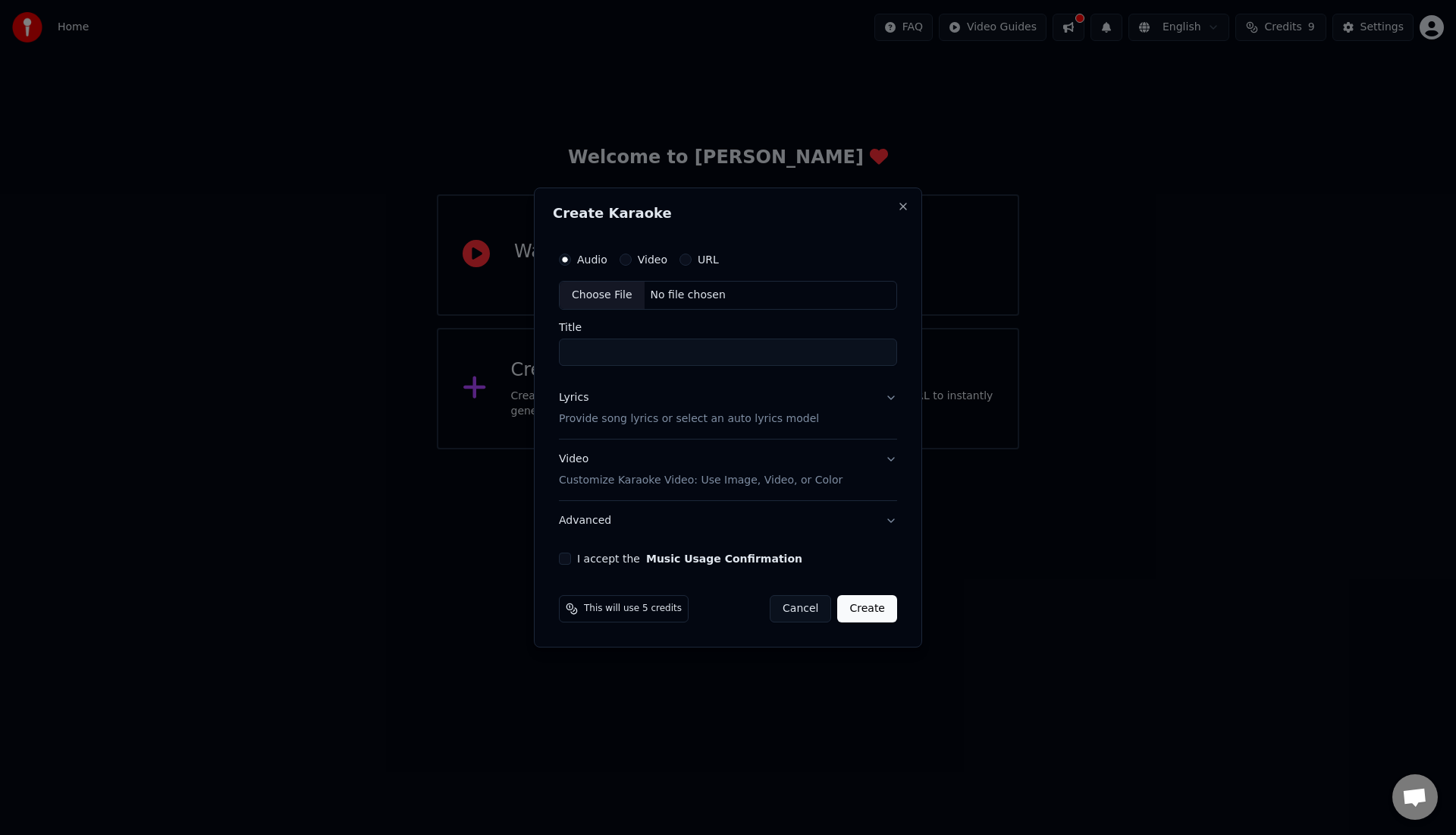
click at [613, 294] on div "Choose File" at bounding box center [602, 295] width 85 height 28
type input "**********"
click at [870, 600] on button "Create" at bounding box center [869, 608] width 59 height 28
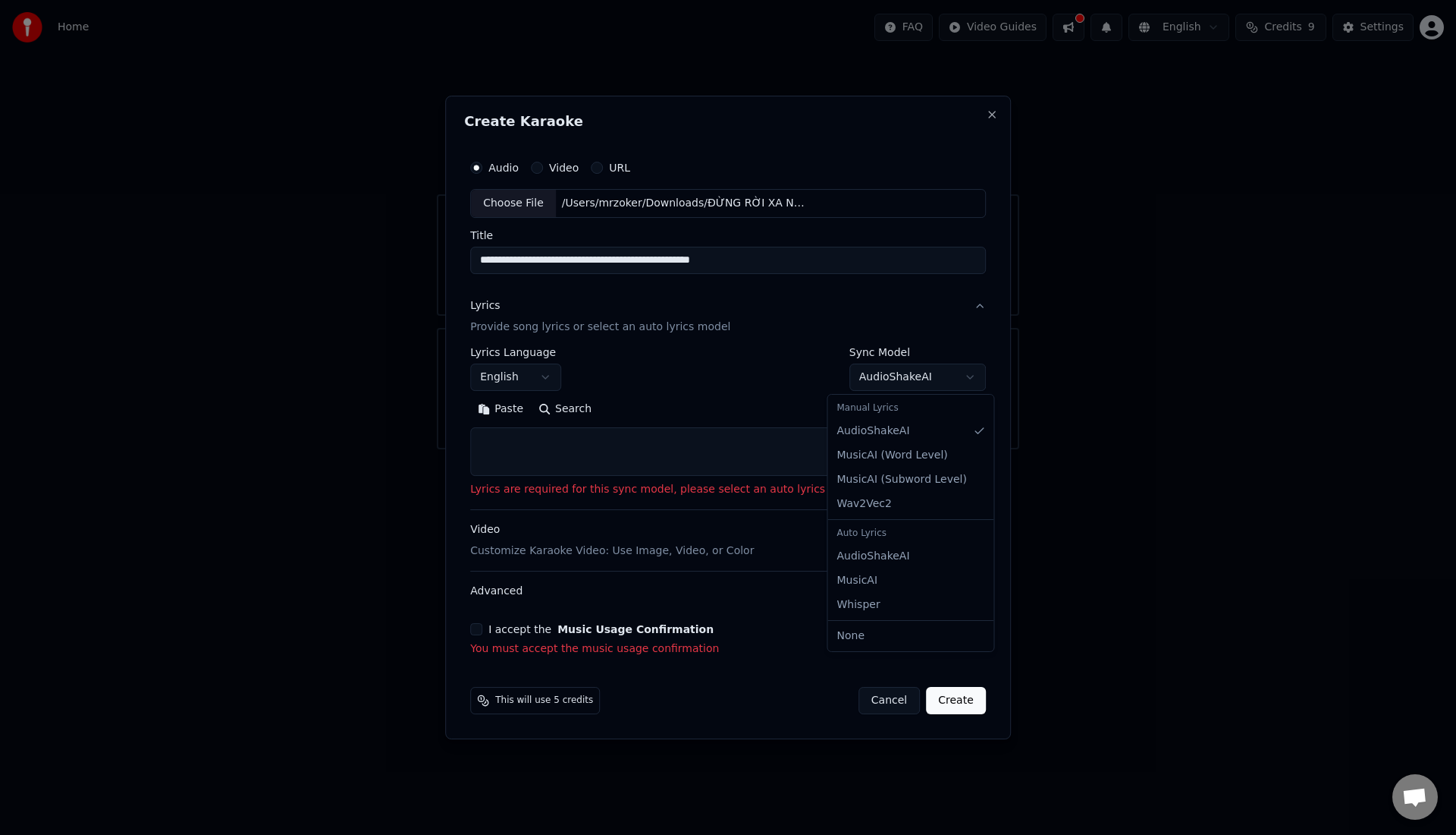
click at [889, 378] on body "**********" at bounding box center [728, 225] width 1456 height 449
select select "**********"
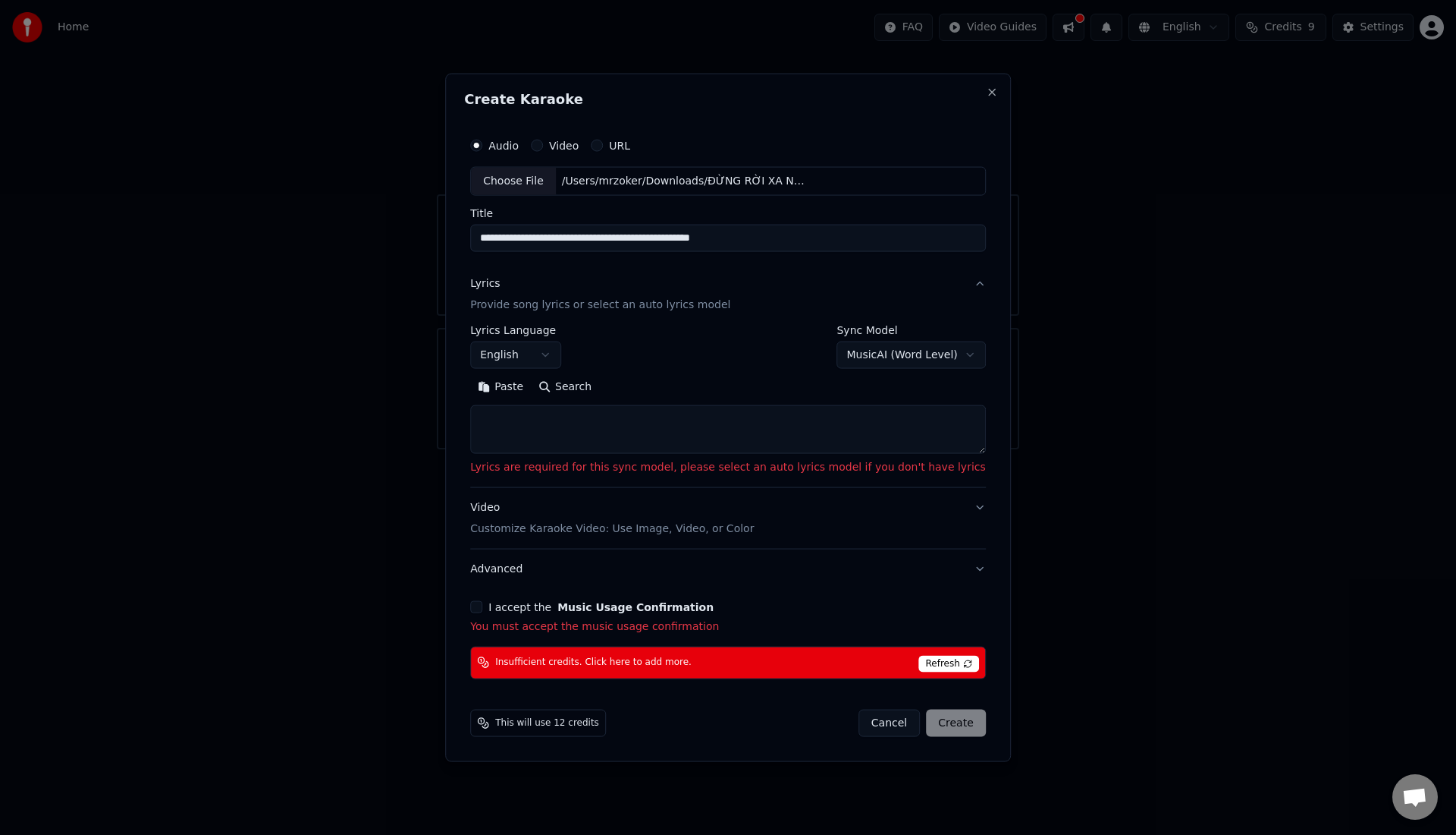
click at [918, 664] on span "Refresh" at bounding box center [947, 663] width 59 height 17
click at [482, 609] on button "I accept the Music Usage Confirmation" at bounding box center [477, 607] width 12 height 12
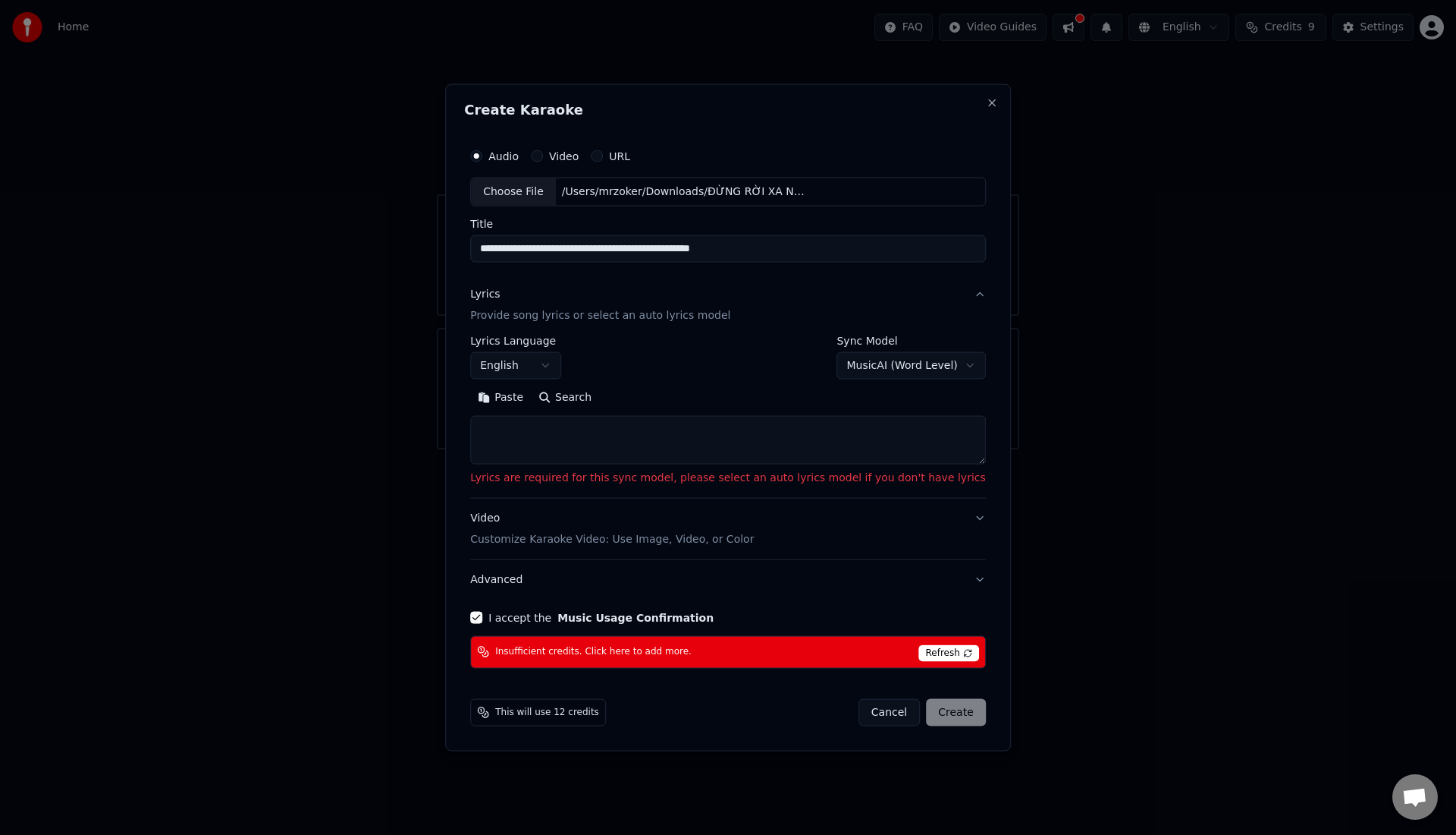
click at [522, 402] on button "Paste" at bounding box center [501, 397] width 60 height 24
type textarea "**********"
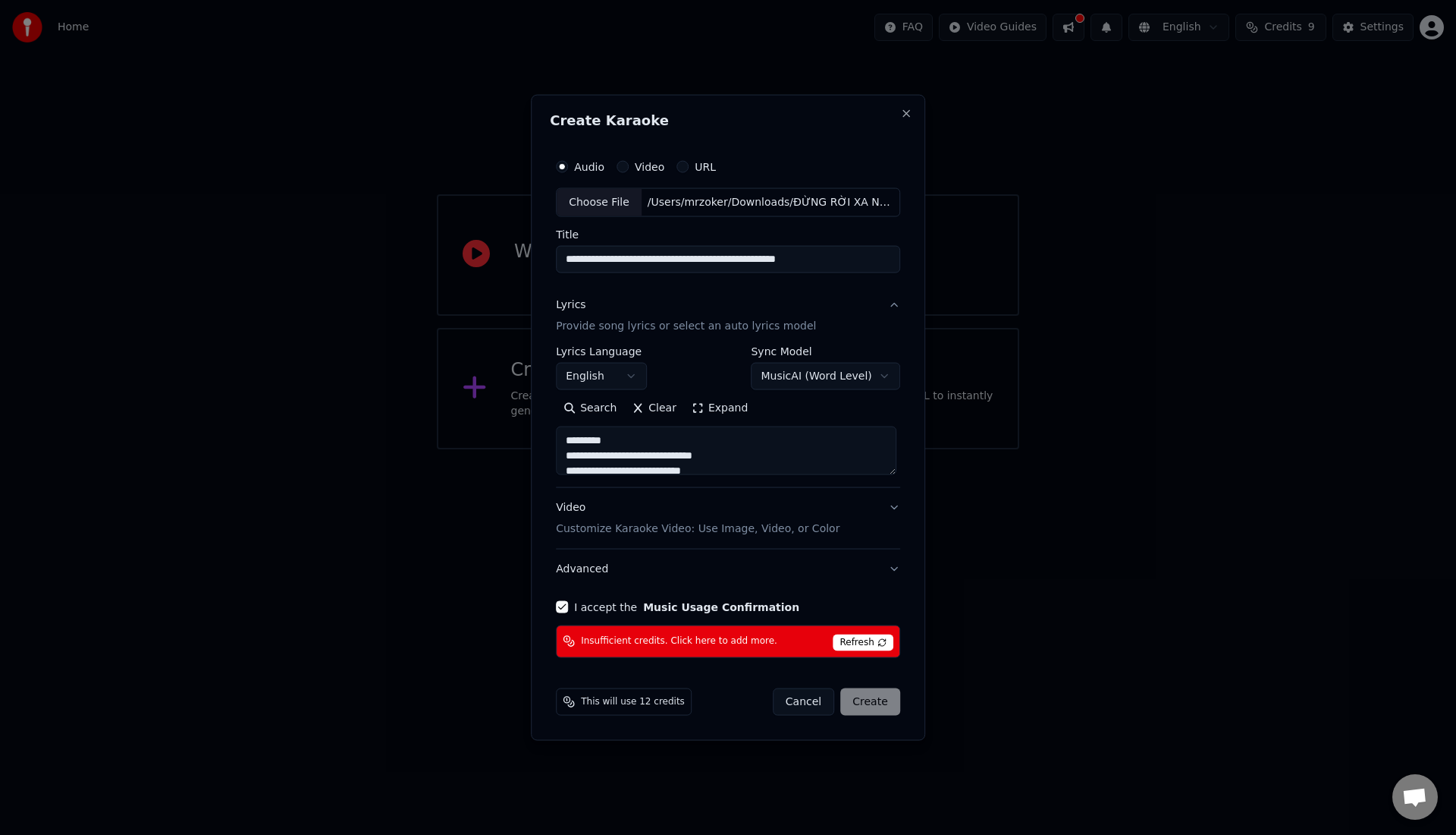
click at [873, 637] on span "Refresh" at bounding box center [862, 641] width 59 height 17
click at [561, 605] on button "I accept the Music Usage Confirmation" at bounding box center [562, 607] width 12 height 12
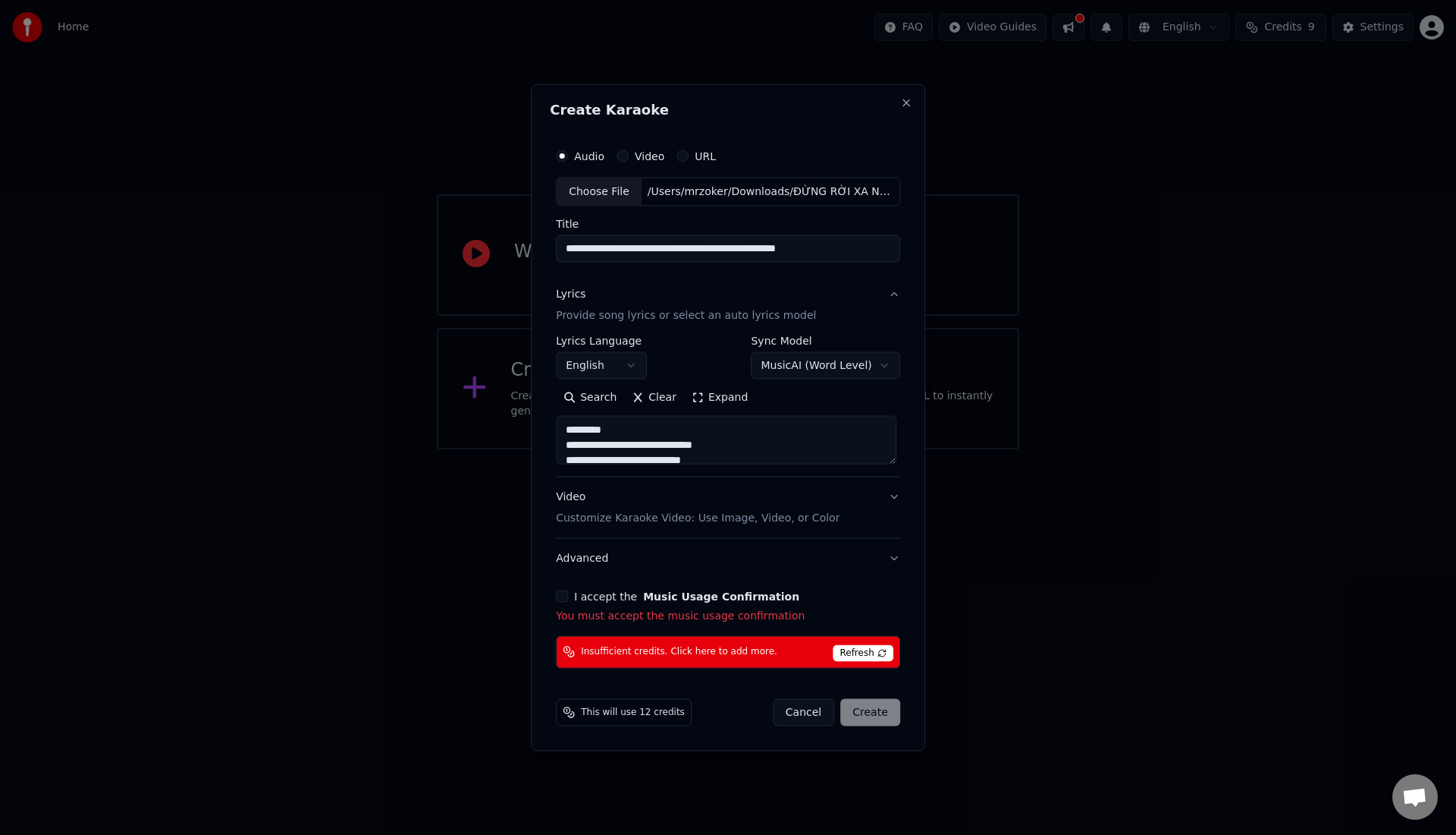
click at [565, 606] on div "I accept the Music Usage Confirmation You must accept the music usage confirmat…" at bounding box center [728, 607] width 344 height 34
click at [566, 595] on button "I accept the Music Usage Confirmation" at bounding box center [562, 596] width 12 height 12
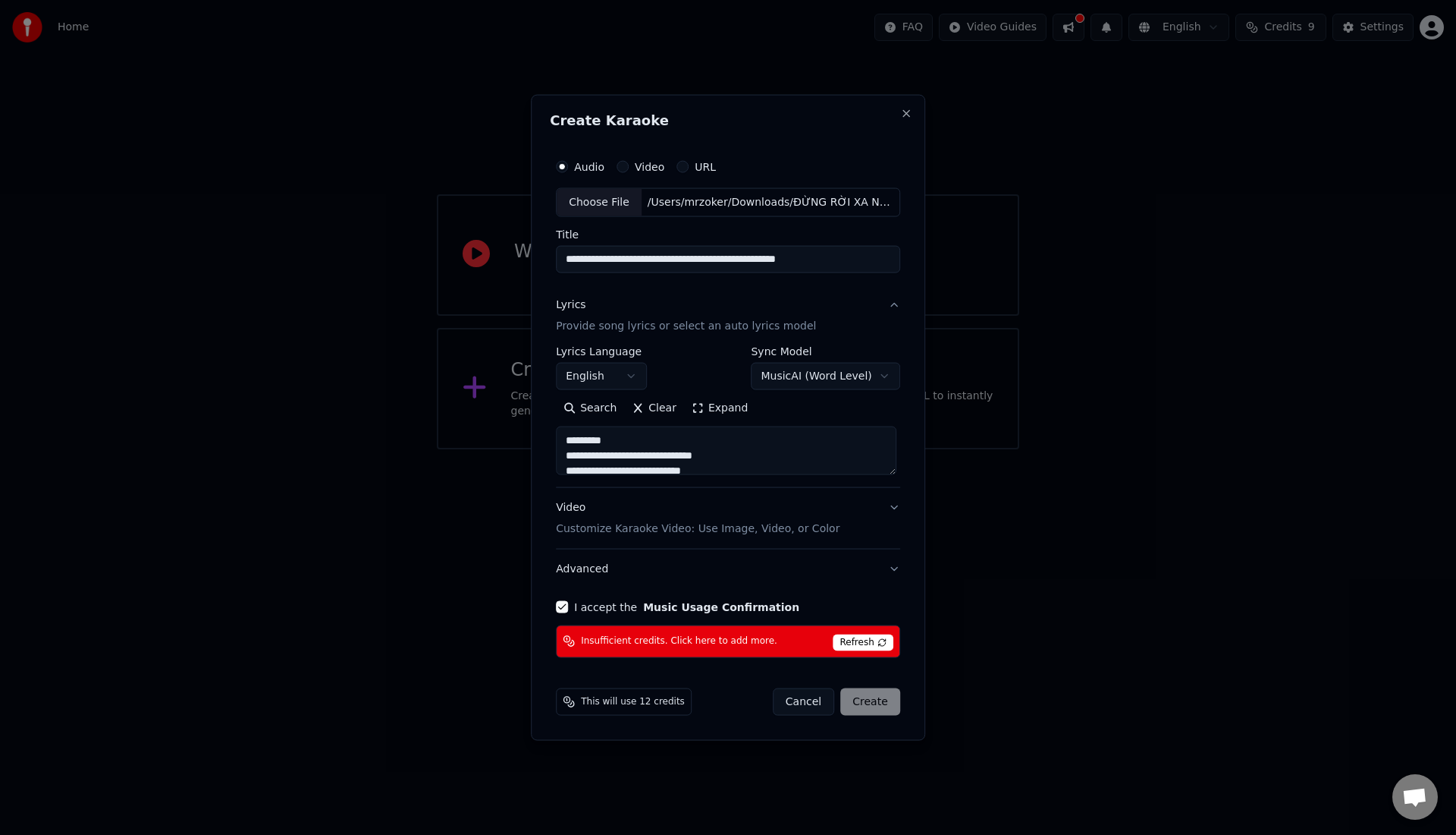
click at [884, 641] on span "Refresh" at bounding box center [862, 641] width 59 height 17
click at [866, 695] on div "Cancel Create" at bounding box center [835, 701] width 127 height 28
select select "**********"
select select
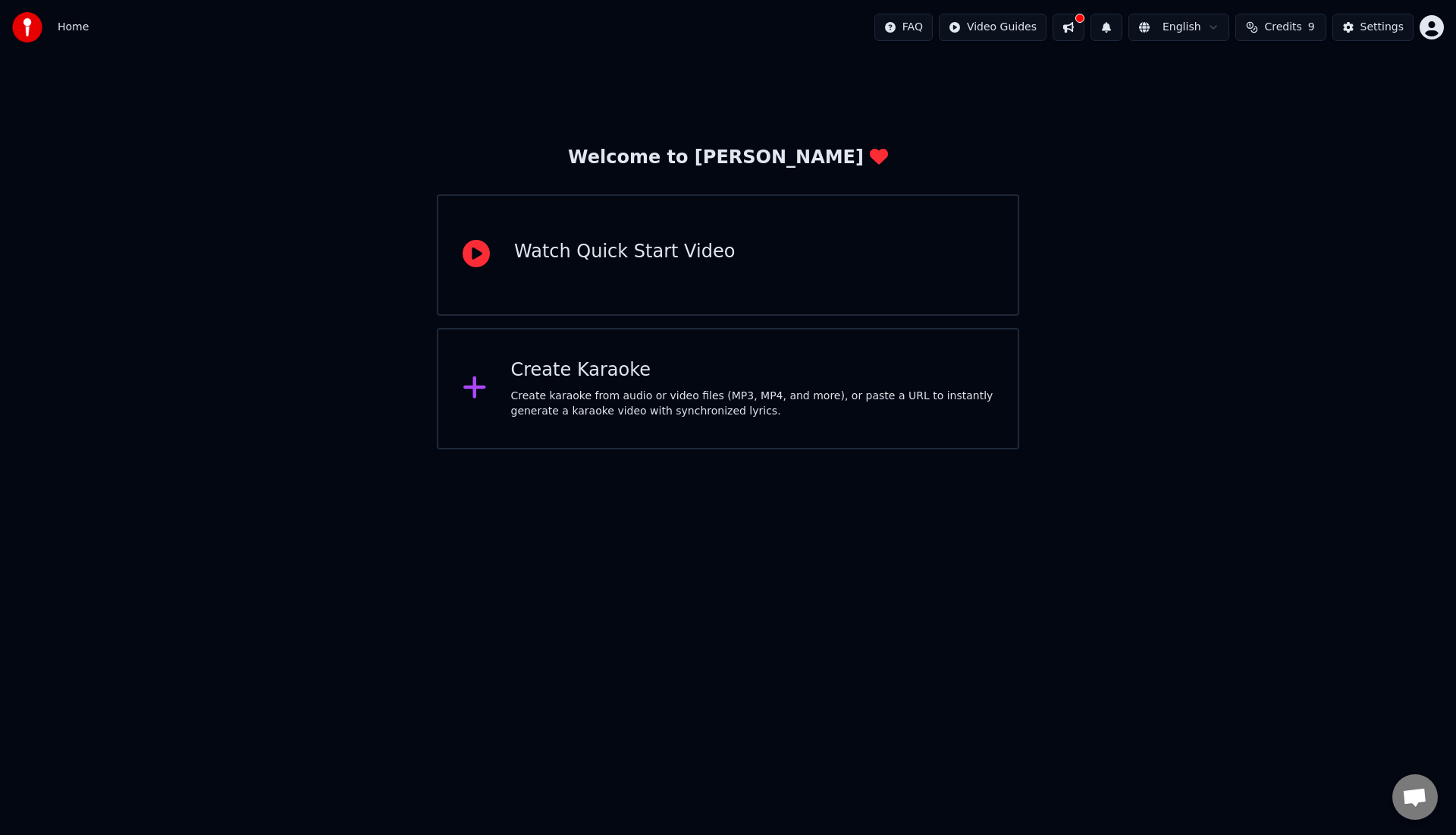
click at [1075, 28] on button at bounding box center [1069, 27] width 32 height 28
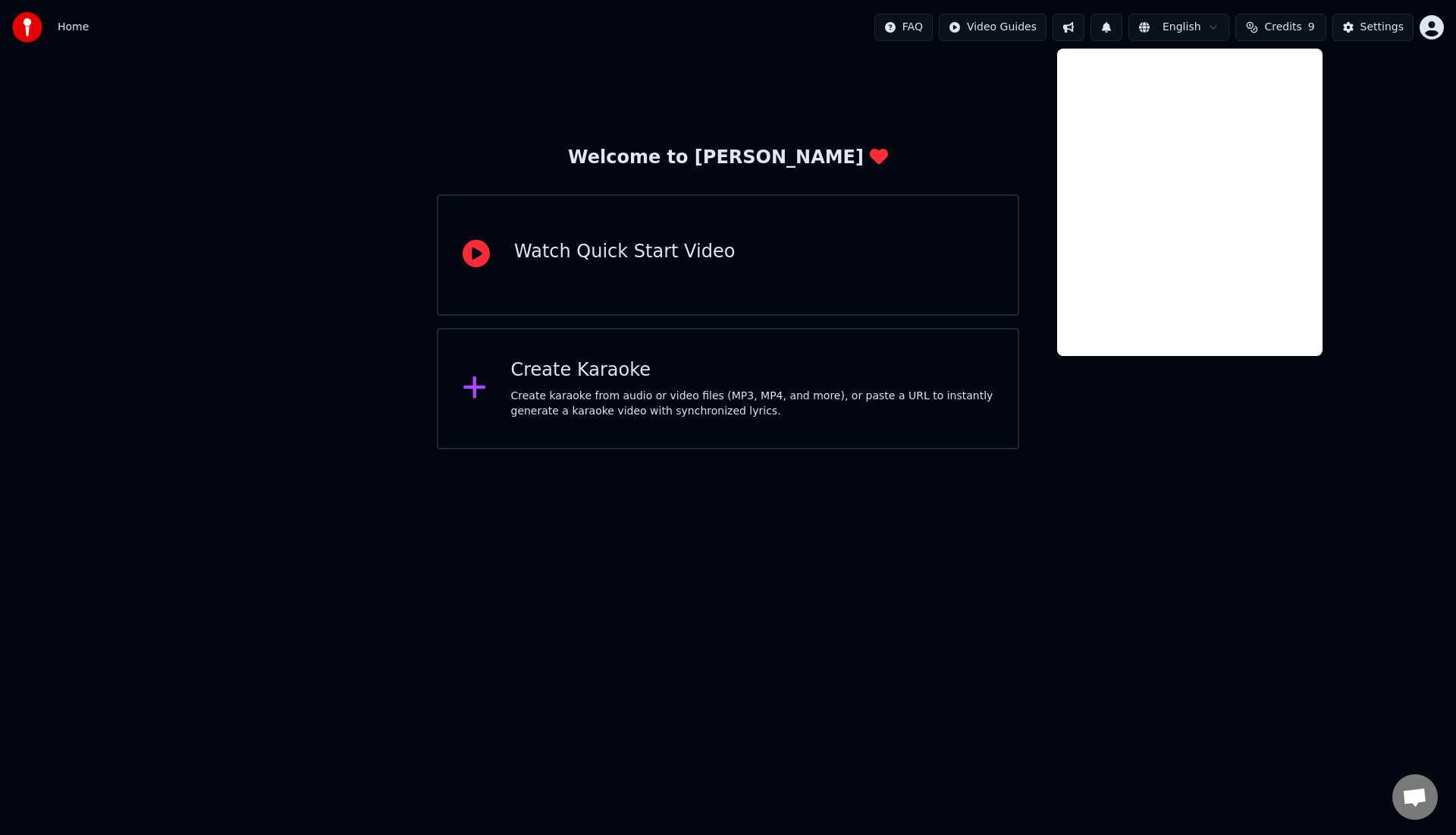
click at [467, 390] on icon at bounding box center [474, 386] width 24 height 28
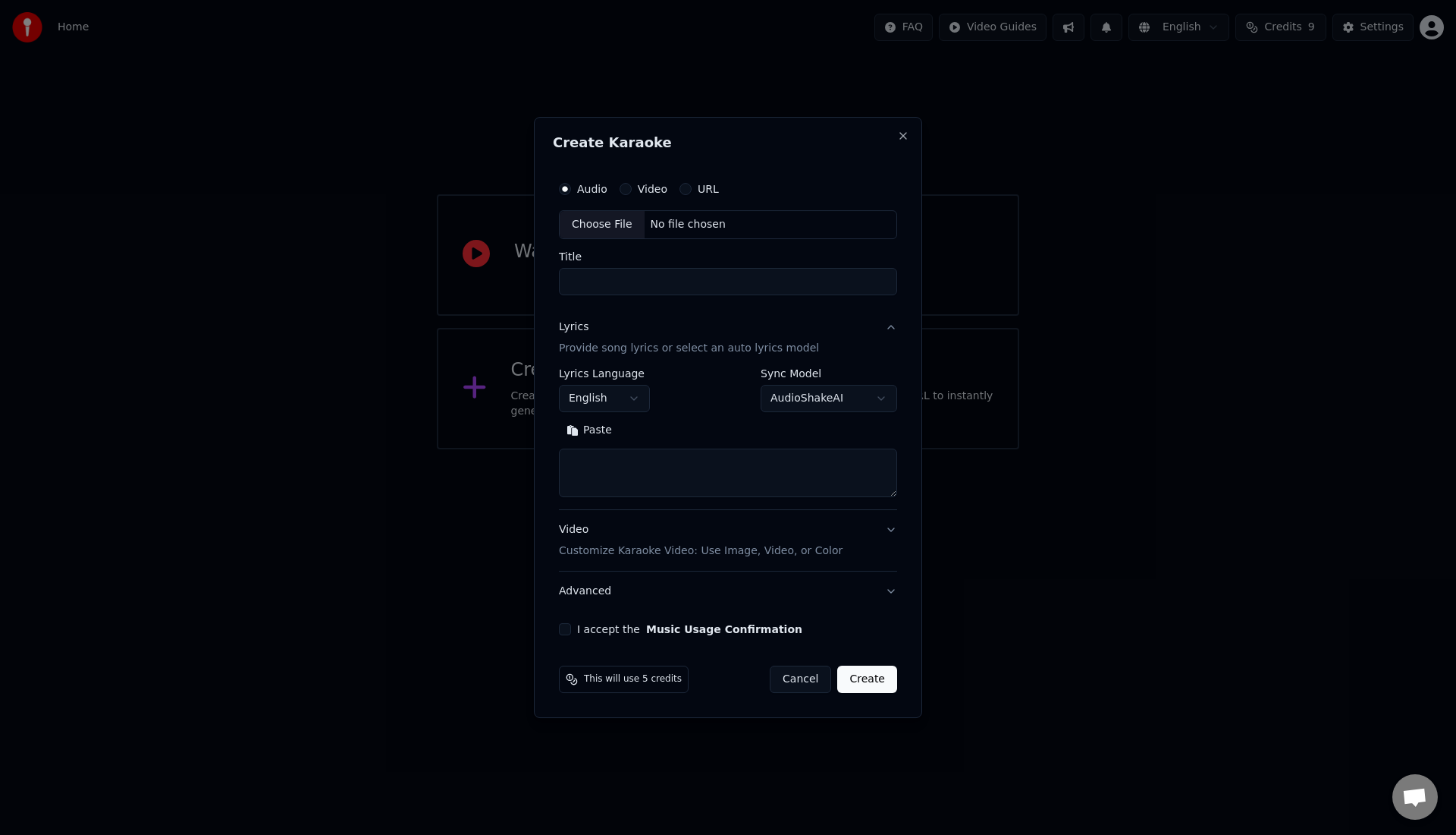
click at [621, 398] on button "English" at bounding box center [605, 398] width 91 height 28
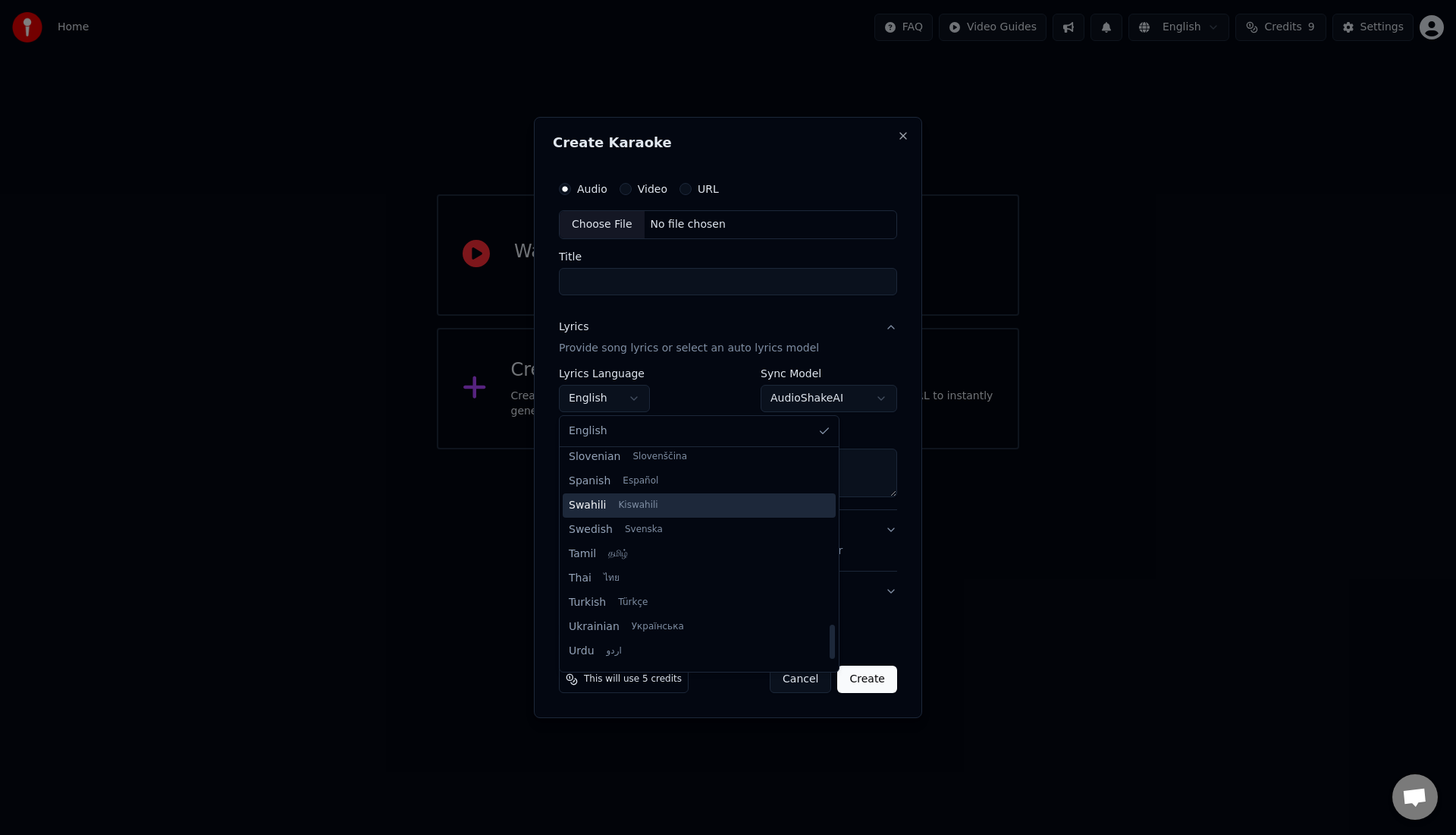
scroll to position [1165, 0]
select select "**"
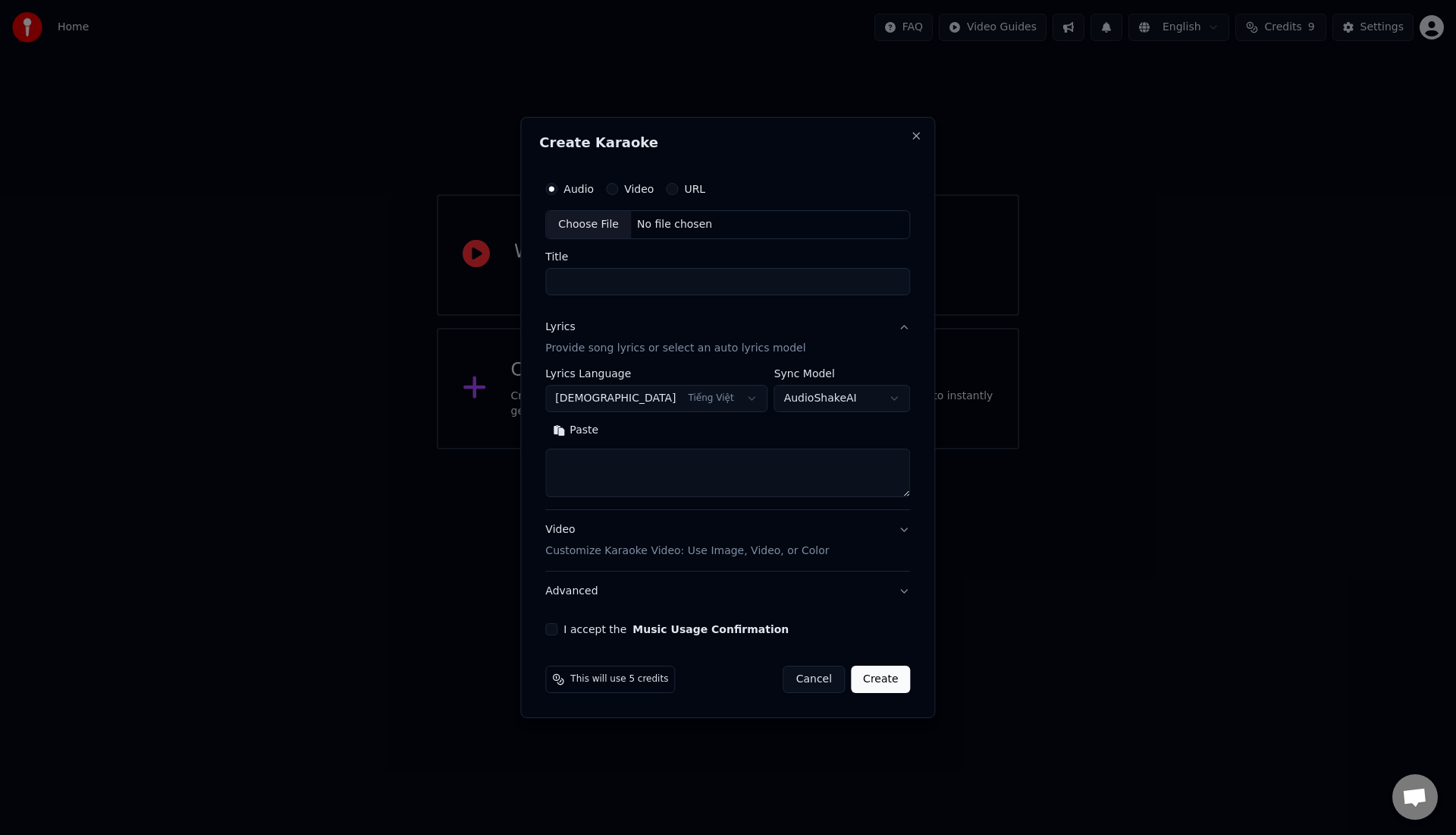
click at [596, 425] on button "Paste" at bounding box center [575, 430] width 60 height 24
drag, startPoint x: 619, startPoint y: 459, endPoint x: 542, endPoint y: 461, distance: 77.0
click at [542, 461] on div "**********" at bounding box center [727, 418] width 415 height 600
drag, startPoint x: 617, startPoint y: 489, endPoint x: 573, endPoint y: 493, distance: 44.2
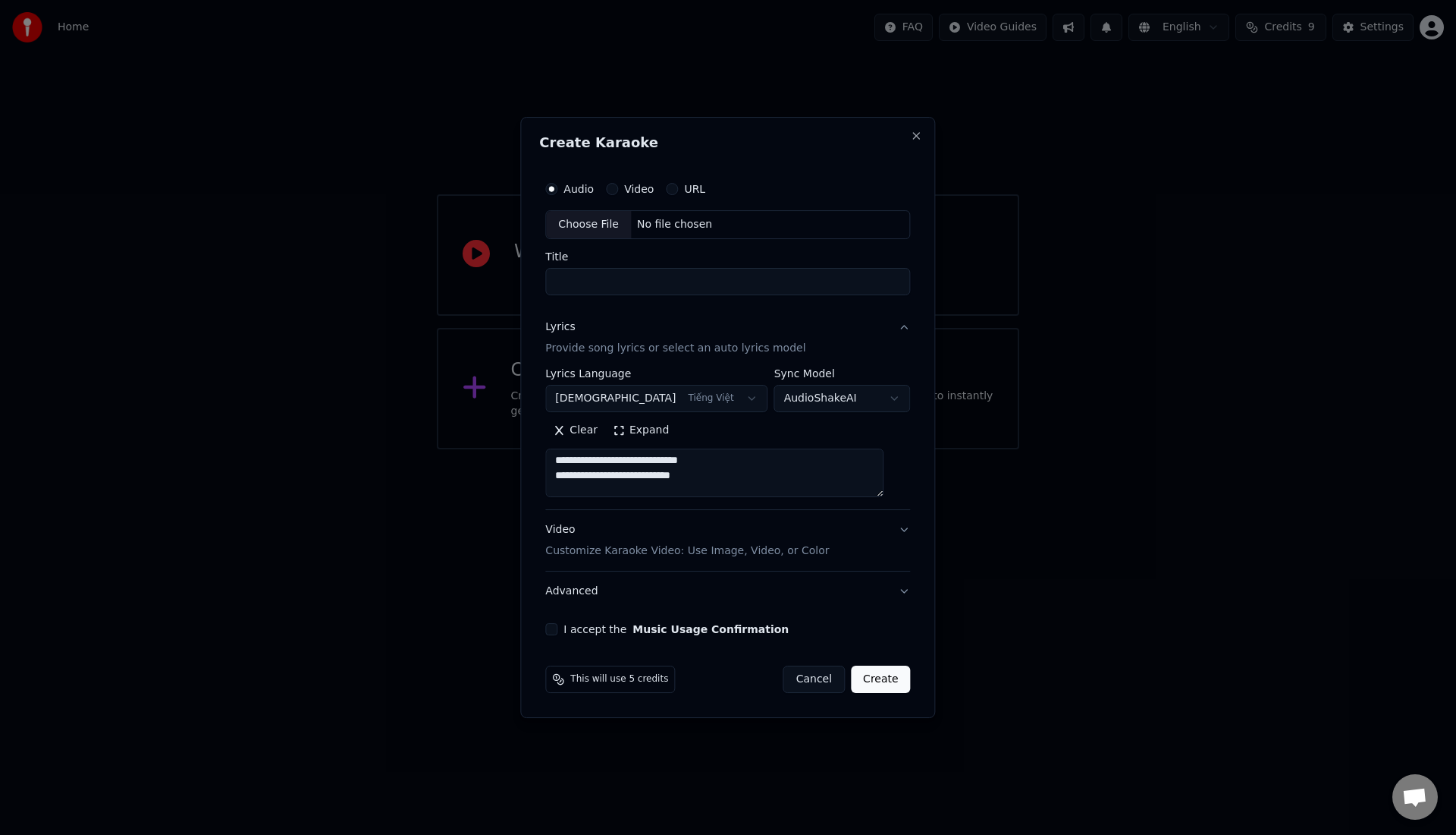
click at [572, 493] on textarea at bounding box center [714, 473] width 338 height 49
click at [656, 481] on textarea at bounding box center [714, 473] width 338 height 49
click at [644, 471] on textarea at bounding box center [714, 473] width 338 height 49
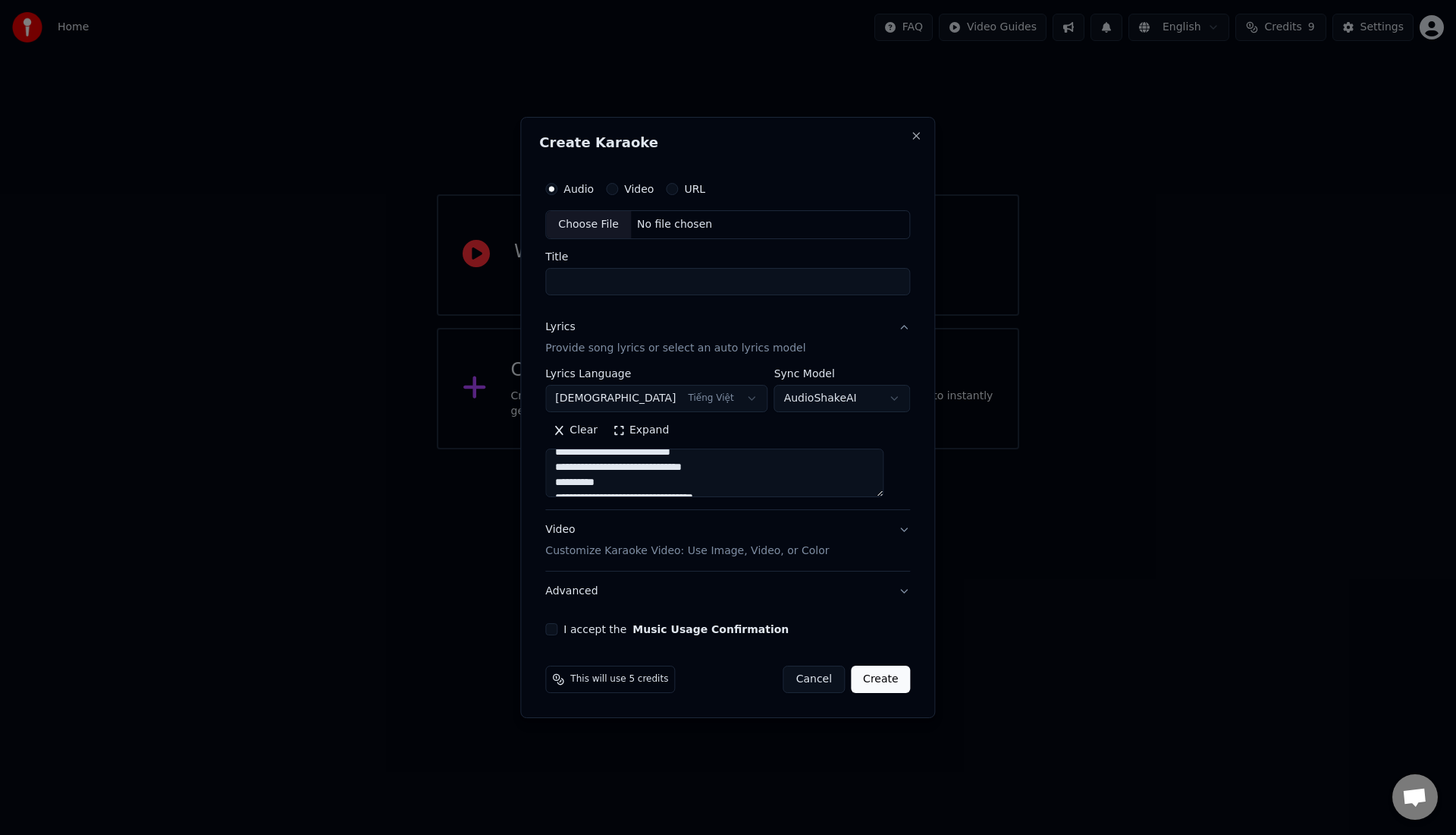
click at [627, 465] on textarea at bounding box center [714, 473] width 338 height 49
click at [677, 473] on textarea at bounding box center [714, 473] width 338 height 49
click at [658, 460] on textarea at bounding box center [714, 473] width 338 height 49
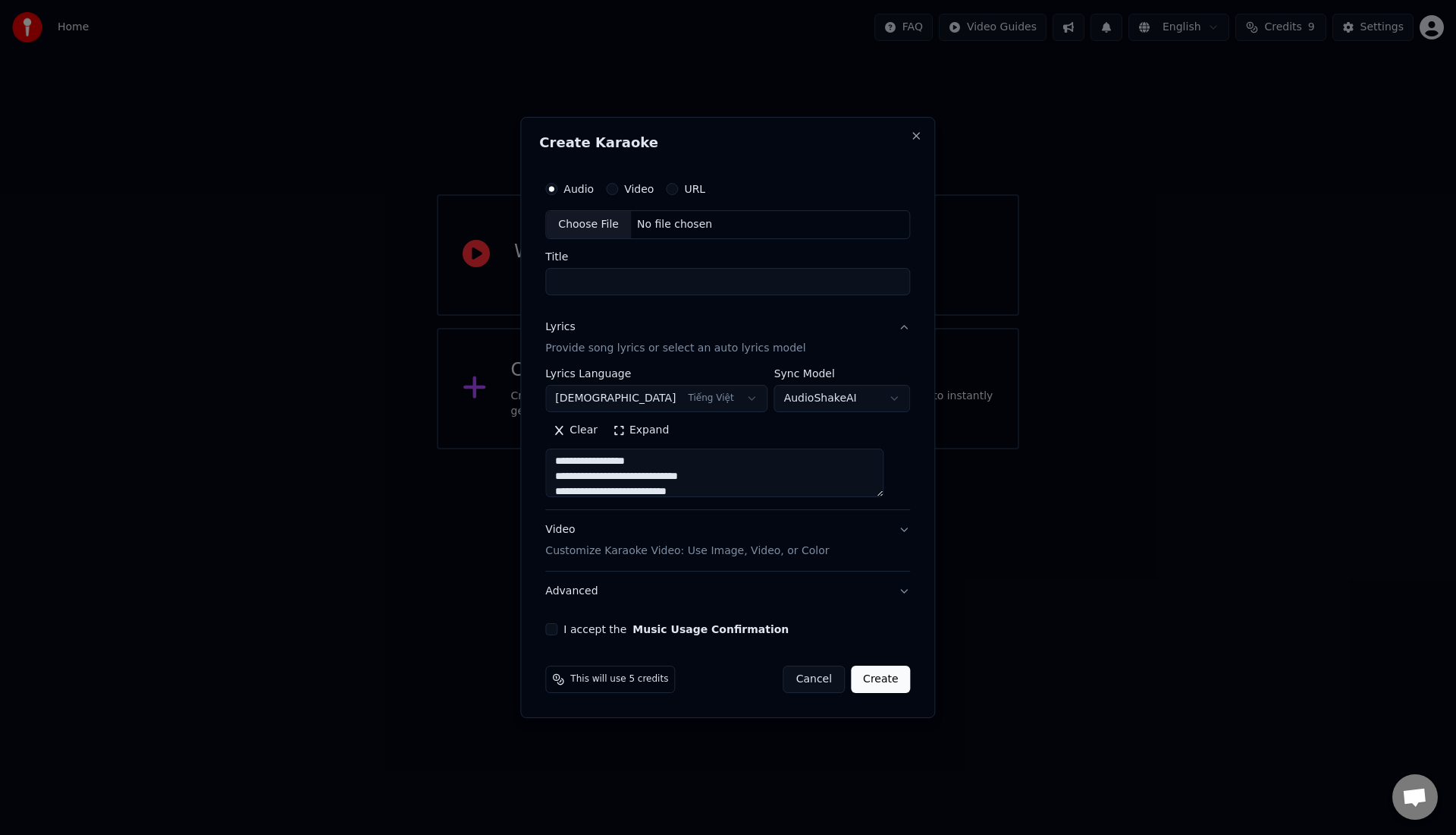
scroll to position [143, 0]
click at [644, 471] on textarea at bounding box center [714, 473] width 338 height 49
click at [639, 465] on textarea at bounding box center [714, 473] width 338 height 49
click at [624, 489] on textarea at bounding box center [714, 473] width 338 height 49
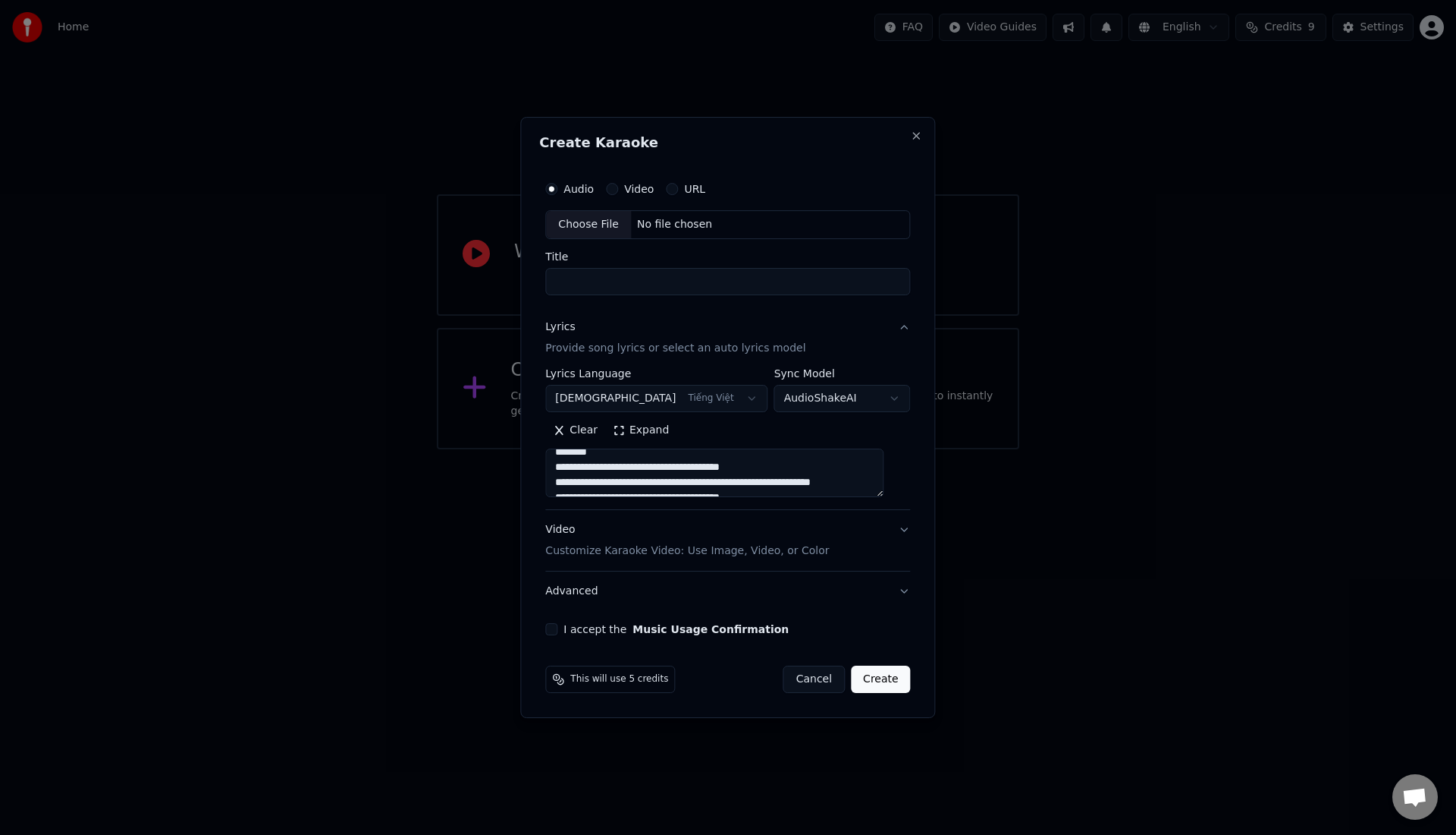
scroll to position [230, 0]
click at [644, 465] on textarea at bounding box center [714, 473] width 338 height 49
click at [658, 471] on textarea at bounding box center [714, 473] width 338 height 49
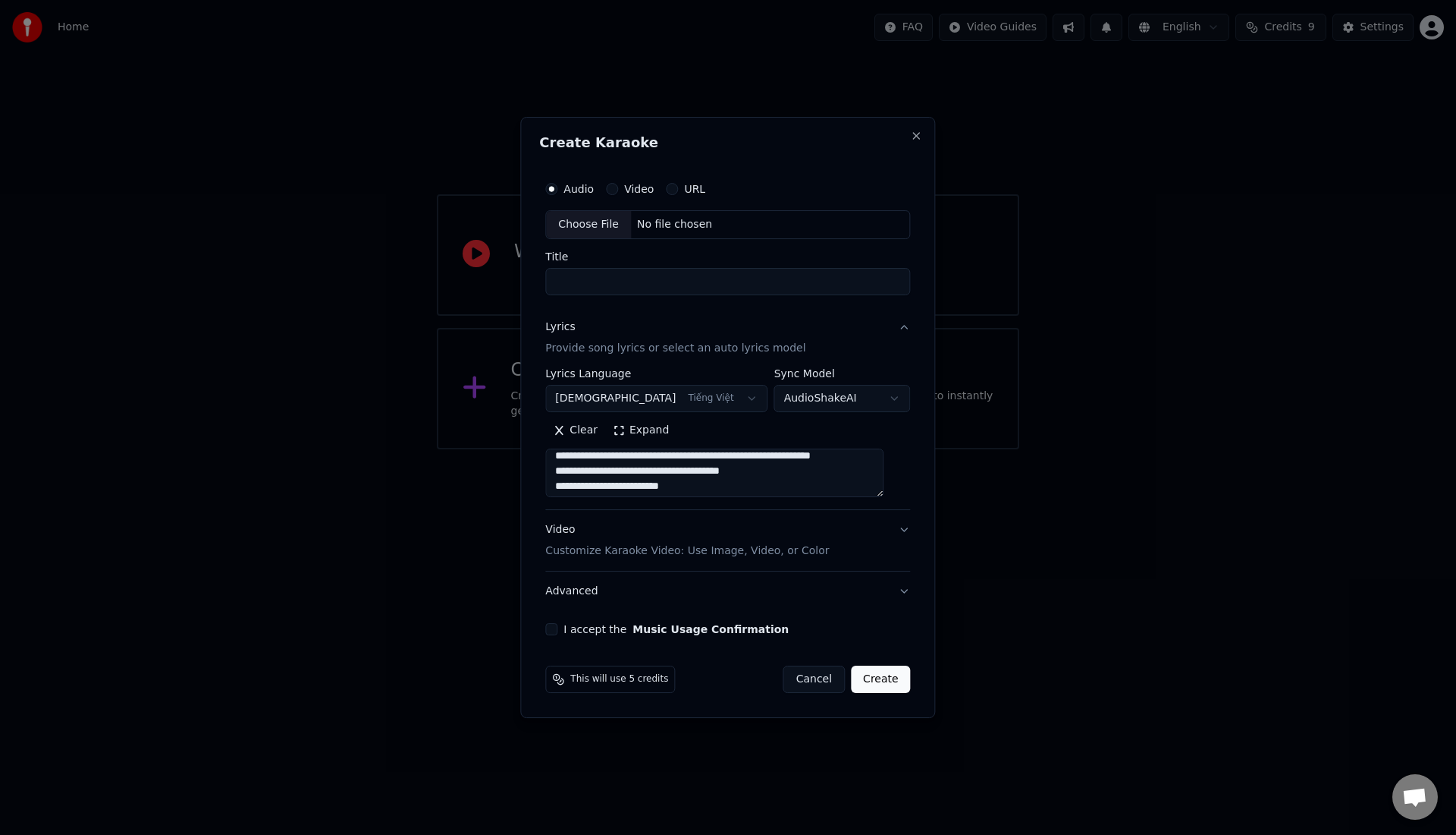
click at [658, 472] on textarea at bounding box center [714, 473] width 338 height 49
click at [647, 457] on textarea at bounding box center [714, 473] width 338 height 49
click at [666, 454] on textarea at bounding box center [714, 473] width 338 height 49
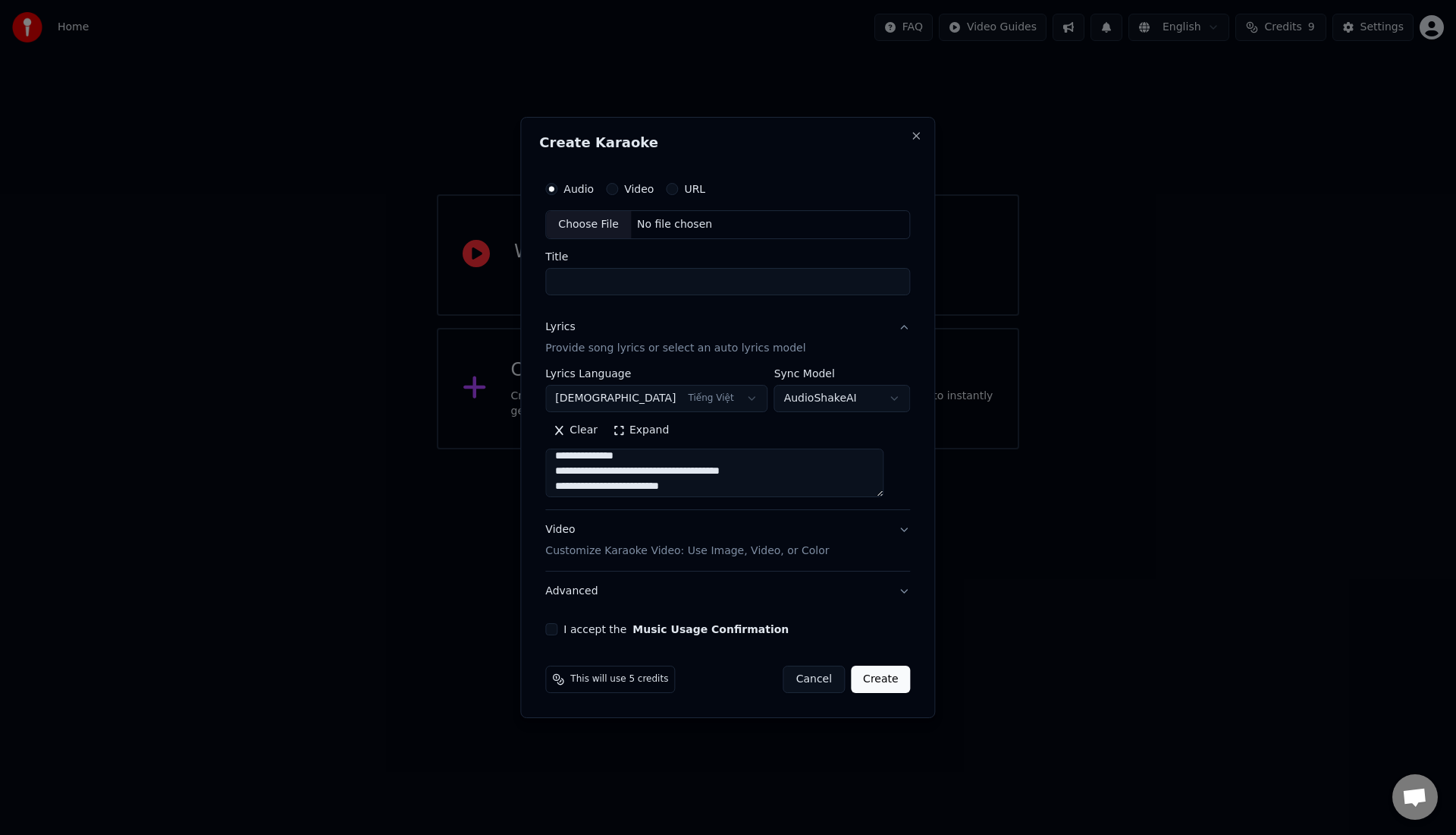
scroll to position [325, 0]
click at [658, 474] on textarea at bounding box center [714, 473] width 338 height 49
click at [621, 457] on textarea at bounding box center [714, 473] width 338 height 49
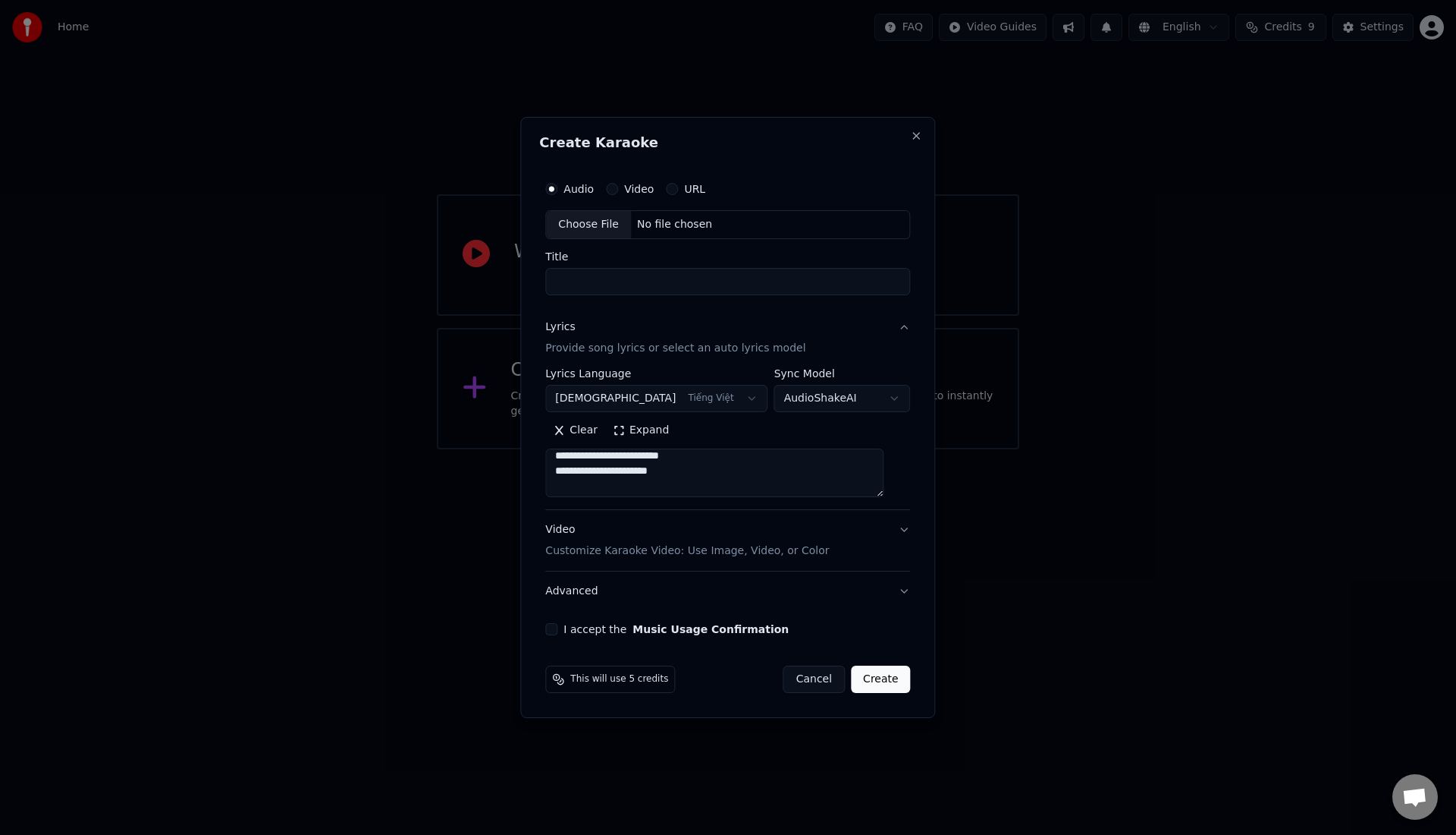
click at [642, 475] on textarea at bounding box center [714, 473] width 338 height 49
click at [630, 475] on textarea at bounding box center [714, 473] width 338 height 49
click at [616, 474] on textarea at bounding box center [714, 473] width 338 height 49
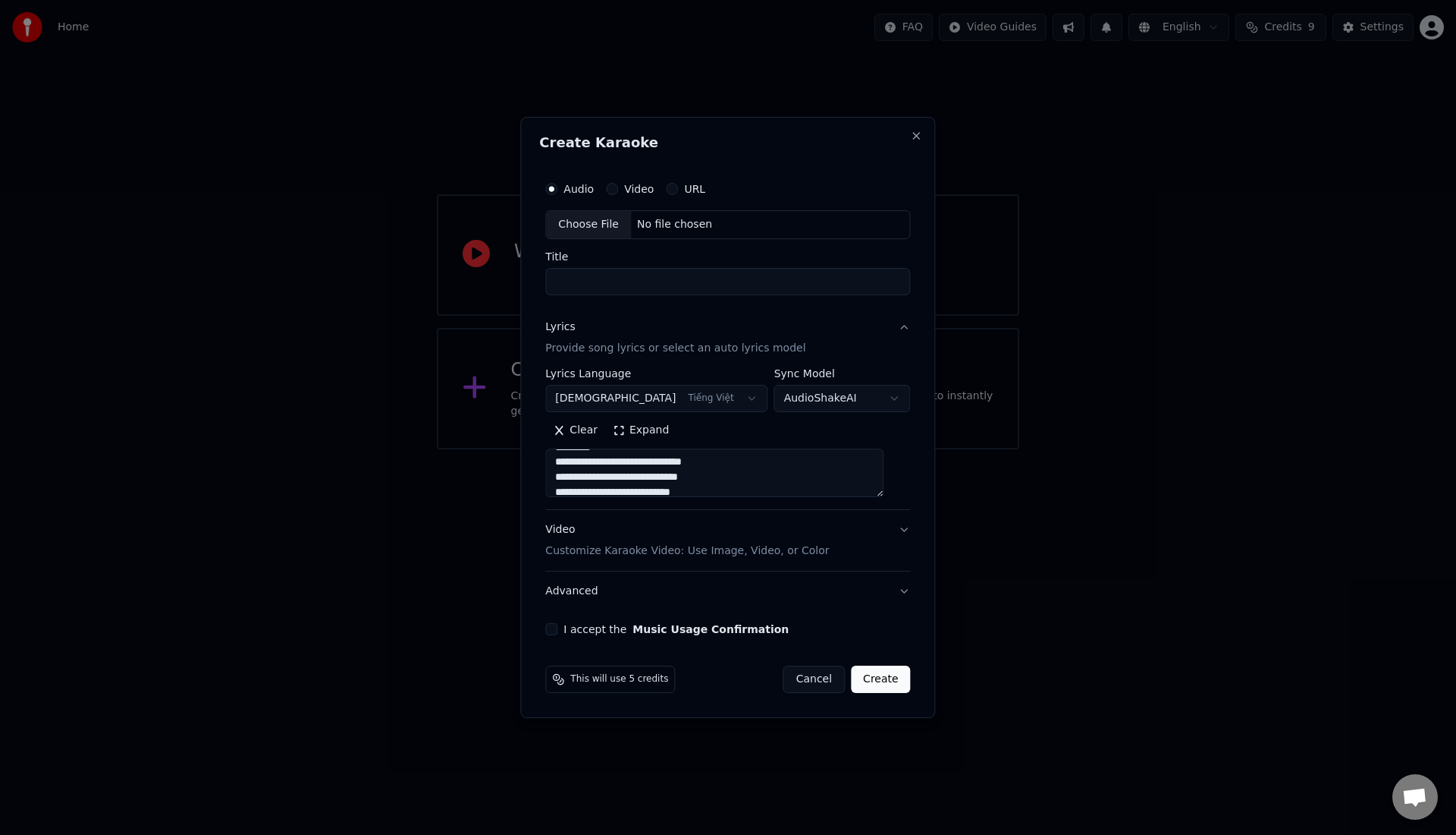
drag, startPoint x: 633, startPoint y: 462, endPoint x: 564, endPoint y: 462, distance: 69.0
click at [564, 462] on textarea at bounding box center [714, 473] width 338 height 49
click at [658, 473] on textarea at bounding box center [714, 473] width 338 height 49
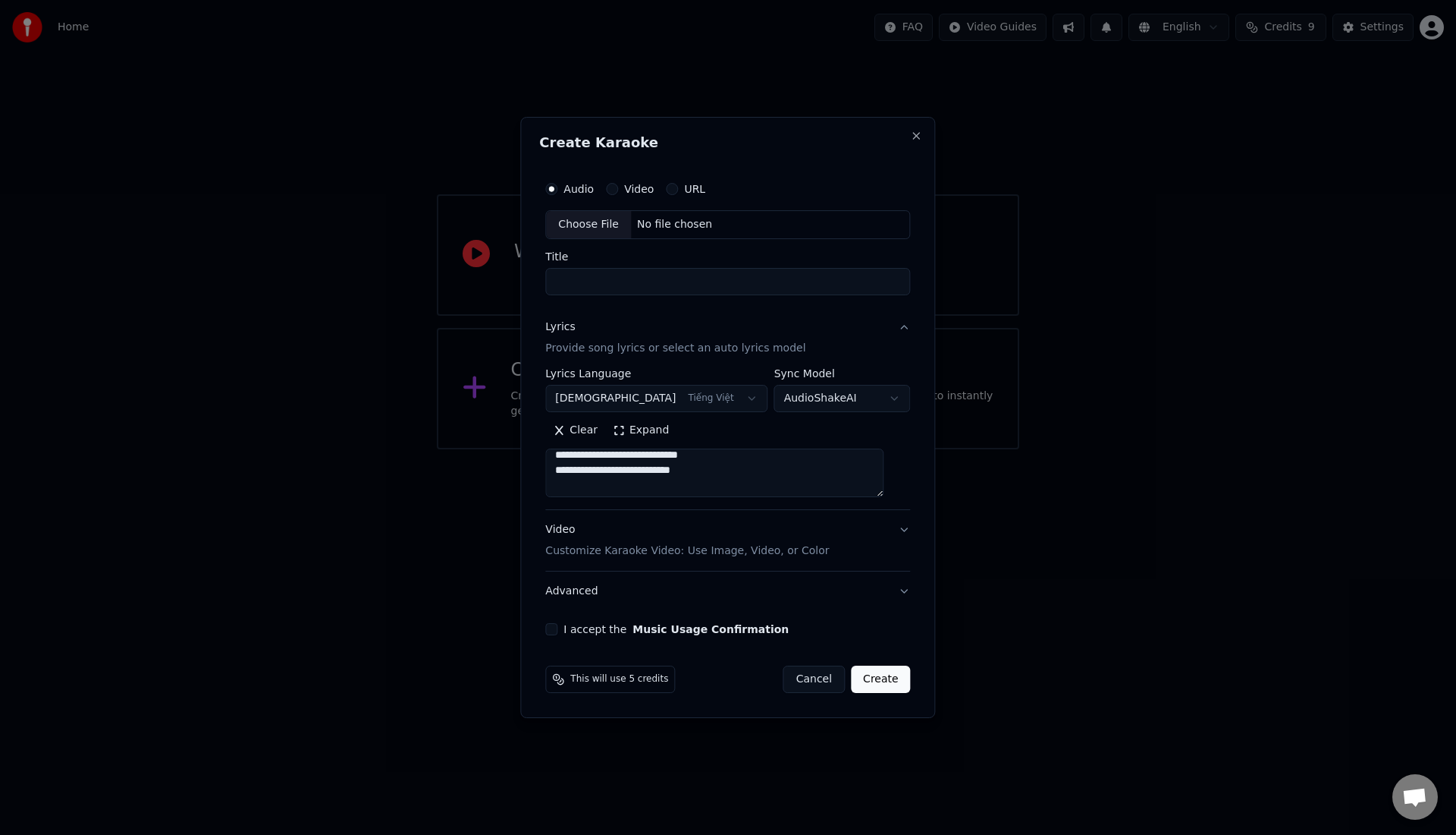
click at [642, 473] on textarea at bounding box center [714, 473] width 338 height 49
click at [631, 473] on textarea at bounding box center [714, 473] width 338 height 49
drag, startPoint x: 654, startPoint y: 471, endPoint x: 555, endPoint y: 472, distance: 99.0
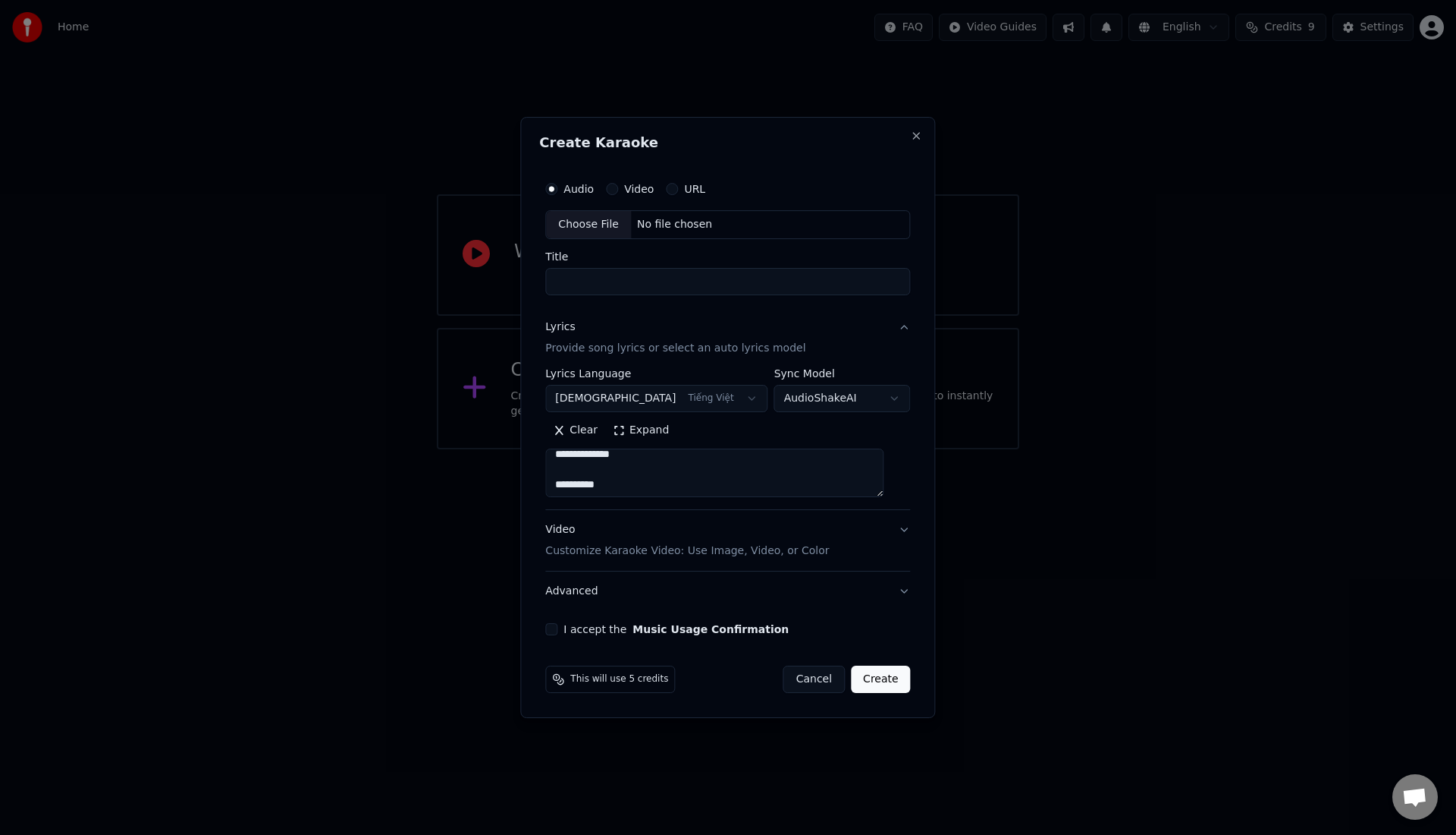
click at [554, 472] on div "**********" at bounding box center [727, 404] width 377 height 473
drag, startPoint x: 622, startPoint y: 487, endPoint x: 570, endPoint y: 485, distance: 52.0
click at [569, 486] on textarea at bounding box center [714, 473] width 338 height 49
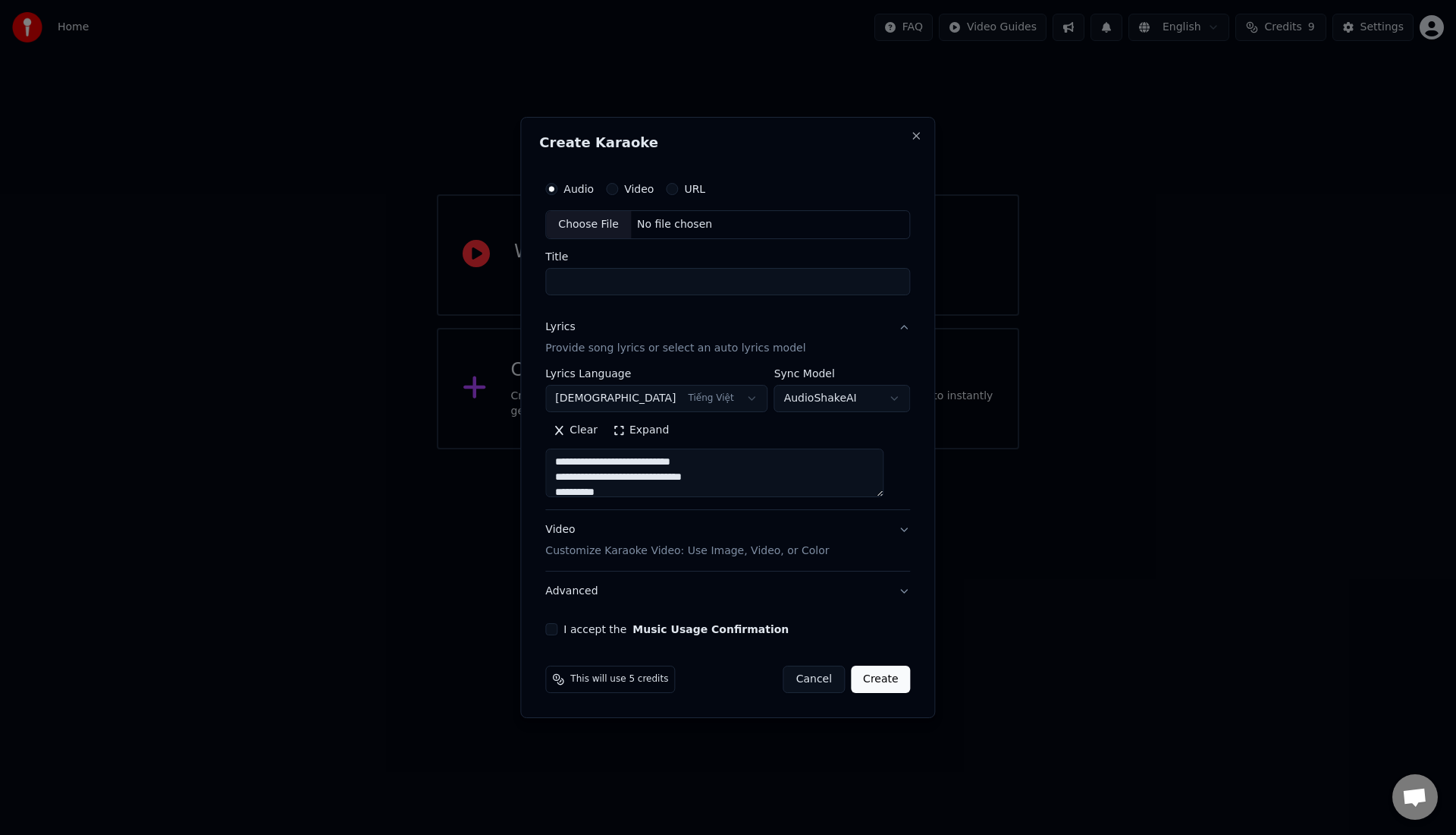
click at [659, 462] on textarea at bounding box center [714, 473] width 338 height 49
click at [645, 473] on textarea at bounding box center [714, 473] width 338 height 49
click at [659, 471] on textarea at bounding box center [714, 473] width 338 height 49
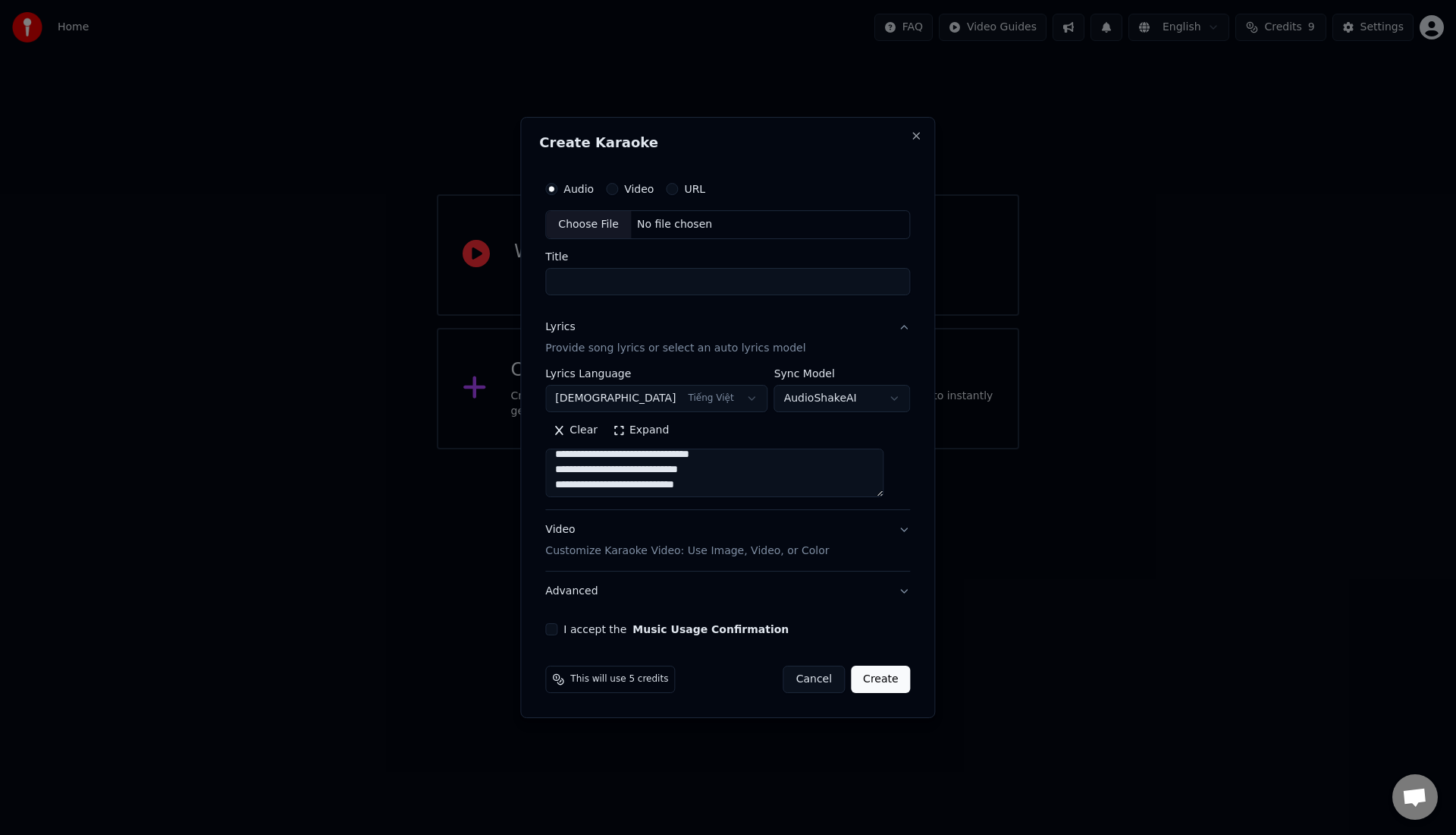
scroll to position [677, 0]
click at [653, 465] on textarea at bounding box center [714, 473] width 338 height 49
click at [639, 468] on textarea at bounding box center [714, 473] width 338 height 49
click at [641, 470] on textarea at bounding box center [714, 473] width 338 height 49
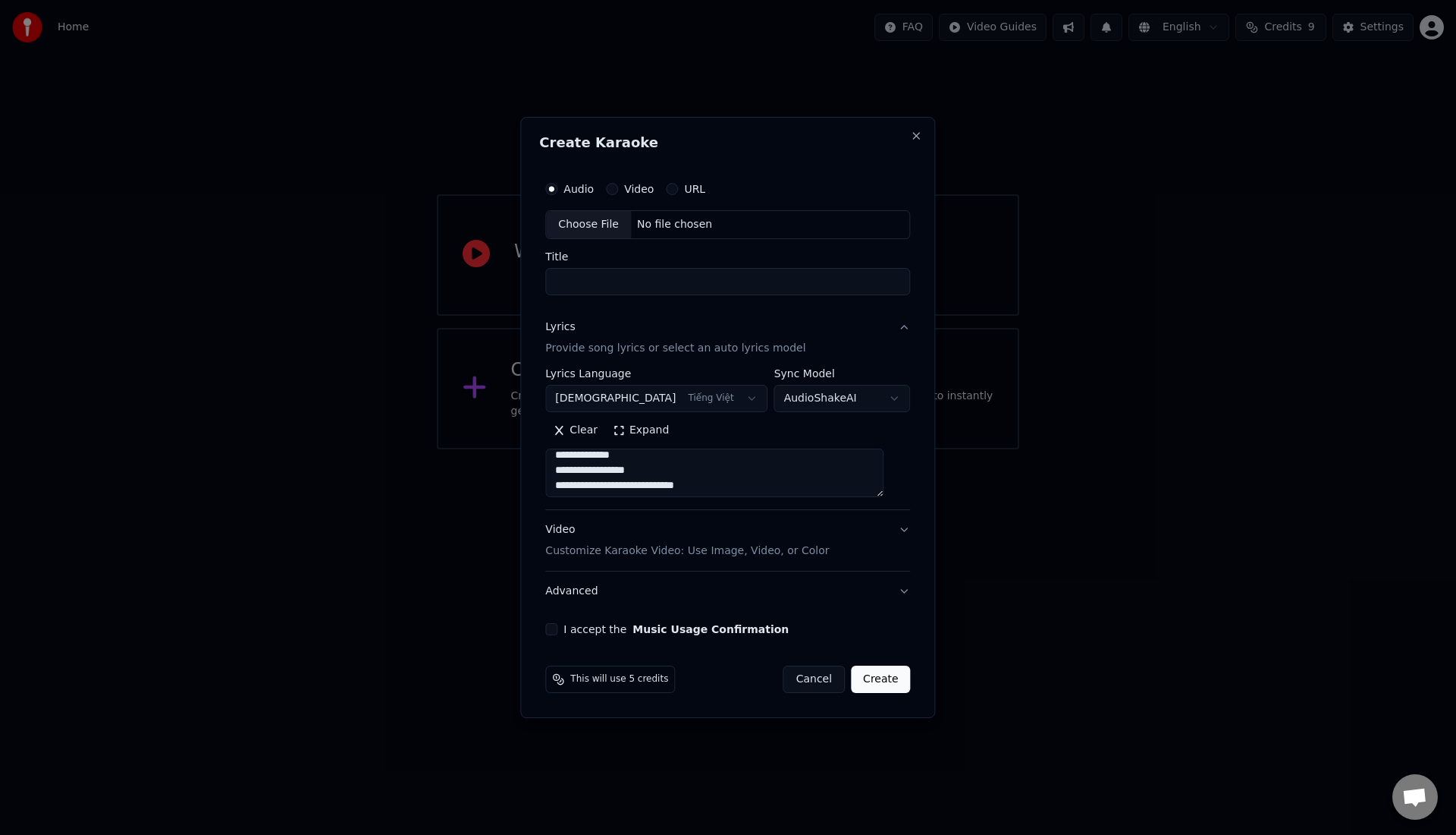
scroll to position [751, 0]
click at [626, 466] on textarea at bounding box center [714, 473] width 338 height 49
click at [622, 466] on textarea at bounding box center [714, 473] width 338 height 49
click at [657, 480] on textarea at bounding box center [714, 473] width 338 height 49
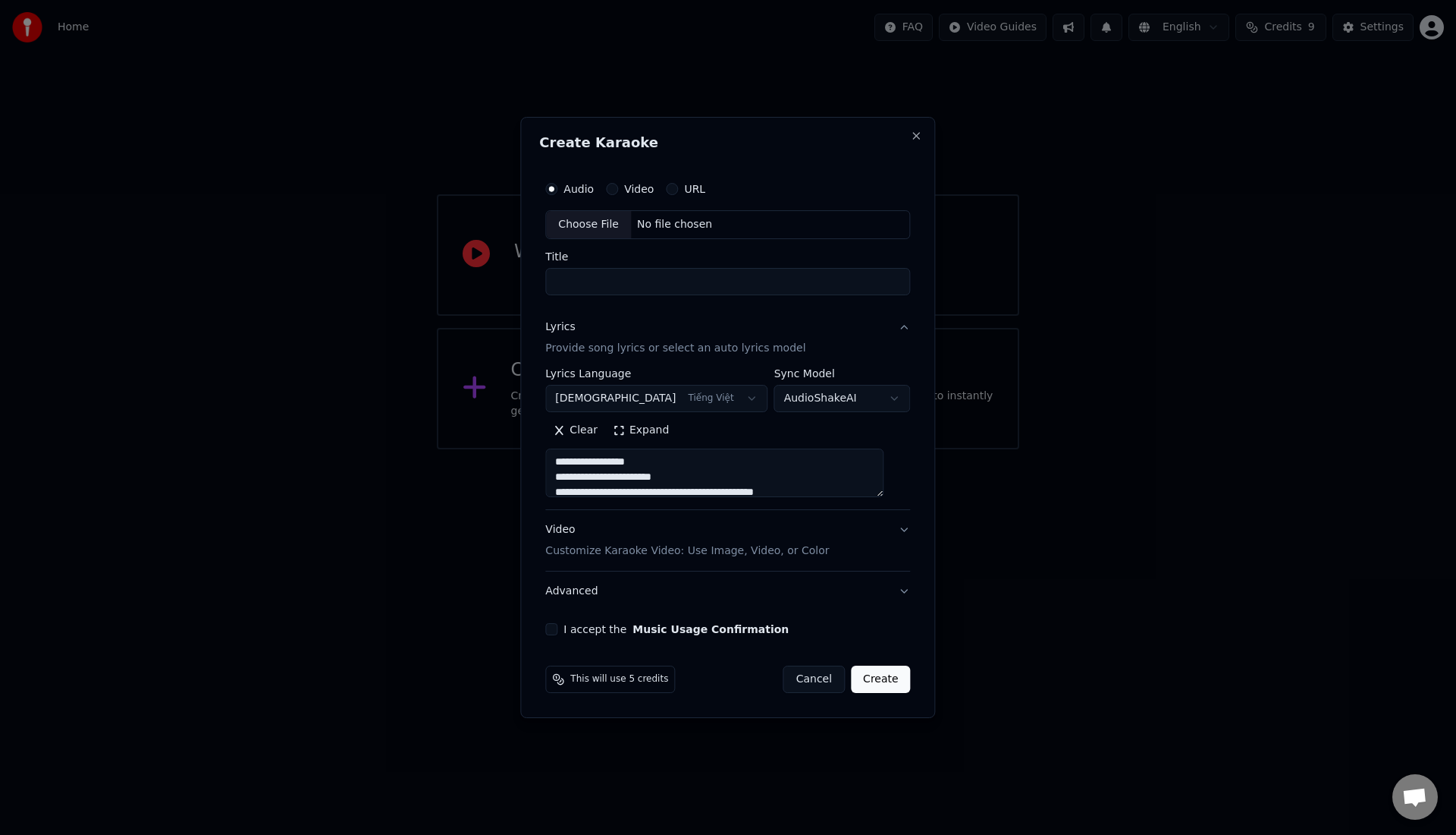
scroll to position [841, 0]
click at [658, 474] on textarea at bounding box center [714, 473] width 338 height 49
click at [647, 458] on textarea at bounding box center [714, 473] width 338 height 49
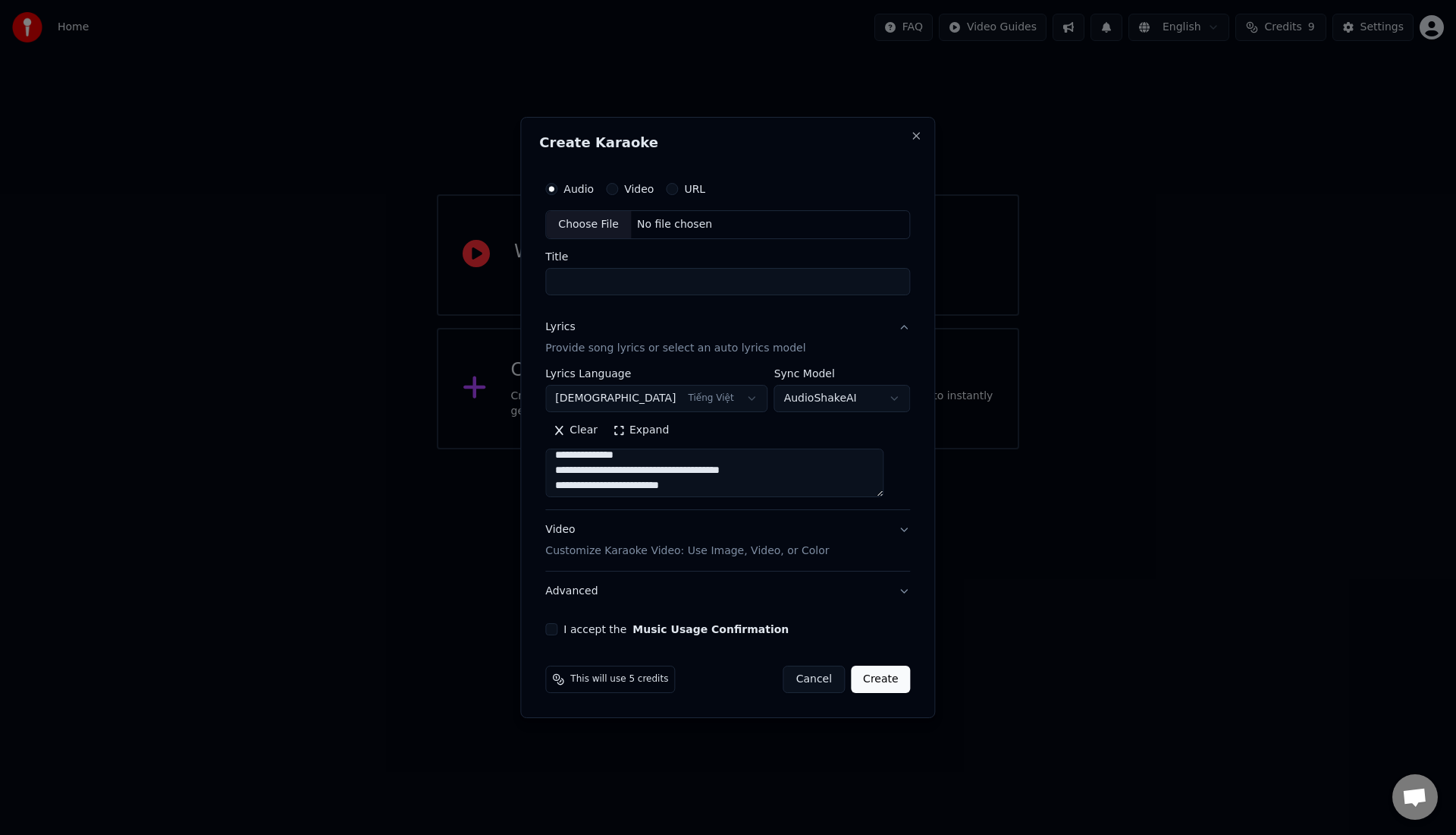
click at [656, 488] on textarea at bounding box center [714, 473] width 338 height 49
click at [572, 451] on textarea at bounding box center [714, 473] width 338 height 49
click at [621, 455] on textarea at bounding box center [714, 473] width 338 height 49
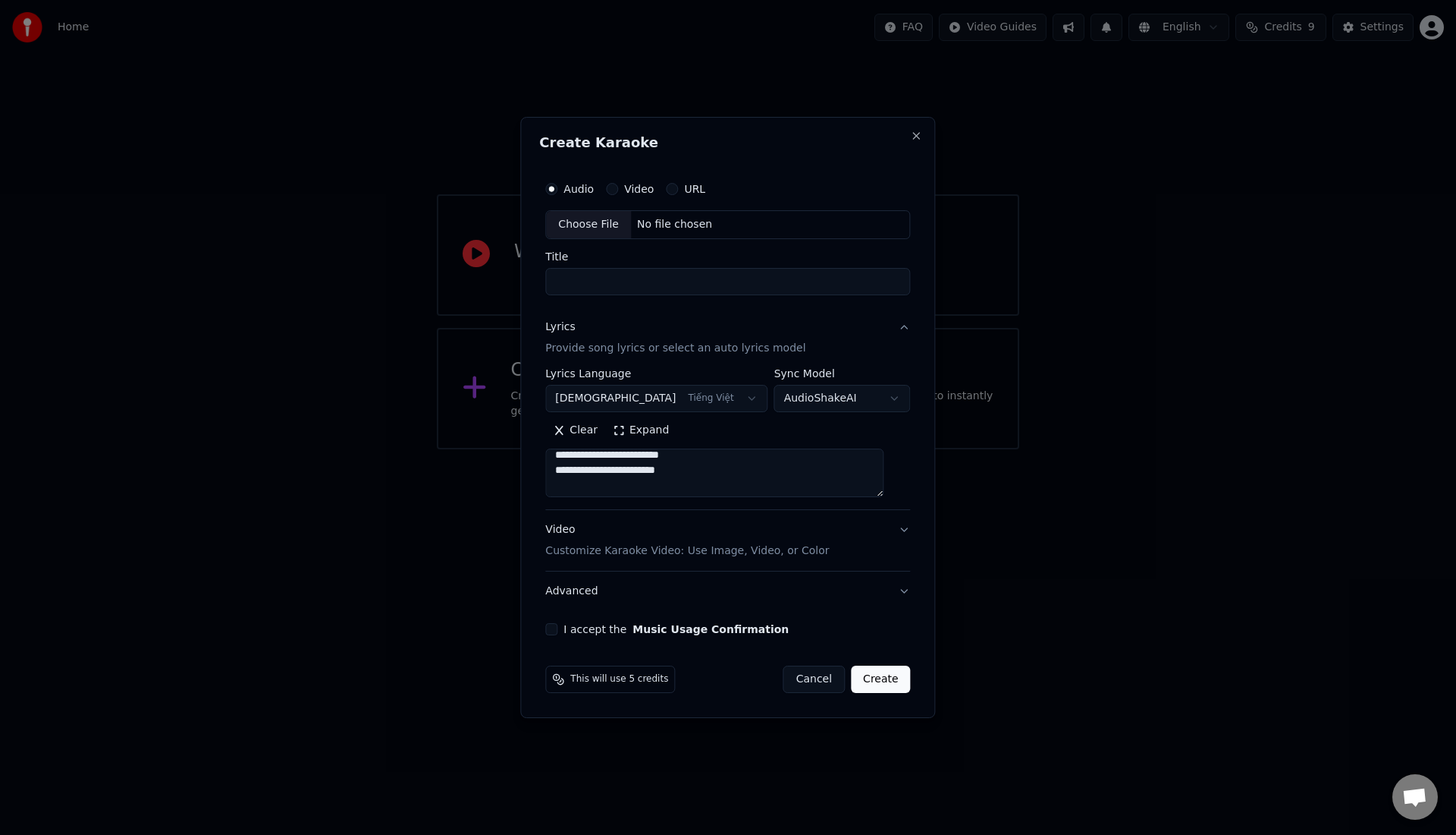
click at [642, 471] on textarea at bounding box center [714, 473] width 338 height 49
click at [618, 471] on textarea at bounding box center [714, 473] width 338 height 49
drag, startPoint x: 613, startPoint y: 454, endPoint x: 572, endPoint y: 457, distance: 41.1
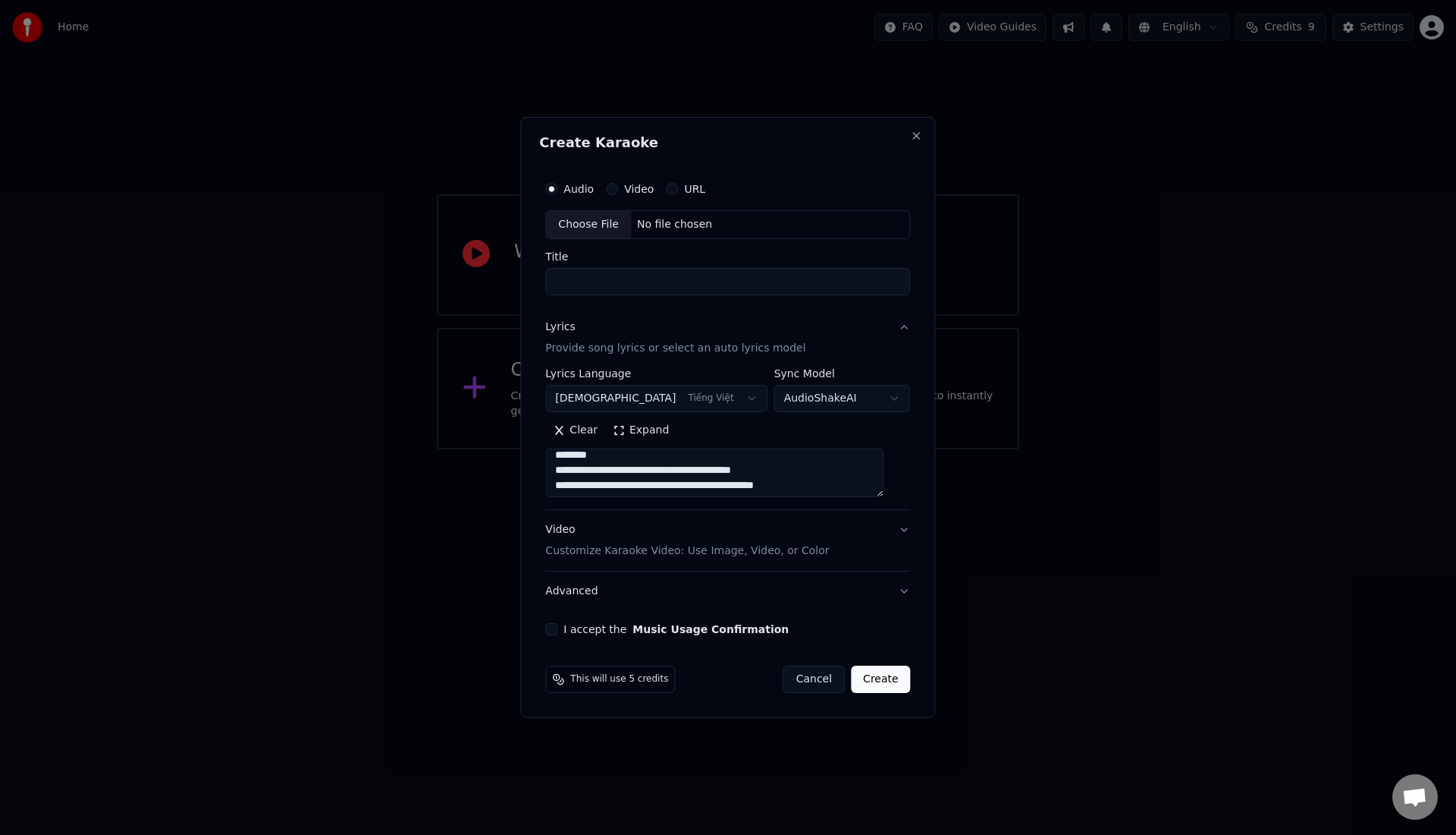
click at [572, 457] on textarea at bounding box center [714, 473] width 338 height 49
click at [661, 469] on textarea at bounding box center [714, 473] width 338 height 49
click at [630, 457] on textarea at bounding box center [714, 473] width 338 height 49
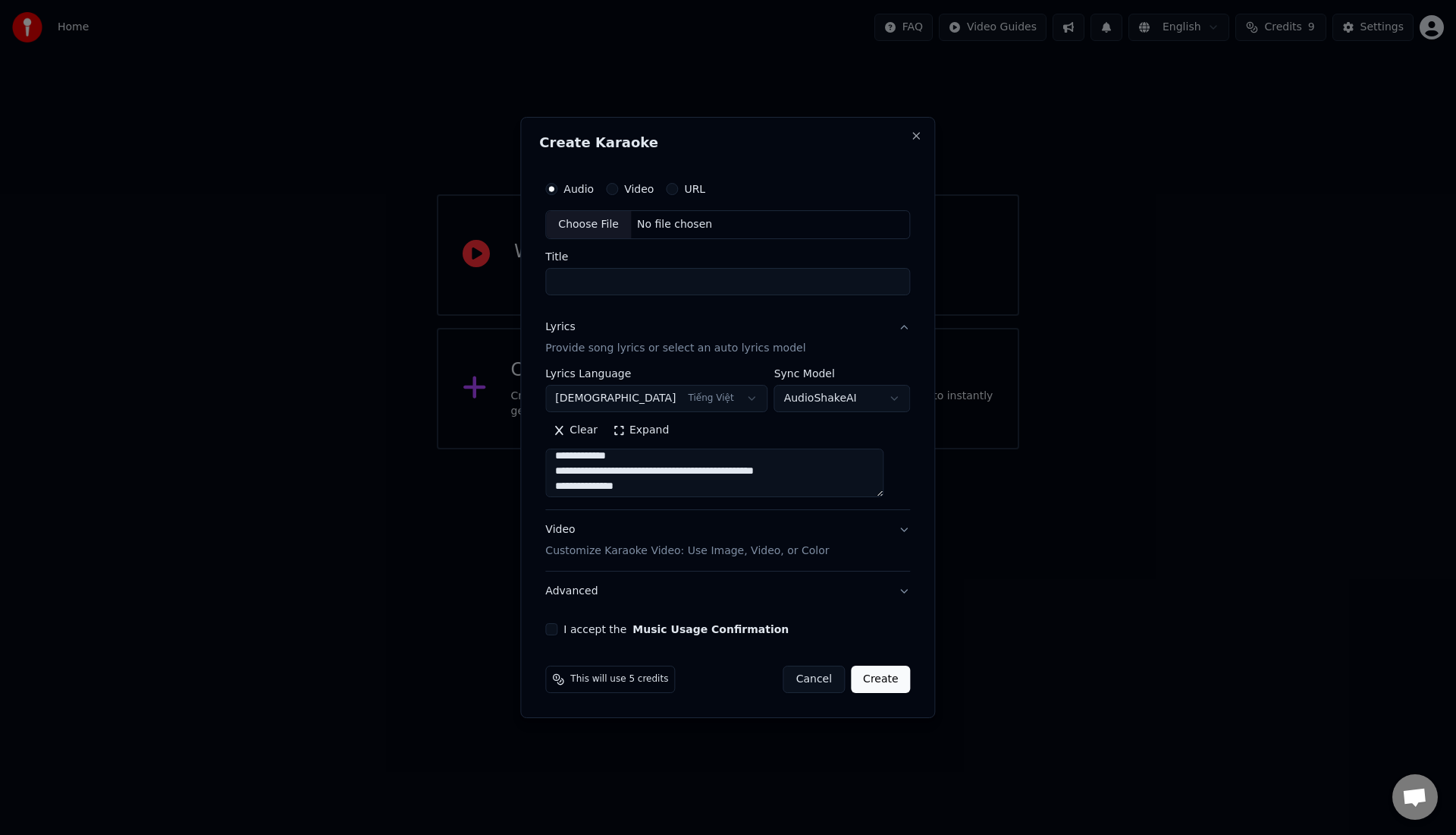
scroll to position [1069, 0]
click at [657, 469] on textarea at bounding box center [714, 473] width 338 height 49
click at [647, 452] on textarea at bounding box center [714, 473] width 338 height 49
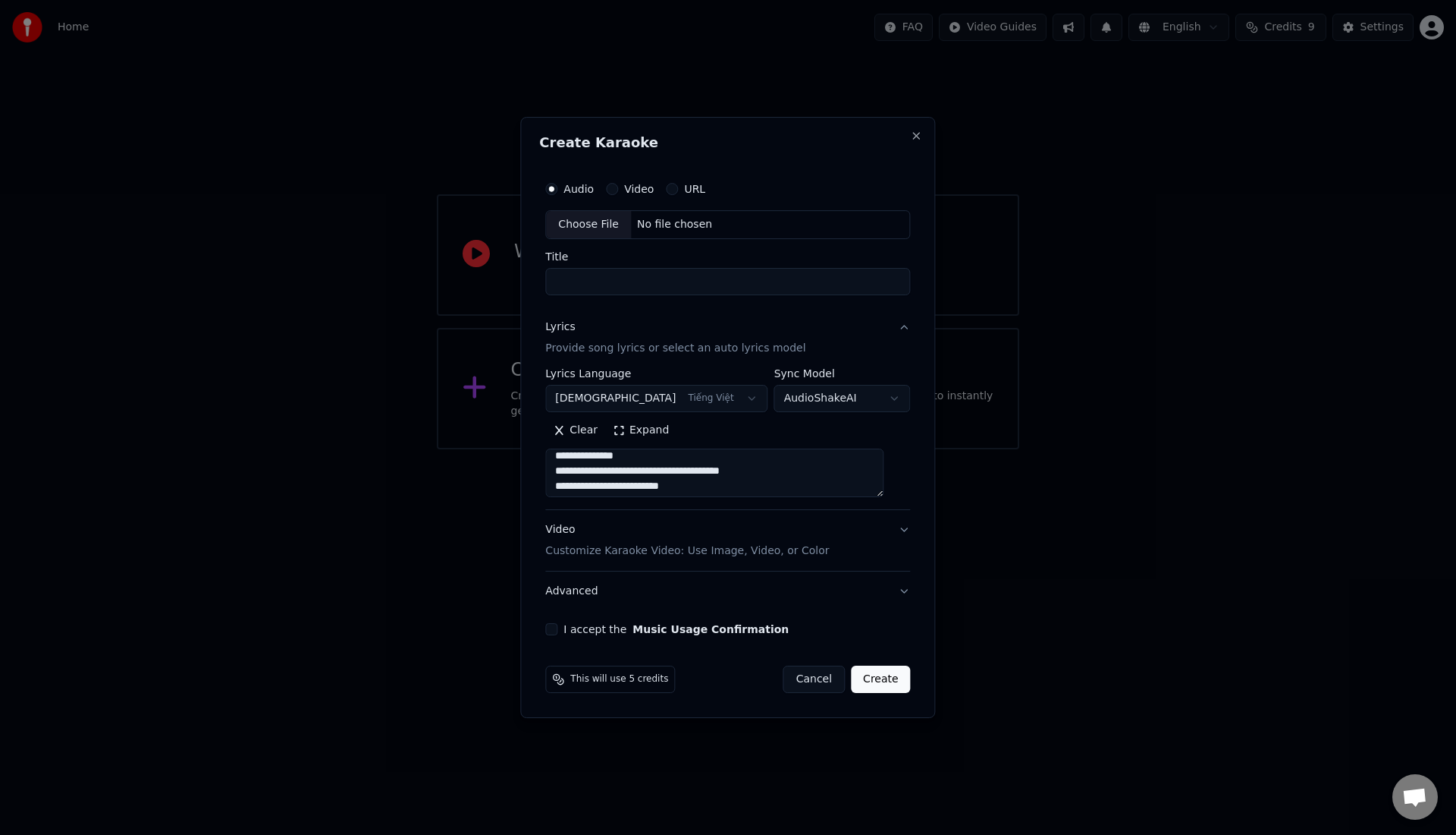
click at [659, 486] on textarea at bounding box center [714, 473] width 338 height 49
click at [642, 471] on textarea at bounding box center [714, 473] width 338 height 49
click at [621, 455] on textarea at bounding box center [714, 473] width 338 height 49
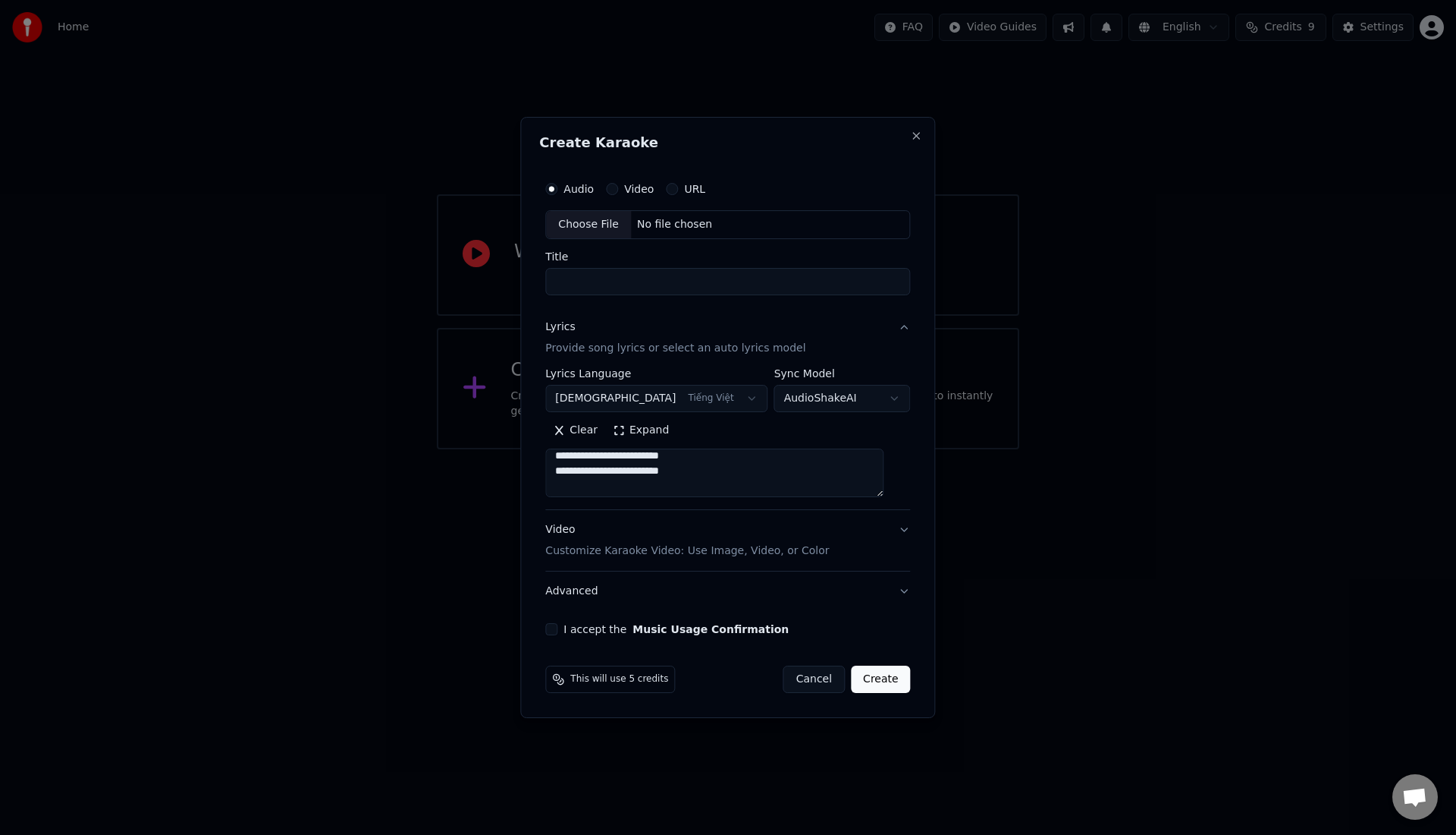
click at [643, 468] on textarea at bounding box center [714, 473] width 338 height 49
click at [641, 455] on textarea at bounding box center [714, 473] width 338 height 49
click at [631, 473] on textarea at bounding box center [714, 473] width 338 height 49
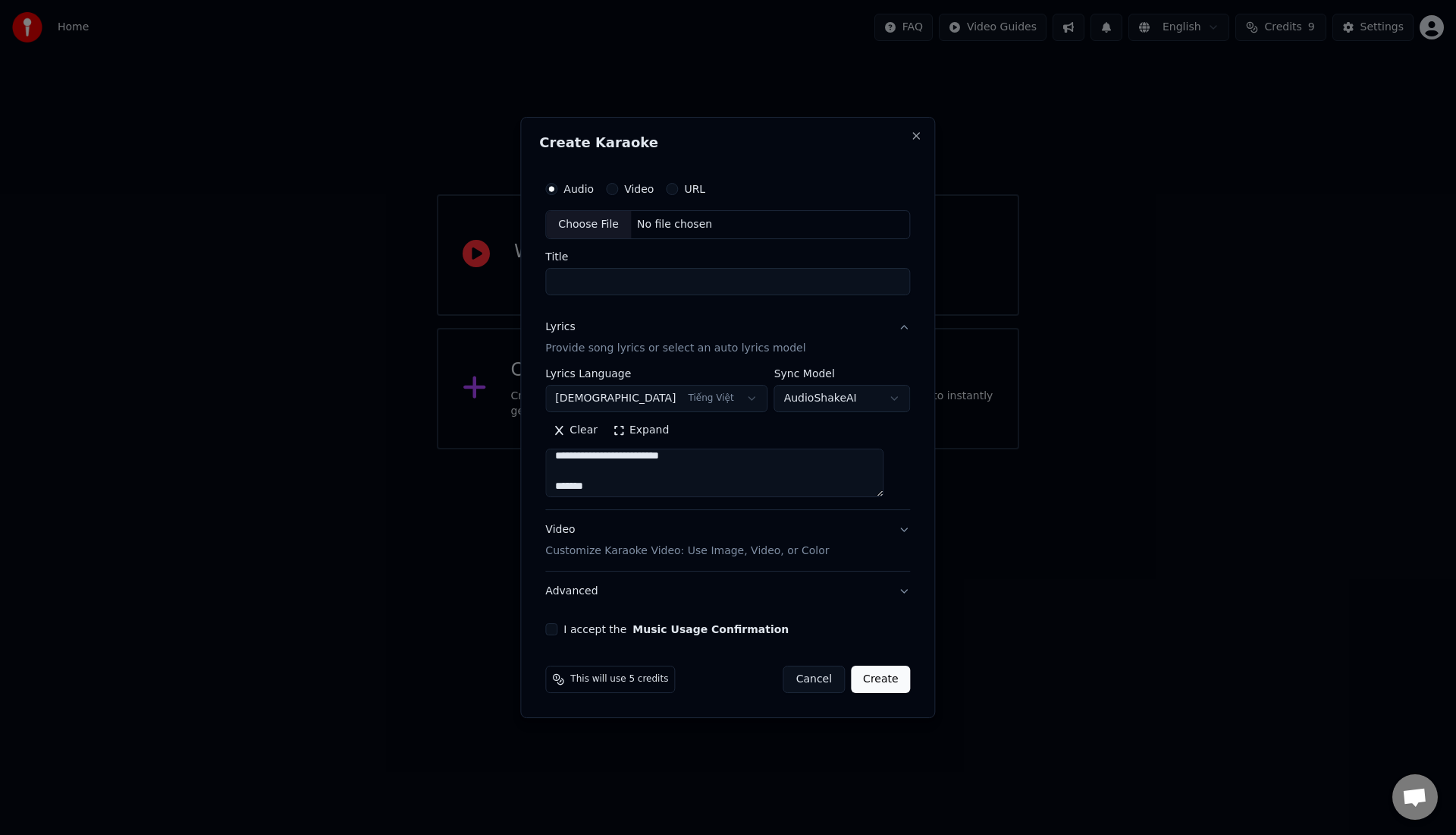
click at [616, 471] on textarea at bounding box center [714, 473] width 338 height 49
click at [618, 470] on textarea at bounding box center [714, 473] width 338 height 49
drag, startPoint x: 614, startPoint y: 459, endPoint x: 549, endPoint y: 465, distance: 65.3
click at [548, 465] on div "**********" at bounding box center [727, 418] width 415 height 600
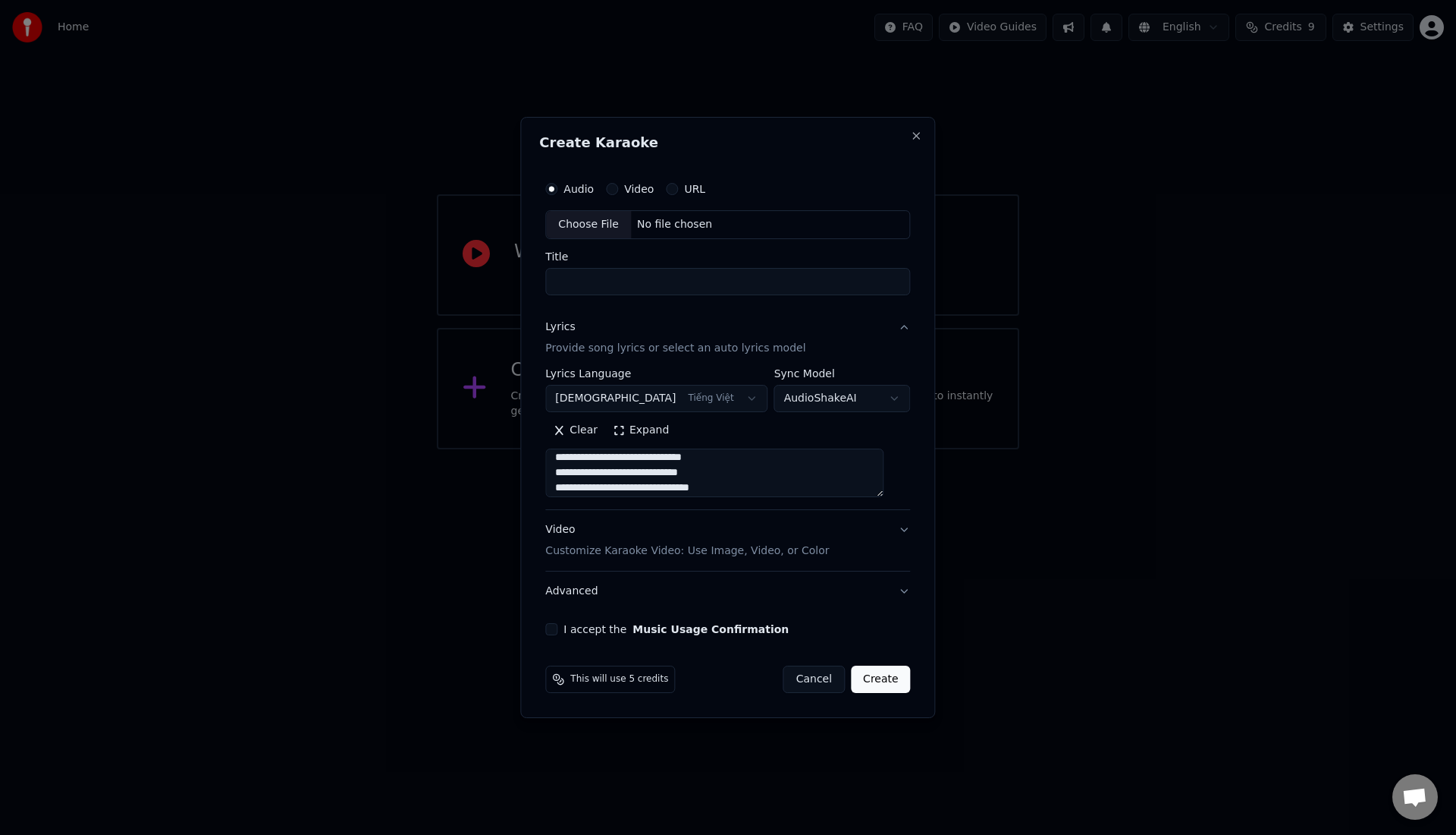
click at [549, 465] on div "**********" at bounding box center [727, 418] width 415 height 600
drag, startPoint x: 611, startPoint y: 455, endPoint x: 574, endPoint y: 455, distance: 37.0
click at [574, 455] on textarea at bounding box center [714, 473] width 338 height 49
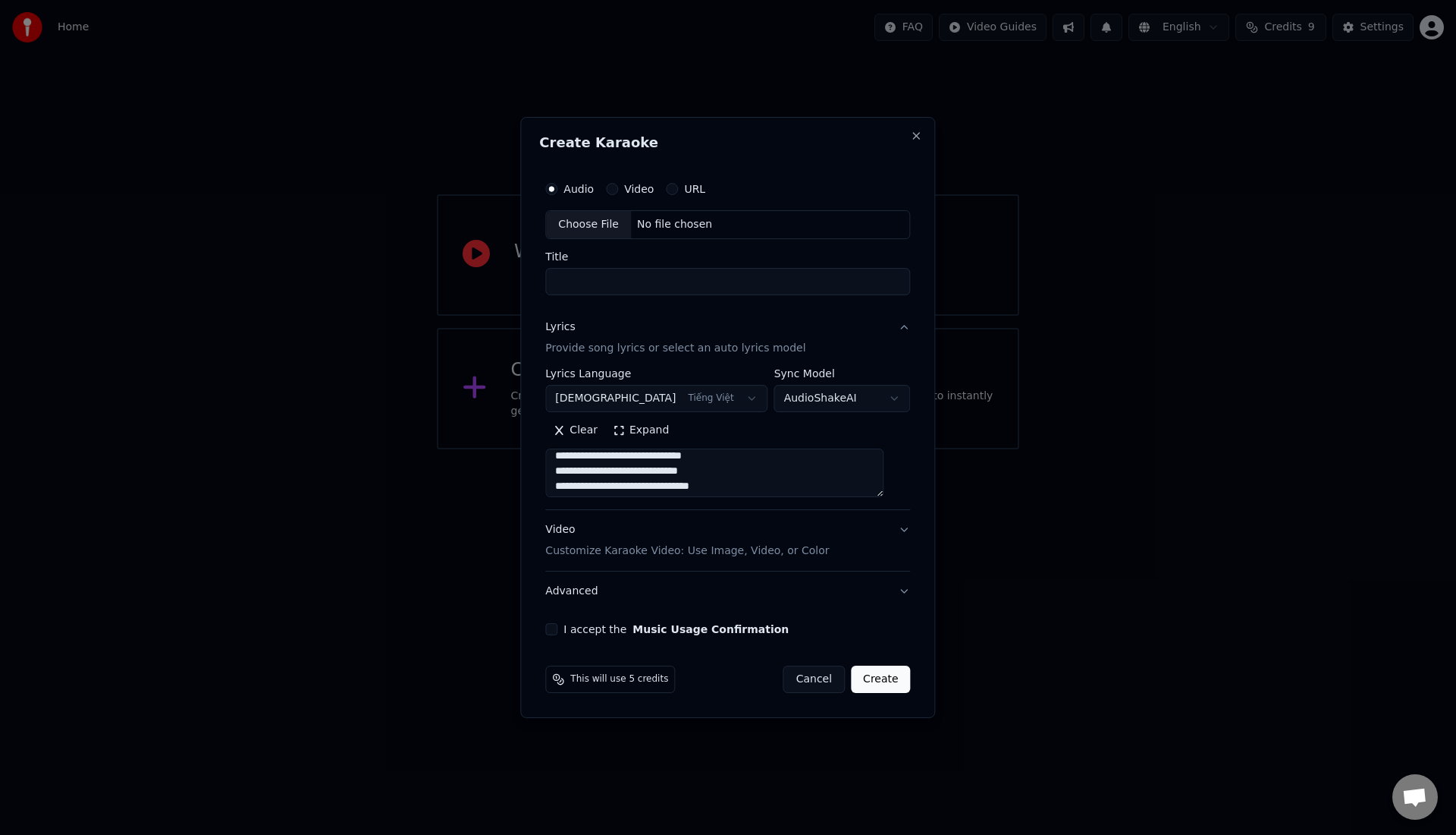
click at [656, 476] on textarea at bounding box center [714, 473] width 338 height 49
click at [642, 474] on textarea at bounding box center [714, 473] width 338 height 49
click at [634, 485] on textarea at bounding box center [714, 473] width 338 height 49
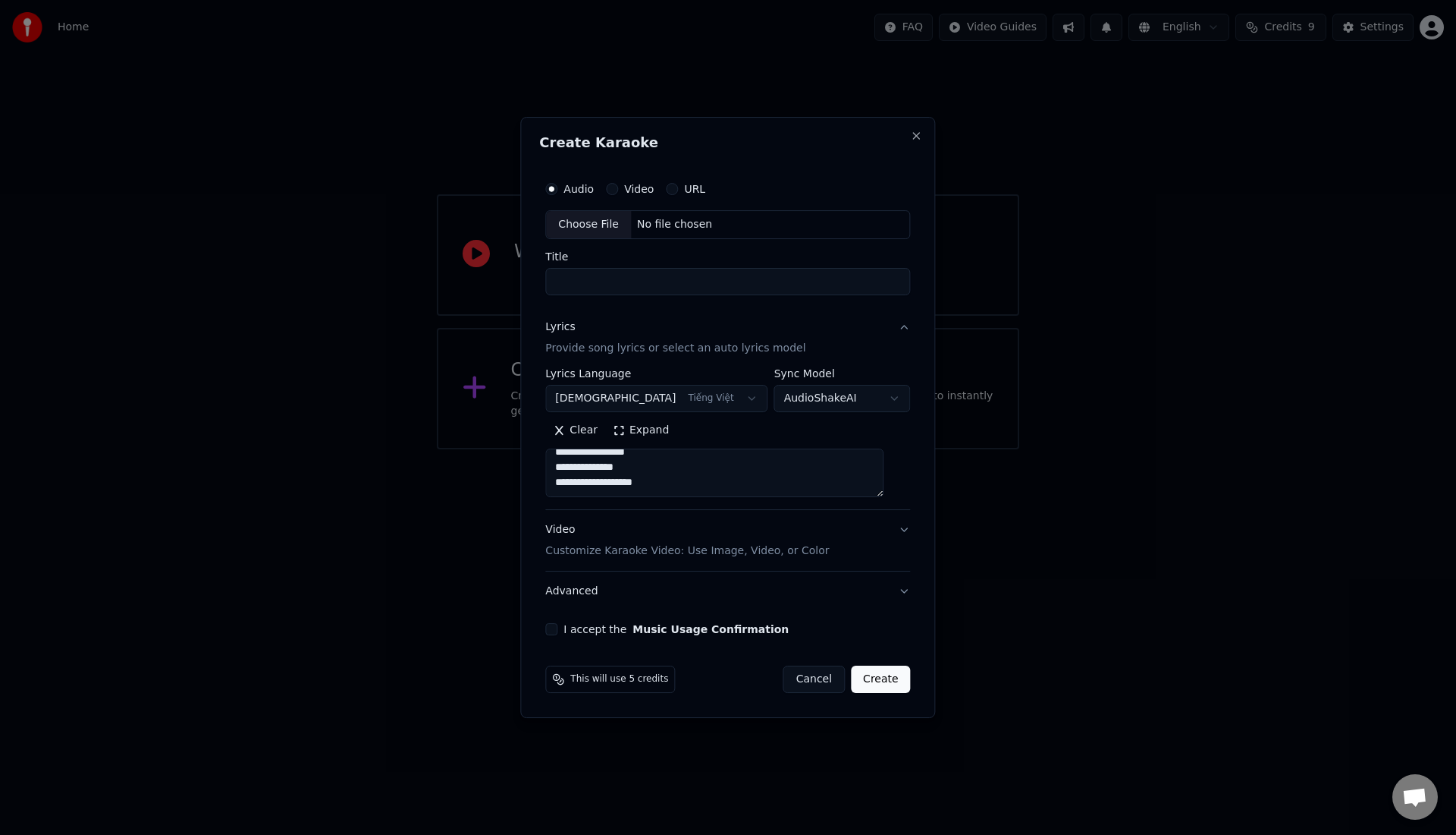
scroll to position [1315, 0]
click at [676, 482] on textarea at bounding box center [714, 473] width 338 height 49
type textarea "**********"
click at [558, 627] on button "I accept the Music Usage Confirmation" at bounding box center [551, 629] width 12 height 12
click at [727, 274] on input "Title" at bounding box center [727, 282] width 365 height 28
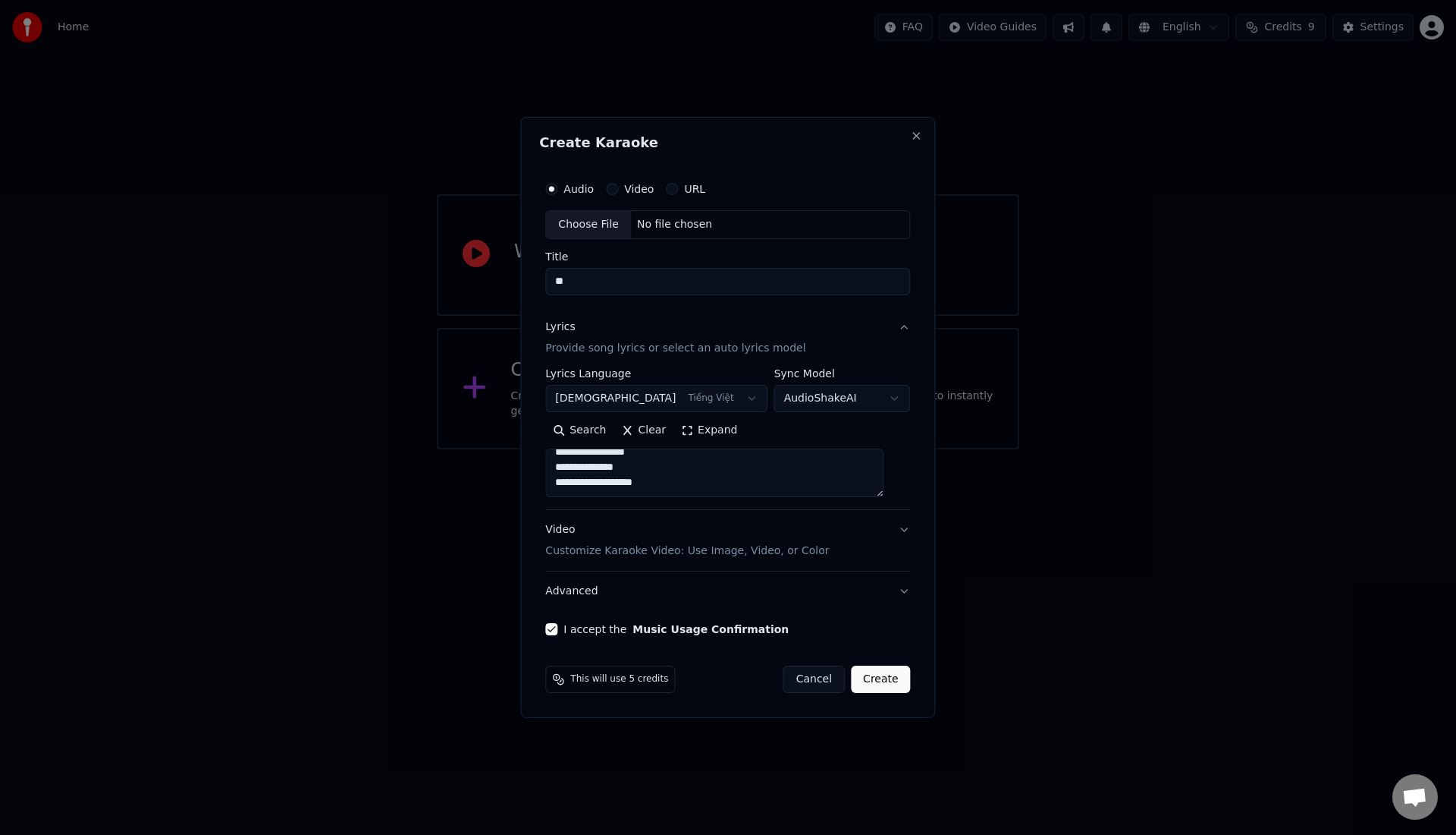
type input "*"
type input "**********"
click at [845, 399] on body "**********" at bounding box center [728, 225] width 1456 height 449
click at [790, 556] on div "Auto Lyrics" at bounding box center [844, 554] width 160 height 21
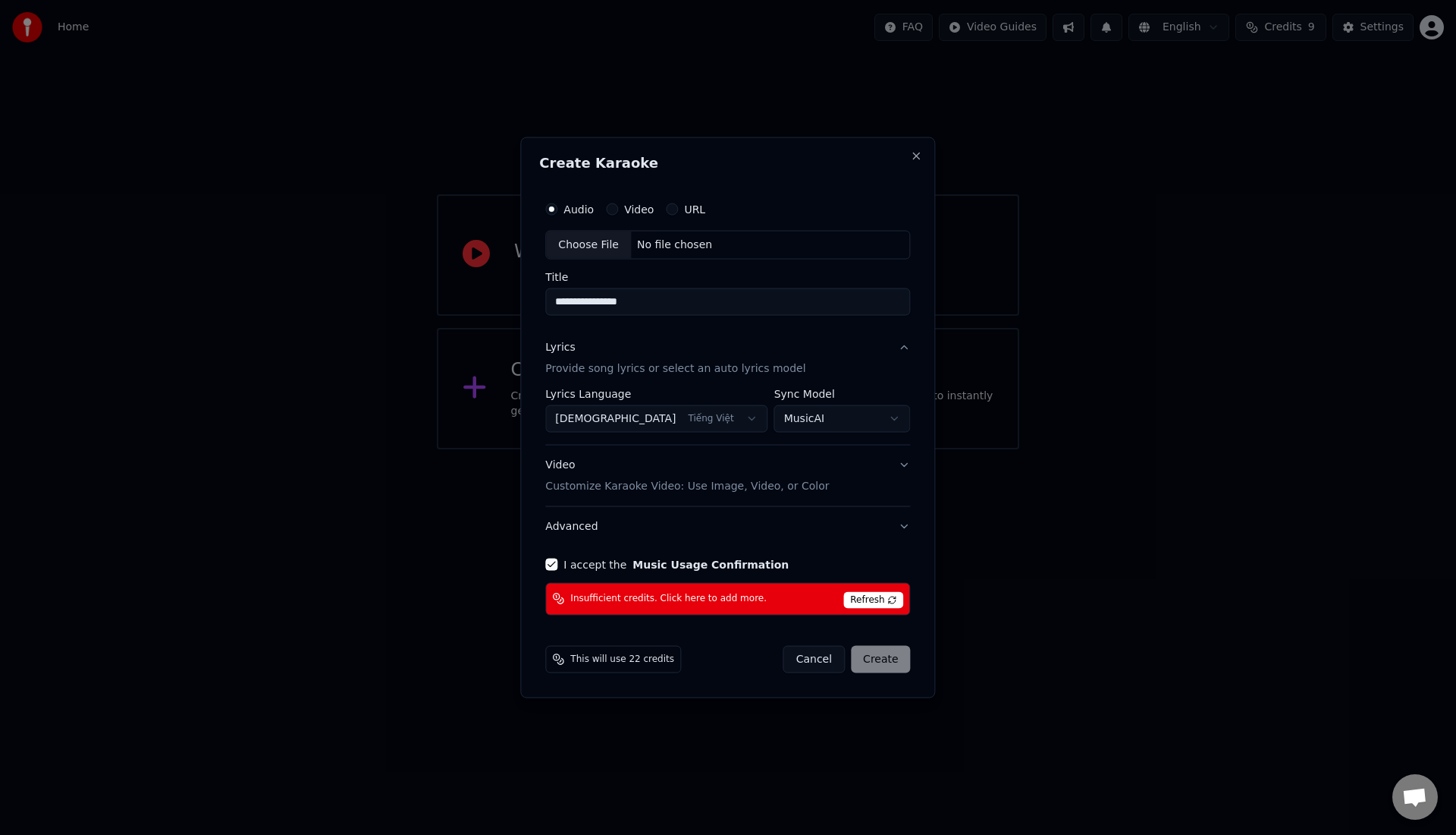
click at [831, 418] on body "**********" at bounding box center [728, 225] width 1456 height 449
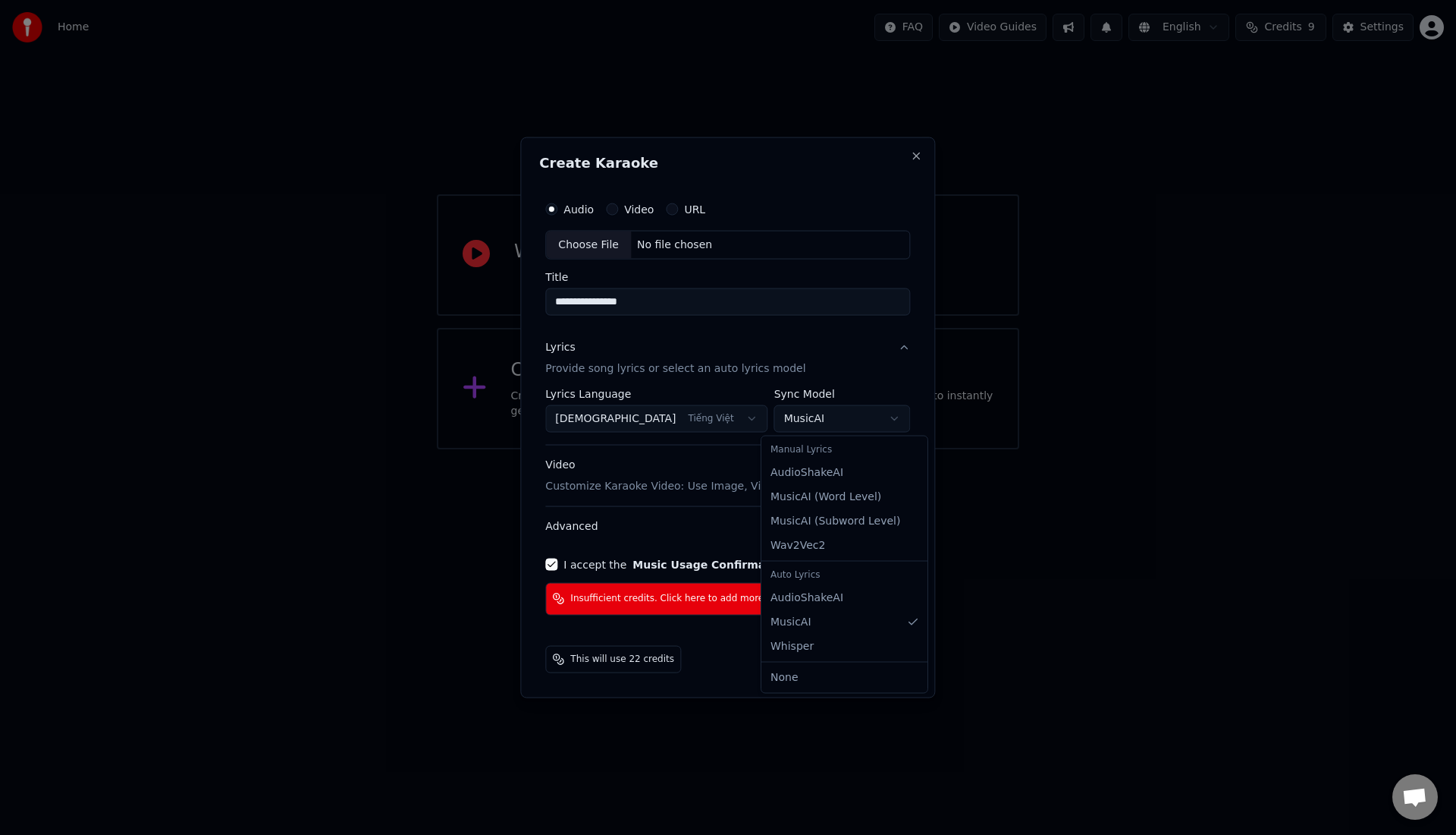
click at [803, 454] on div "Manual Lyrics" at bounding box center [844, 450] width 160 height 21
click at [793, 453] on div "Manual Lyrics" at bounding box center [844, 450] width 160 height 21
select select "**********"
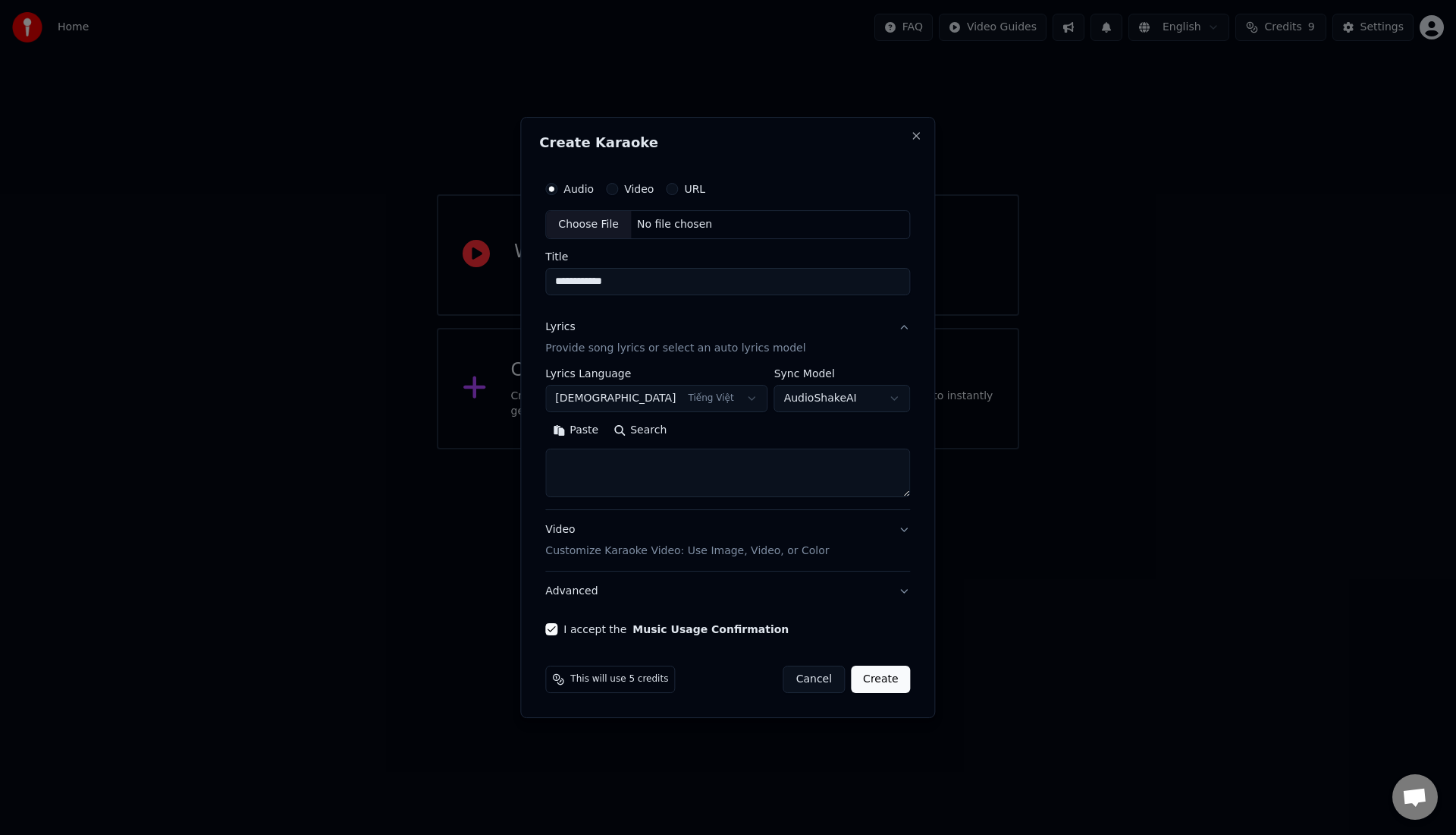
click at [656, 284] on input "**********" at bounding box center [727, 282] width 365 height 28
type input "**********"
click at [587, 434] on button "Paste" at bounding box center [575, 430] width 60 height 24
type textarea "**********"
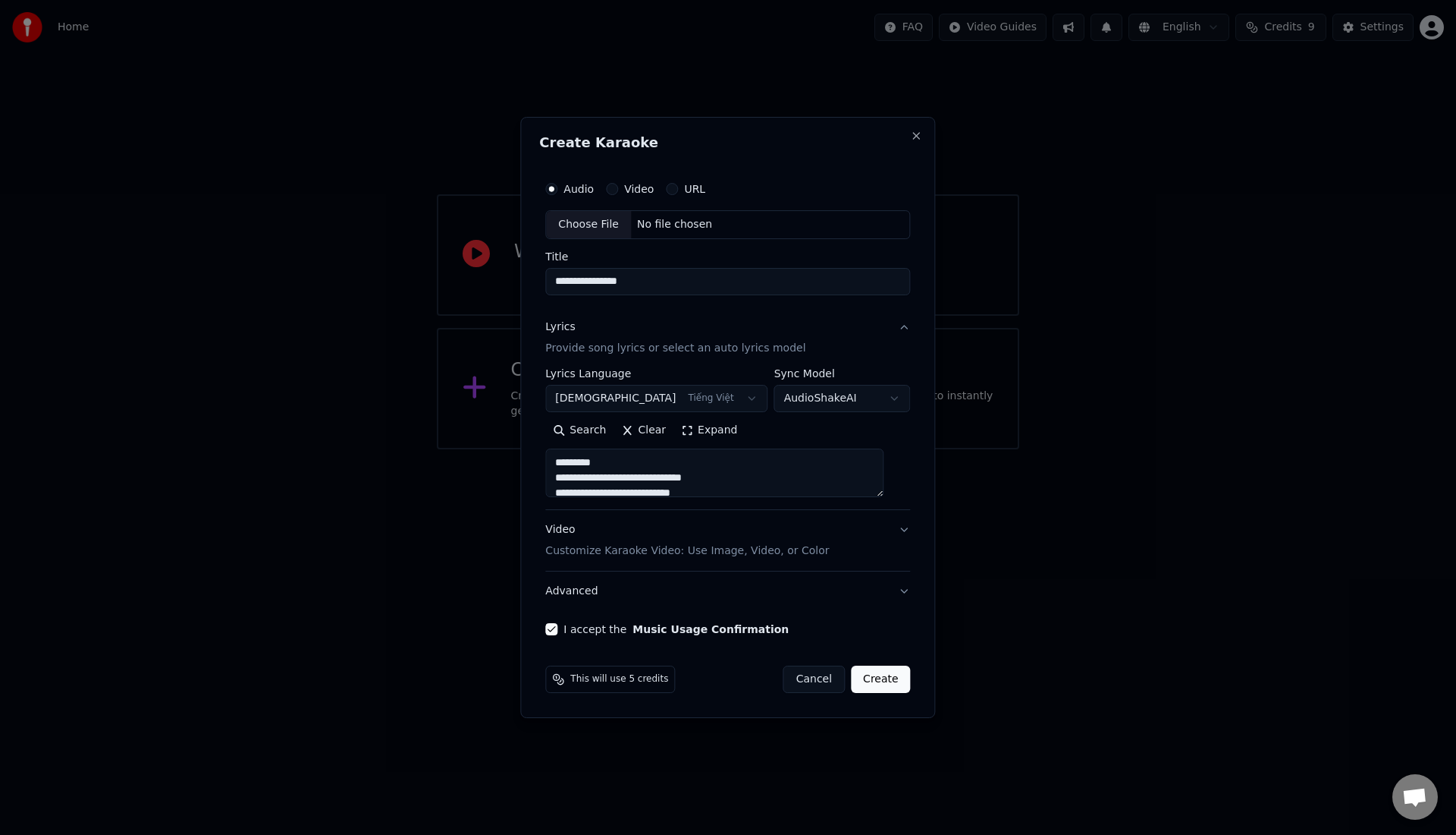
click at [869, 682] on button "Create" at bounding box center [880, 679] width 59 height 28
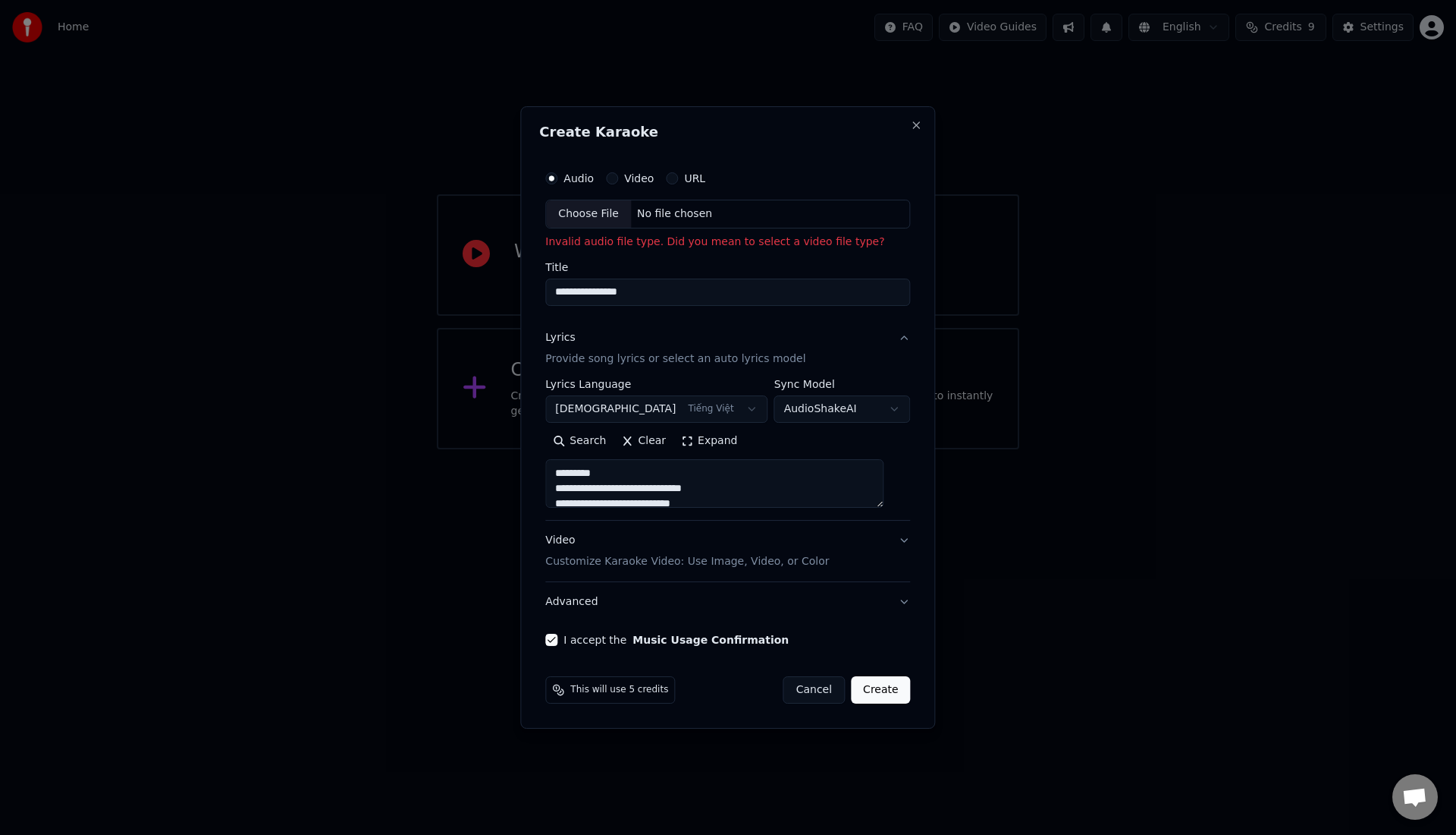
click at [876, 695] on button "Create" at bounding box center [880, 689] width 59 height 28
click at [717, 567] on p "Customize Karaoke Video: Use Image, Video, or Color" at bounding box center [686, 561] width 283 height 15
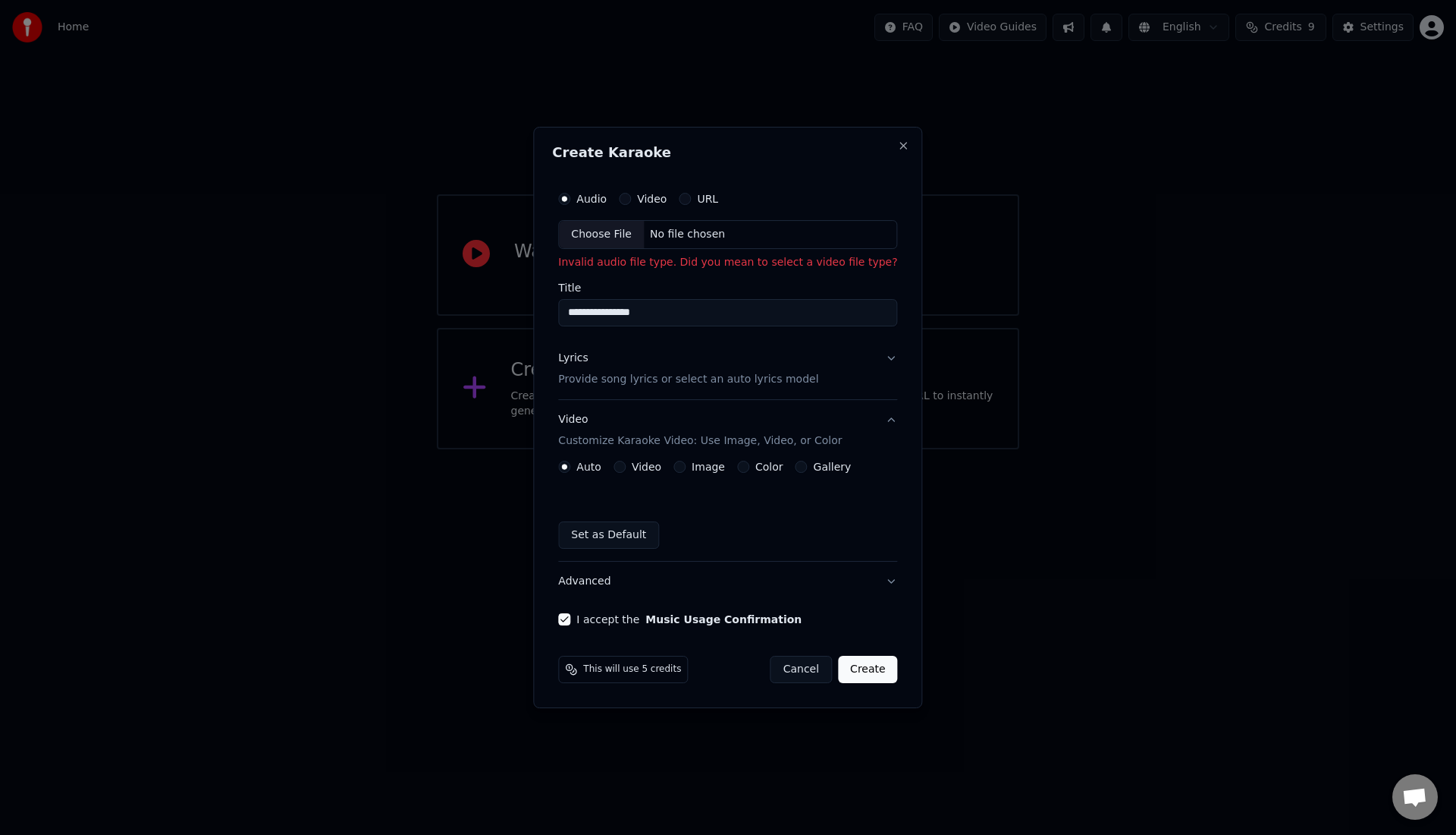
click at [611, 541] on button "Set as Default" at bounding box center [609, 535] width 101 height 28
click at [676, 468] on button "Image" at bounding box center [679, 466] width 12 height 12
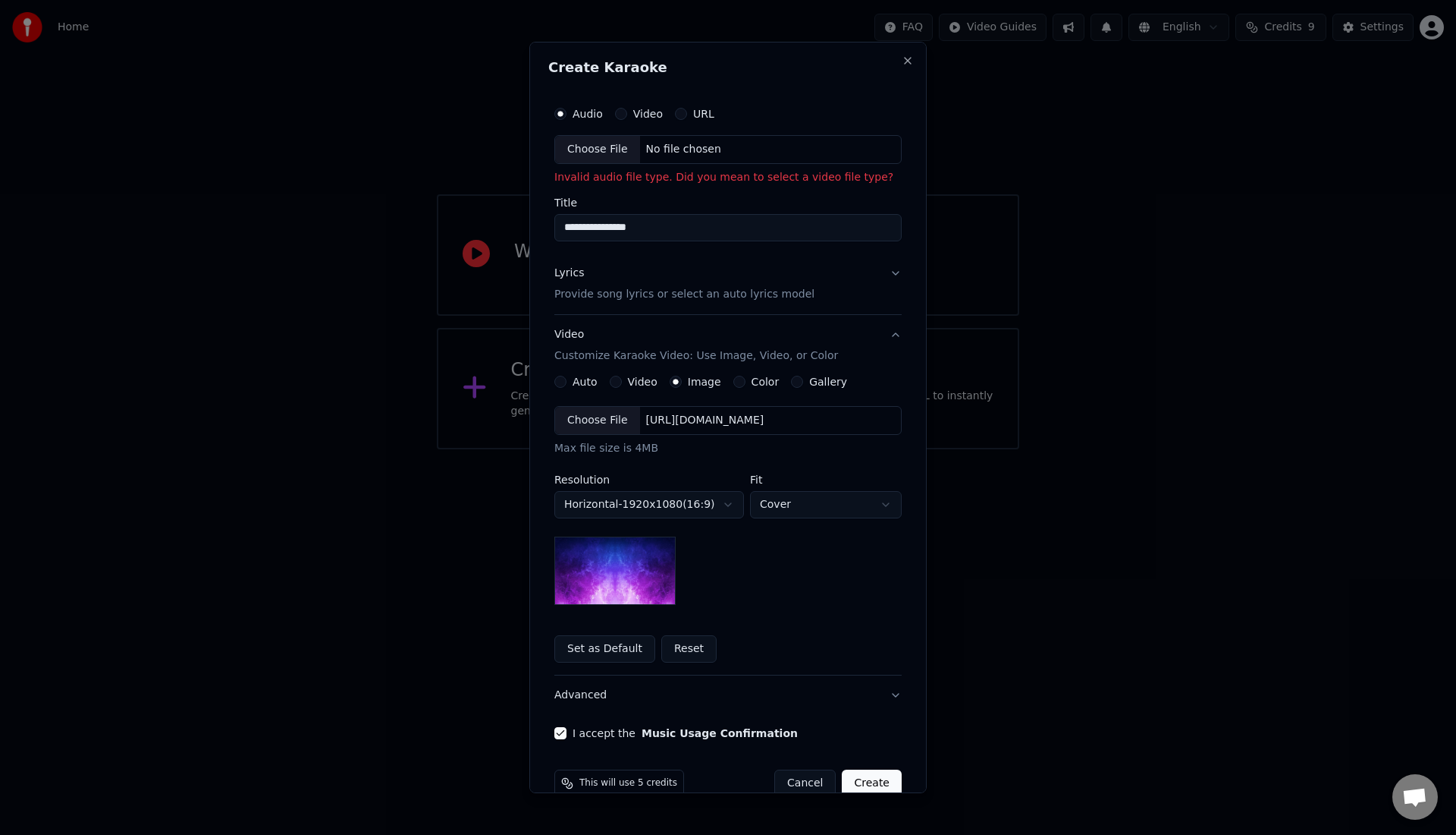
click at [600, 427] on div "Choose File" at bounding box center [597, 420] width 85 height 28
click at [592, 154] on div "Choose File" at bounding box center [597, 149] width 85 height 28
type input "**********"
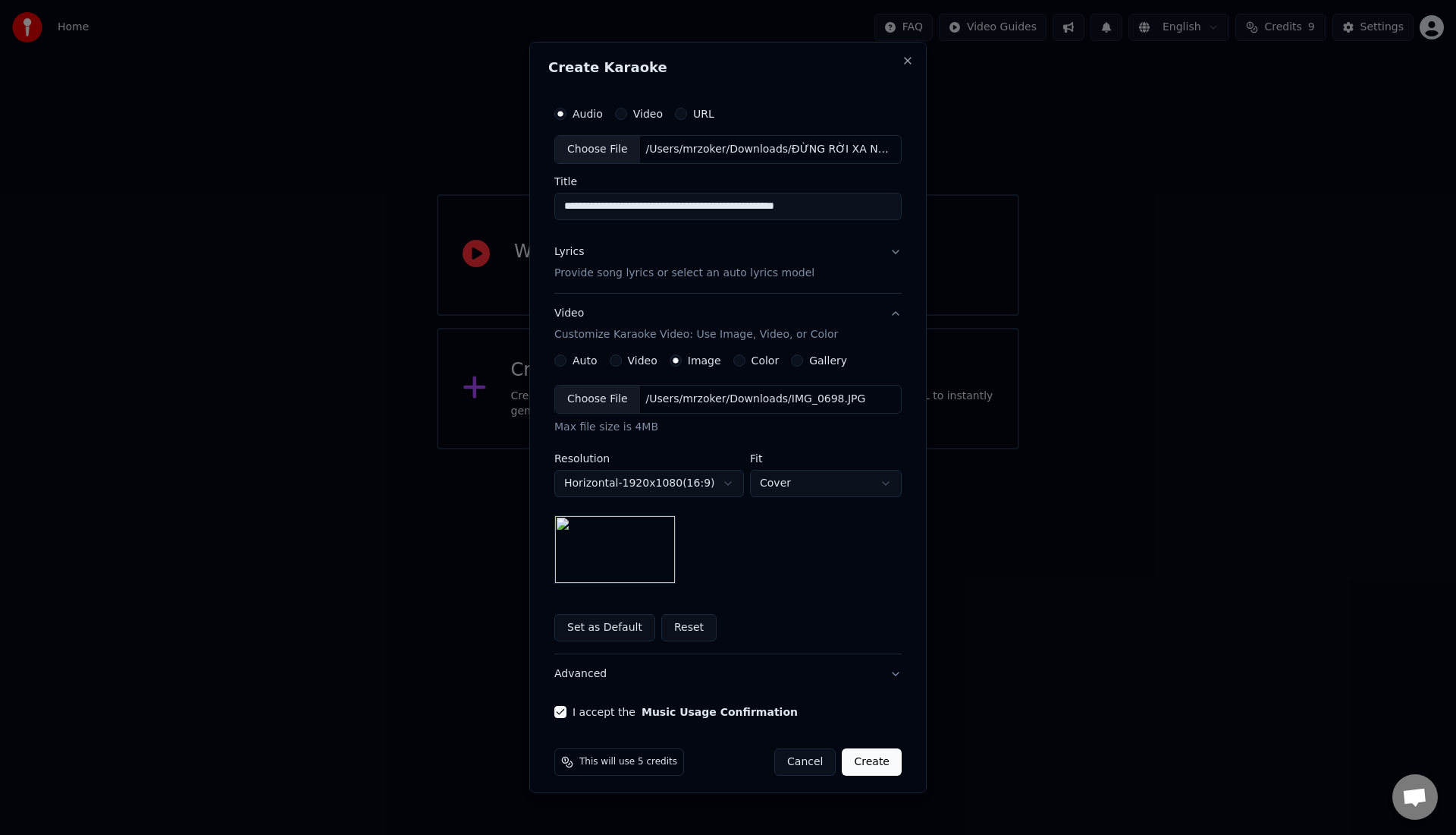
click at [890, 255] on button "Lyrics Provide song lyrics or select an auto lyrics model" at bounding box center [727, 262] width 347 height 60
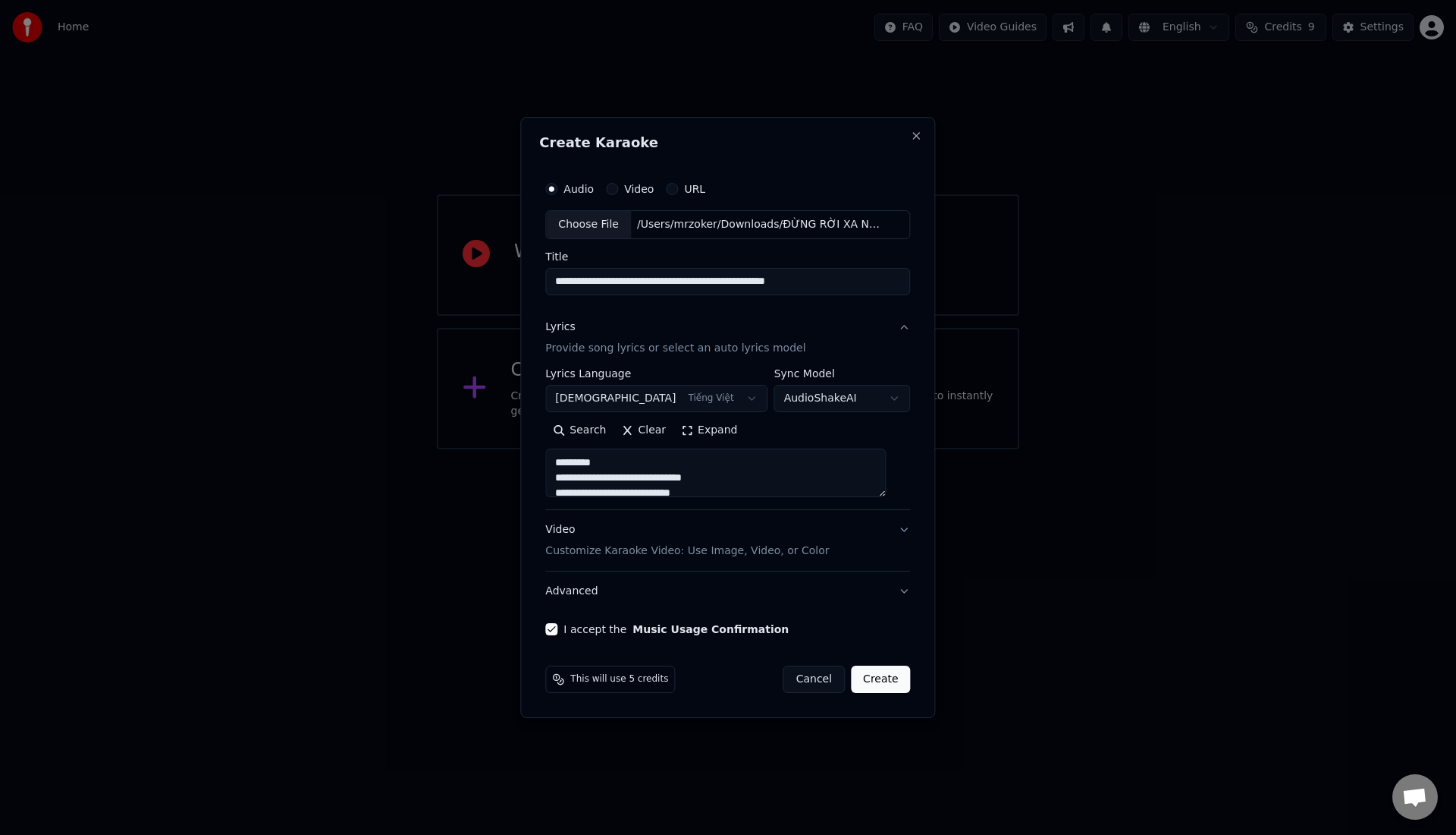
click at [891, 335] on button "Lyrics Provide song lyrics or select an auto lyrics model" at bounding box center [727, 338] width 365 height 60
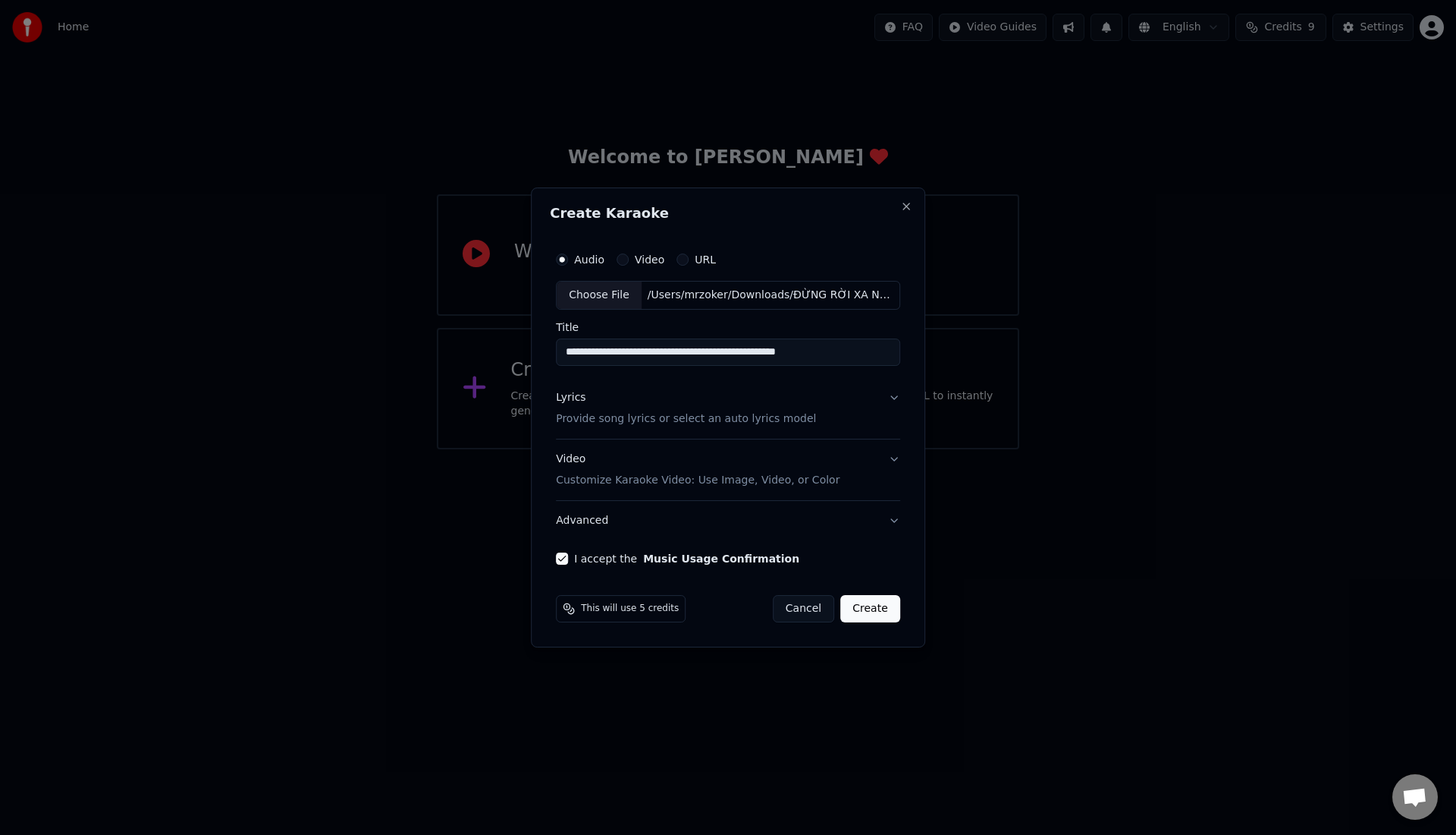
click at [893, 408] on button "Lyrics Provide song lyrics or select an auto lyrics model" at bounding box center [728, 408] width 344 height 60
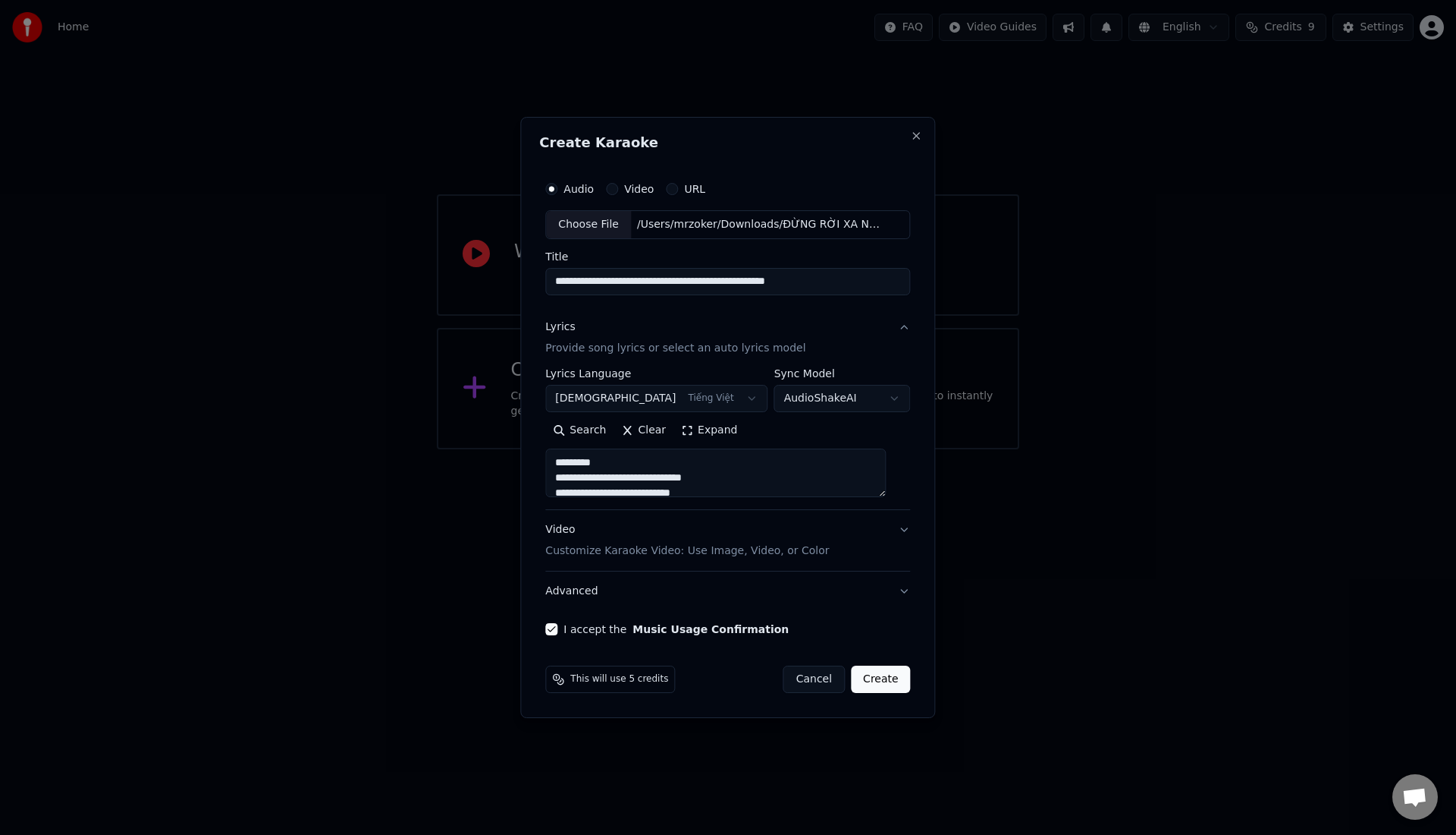
drag, startPoint x: 627, startPoint y: 459, endPoint x: 527, endPoint y: 458, distance: 100.0
click at [527, 449] on body "**********" at bounding box center [728, 225] width 1456 height 449
click at [657, 469] on textarea at bounding box center [716, 473] width 341 height 49
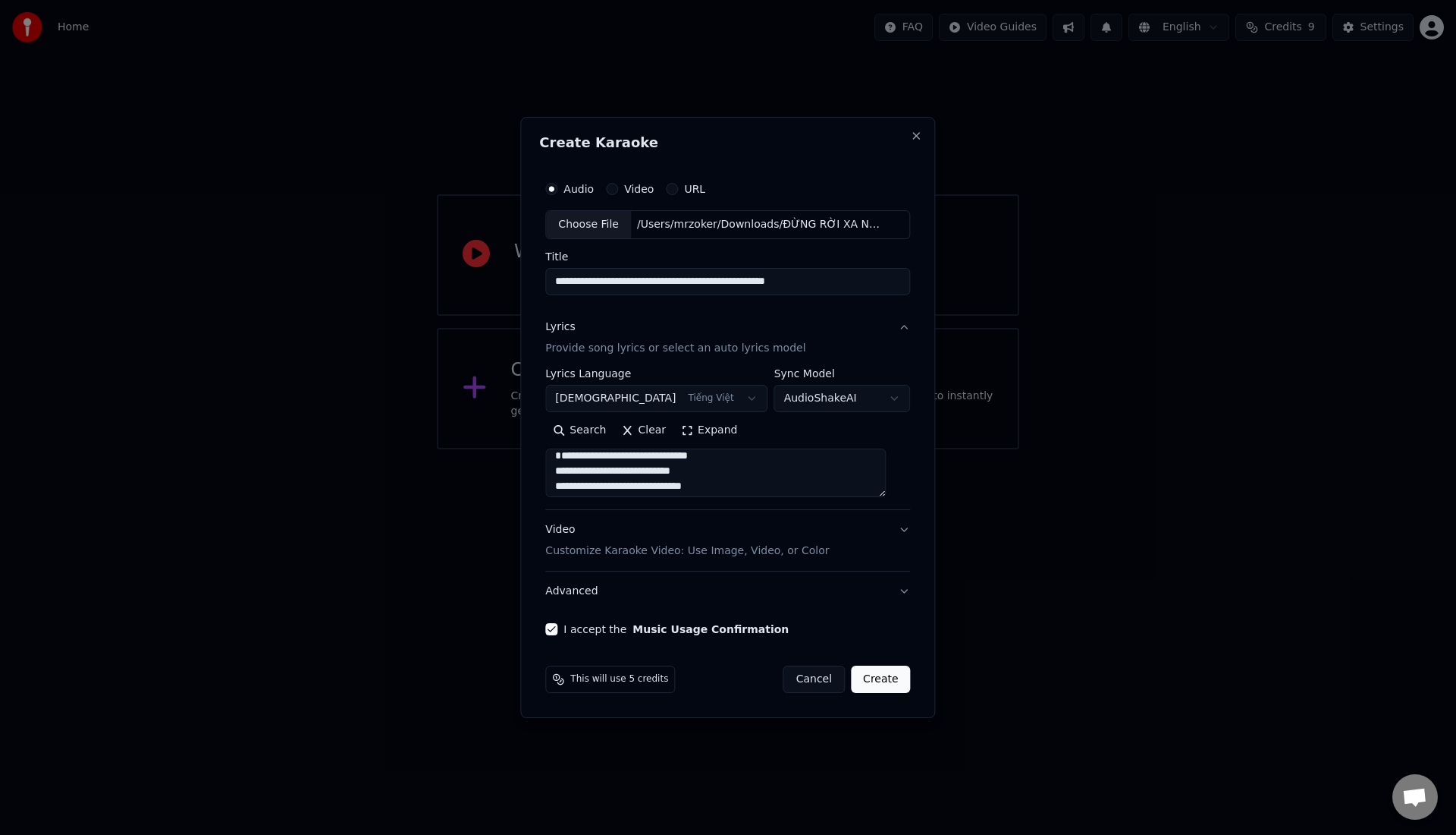
type textarea "**********"
type input "**********"
click at [653, 465] on textarea at bounding box center [716, 473] width 341 height 49
drag, startPoint x: 629, startPoint y: 457, endPoint x: 558, endPoint y: 457, distance: 71.0
click at [558, 457] on textarea at bounding box center [716, 473] width 341 height 49
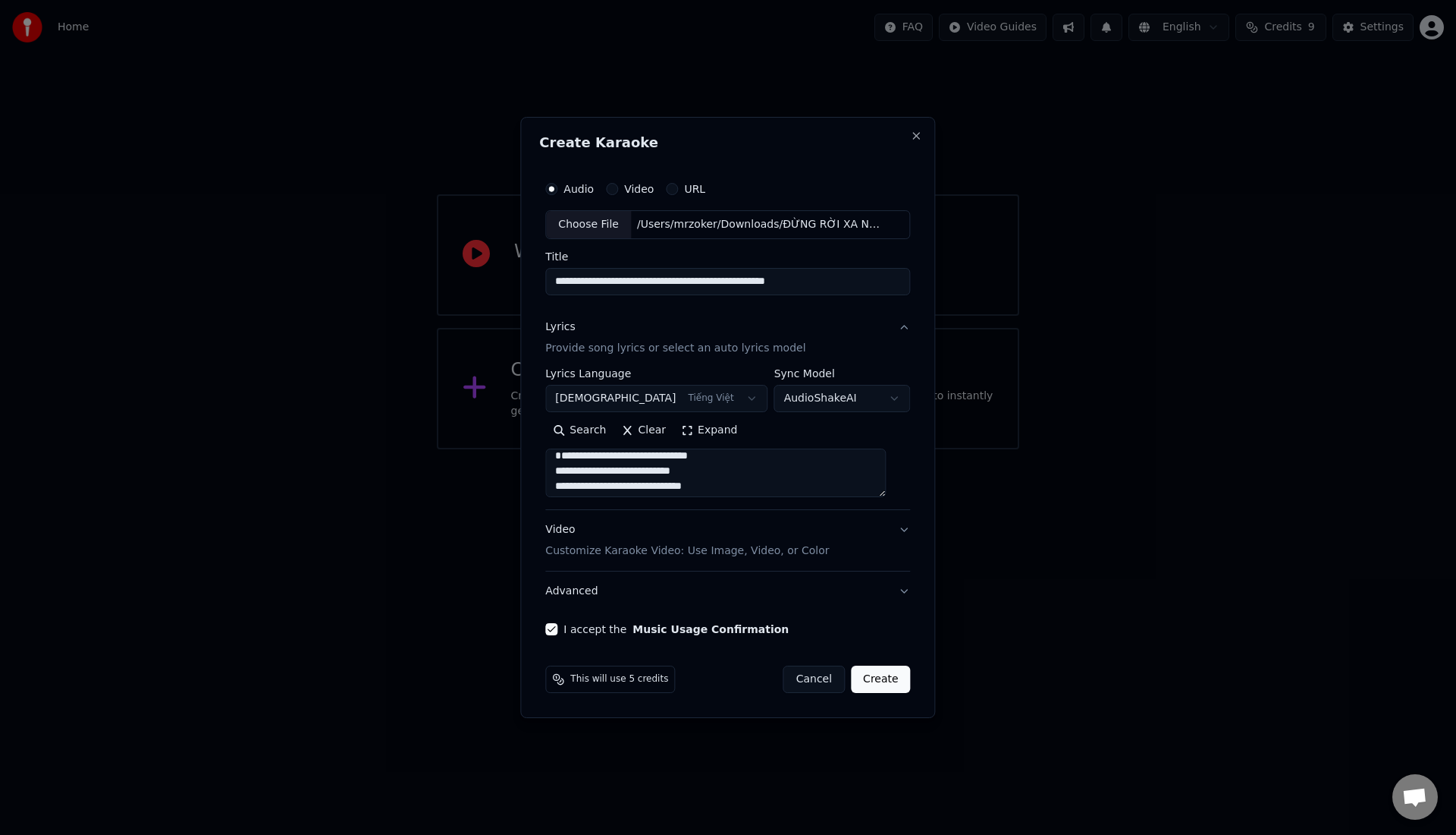
type textarea "**********"
click at [872, 680] on button "Create" at bounding box center [880, 679] width 59 height 28
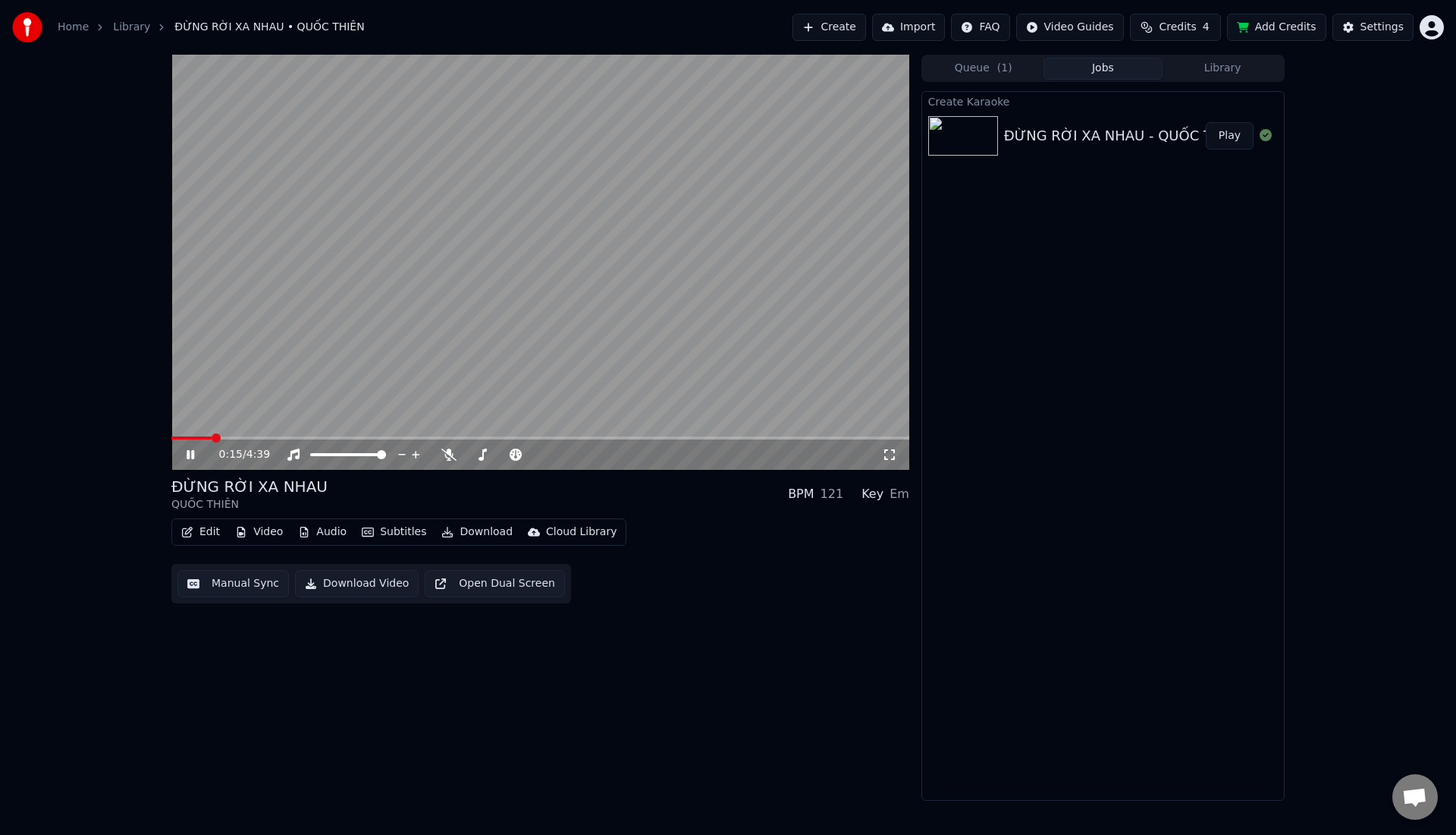
click at [236, 439] on span at bounding box center [540, 437] width 738 height 3
click at [256, 436] on span at bounding box center [540, 437] width 738 height 3
click at [275, 438] on span at bounding box center [540, 437] width 738 height 3
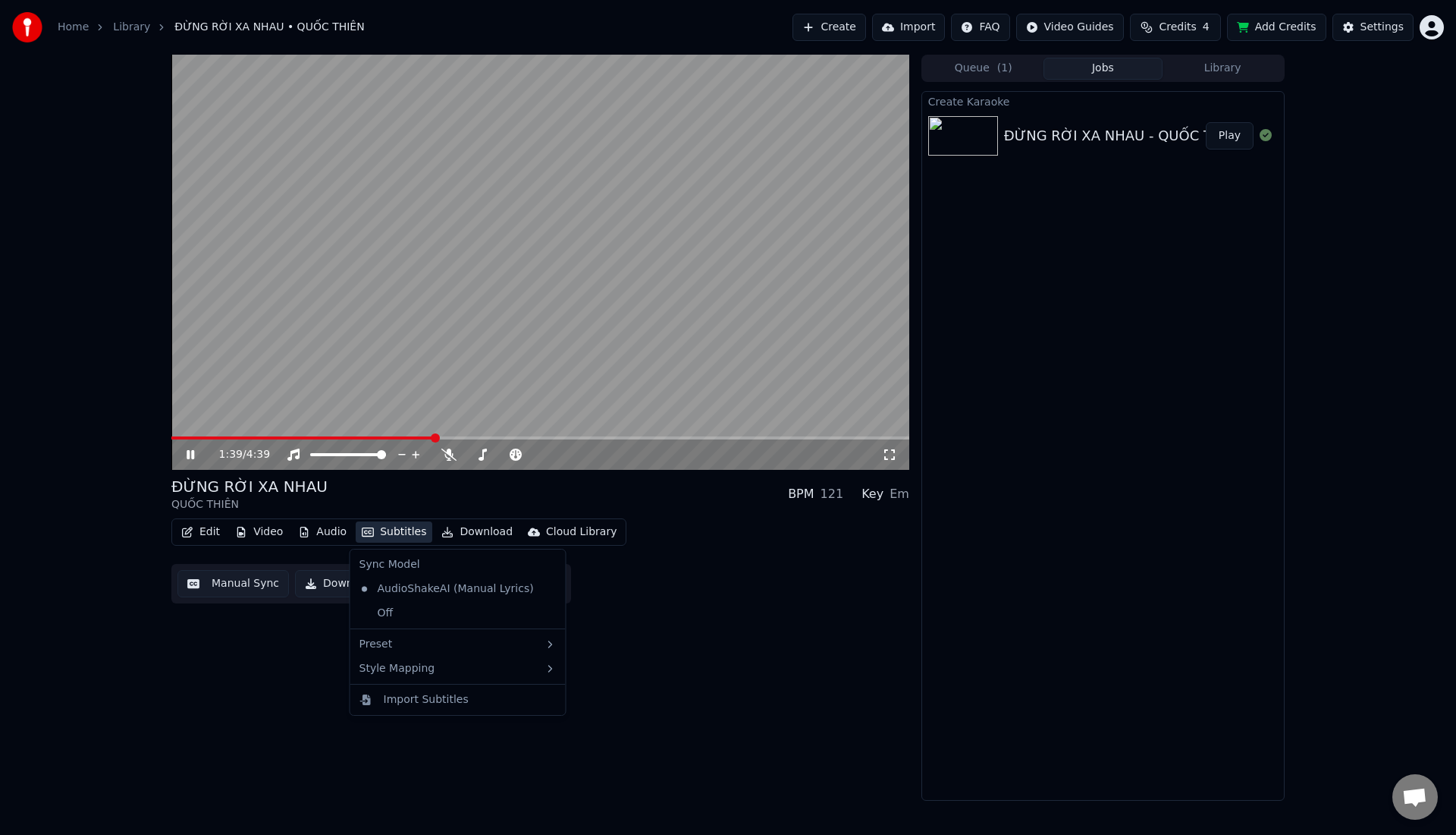
click at [403, 533] on button "Subtitles" at bounding box center [394, 532] width 76 height 21
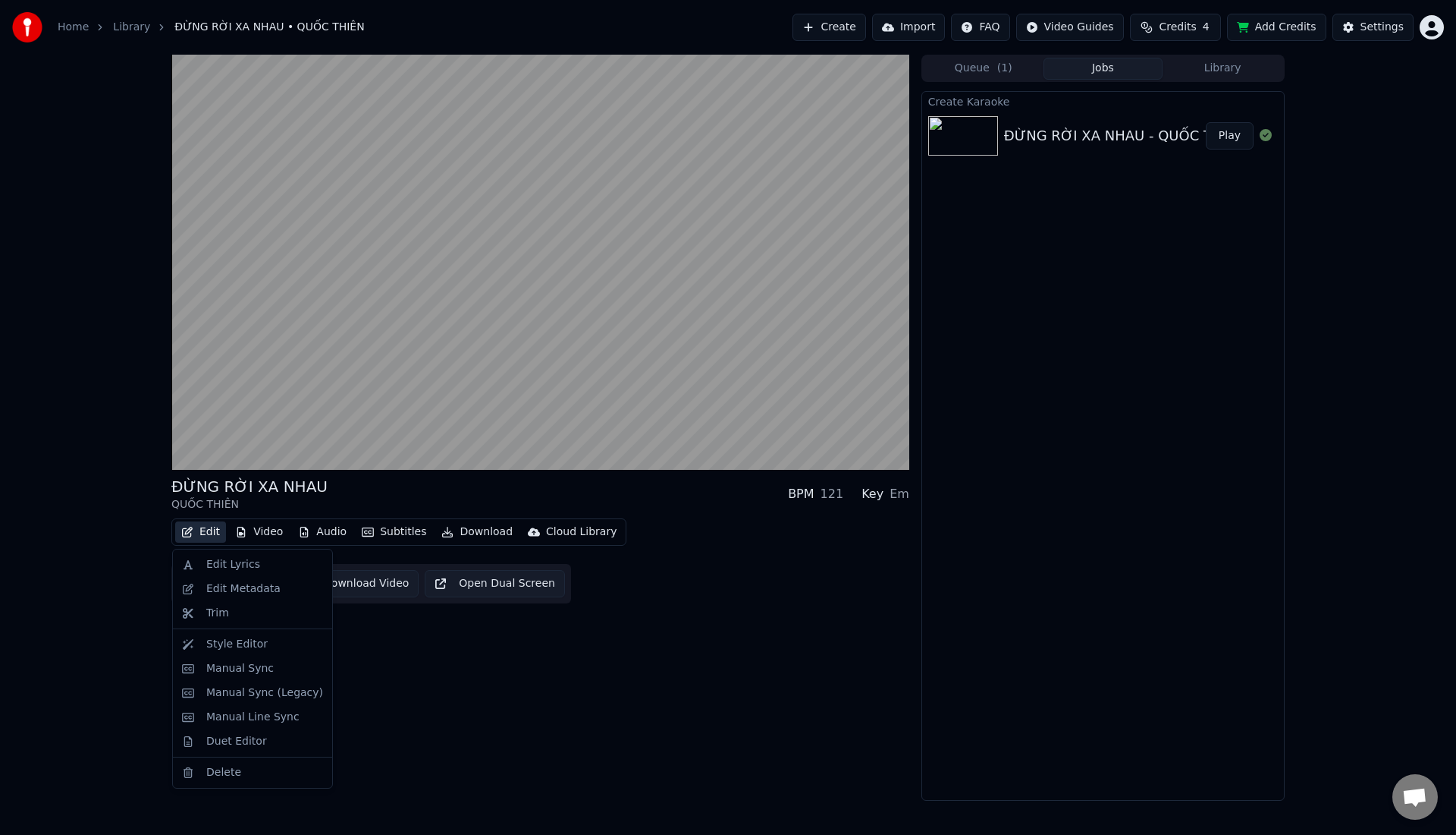
click at [212, 531] on button "Edit" at bounding box center [200, 532] width 51 height 21
click at [210, 533] on button "Edit" at bounding box center [200, 532] width 51 height 21
click at [216, 556] on div "Edit Lyrics" at bounding box center [252, 564] width 154 height 24
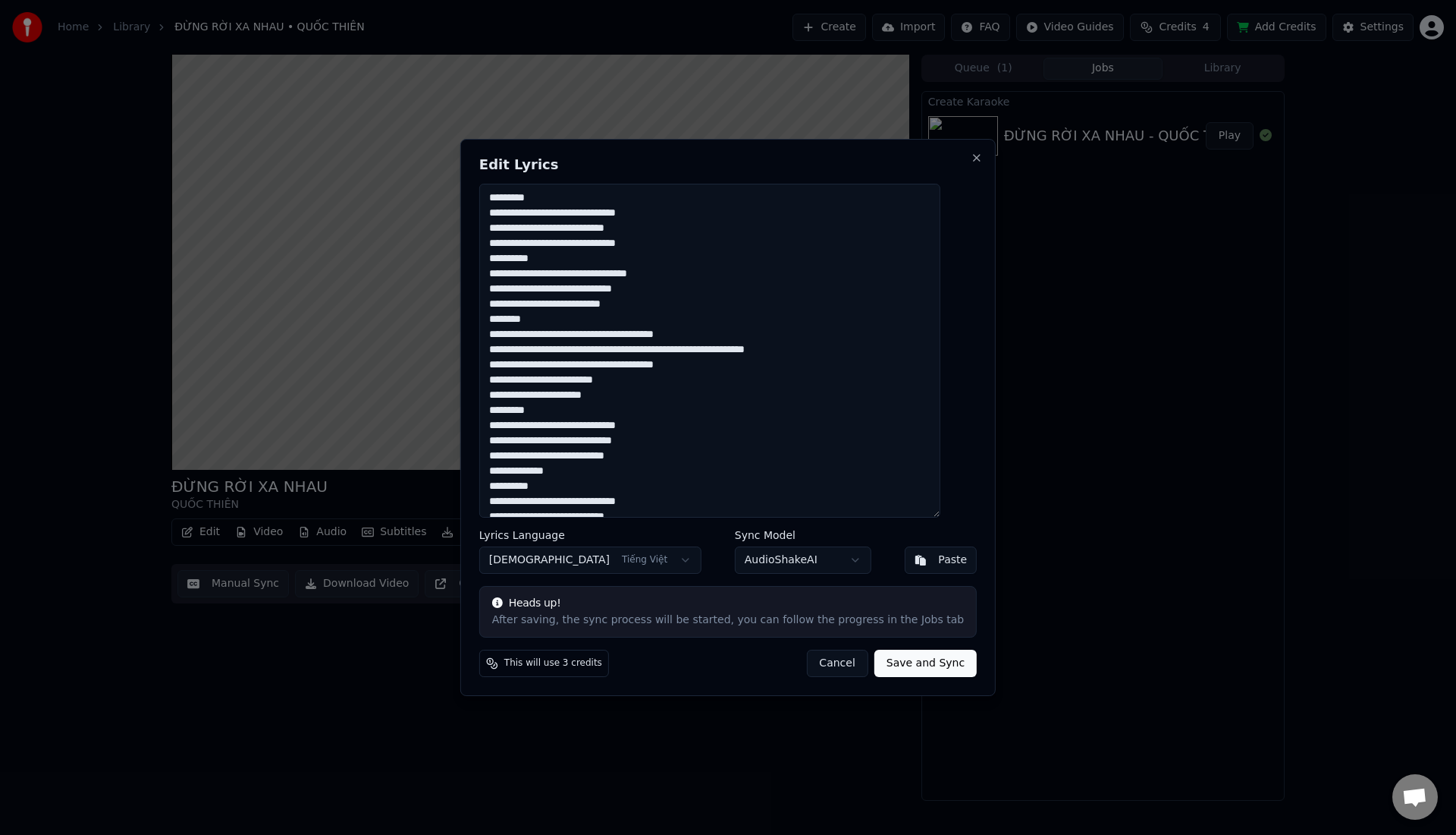
drag, startPoint x: 562, startPoint y: 193, endPoint x: 484, endPoint y: 199, distance: 78.2
click at [484, 199] on div "Edit Lyrics Lyrics Language Vietnamese Tiếng Việt Sync Model AudioShakeAI Paste…" at bounding box center [727, 417] width 535 height 557
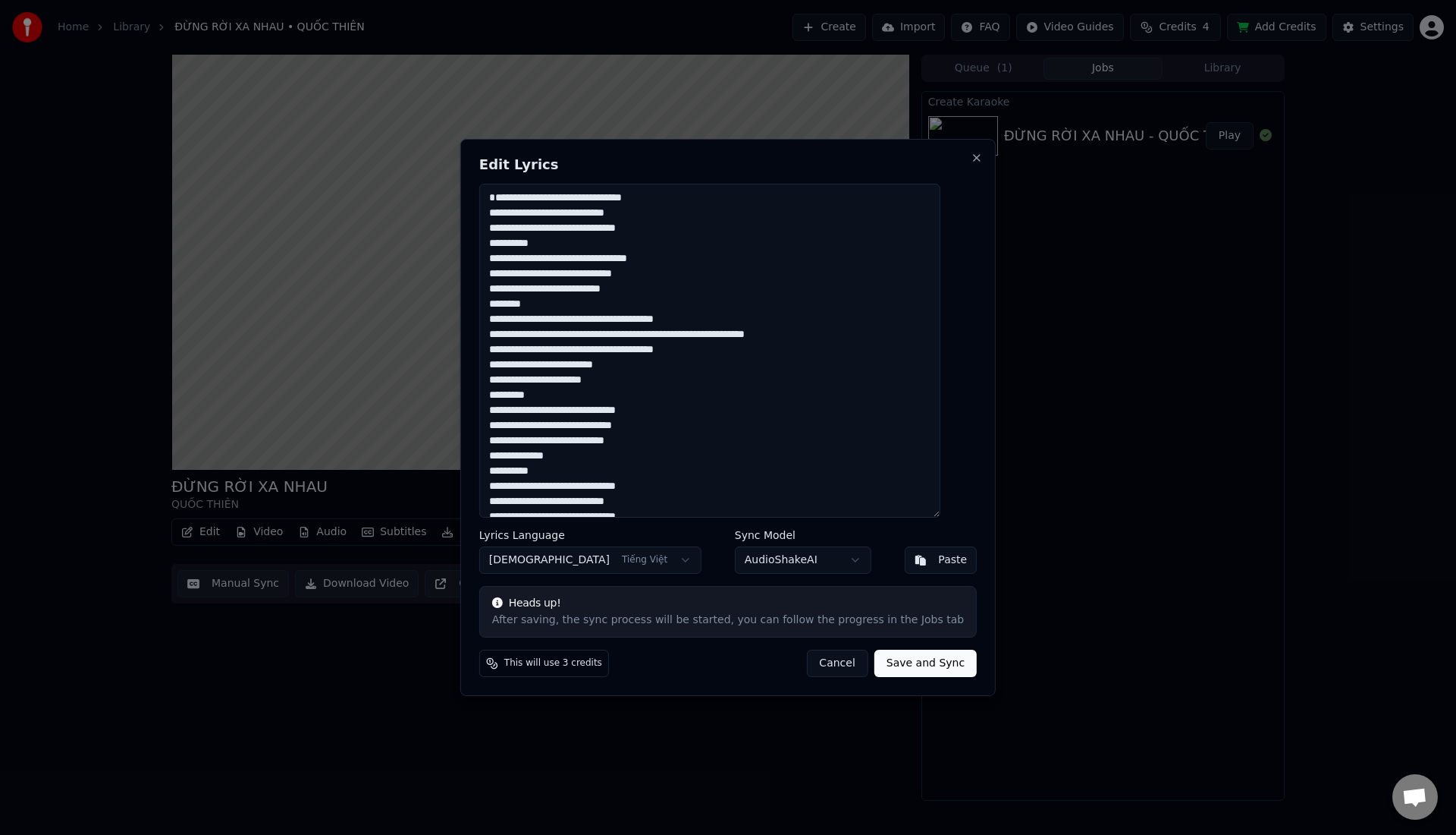
drag, startPoint x: 553, startPoint y: 320, endPoint x: 505, endPoint y: 320, distance: 48.0
click at [505, 320] on textarea at bounding box center [709, 351] width 461 height 334
drag, startPoint x: 559, startPoint y: 409, endPoint x: 482, endPoint y: 413, distance: 77.1
click at [481, 414] on div "Edit Lyrics Lyrics Language Vietnamese Tiếng Việt Sync Model AudioShakeAI Paste…" at bounding box center [727, 417] width 535 height 557
drag, startPoint x: 582, startPoint y: 472, endPoint x: 485, endPoint y: 472, distance: 97.0
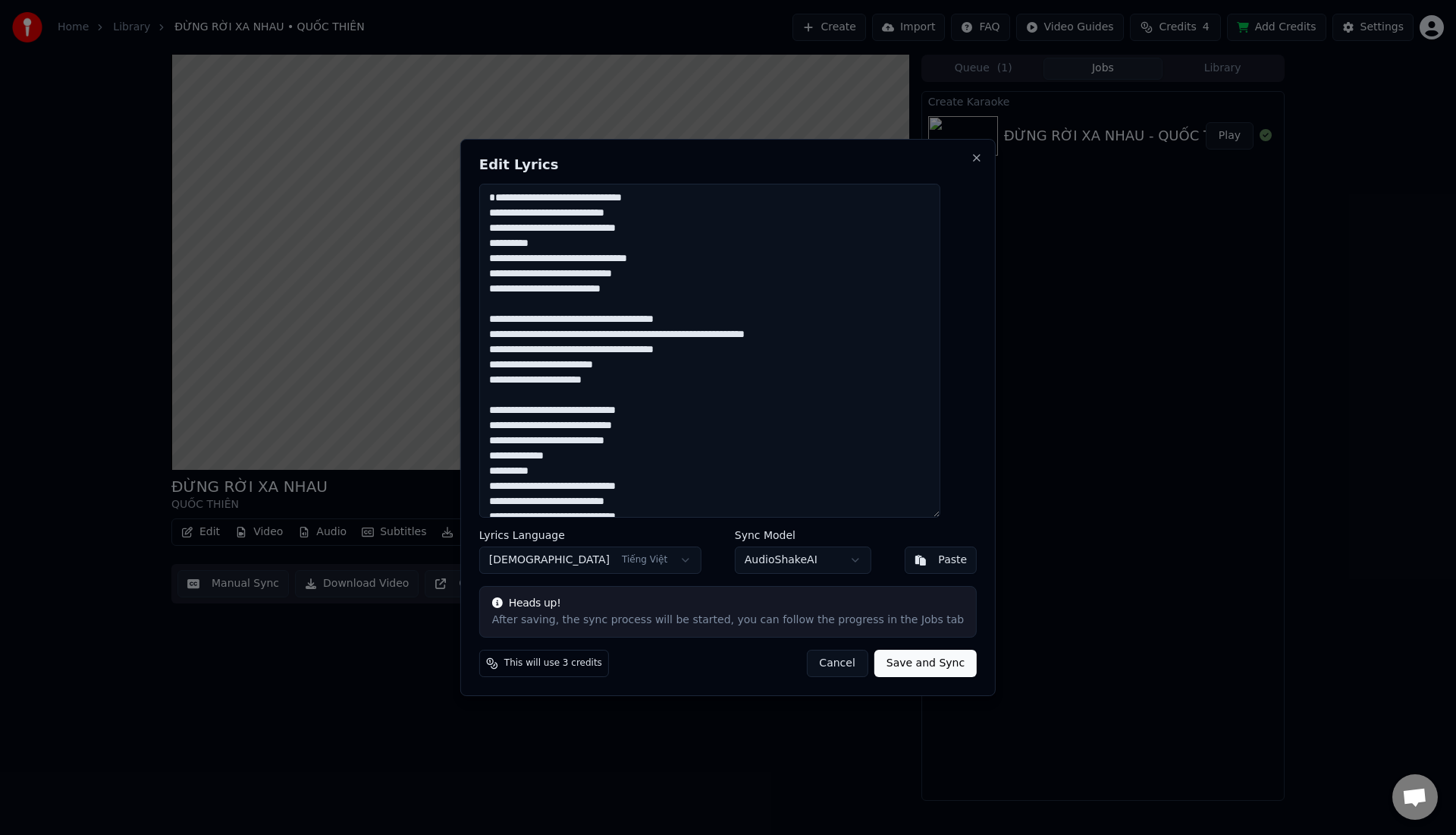
click at [484, 472] on div "Edit Lyrics Lyrics Language Vietnamese Tiếng Việt Sync Model AudioShakeAI Paste…" at bounding box center [727, 417] width 535 height 557
drag, startPoint x: 567, startPoint y: 481, endPoint x: 488, endPoint y: 487, distance: 79.2
click at [488, 487] on div "Edit Lyrics Lyrics Language Vietnamese Tiếng Việt Sync Model AudioShakeAI Paste…" at bounding box center [727, 417] width 535 height 557
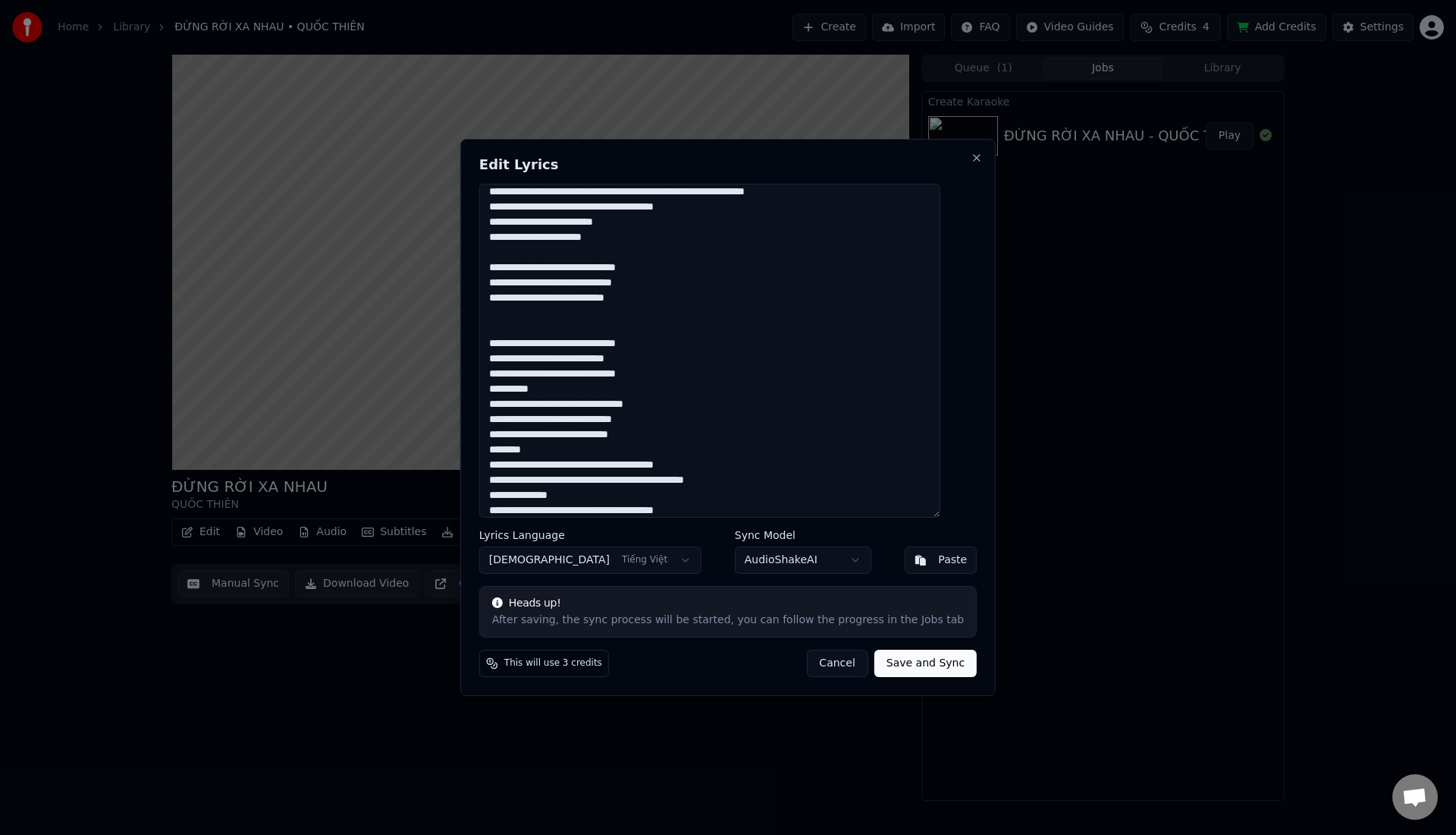
scroll to position [144, 0]
drag, startPoint x: 582, startPoint y: 455, endPoint x: 487, endPoint y: 471, distance: 96.3
click at [487, 471] on div "Edit Lyrics Lyrics Language Vietnamese Tiếng Việt Sync Model AudioShakeAI Paste…" at bounding box center [727, 417] width 535 height 557
click at [546, 462] on textarea at bounding box center [709, 351] width 461 height 334
drag, startPoint x: 561, startPoint y: 465, endPoint x: 471, endPoint y: 465, distance: 90.0
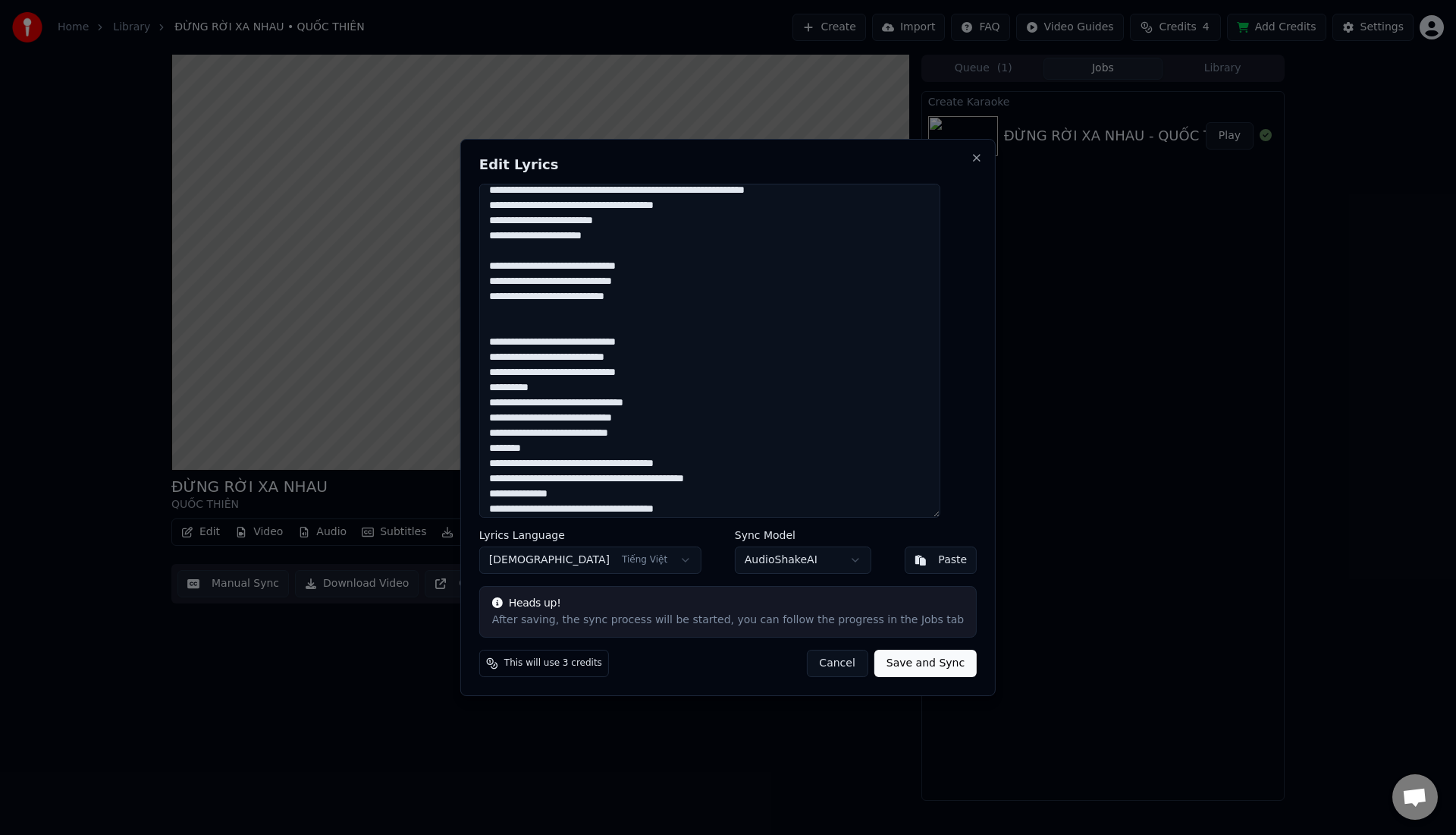
click at [471, 465] on body "Home Library ĐỪNG RỜI XA NHAU • QUỐC THIÊN Create Import FAQ Video Guides Credi…" at bounding box center [728, 418] width 1456 height 835
click at [568, 470] on textarea at bounding box center [709, 351] width 461 height 334
drag, startPoint x: 566, startPoint y: 470, endPoint x: 497, endPoint y: 462, distance: 69.5
click at [497, 462] on textarea at bounding box center [709, 351] width 461 height 334
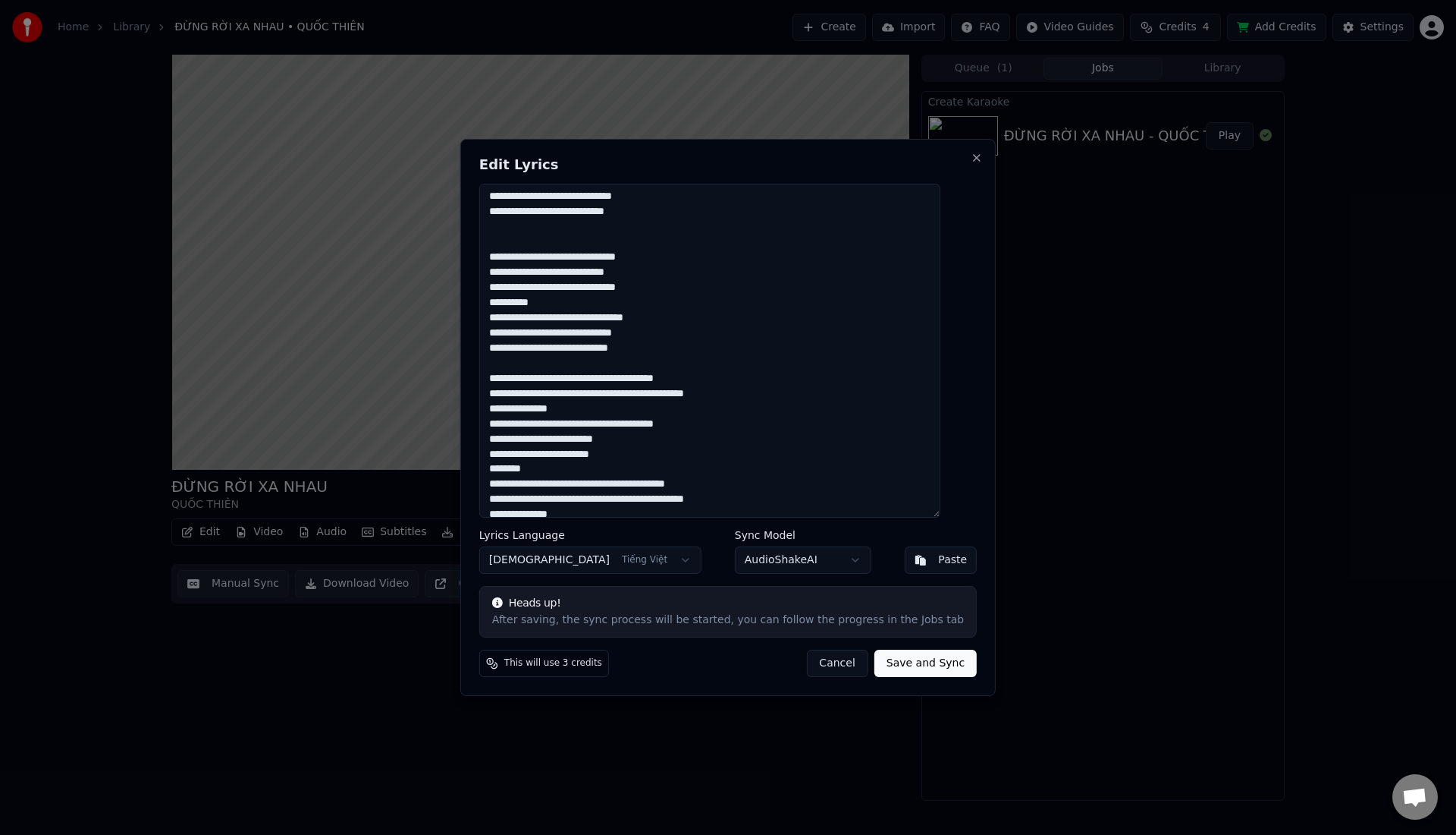
scroll to position [247, 0]
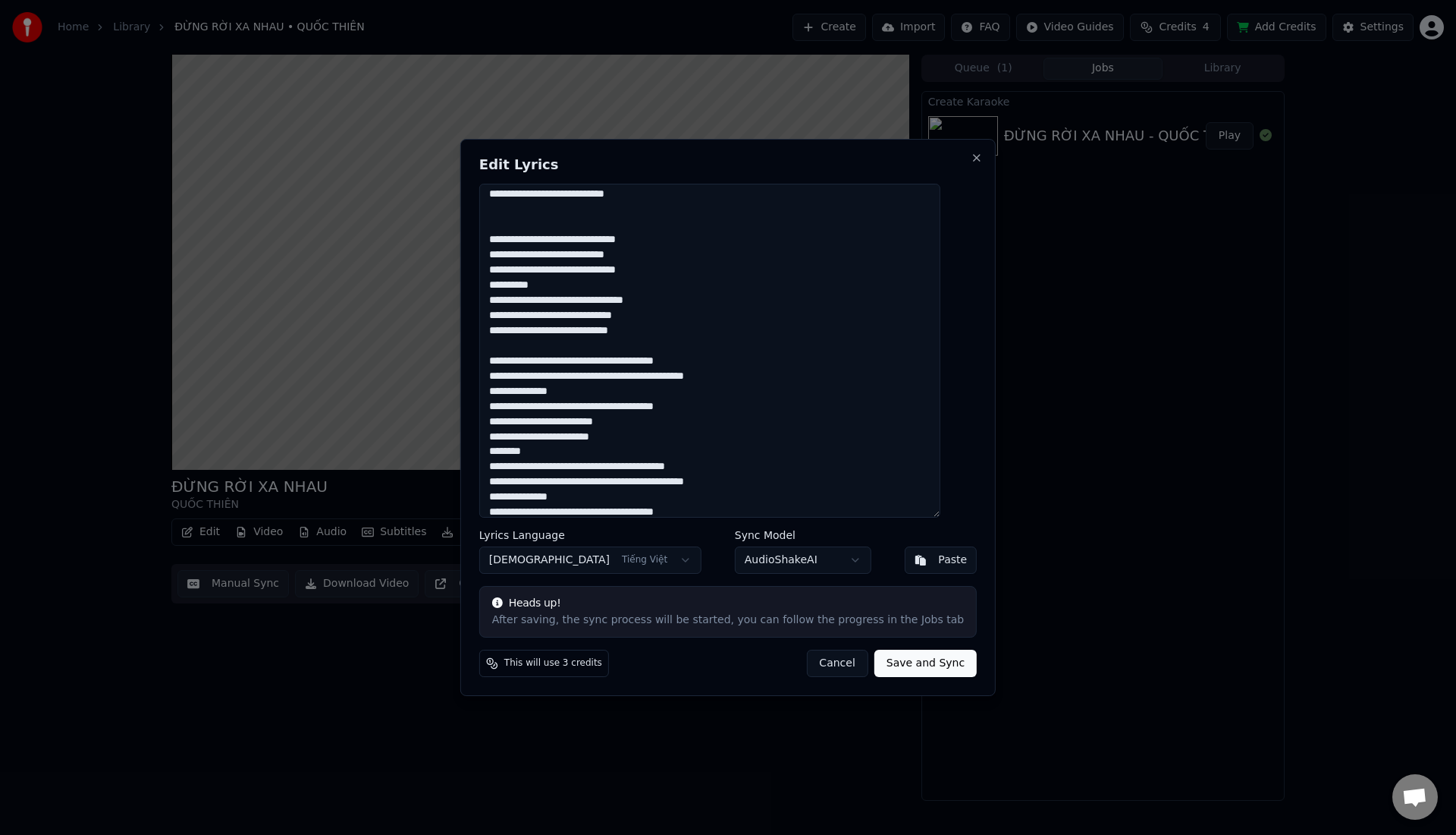
drag, startPoint x: 558, startPoint y: 467, endPoint x: 498, endPoint y: 471, distance: 60.1
click at [496, 472] on textarea at bounding box center [709, 351] width 461 height 334
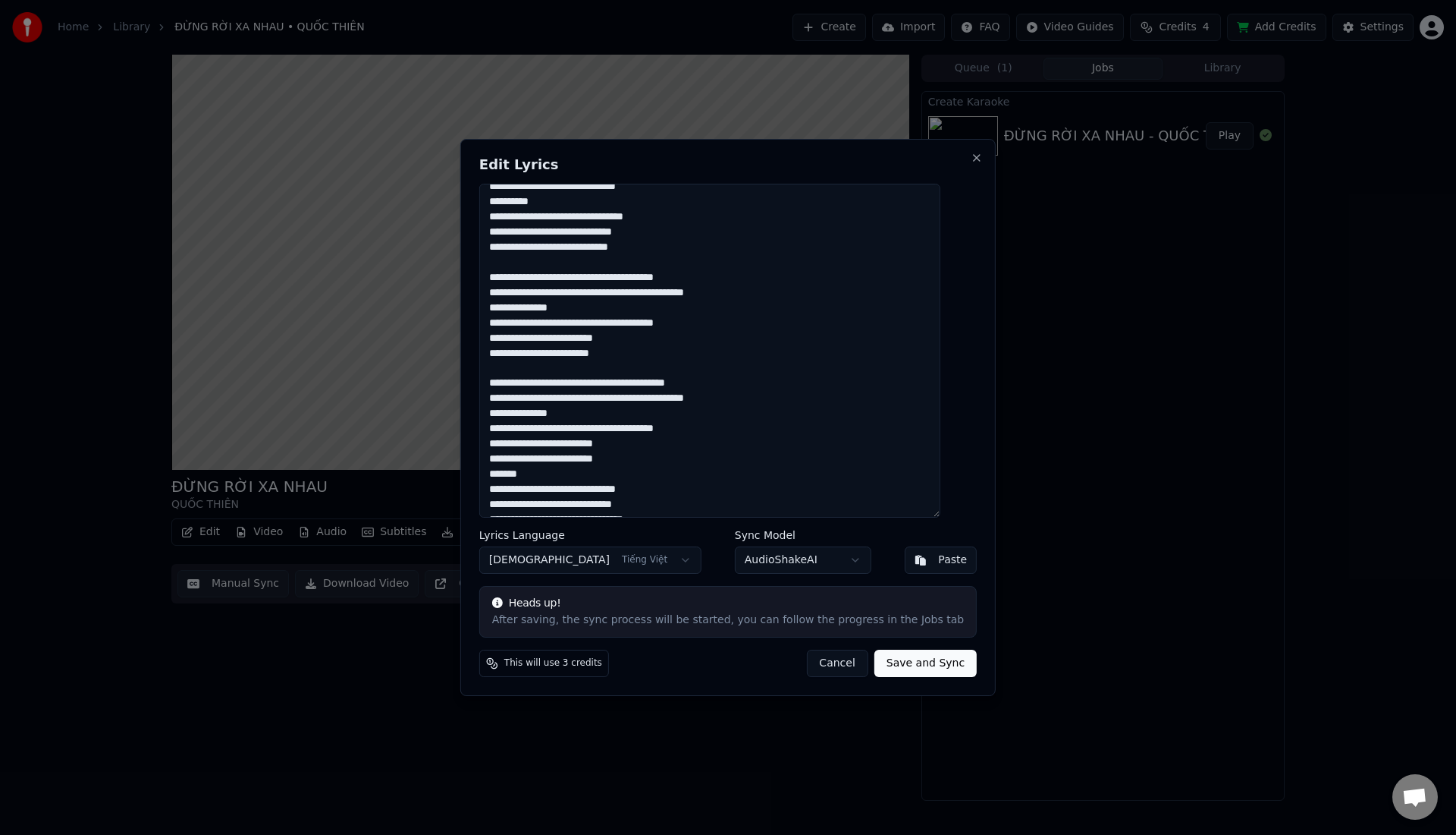
scroll to position [330, 0]
drag, startPoint x: 556, startPoint y: 494, endPoint x: 484, endPoint y: 491, distance: 72.1
click at [484, 492] on div "Edit Lyrics Lyrics Language Vietnamese Tiếng Việt Sync Model AudioShakeAI Paste…" at bounding box center [727, 417] width 535 height 557
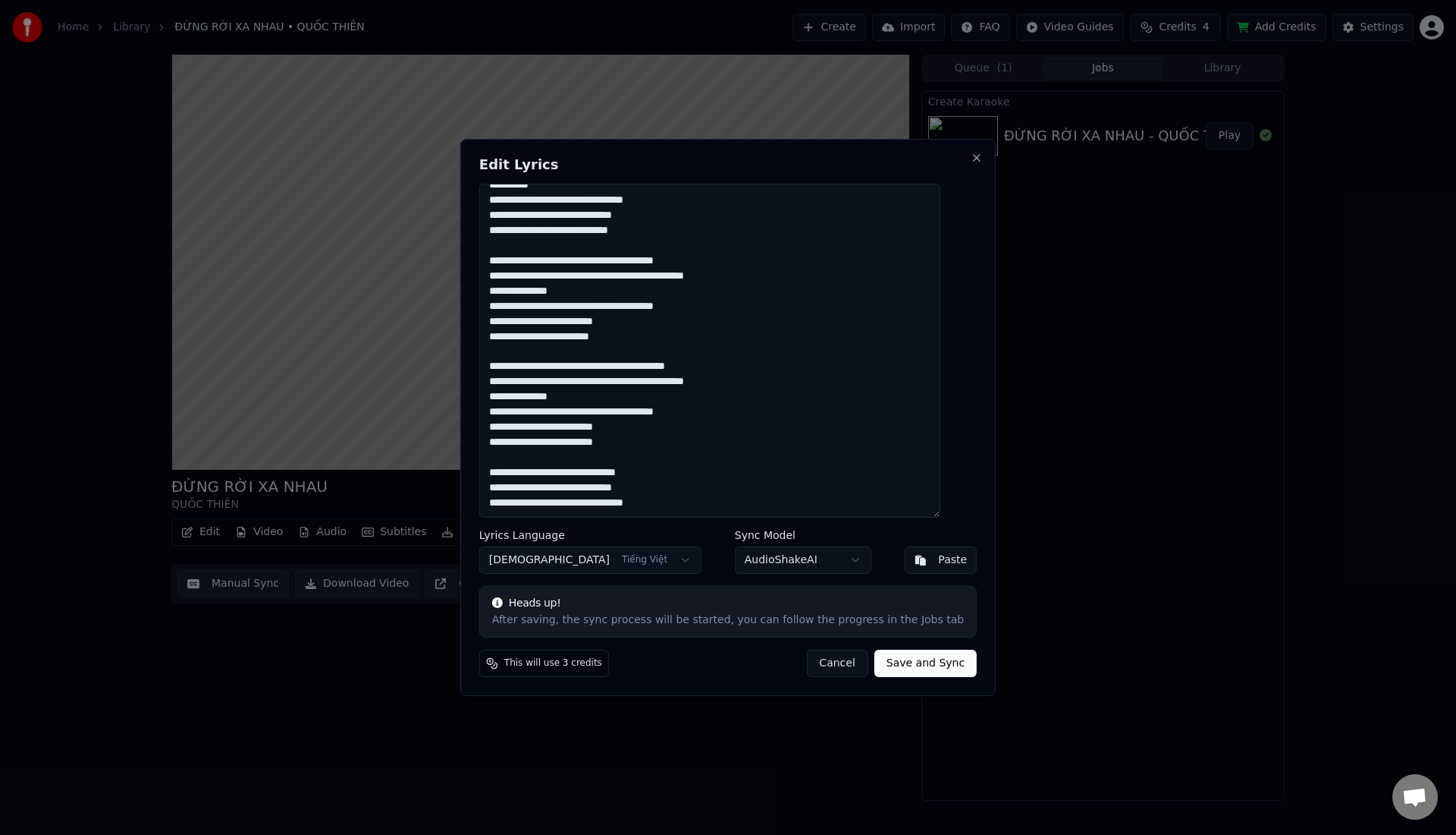
click at [574, 505] on textarea at bounding box center [709, 351] width 461 height 334
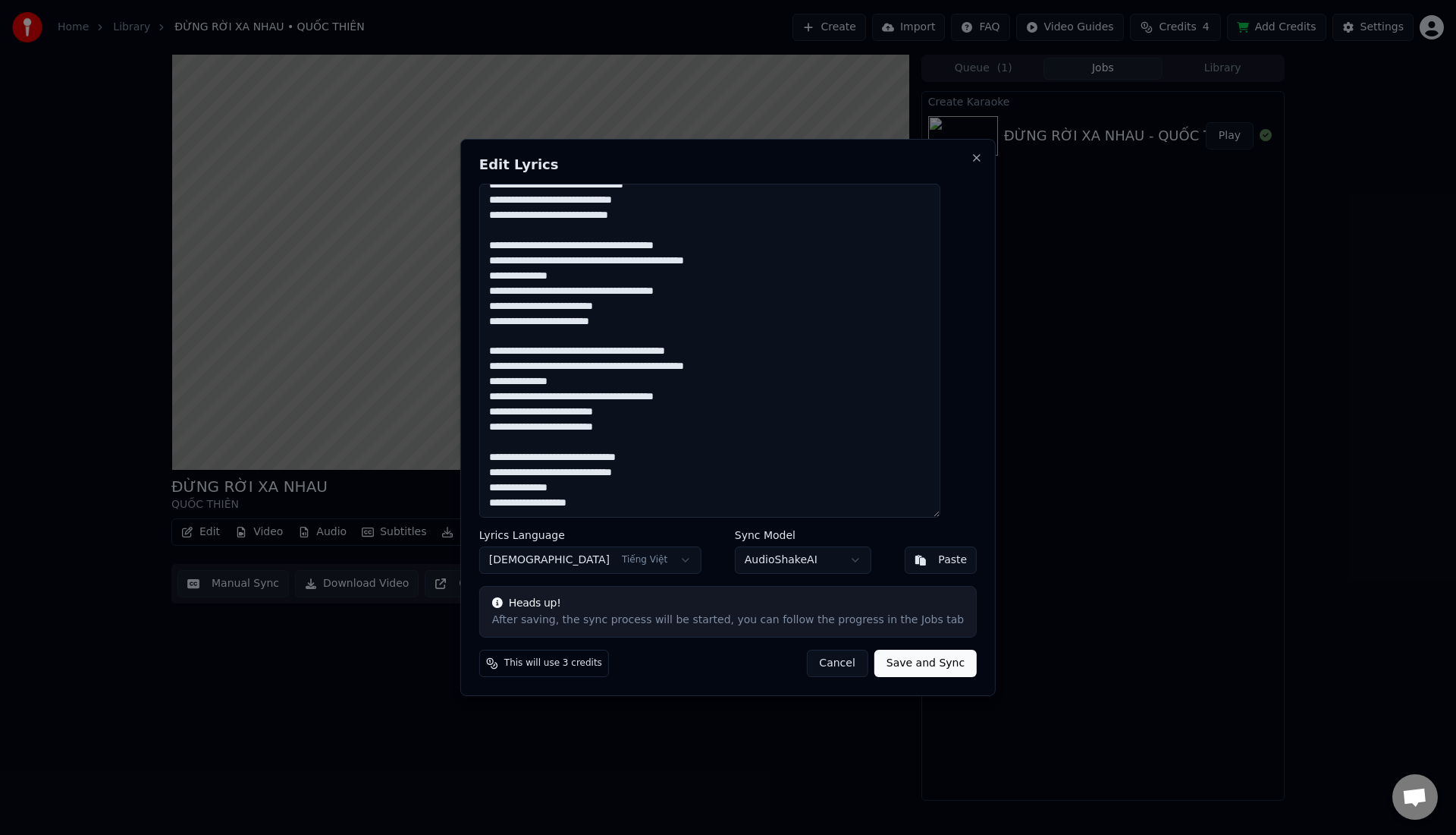
scroll to position [378, 0]
click at [580, 470] on textarea at bounding box center [709, 351] width 461 height 334
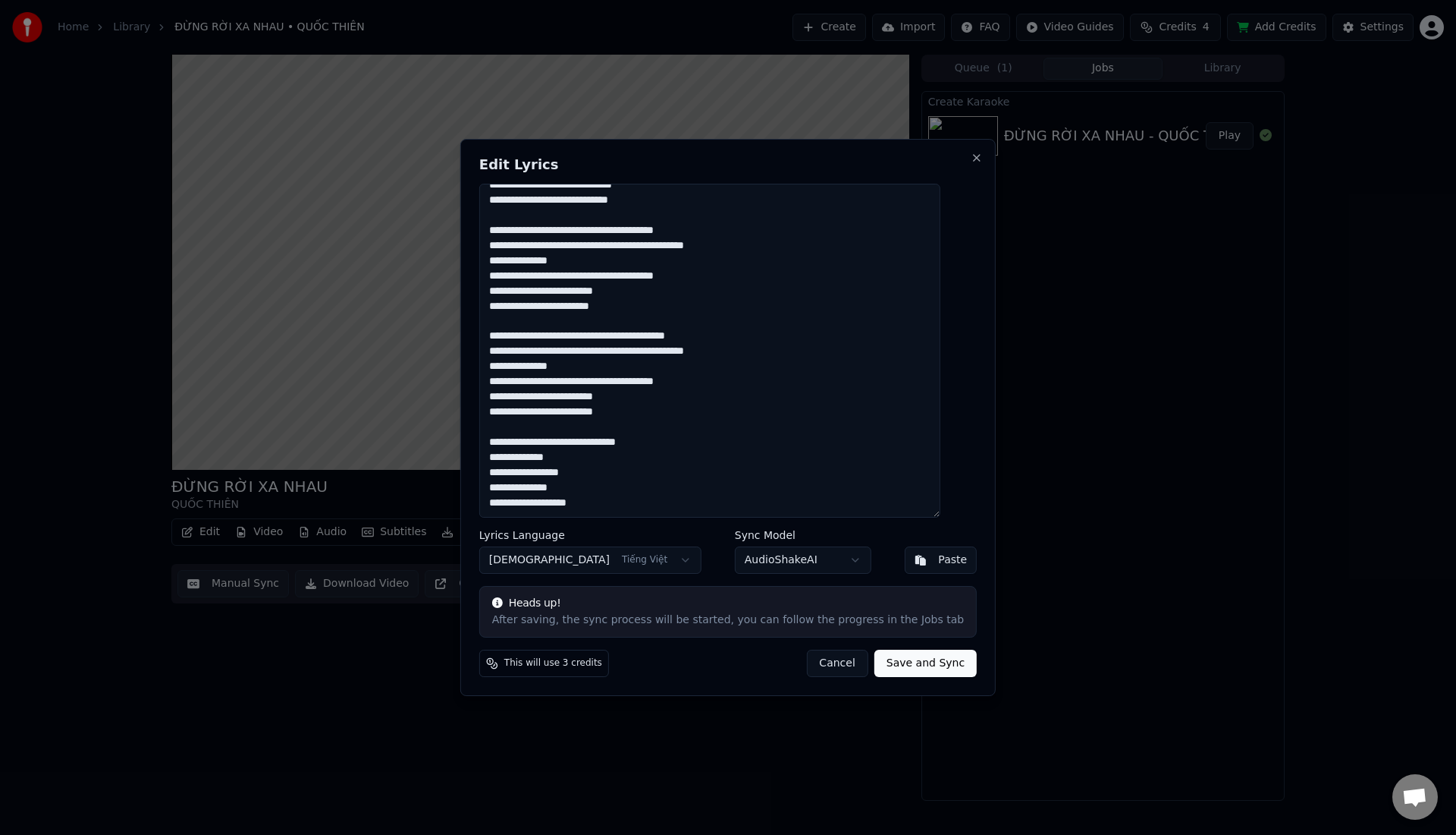
scroll to position [393, 0]
click at [597, 442] on textarea at bounding box center [709, 351] width 461 height 334
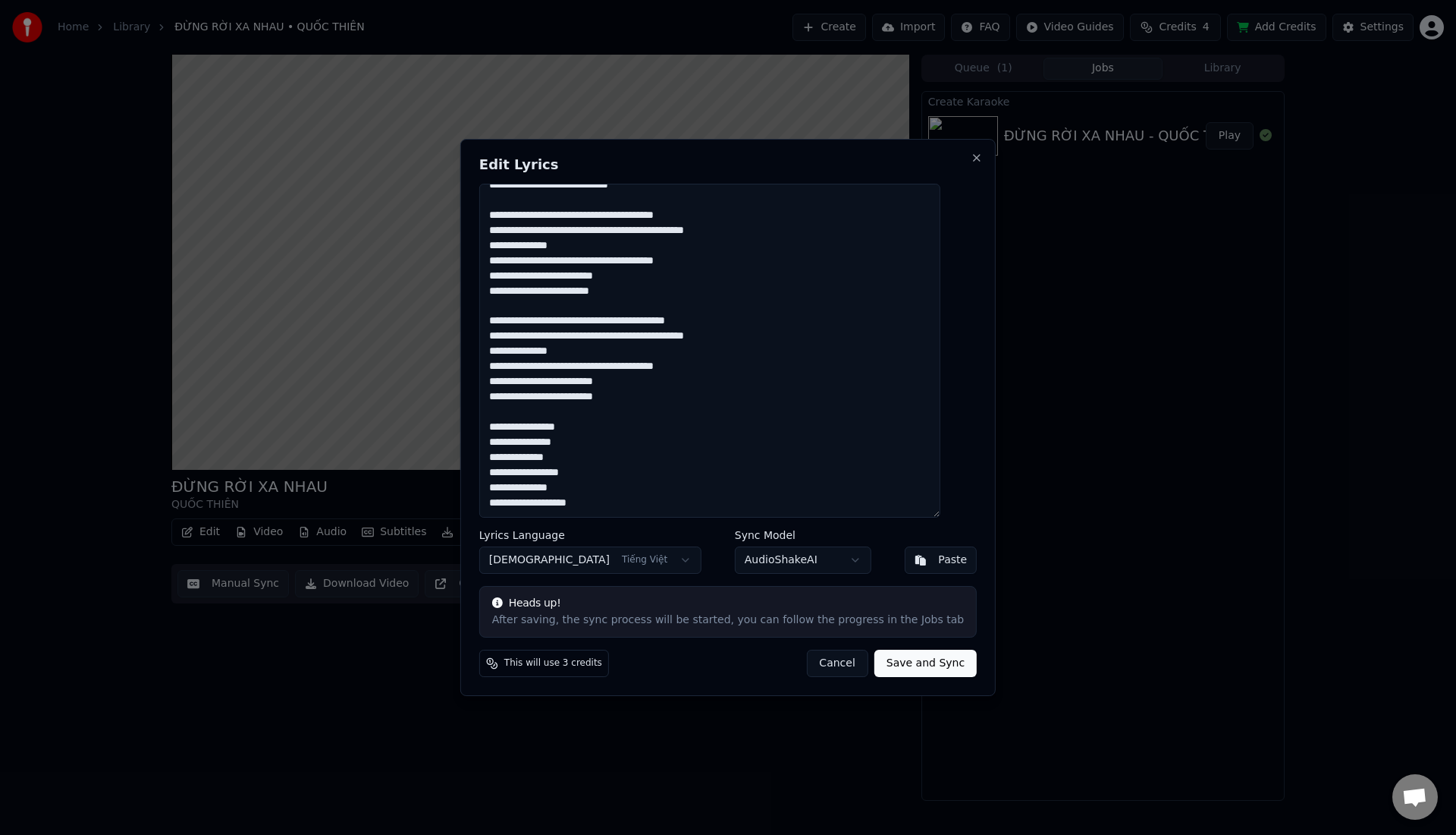
scroll to position [408, 0]
click at [598, 381] on textarea at bounding box center [709, 351] width 461 height 334
click at [597, 363] on textarea at bounding box center [709, 351] width 461 height 334
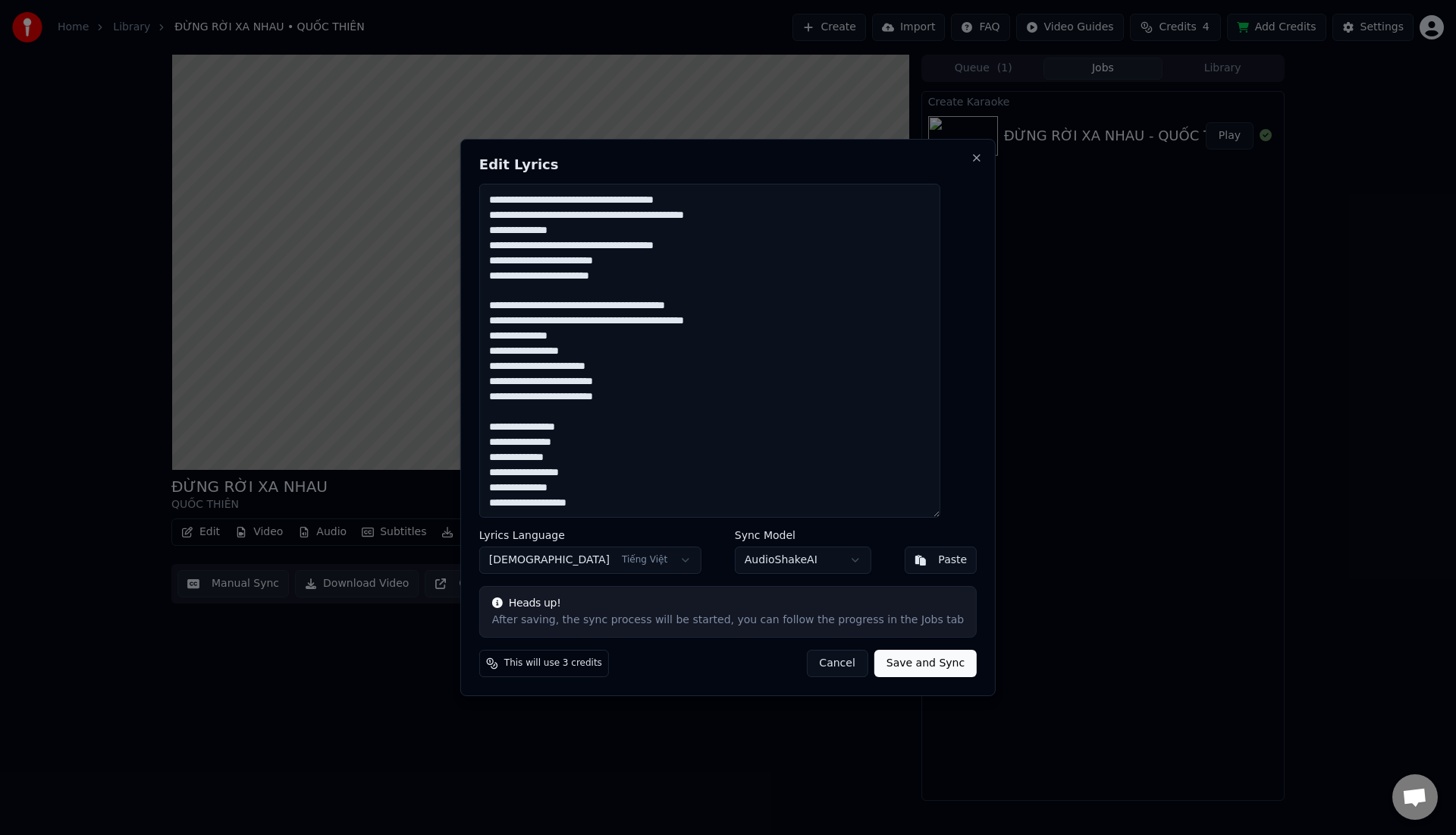
scroll to position [423, 0]
click at [597, 315] on textarea at bounding box center [709, 351] width 461 height 334
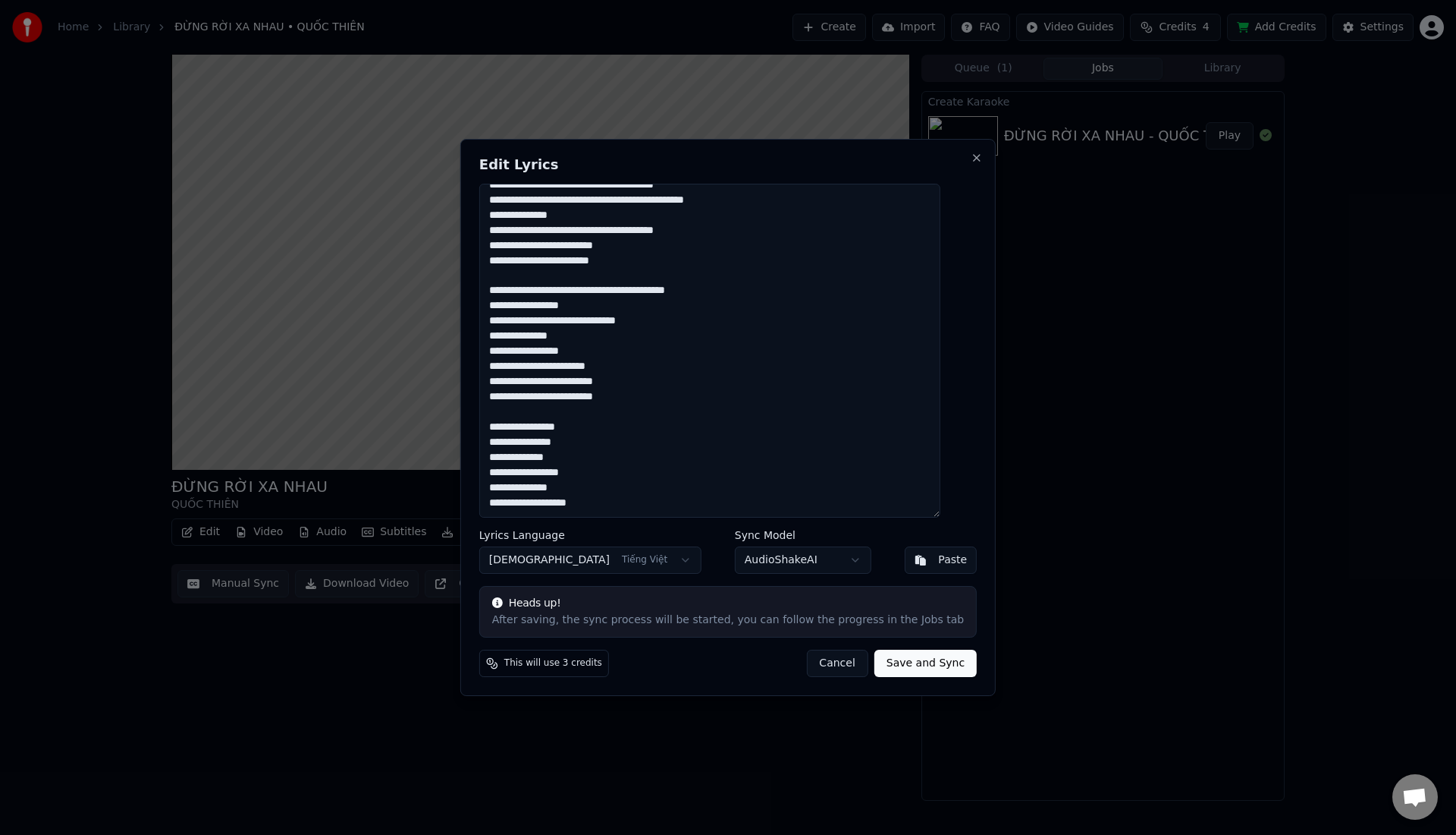
scroll to position [438, 0]
click at [597, 290] on textarea at bounding box center [709, 351] width 461 height 334
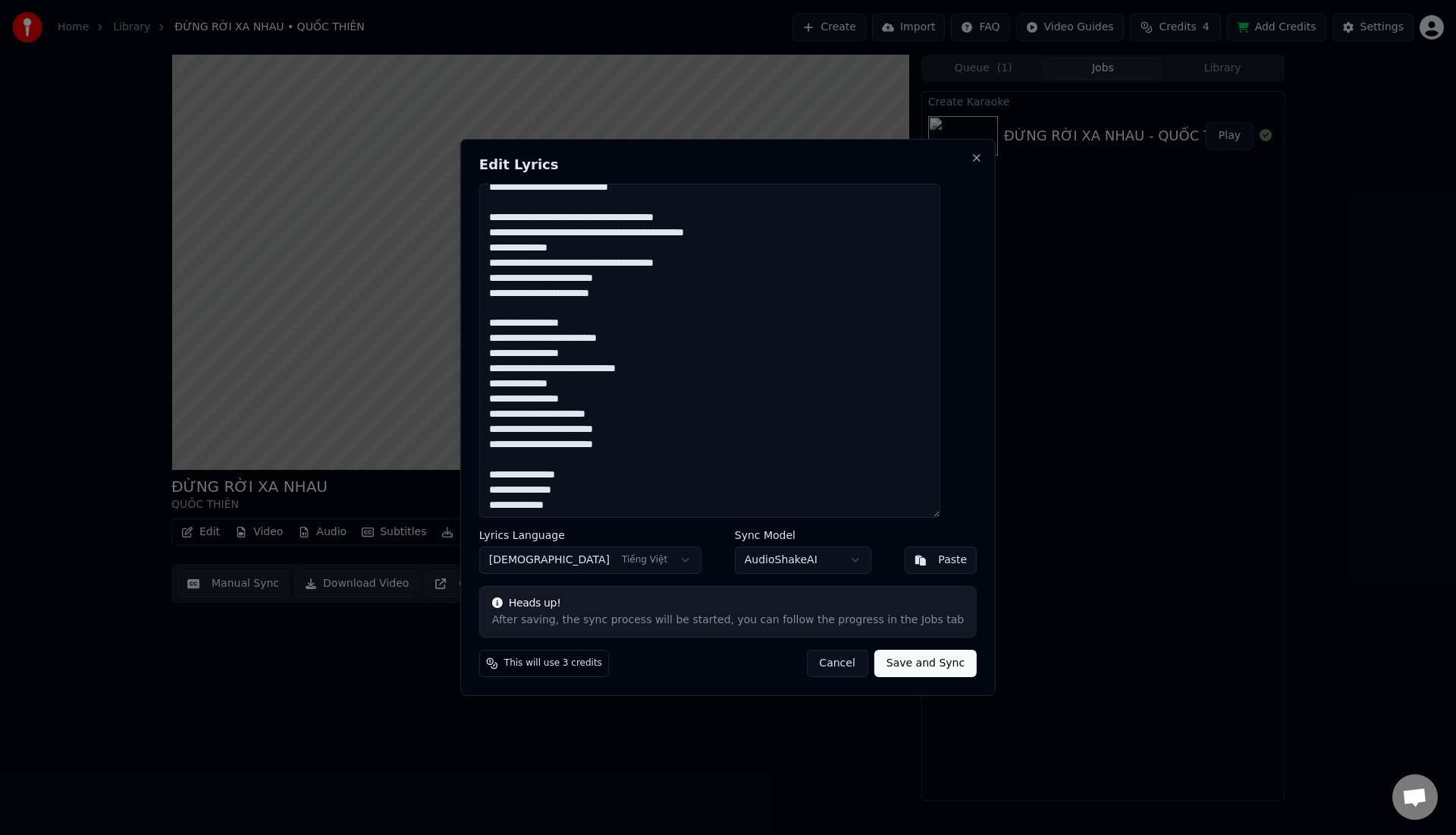
click at [597, 281] on textarea at bounding box center [709, 351] width 461 height 334
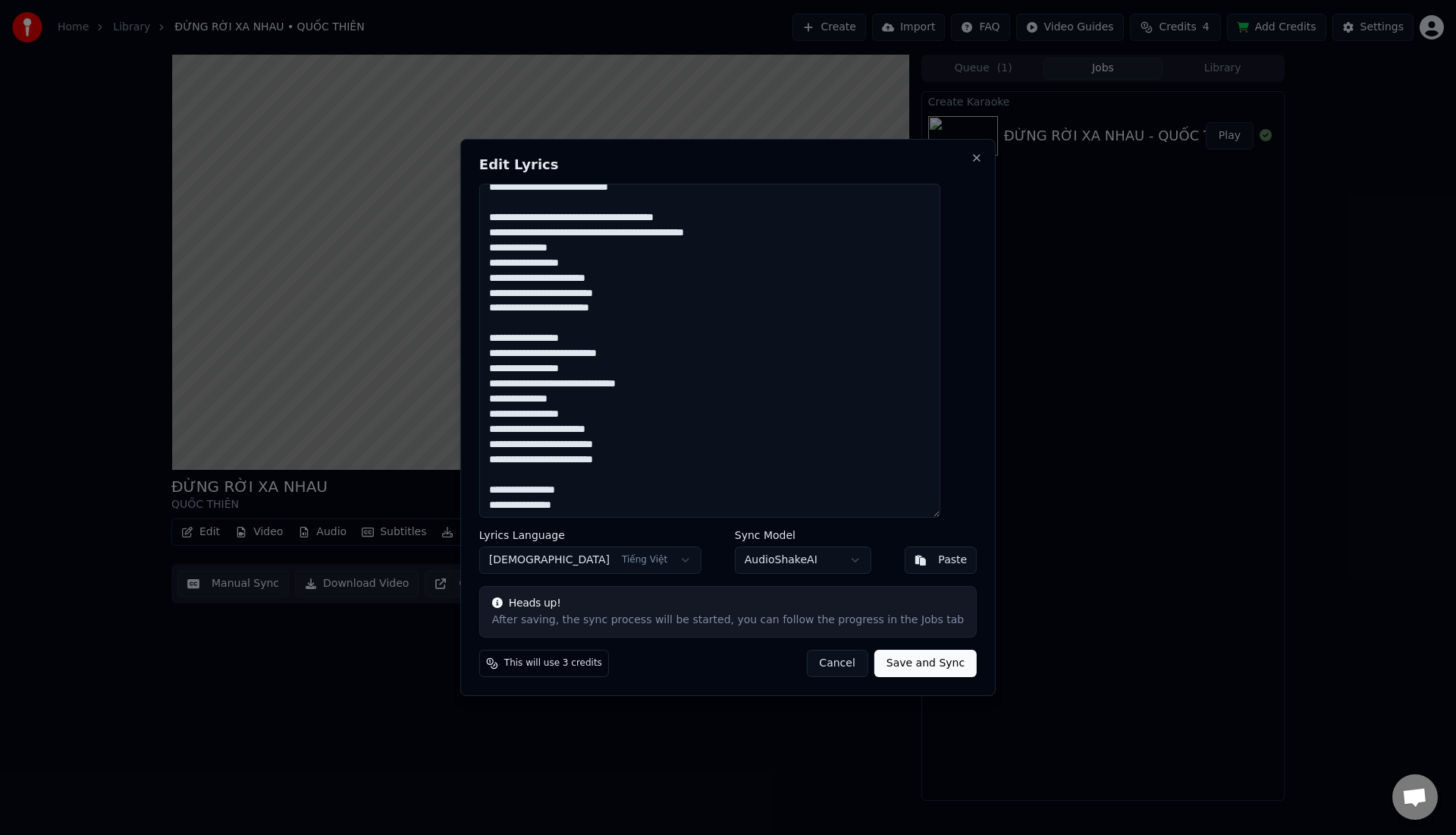
scroll to position [468, 0]
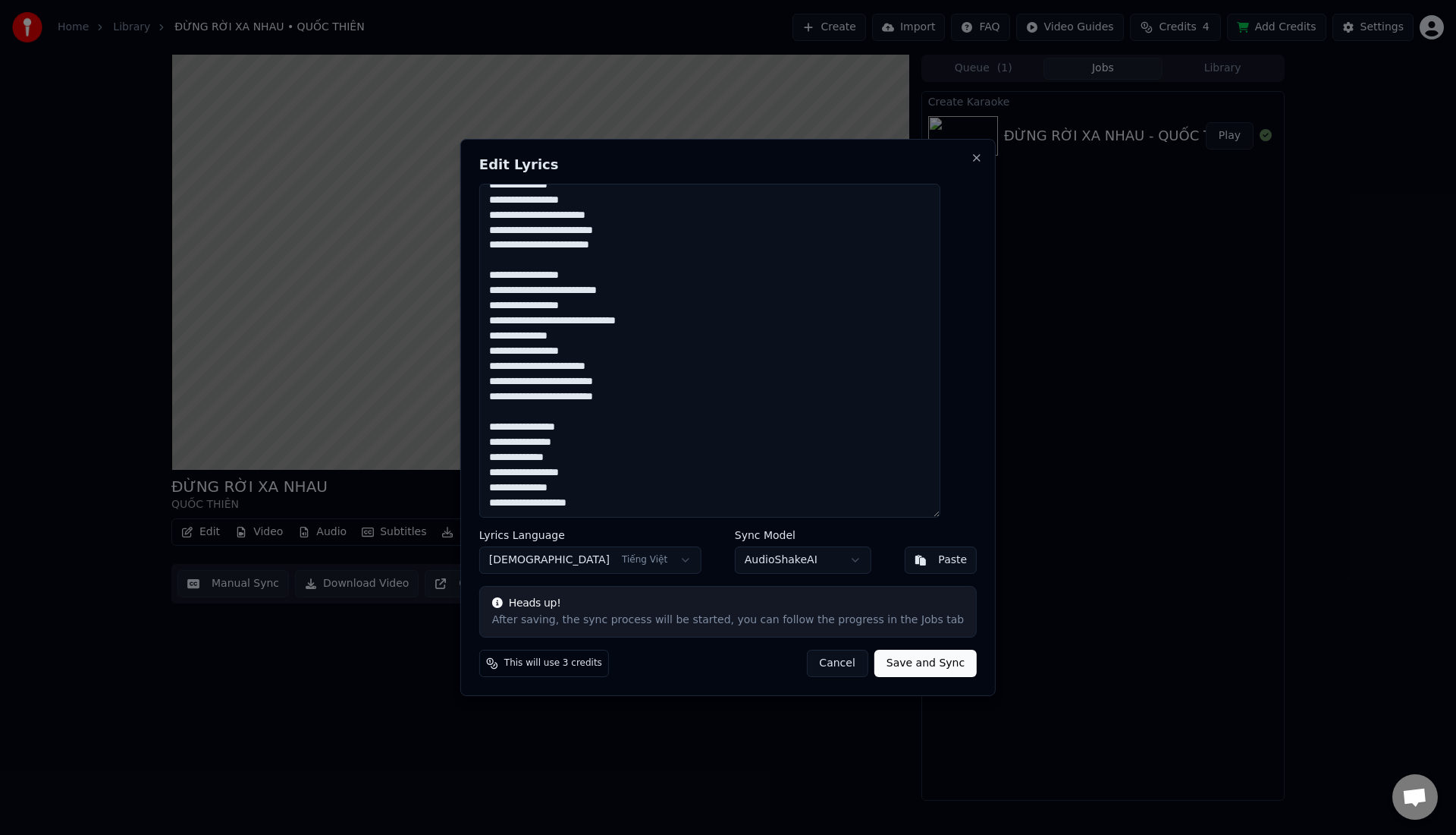
click at [581, 383] on textarea at bounding box center [709, 351] width 461 height 334
click at [569, 399] on textarea at bounding box center [709, 351] width 461 height 334
click at [582, 338] on textarea at bounding box center [709, 351] width 461 height 334
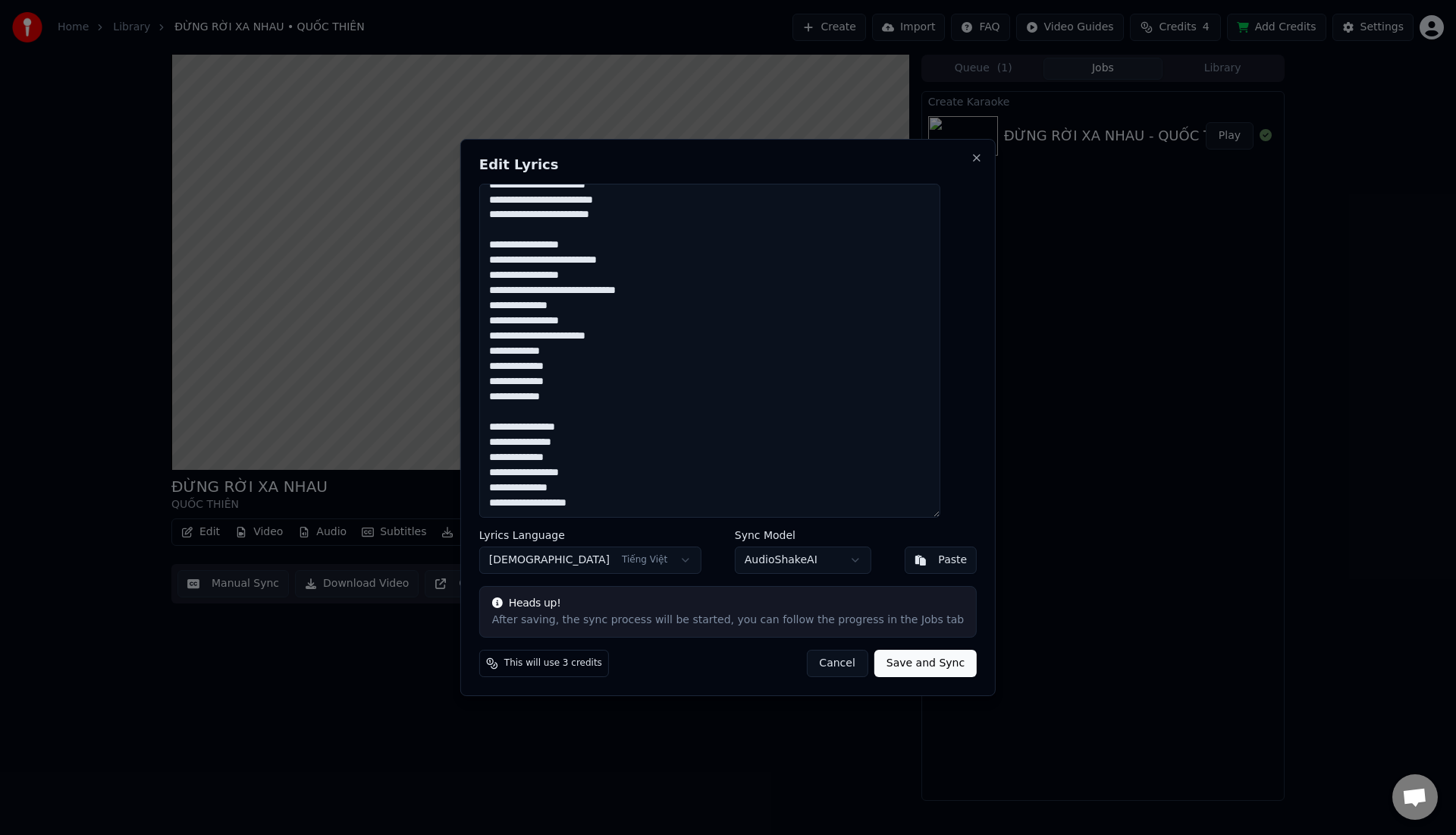
click at [561, 335] on textarea at bounding box center [709, 351] width 461 height 334
click at [554, 332] on textarea at bounding box center [709, 351] width 461 height 334
click at [558, 332] on textarea at bounding box center [709, 351] width 461 height 334
click at [586, 274] on textarea at bounding box center [709, 351] width 461 height 334
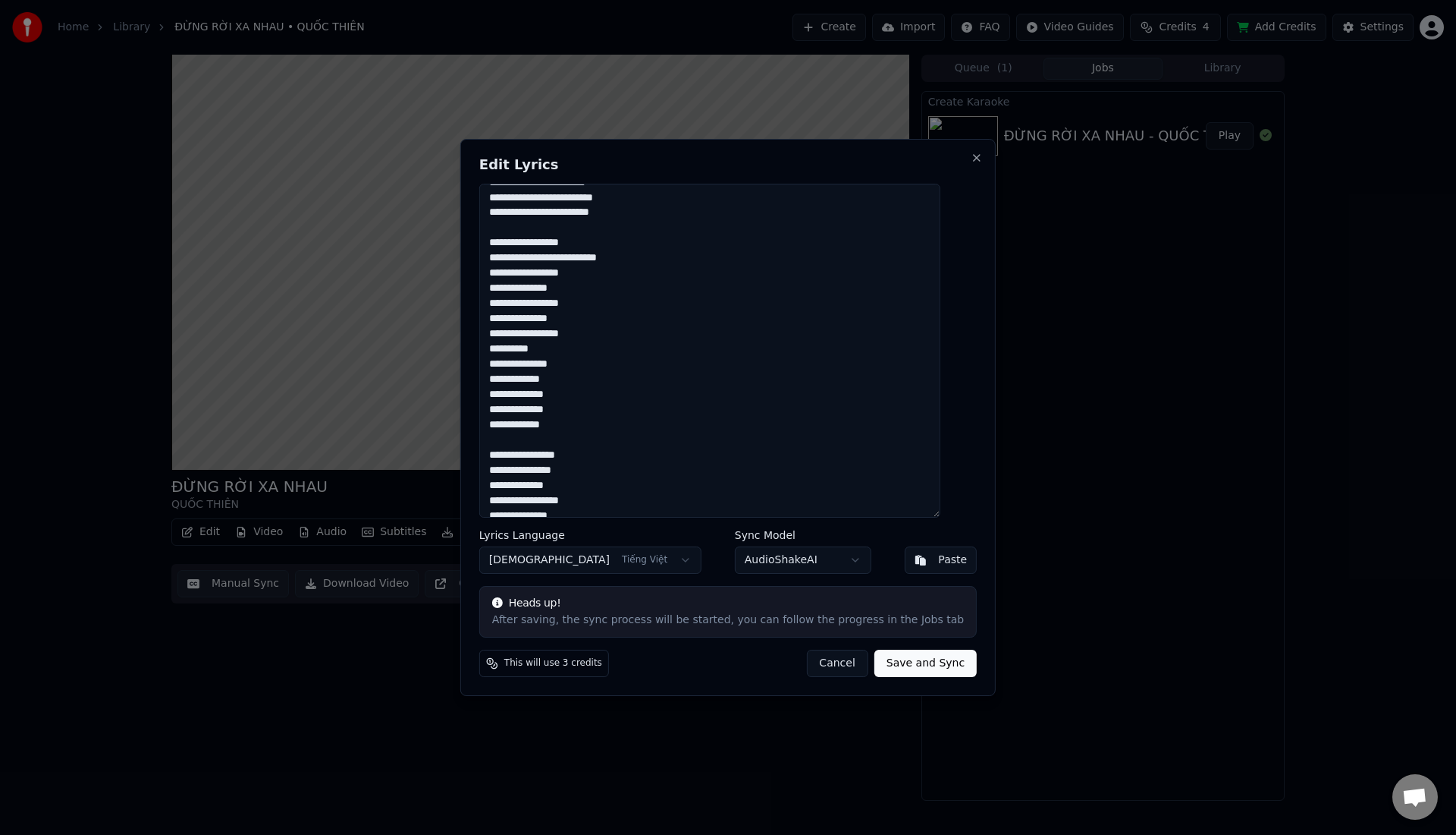
scroll to position [467, 0]
click at [574, 290] on textarea at bounding box center [709, 351] width 461 height 334
click at [602, 304] on textarea at bounding box center [709, 351] width 461 height 334
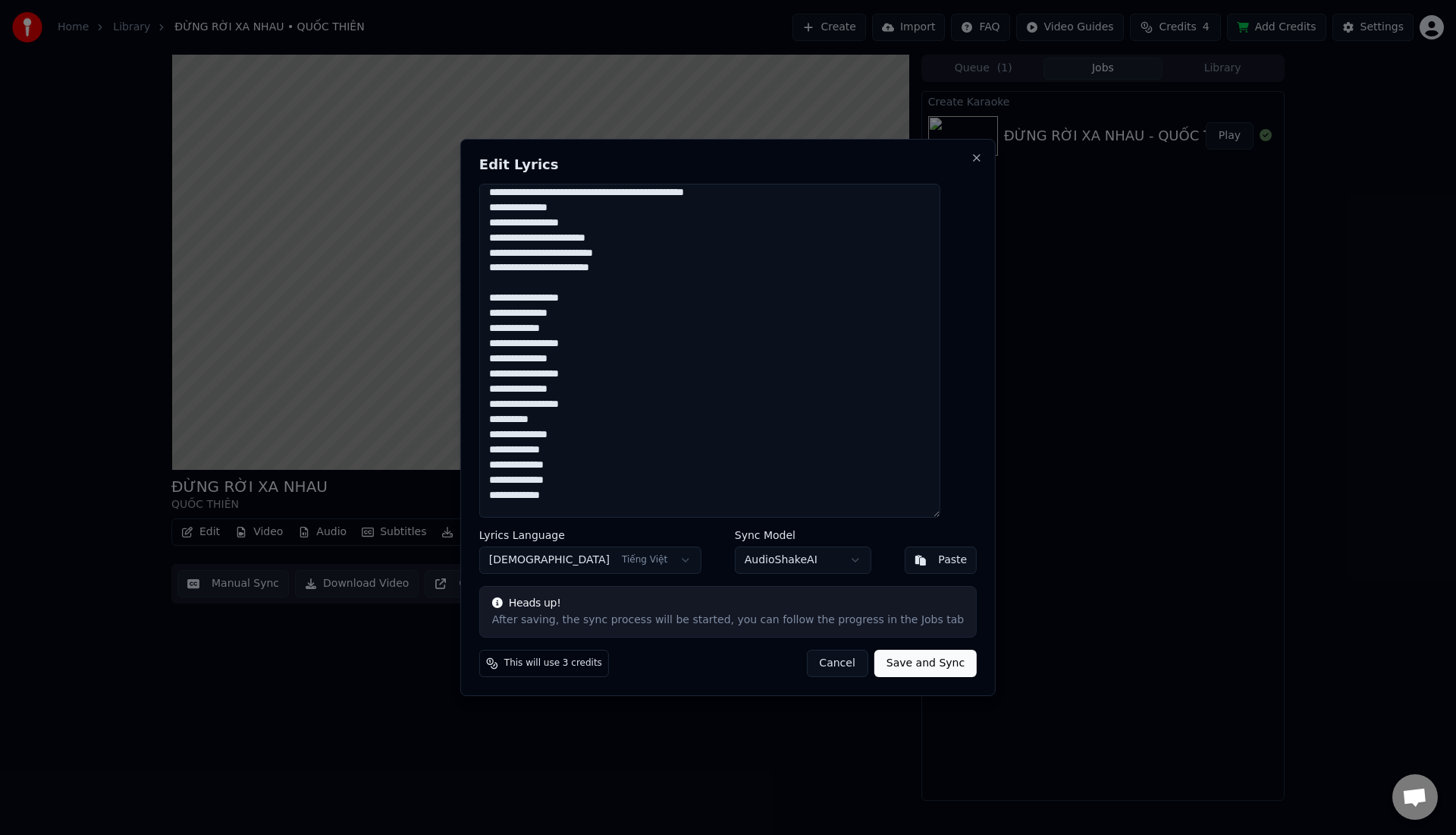
scroll to position [409, 0]
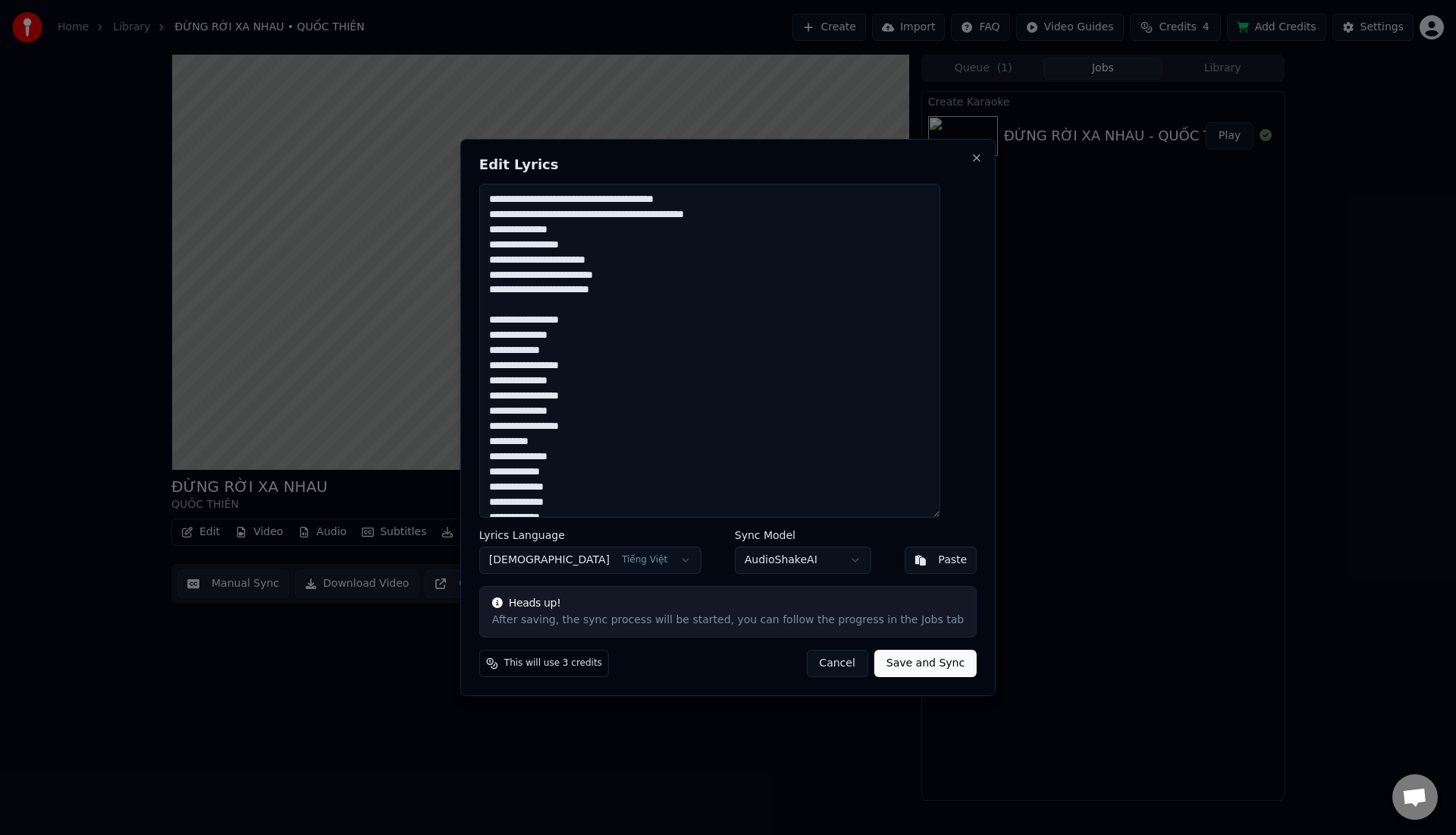
click at [569, 311] on textarea at bounding box center [709, 351] width 461 height 334
click at [556, 305] on textarea at bounding box center [709, 351] width 461 height 334
click at [580, 287] on textarea at bounding box center [709, 351] width 461 height 334
click at [559, 275] on textarea at bounding box center [709, 351] width 461 height 334
click at [597, 229] on textarea at bounding box center [709, 351] width 461 height 334
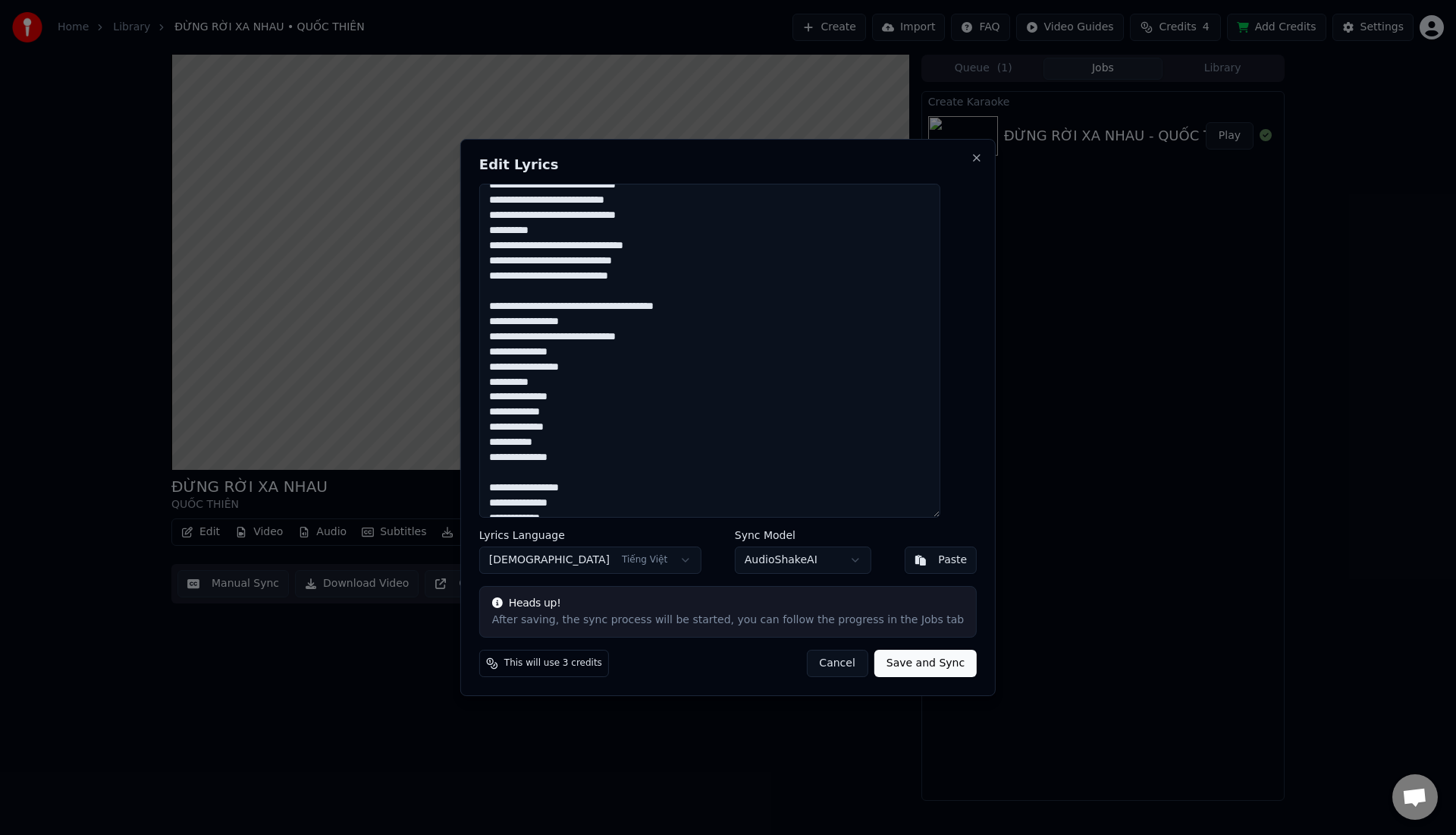
scroll to position [299, 0]
click at [590, 352] on textarea at bounding box center [709, 351] width 461 height 334
click at [585, 351] on textarea at bounding box center [709, 351] width 461 height 334
click at [595, 324] on textarea at bounding box center [709, 351] width 461 height 334
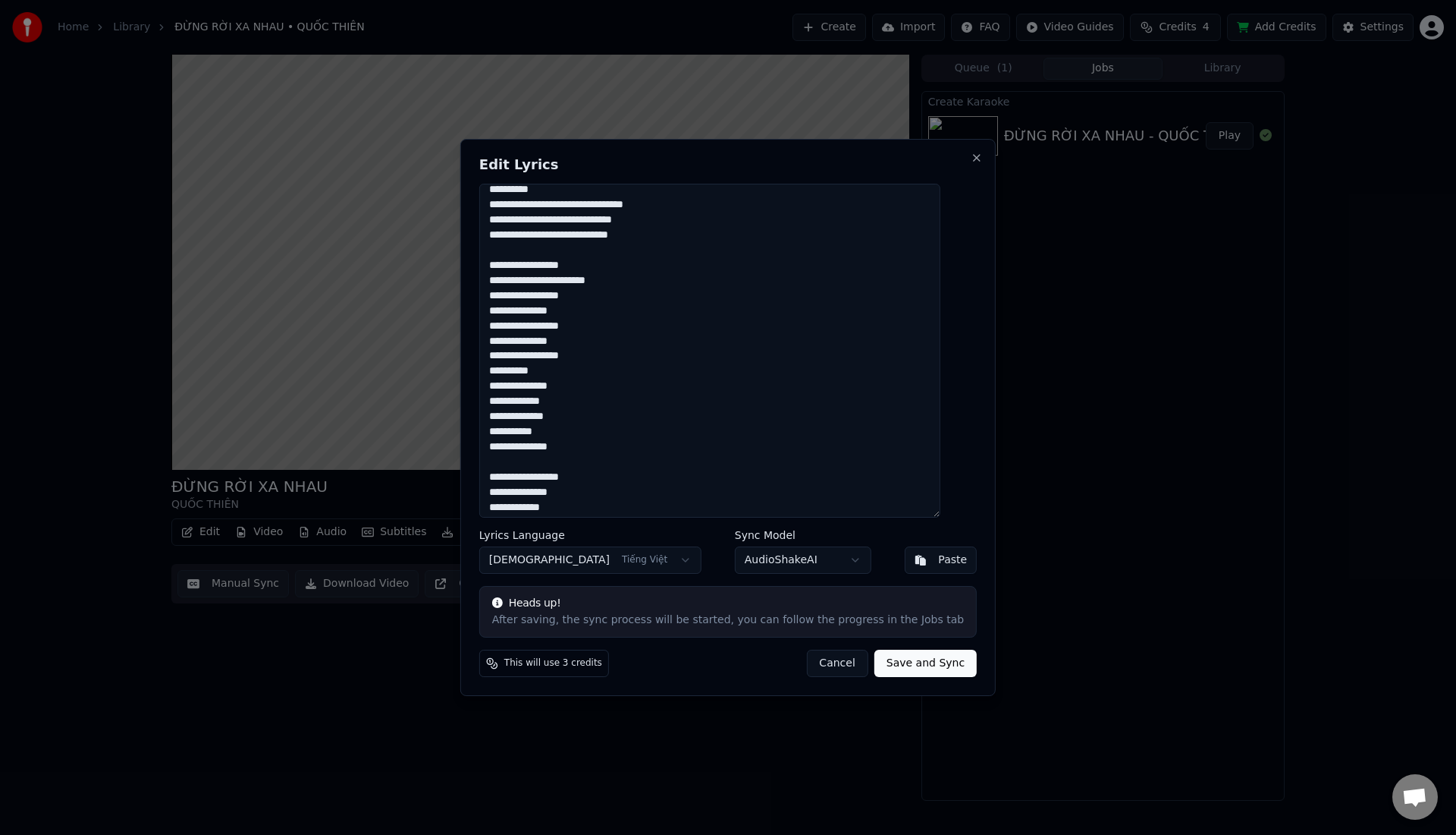
scroll to position [339, 0]
click at [566, 303] on textarea at bounding box center [709, 351] width 461 height 334
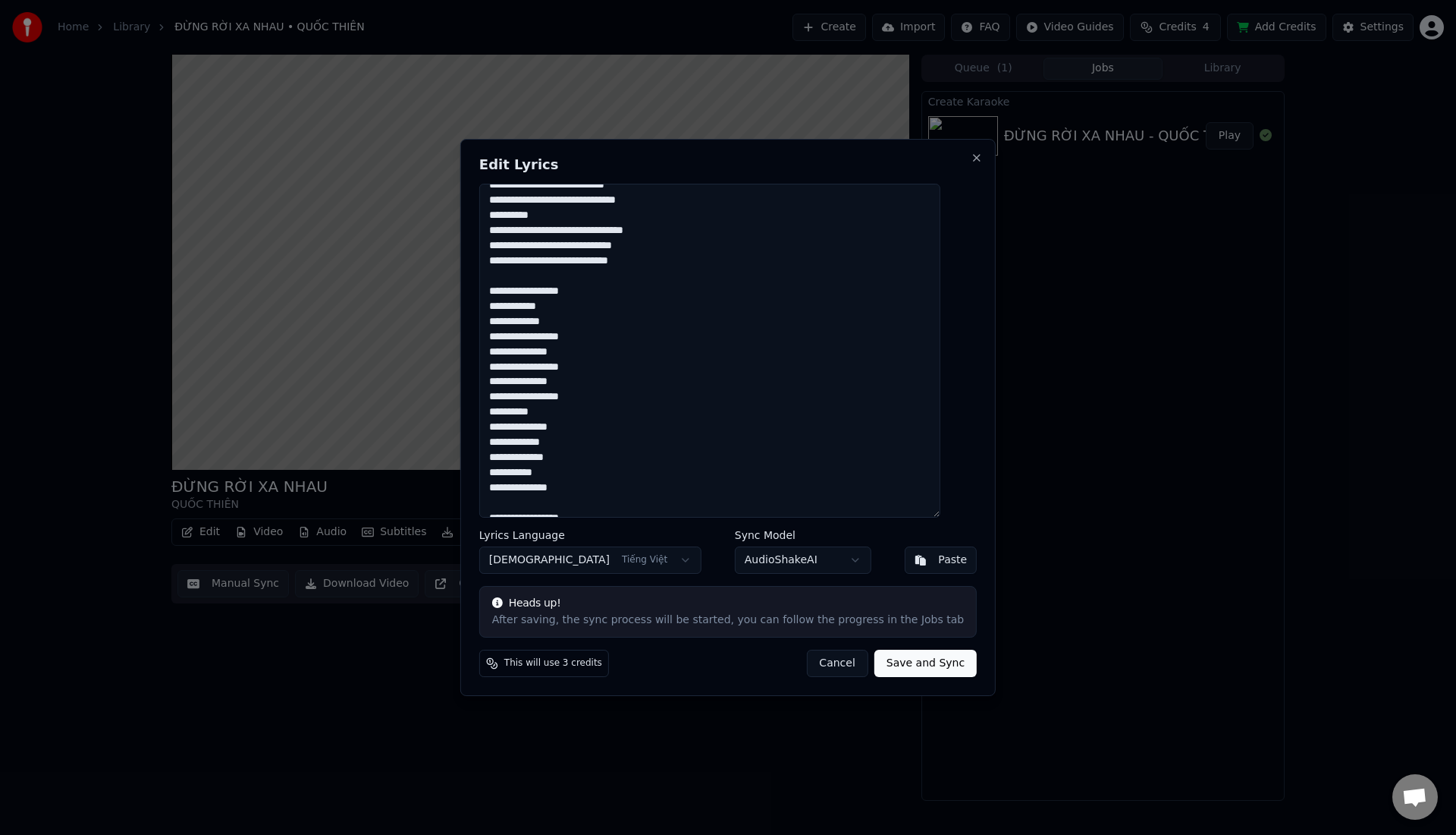
scroll to position [315, 0]
click at [583, 274] on textarea at bounding box center [709, 351] width 461 height 334
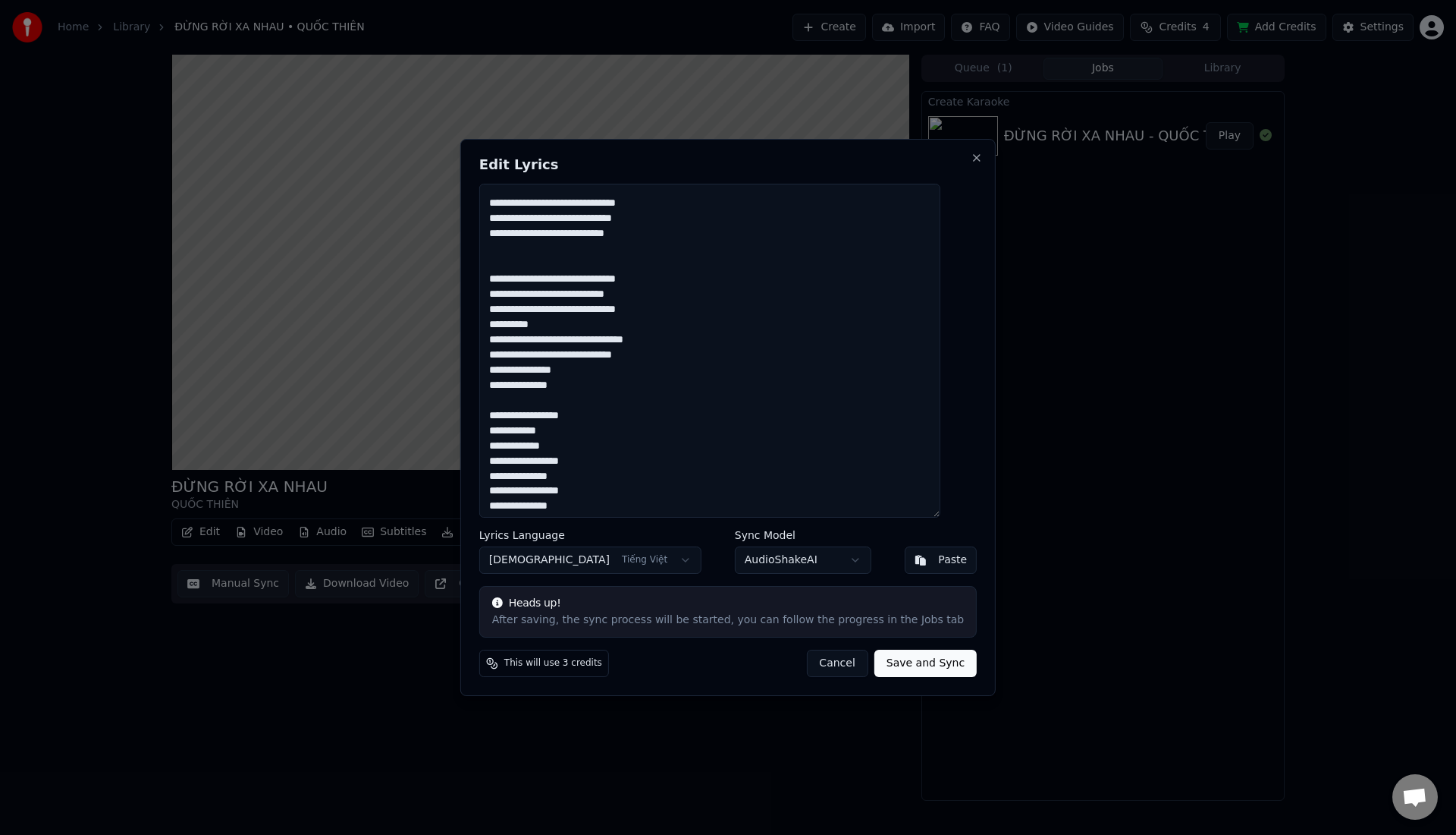
scroll to position [214, 0]
click at [579, 362] on textarea at bounding box center [709, 351] width 461 height 334
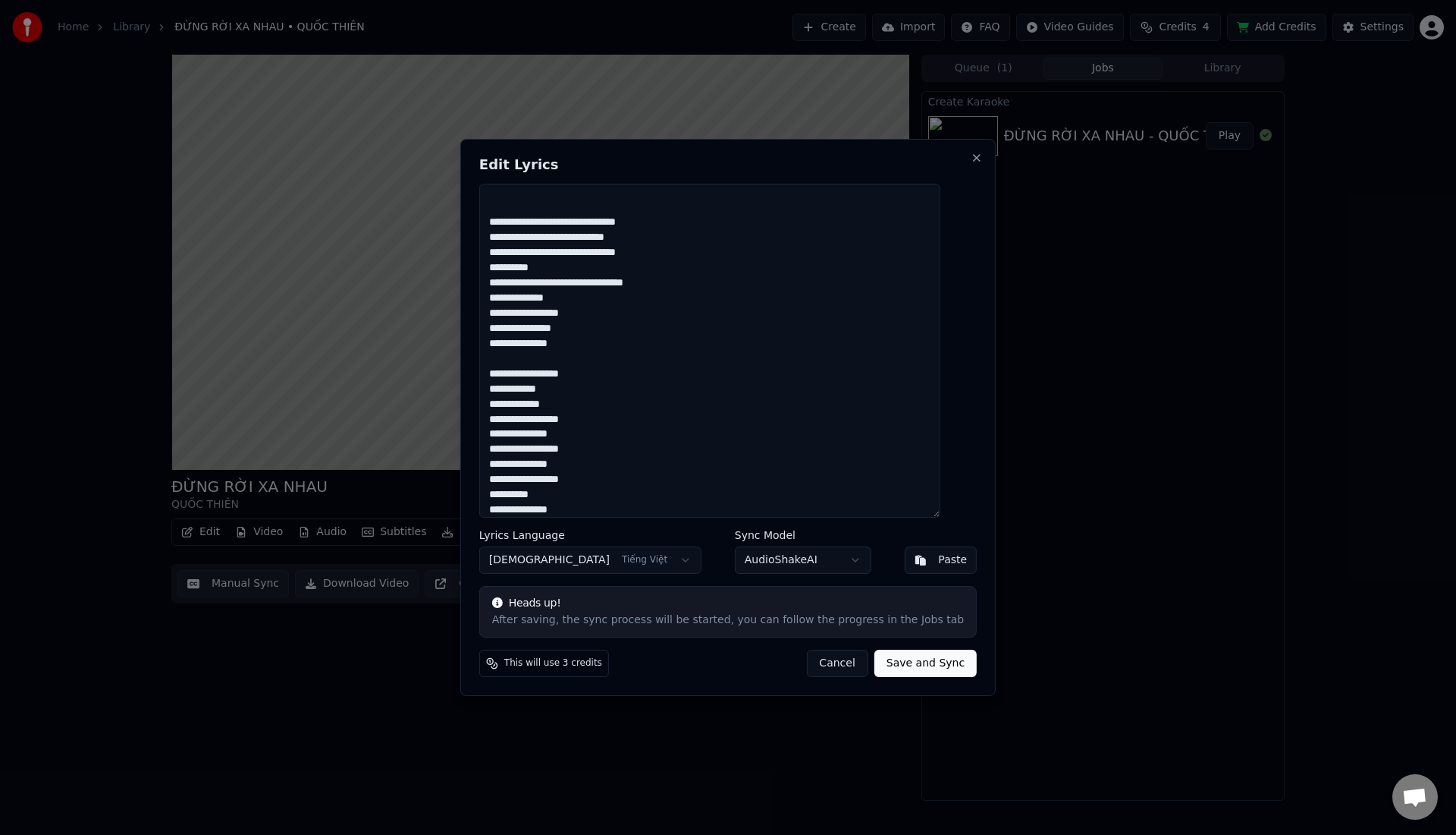
scroll to position [262, 0]
click at [592, 298] on textarea at bounding box center [709, 351] width 461 height 334
click at [597, 268] on textarea at bounding box center [709, 351] width 461 height 334
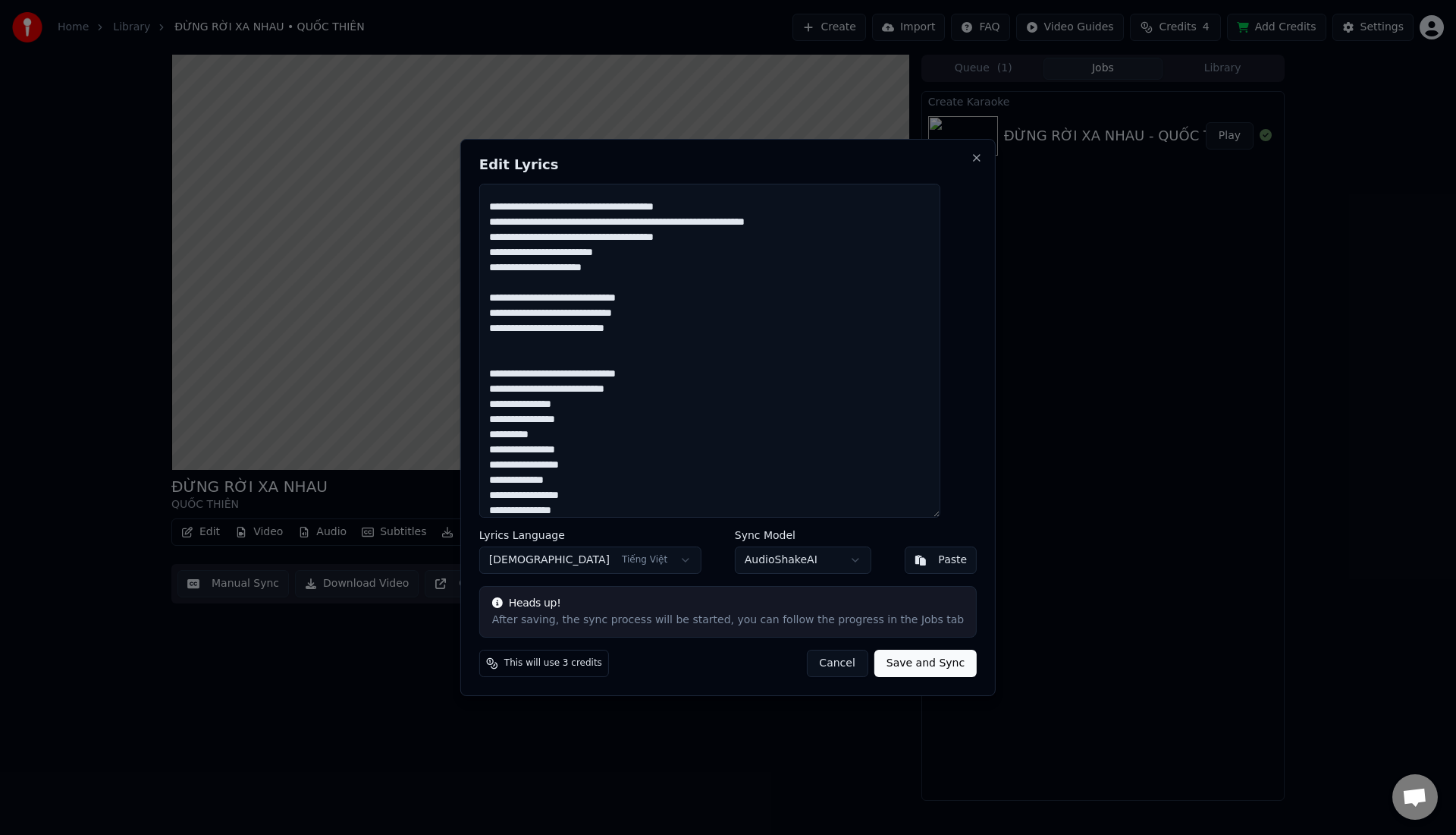
scroll to position [132, 0]
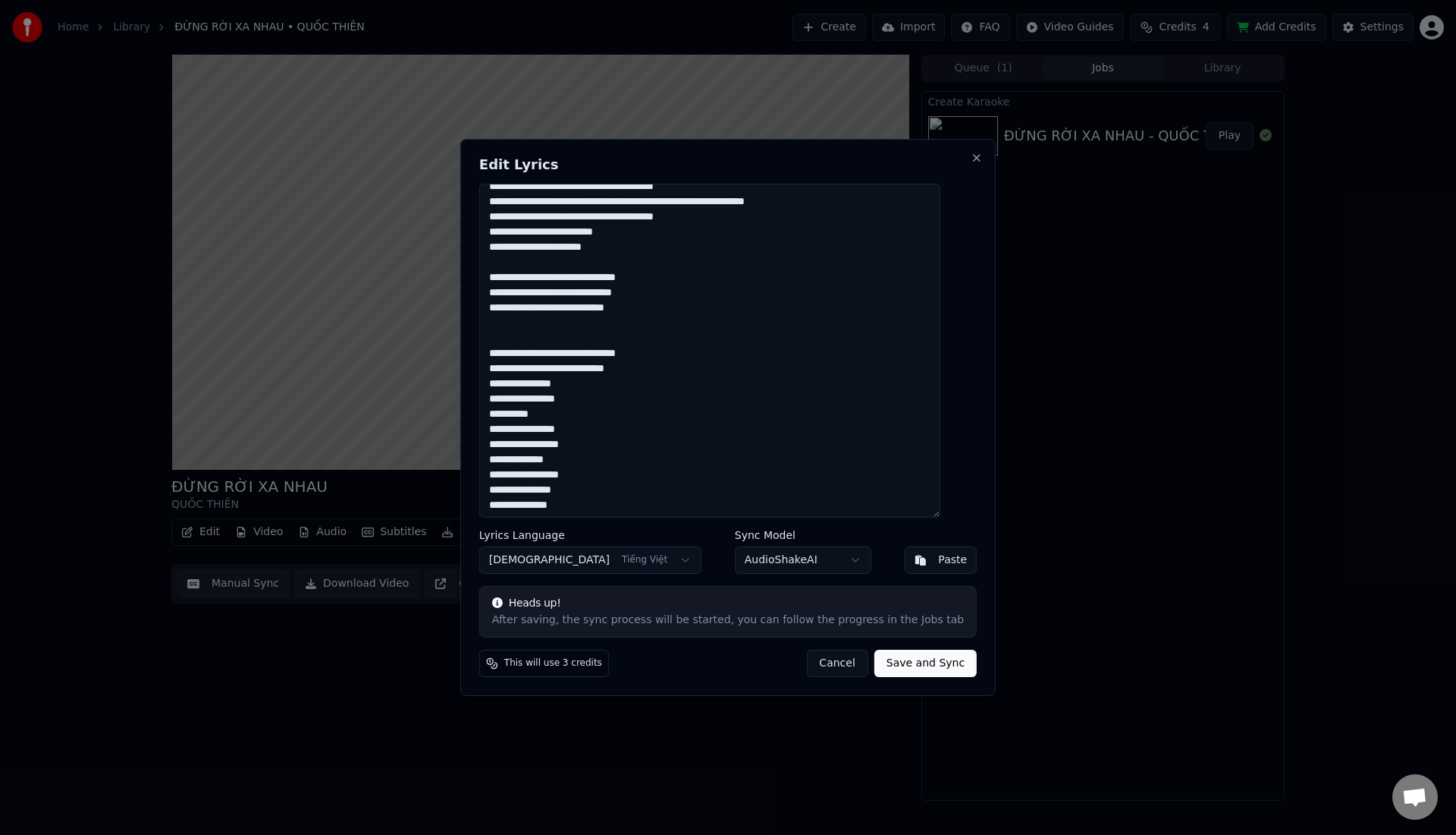
click at [566, 384] on textarea at bounding box center [709, 351] width 461 height 334
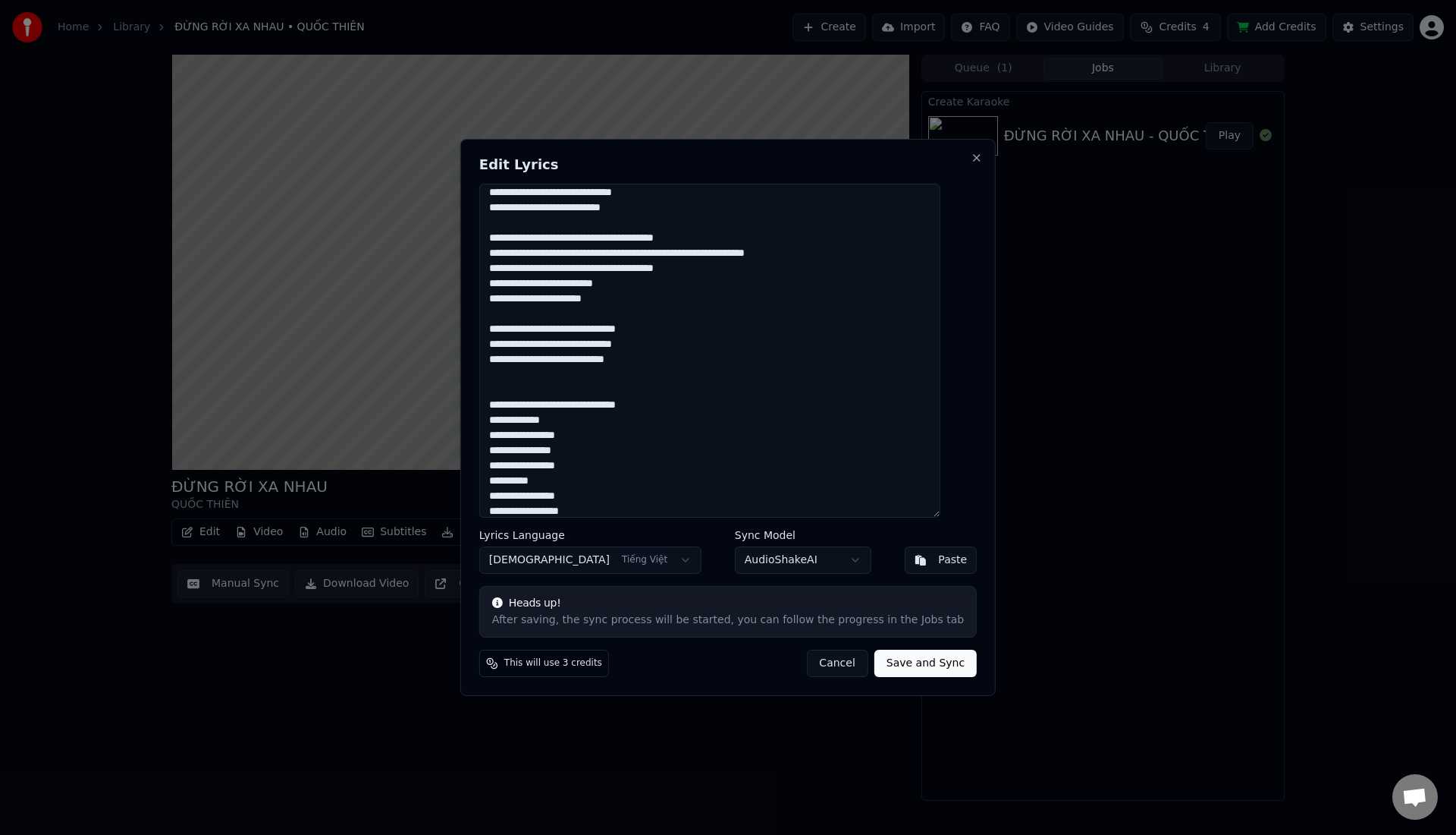
scroll to position [80, 0]
click at [598, 424] on textarea at bounding box center [709, 351] width 461 height 334
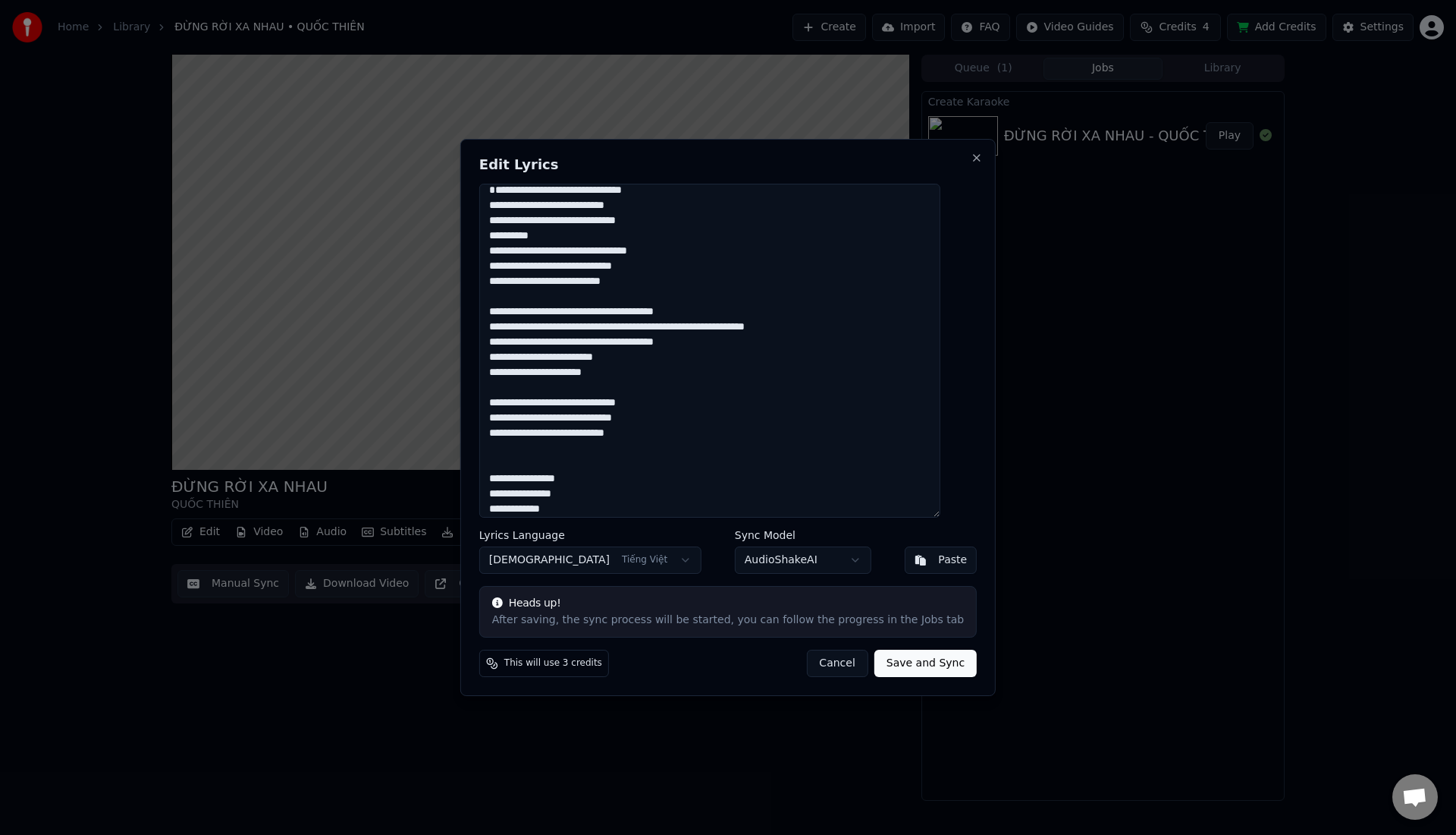
scroll to position [0, 0]
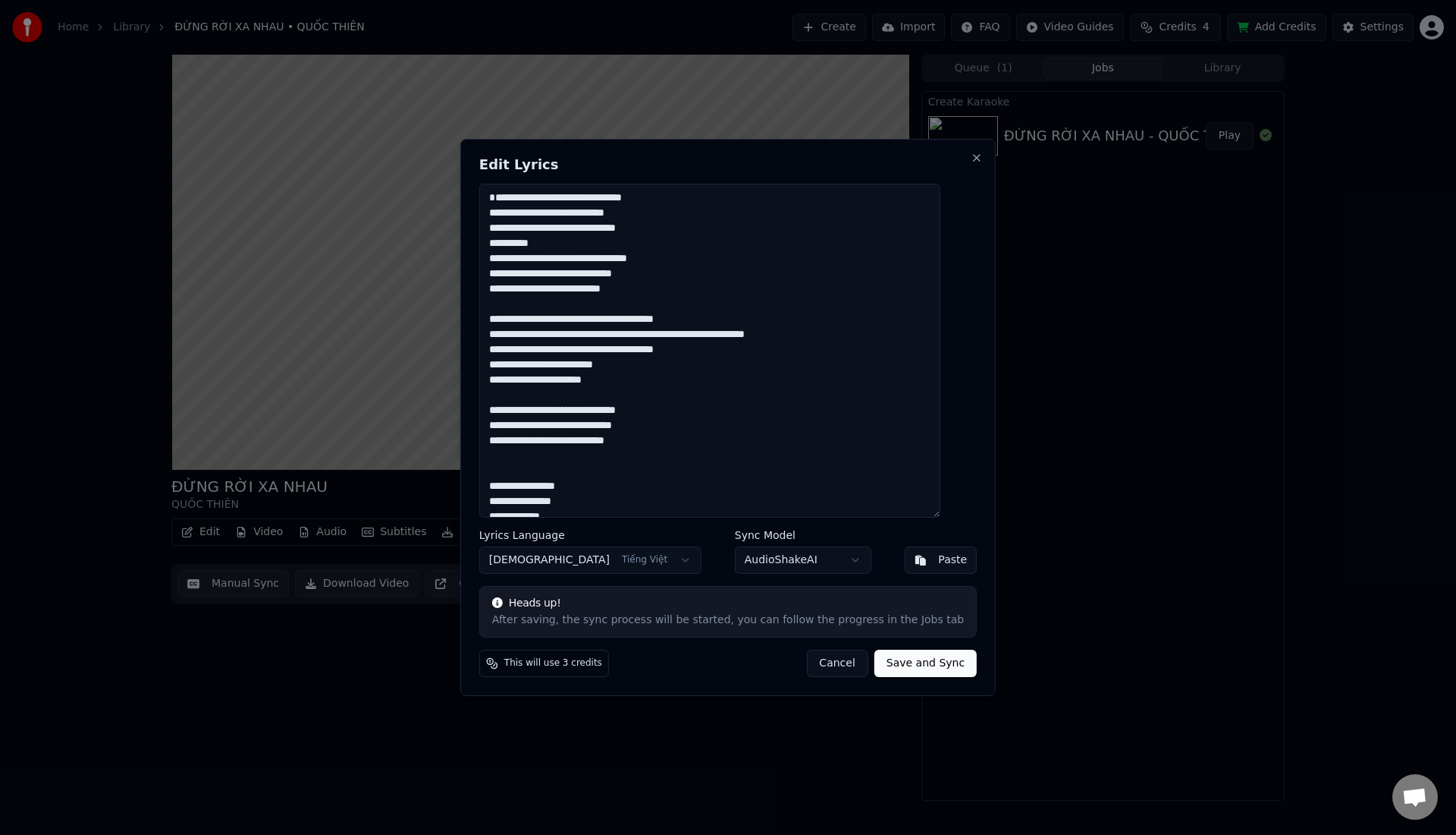
click at [598, 214] on textarea at bounding box center [709, 351] width 461 height 334
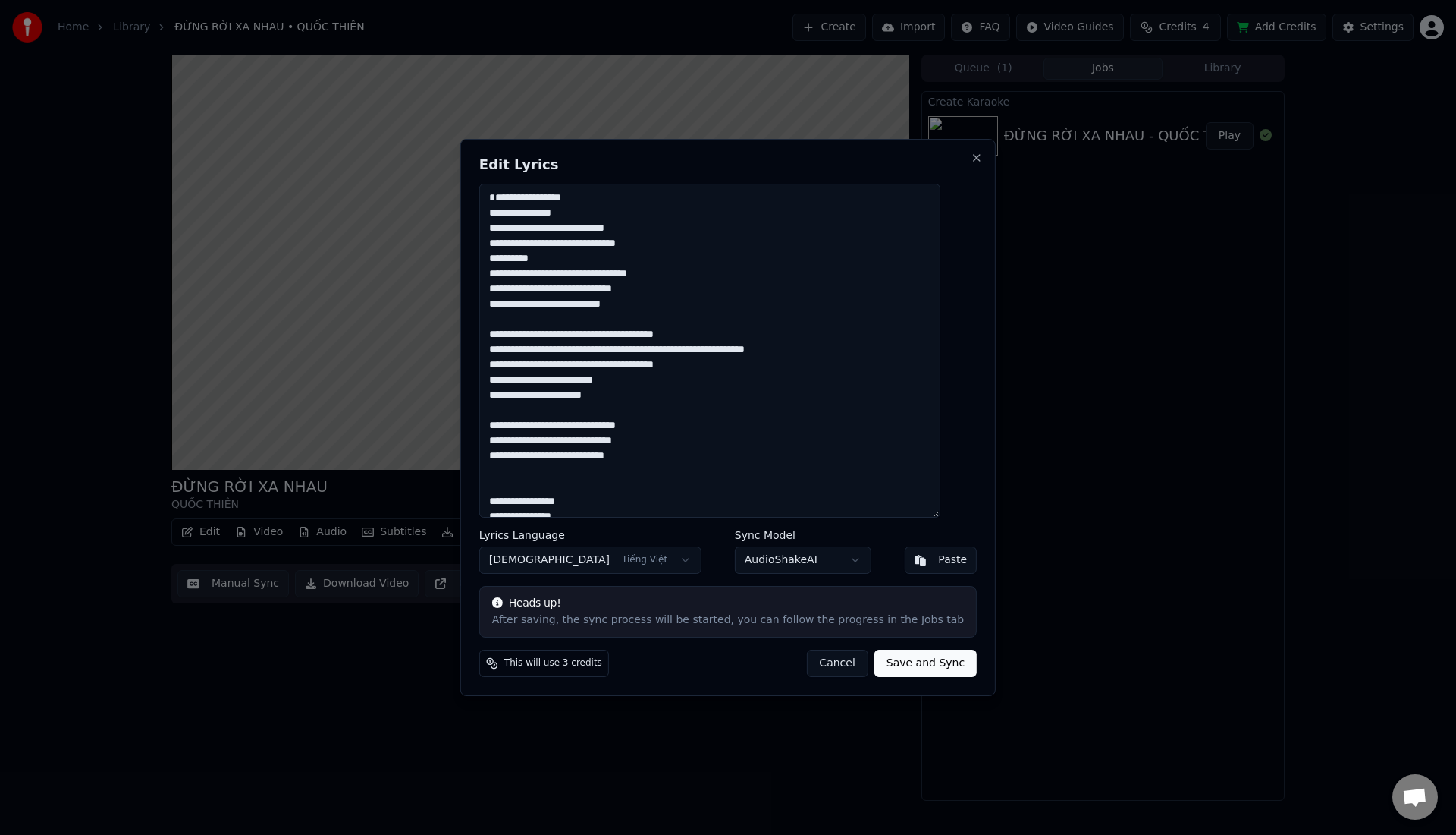
click at [585, 237] on textarea at bounding box center [709, 351] width 461 height 334
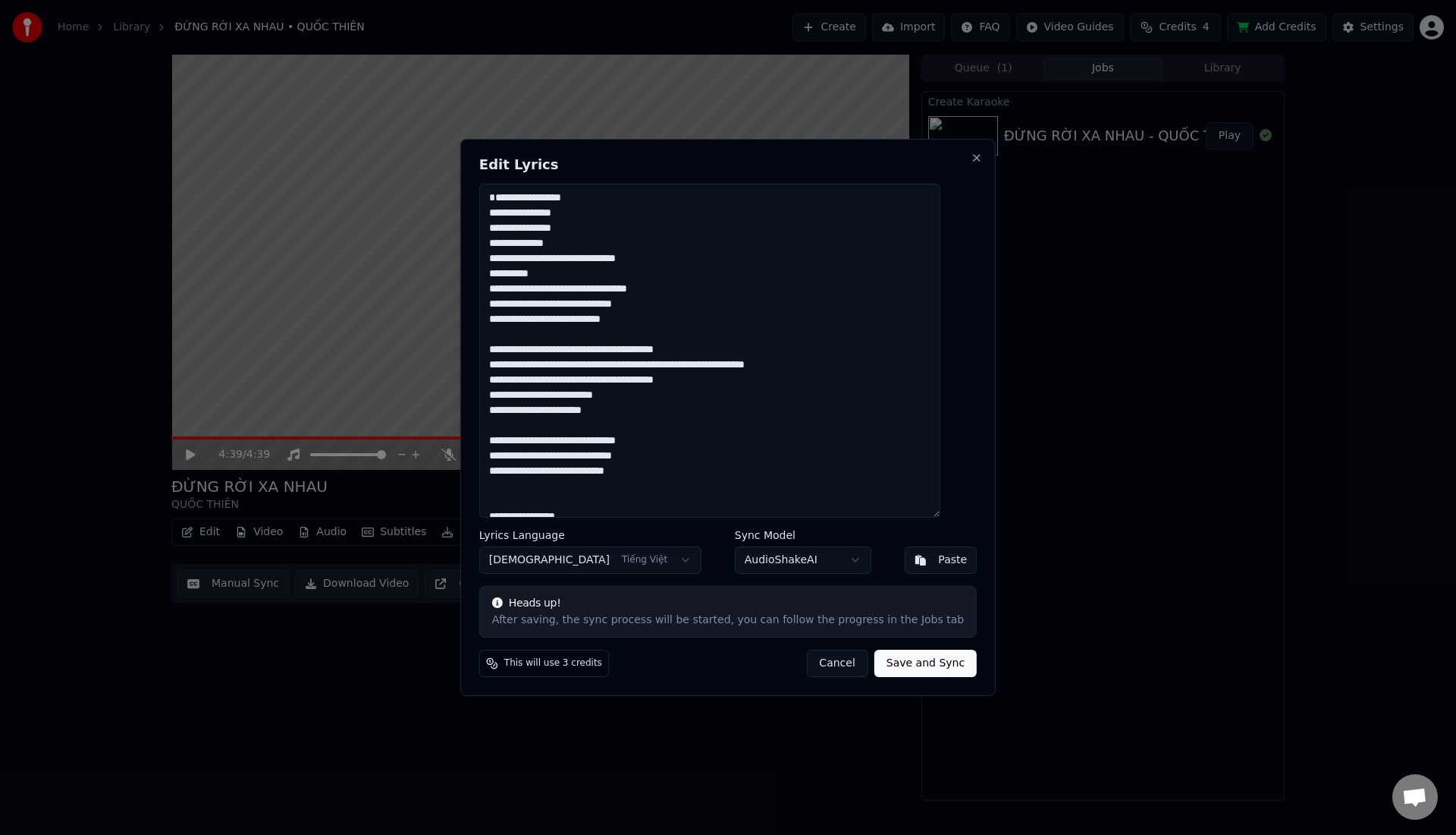
click at [597, 275] on textarea at bounding box center [709, 351] width 461 height 334
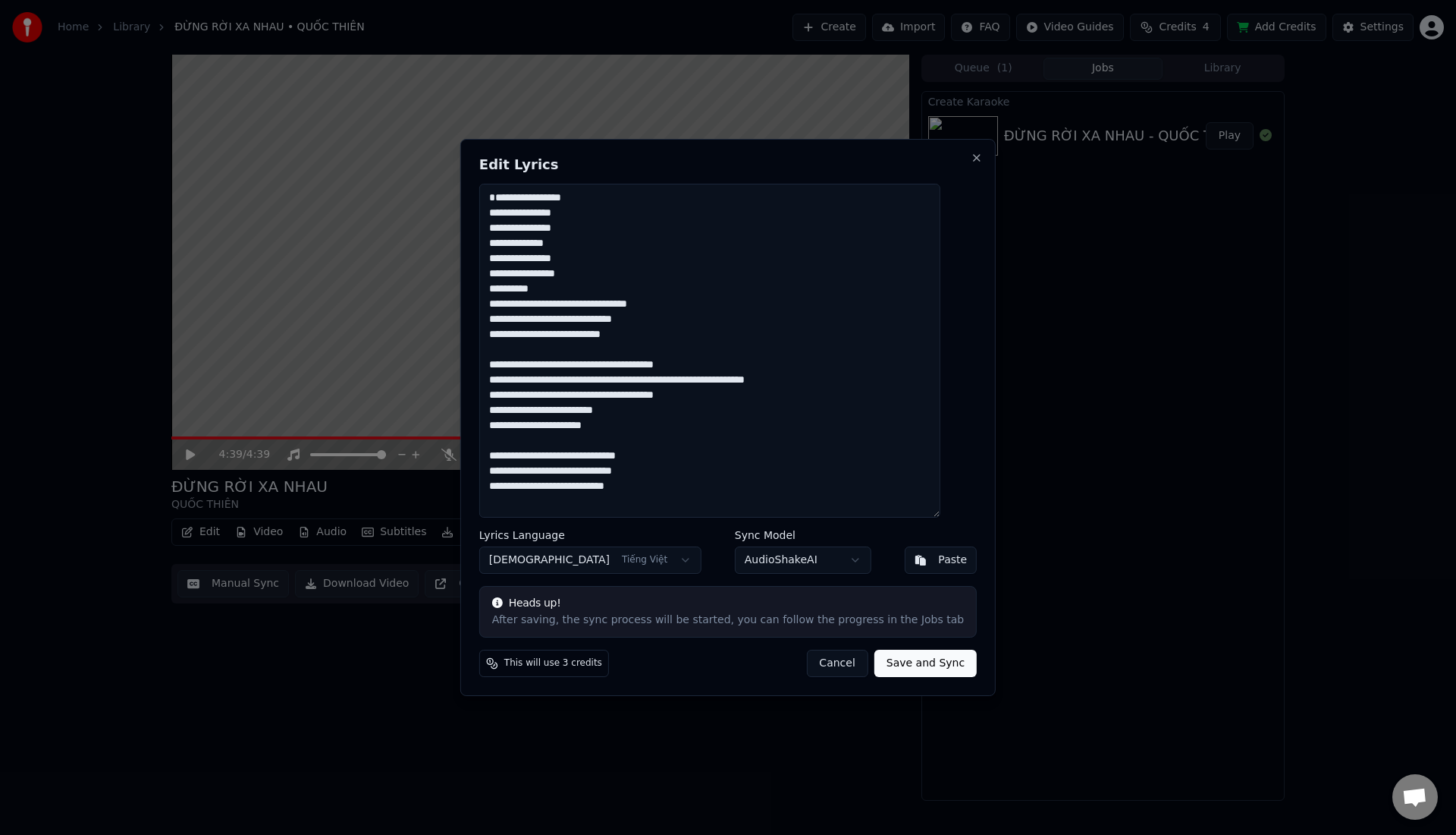
click at [596, 318] on textarea at bounding box center [709, 351] width 461 height 334
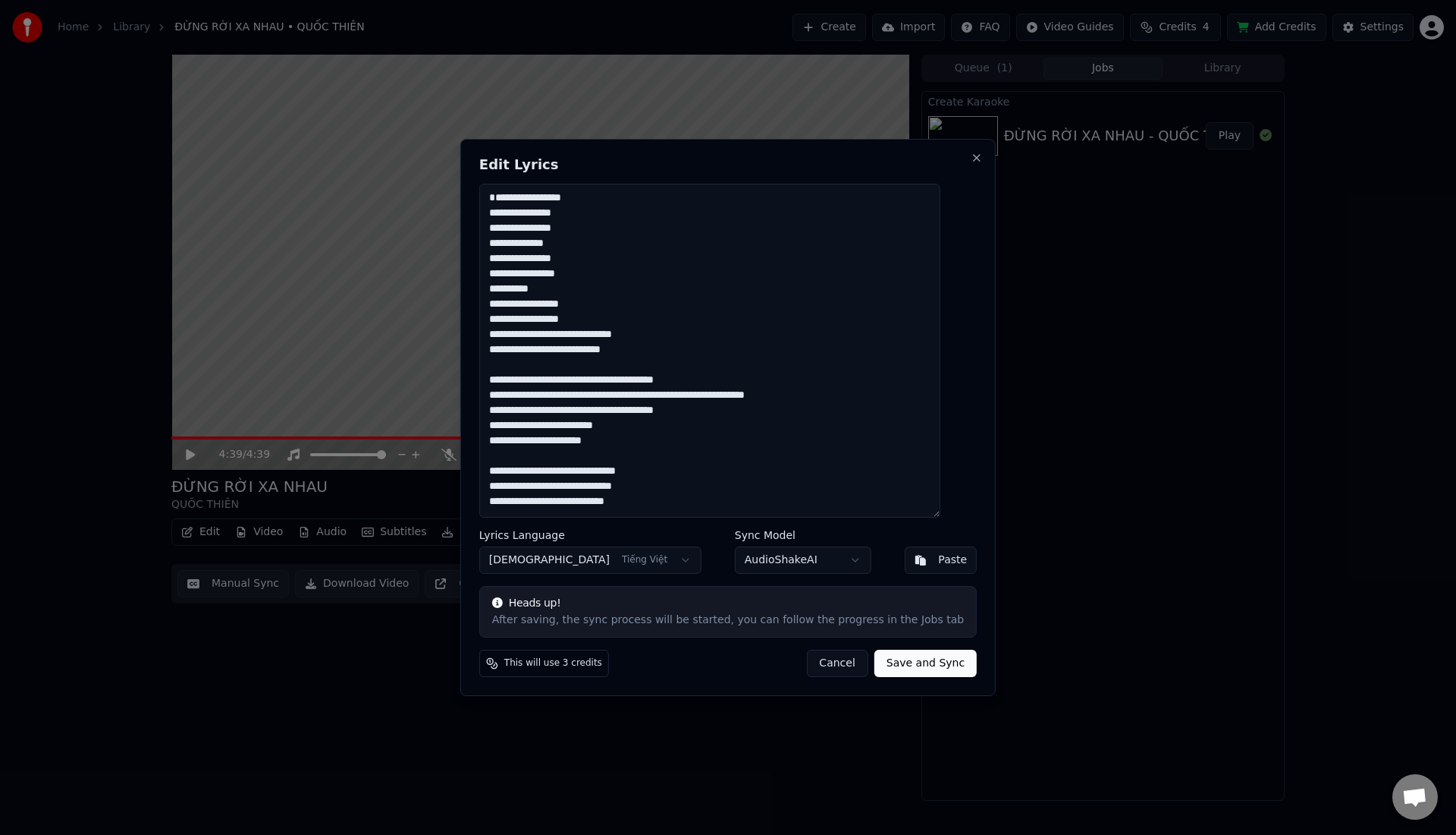
click at [582, 347] on textarea at bounding box center [709, 351] width 461 height 334
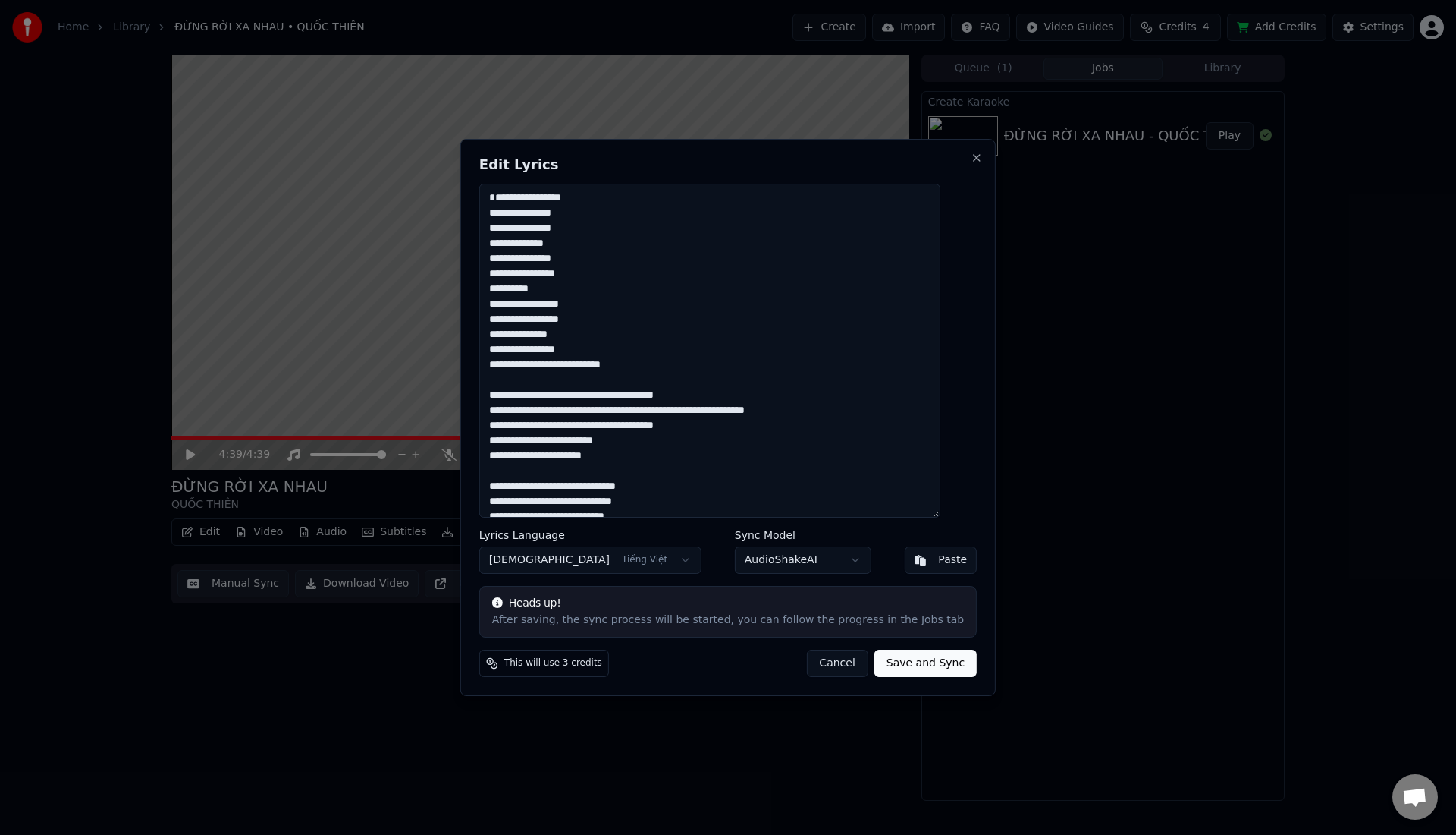
click at [562, 379] on textarea at bounding box center [709, 351] width 461 height 334
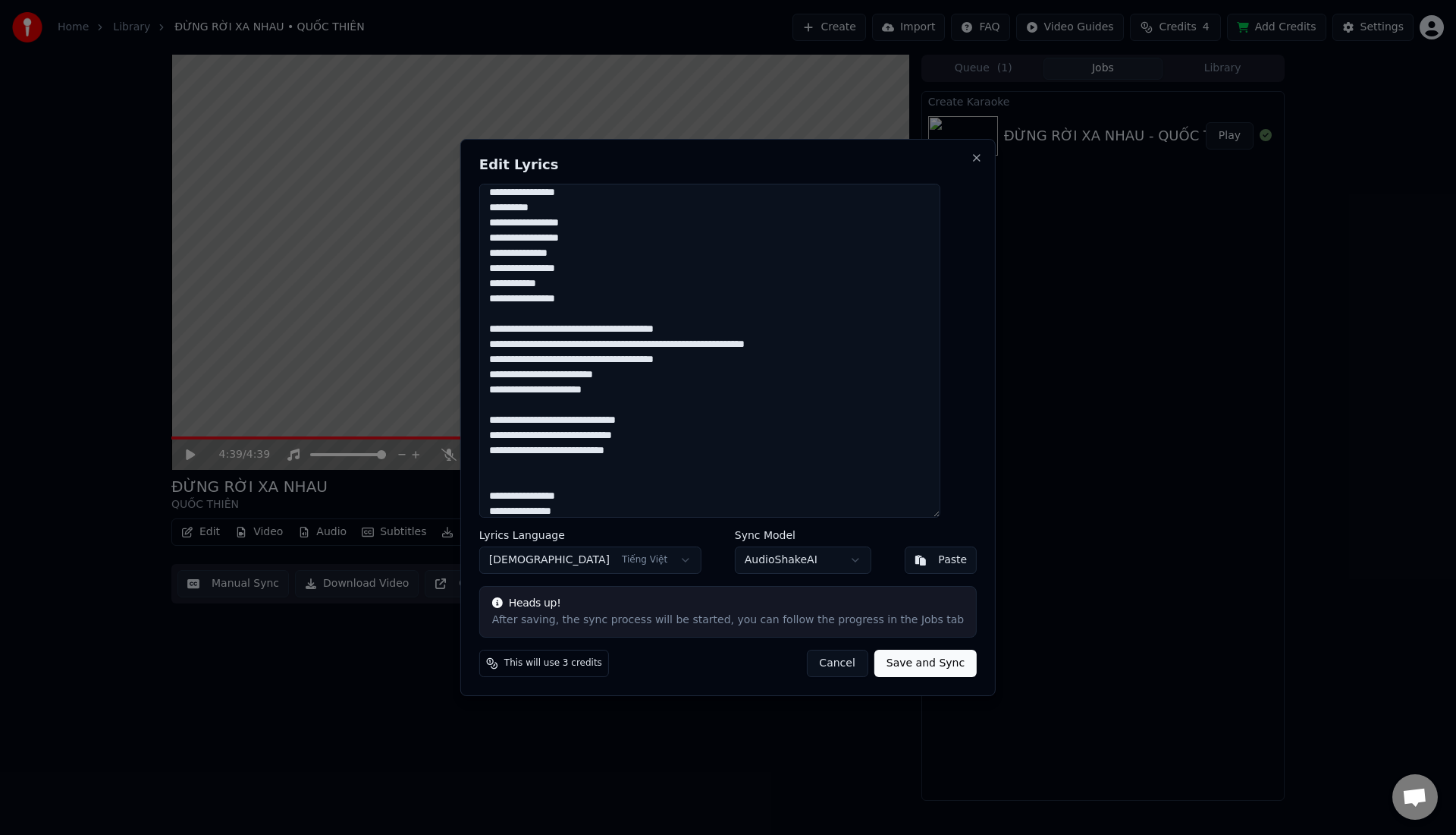
scroll to position [83, 0]
click at [596, 346] on textarea at bounding box center [709, 351] width 461 height 334
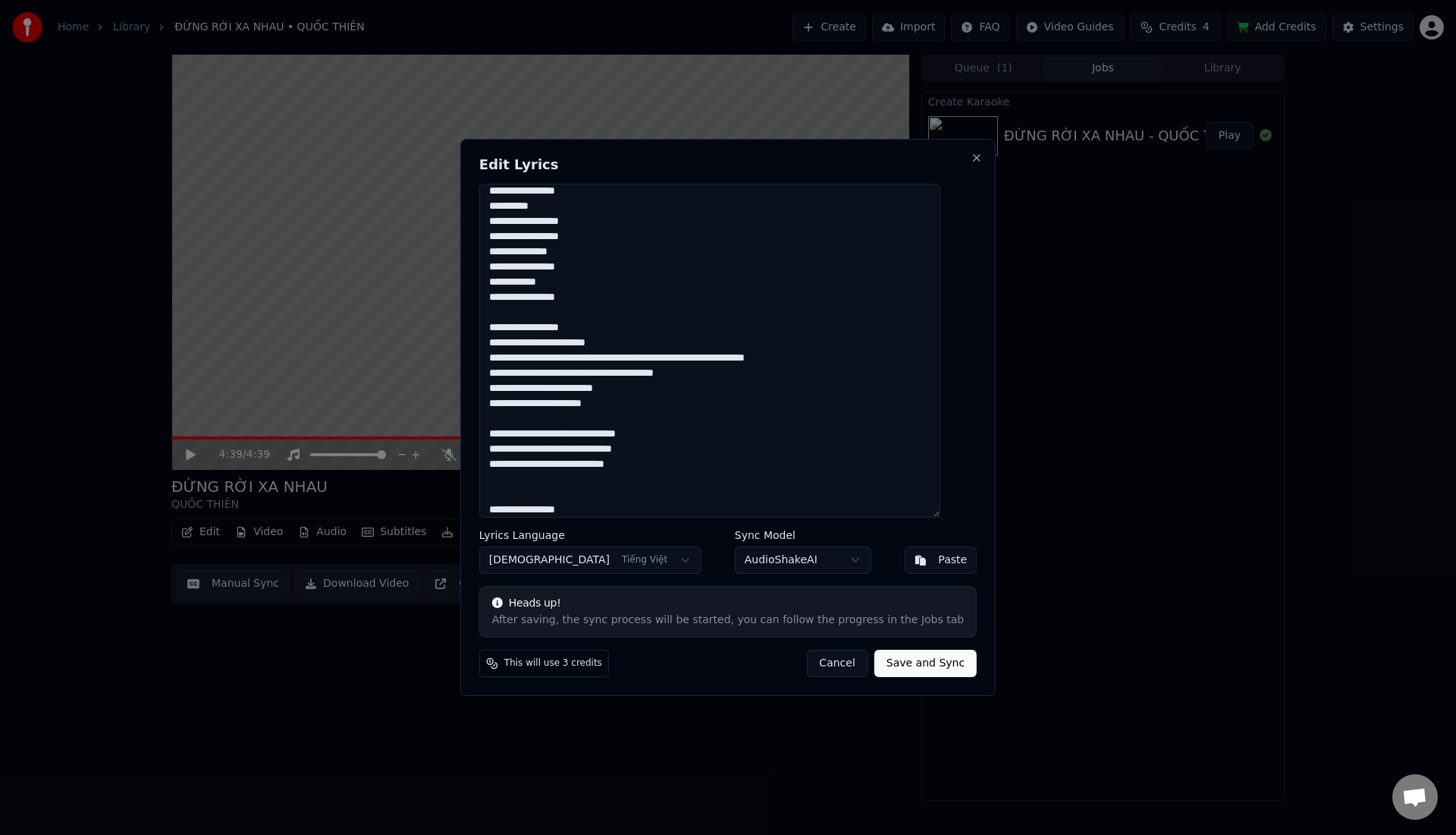
click at [565, 360] on textarea at bounding box center [709, 351] width 461 height 334
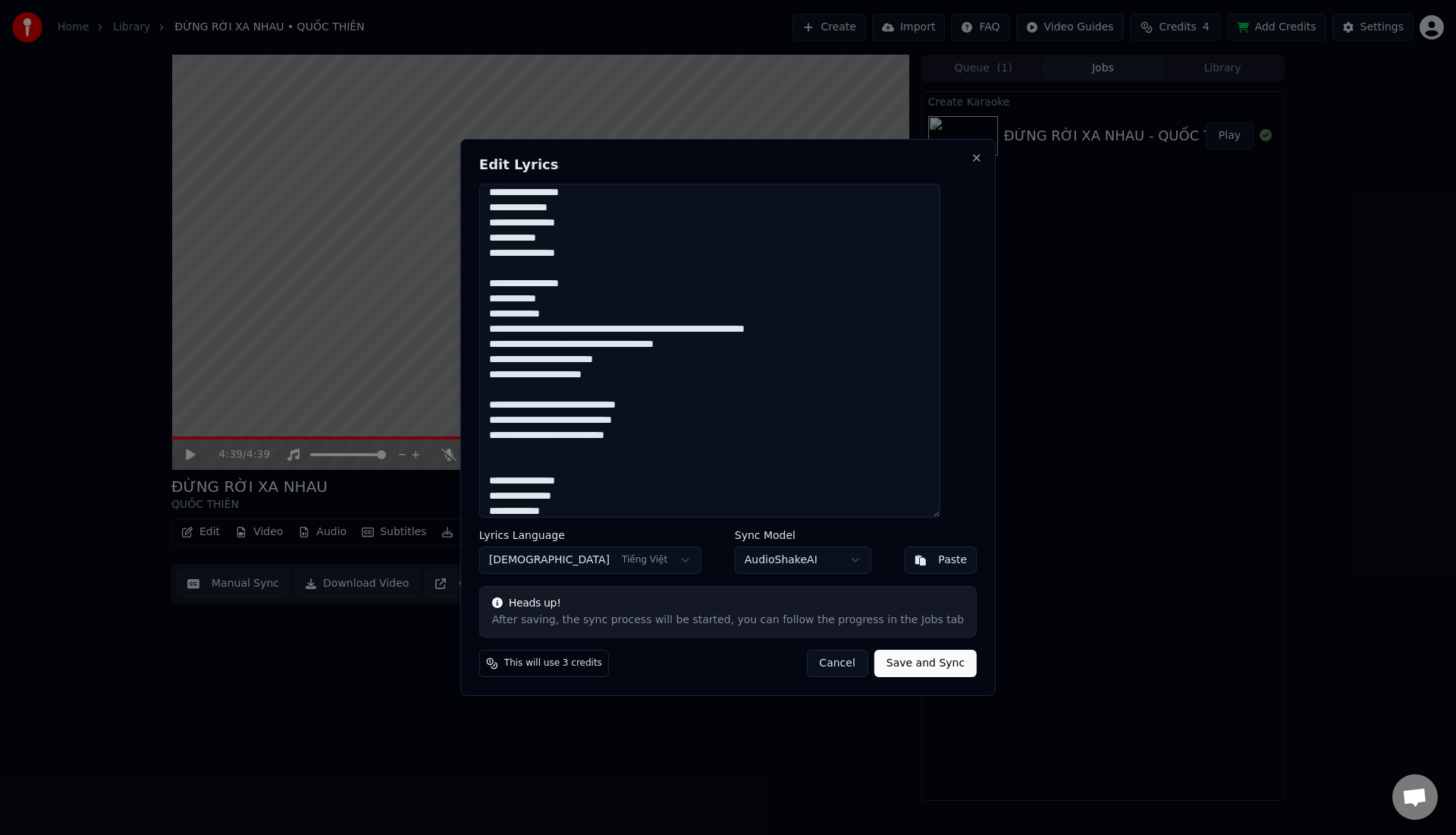
scroll to position [135, 0]
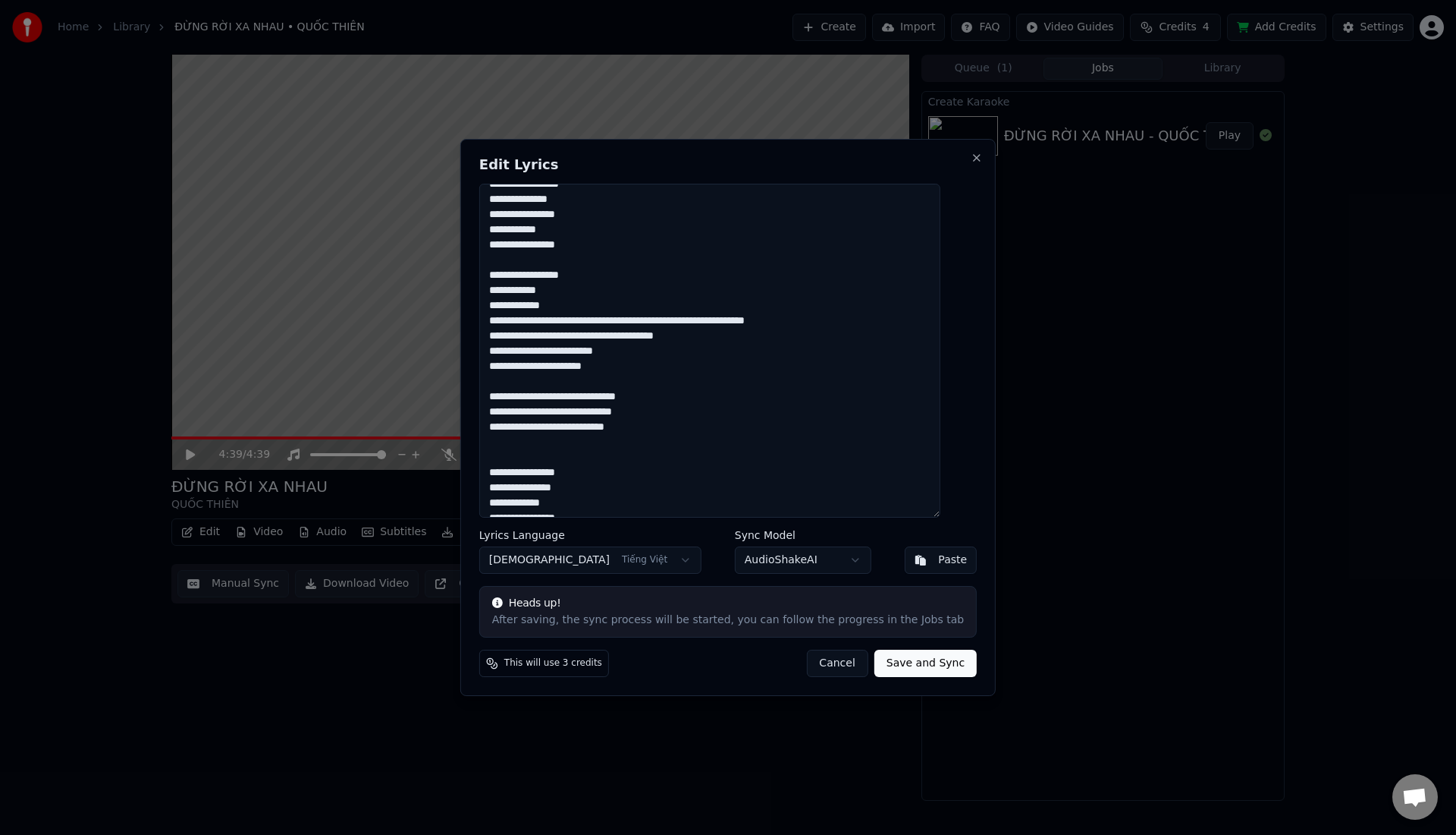
click at [597, 333] on textarea at bounding box center [709, 351] width 461 height 334
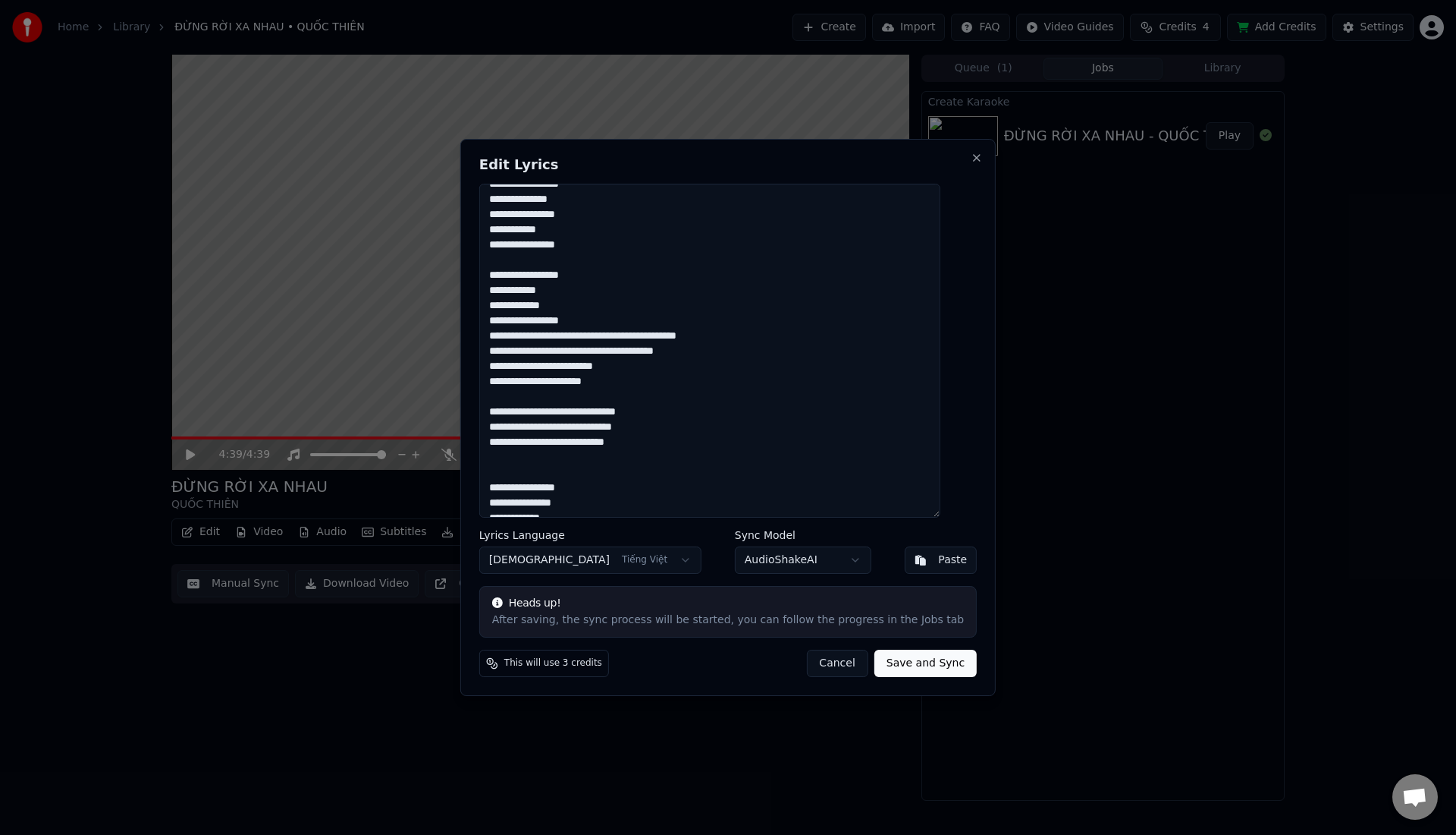
click at [587, 353] on textarea at bounding box center [709, 351] width 461 height 334
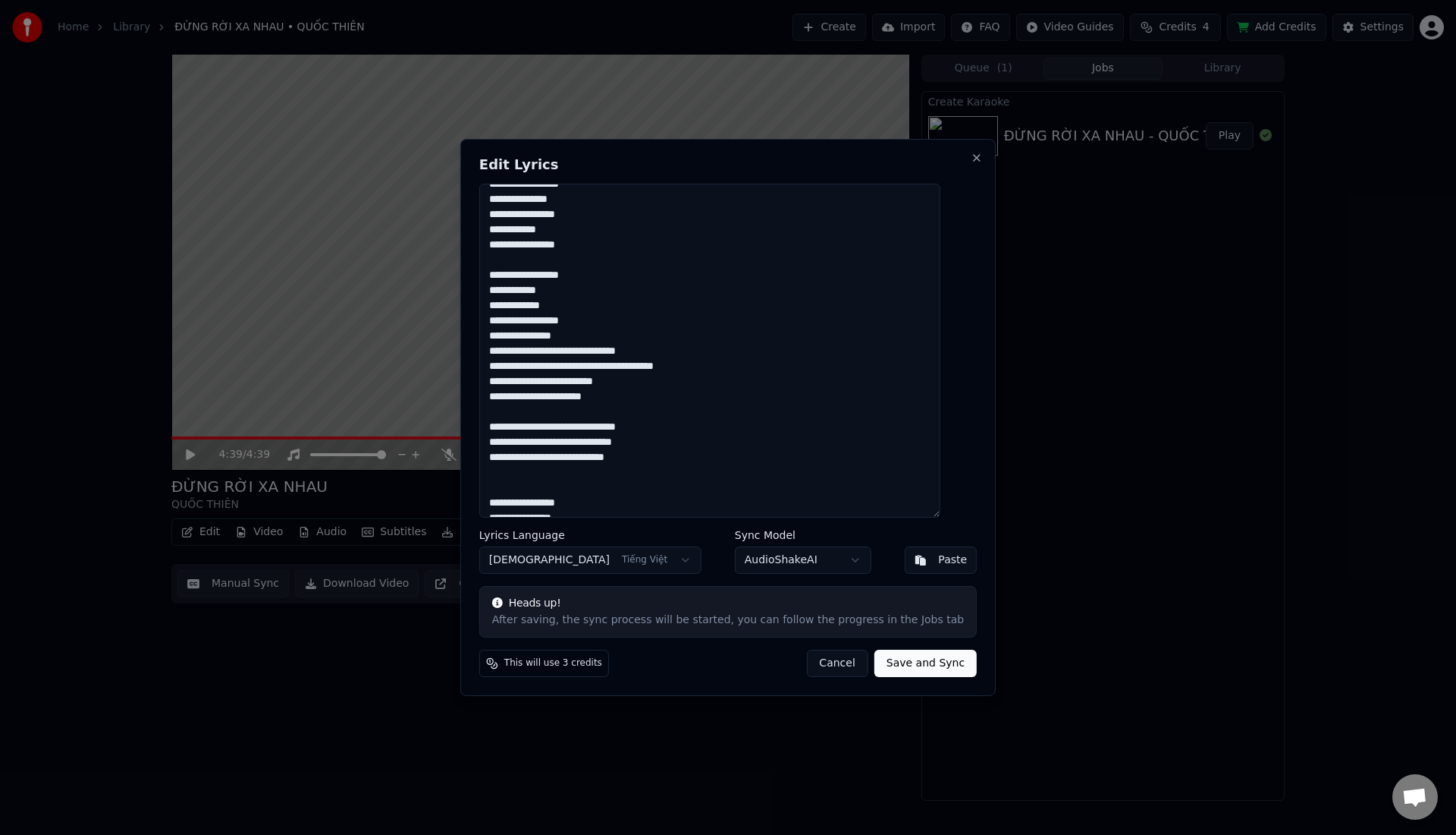
click at [580, 364] on textarea at bounding box center [709, 351] width 461 height 334
click at [600, 365] on textarea at bounding box center [709, 351] width 461 height 334
click at [598, 365] on textarea at bounding box center [709, 351] width 461 height 334
click at [597, 398] on textarea at bounding box center [709, 351] width 461 height 334
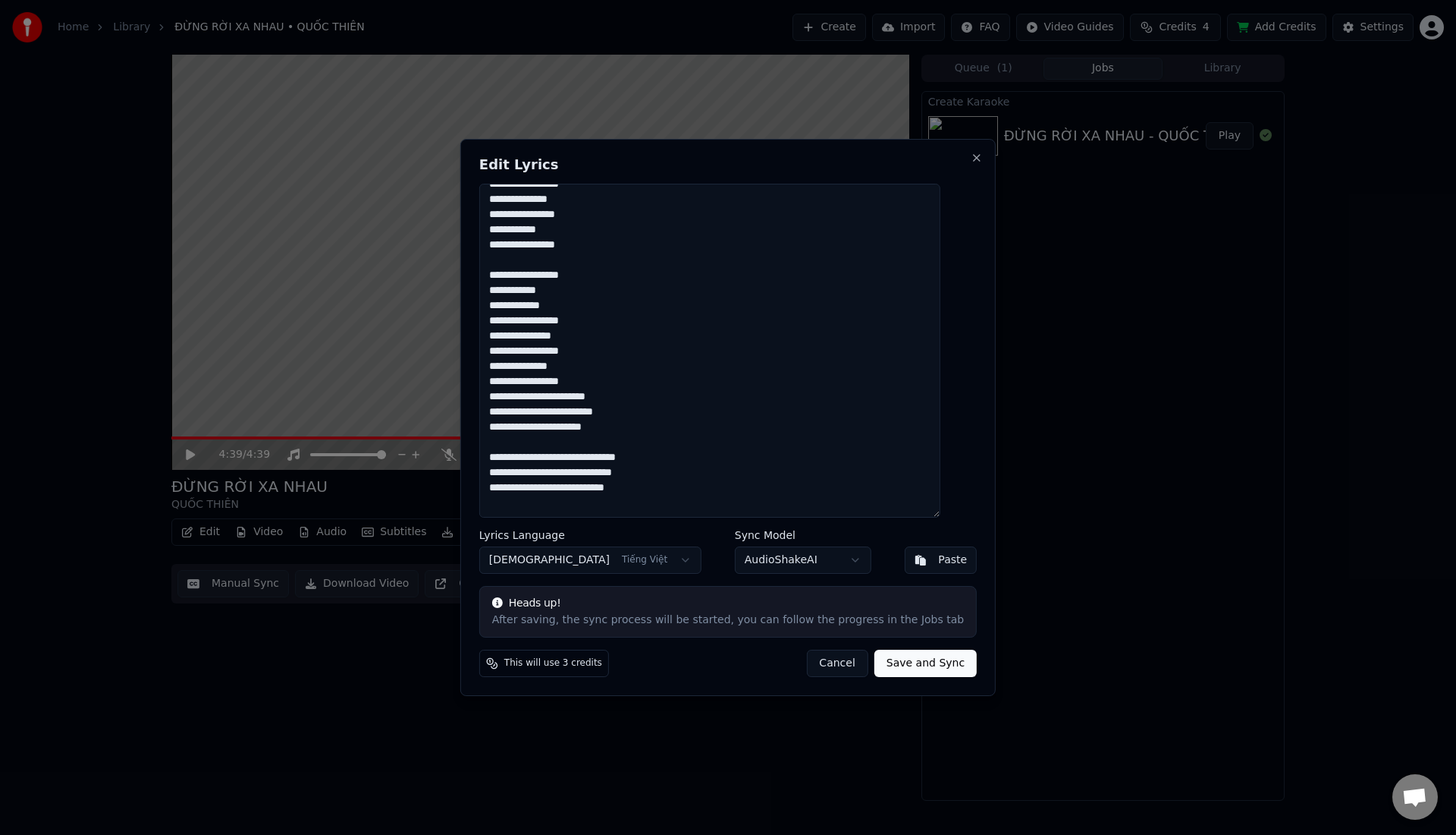
click at [558, 415] on textarea at bounding box center [709, 351] width 461 height 334
click at [581, 445] on textarea at bounding box center [709, 351] width 461 height 334
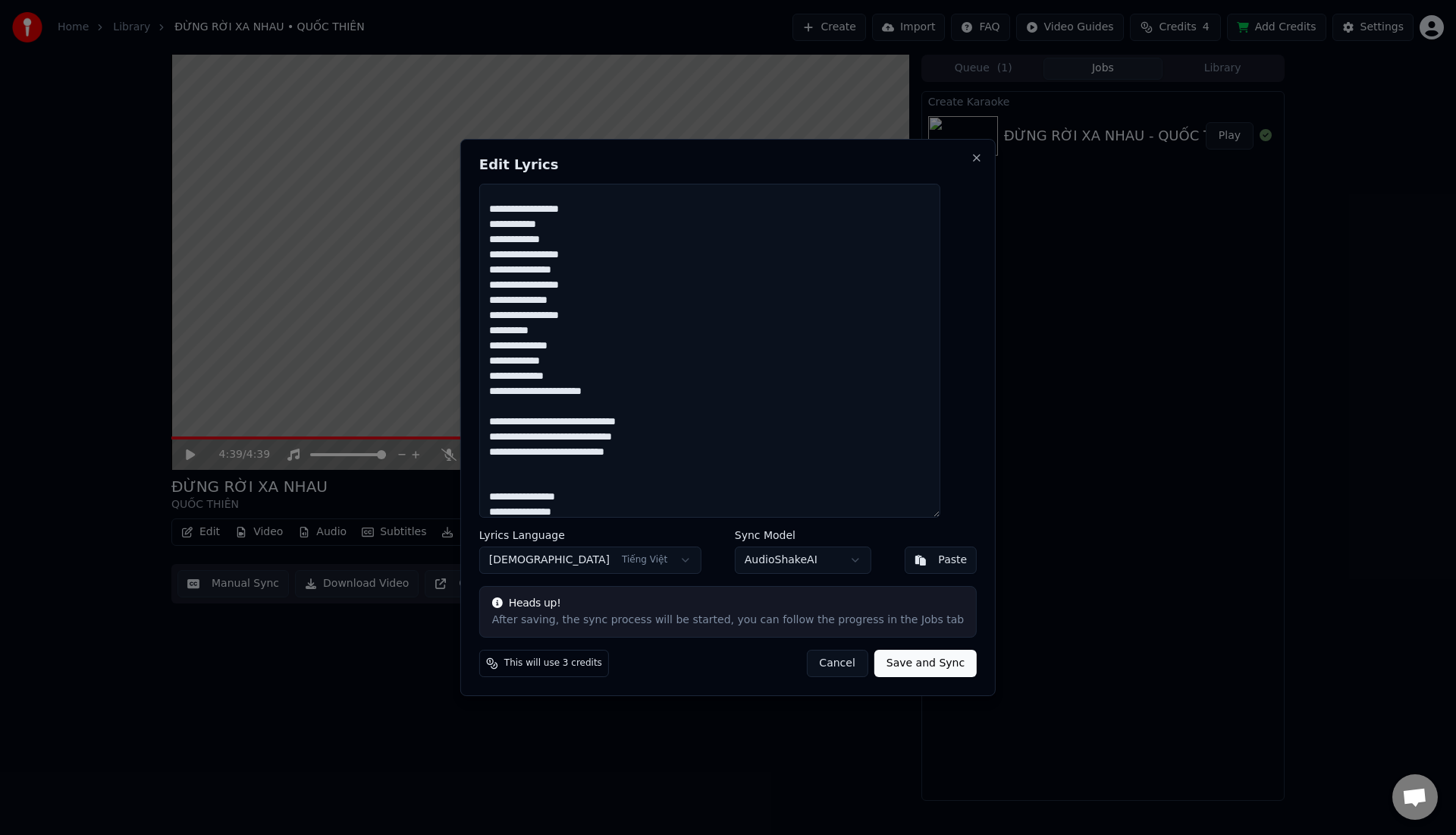
scroll to position [205, 0]
click at [556, 407] on textarea at bounding box center [709, 351] width 461 height 334
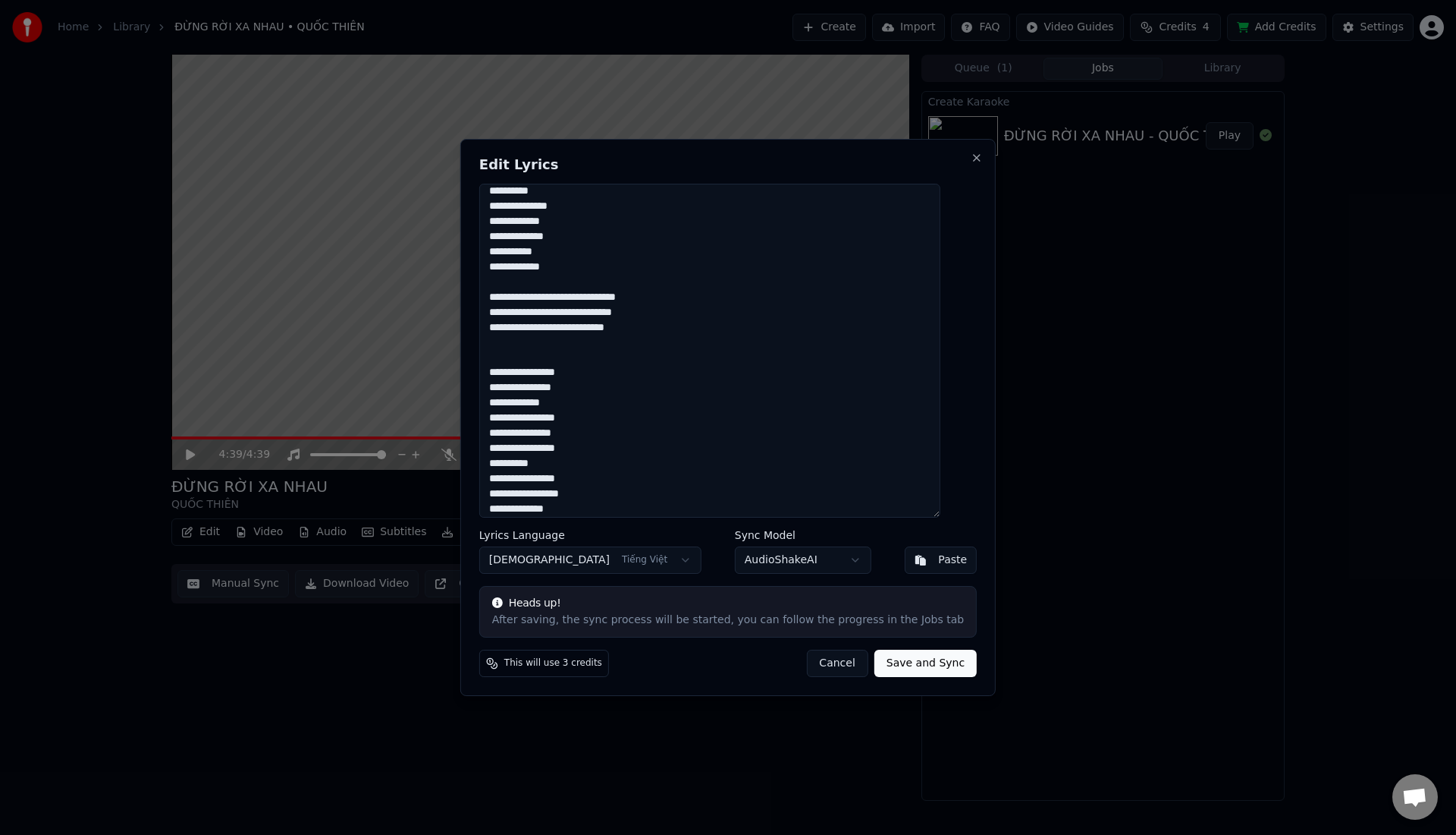
scroll to position [351, 0]
click at [594, 305] on textarea at bounding box center [709, 351] width 461 height 334
click at [597, 303] on textarea at bounding box center [709, 351] width 461 height 334
click at [607, 336] on textarea at bounding box center [709, 351] width 461 height 334
click at [580, 330] on textarea at bounding box center [709, 351] width 461 height 334
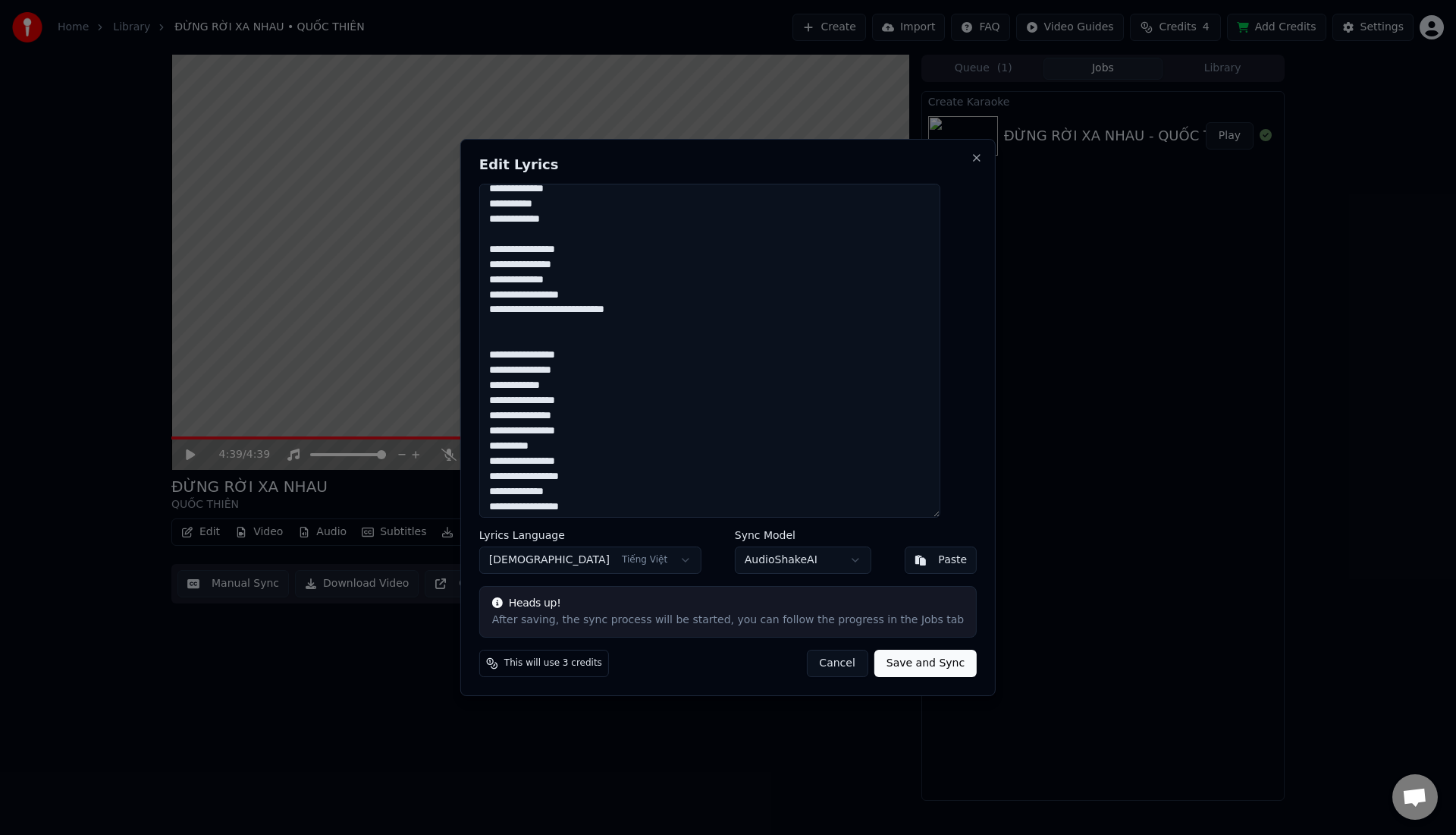
scroll to position [391, 0]
click at [571, 326] on textarea at bounding box center [709, 351] width 461 height 334
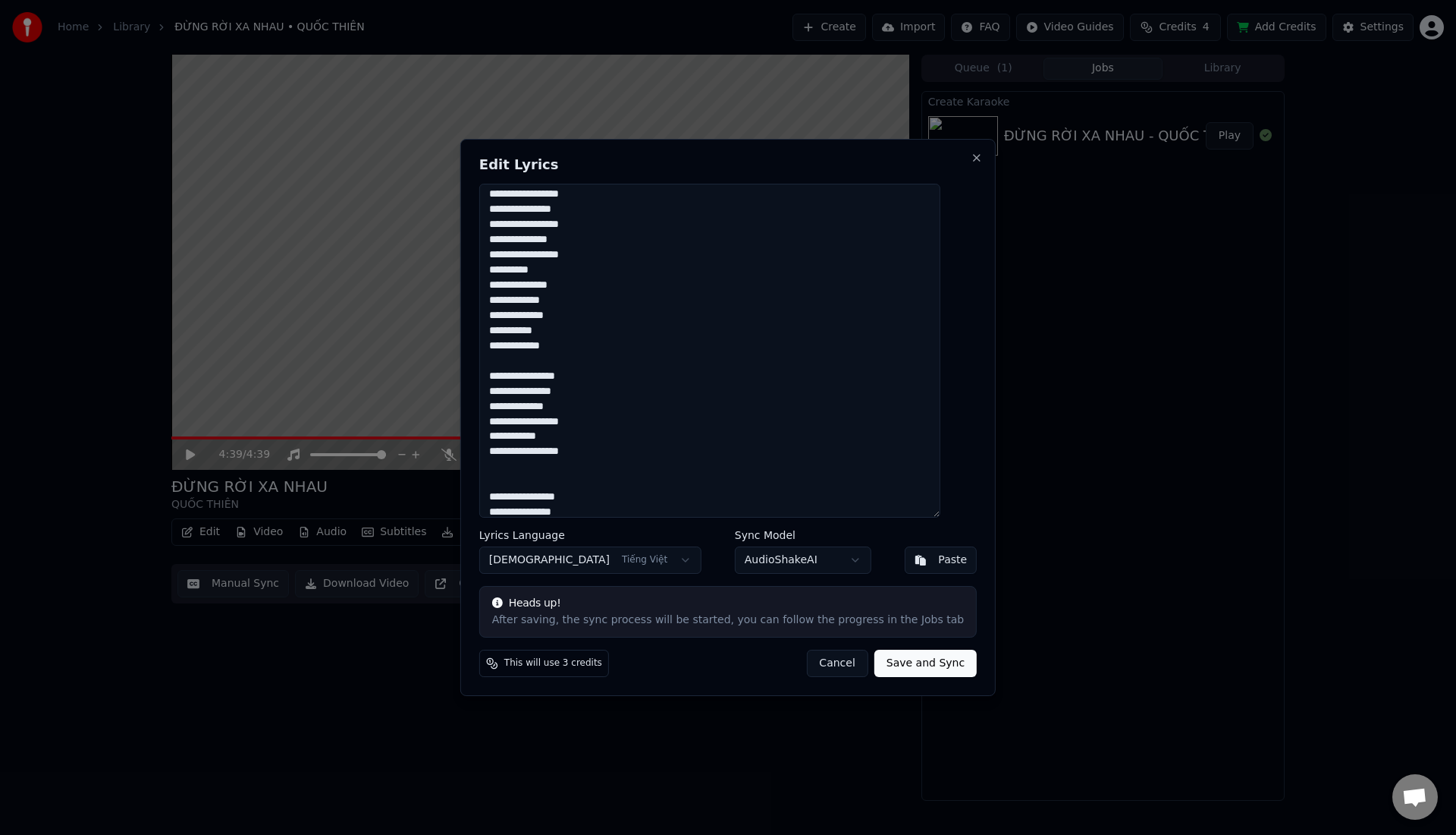
scroll to position [0, 0]
click at [887, 666] on button "Save and Sync" at bounding box center [925, 663] width 102 height 28
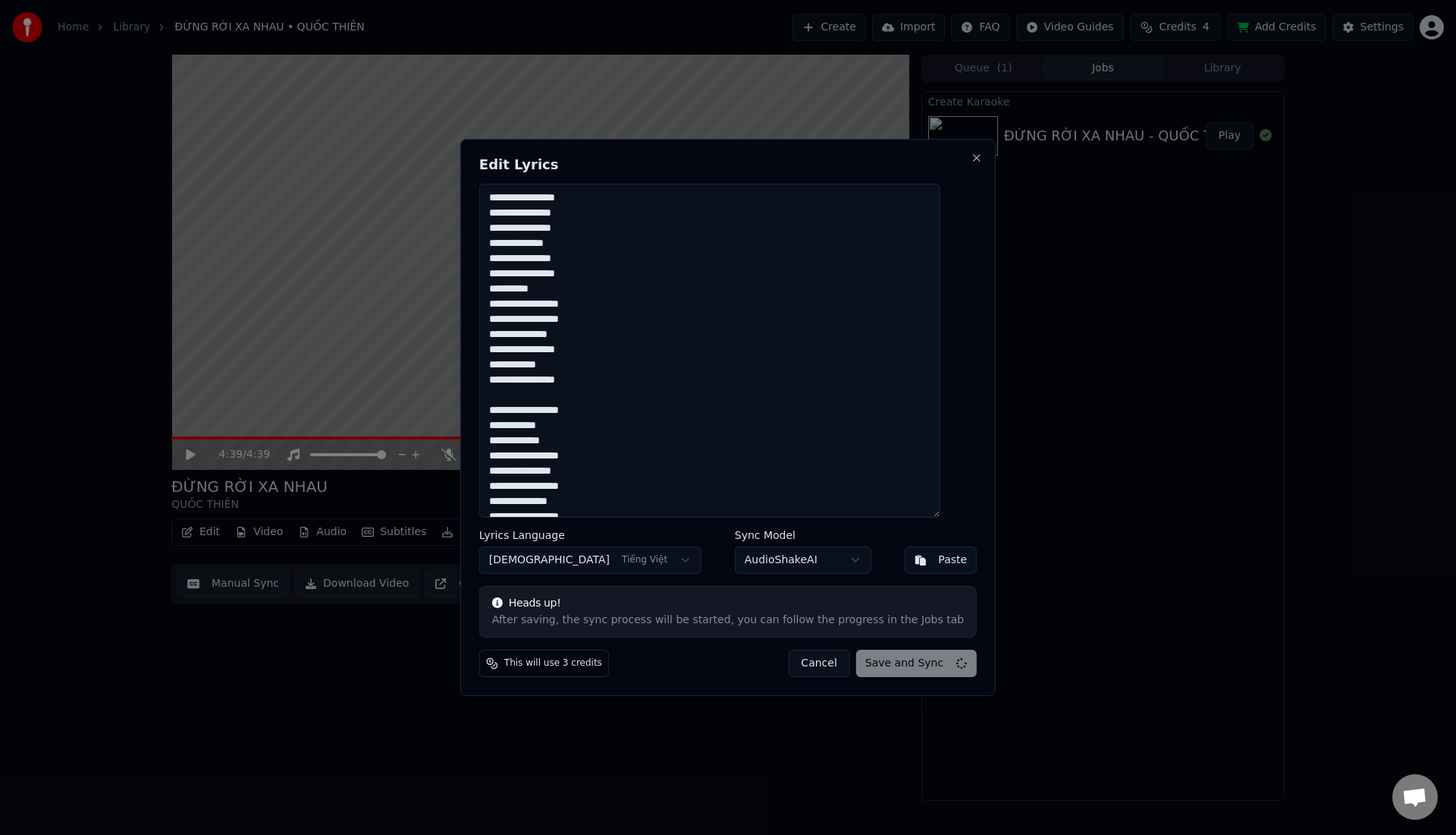
type textarea "**********"
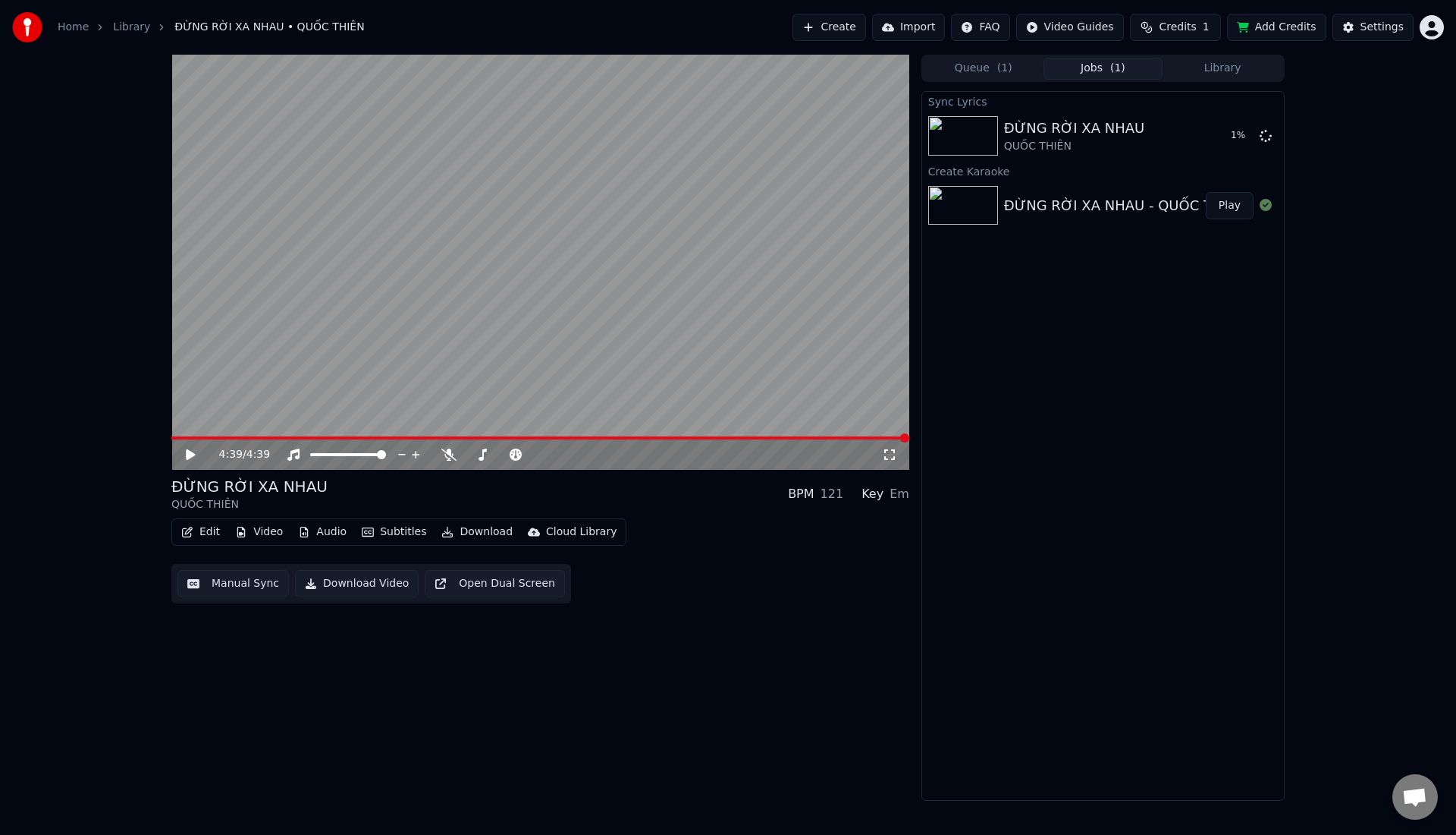
click at [198, 459] on icon at bounding box center [202, 455] width 36 height 12
click at [246, 434] on video at bounding box center [540, 261] width 738 height 415
click at [249, 440] on div "0:03 / 4:39" at bounding box center [540, 455] width 738 height 30
click at [249, 436] on span at bounding box center [540, 437] width 738 height 3
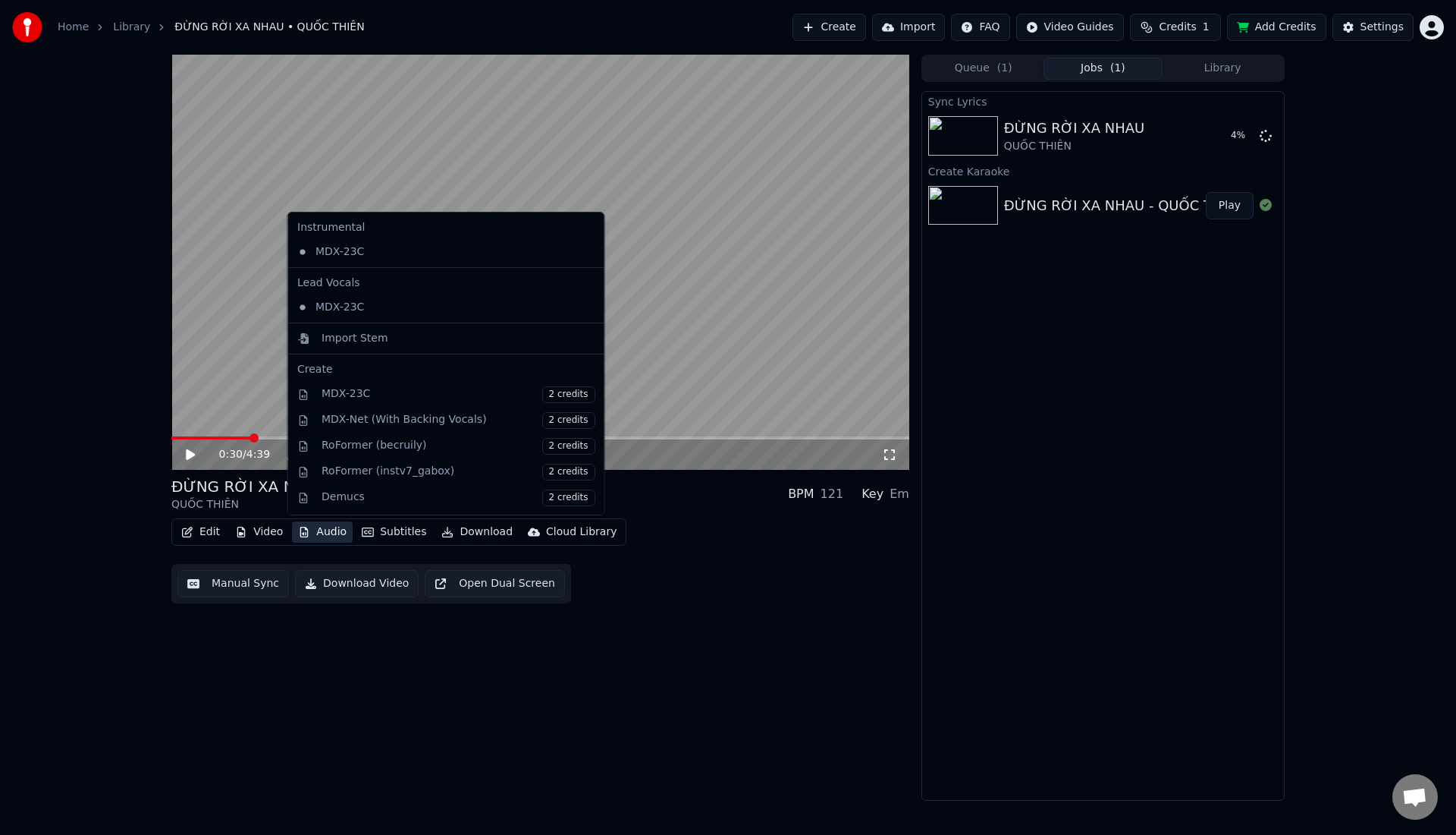
click at [313, 529] on button "Audio" at bounding box center [322, 532] width 60 height 21
click at [352, 336] on div "Import Stem" at bounding box center [354, 338] width 67 height 15
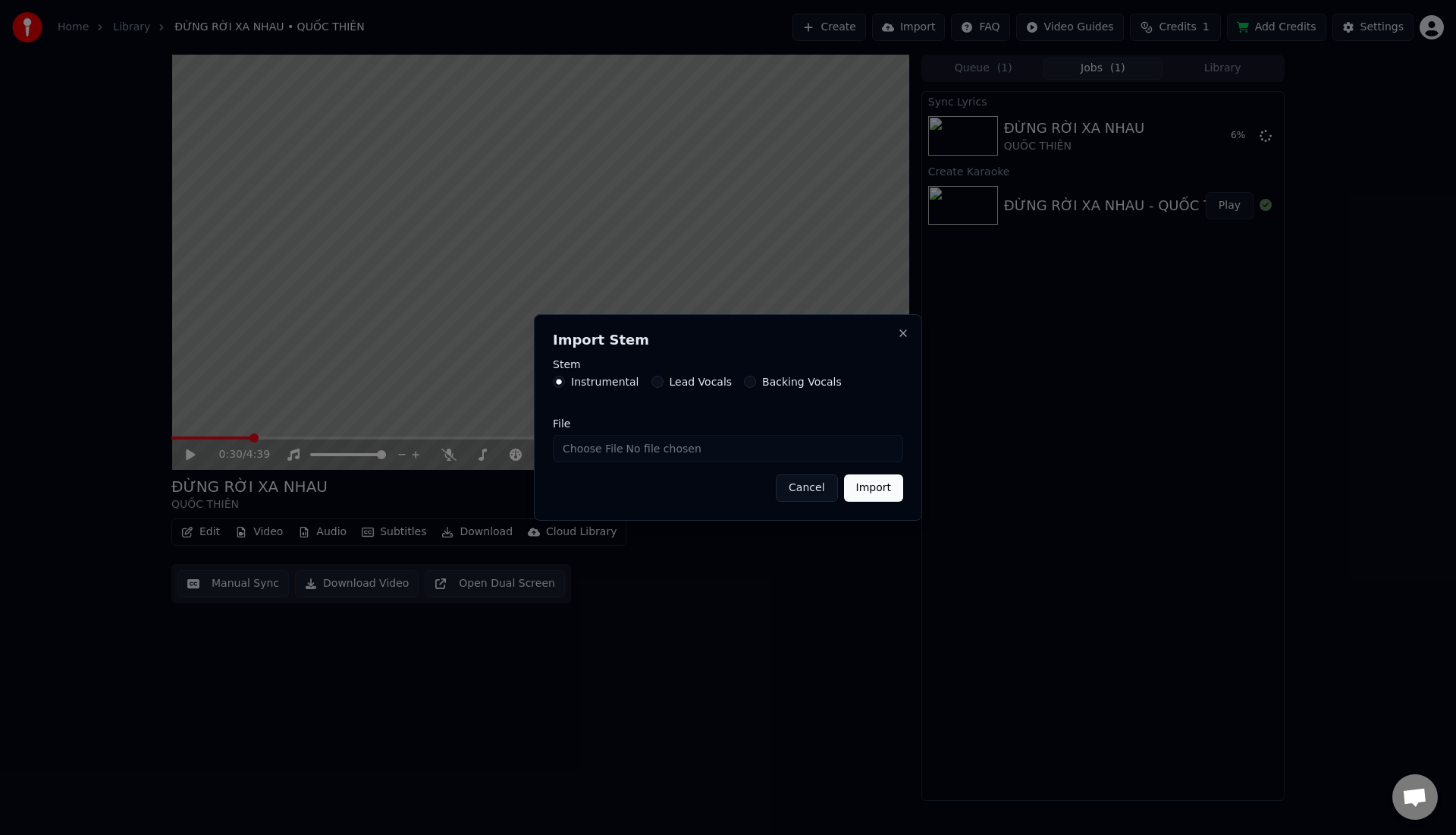
click at [613, 446] on input "File" at bounding box center [728, 448] width 351 height 28
type input "**********"
click at [873, 490] on button "Import" at bounding box center [874, 488] width 59 height 28
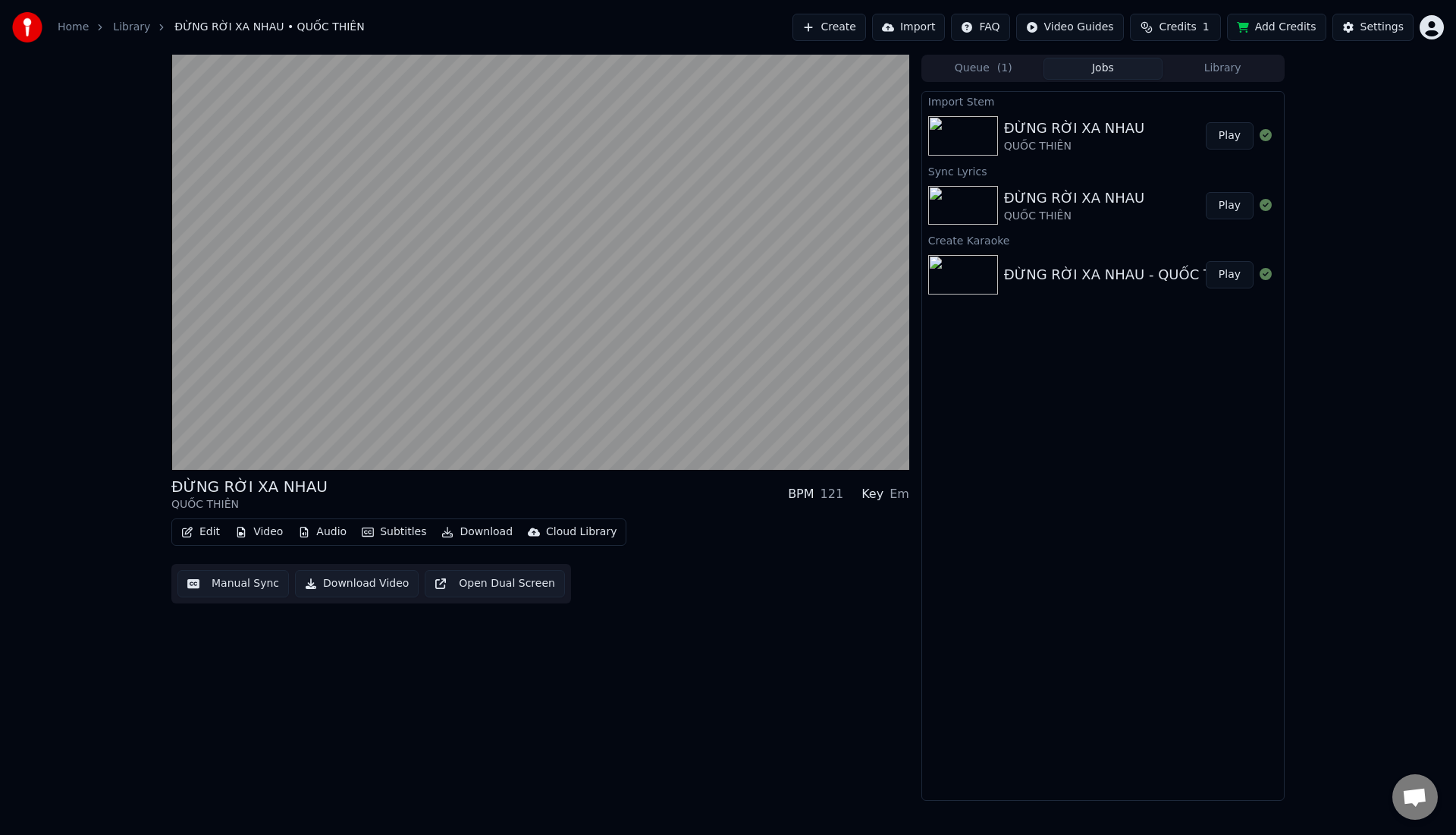
click at [1235, 279] on button "Play" at bounding box center [1230, 274] width 48 height 28
click at [1229, 282] on button "Play" at bounding box center [1230, 274] width 48 height 28
click at [1230, 282] on button "Play" at bounding box center [1230, 274] width 48 height 28
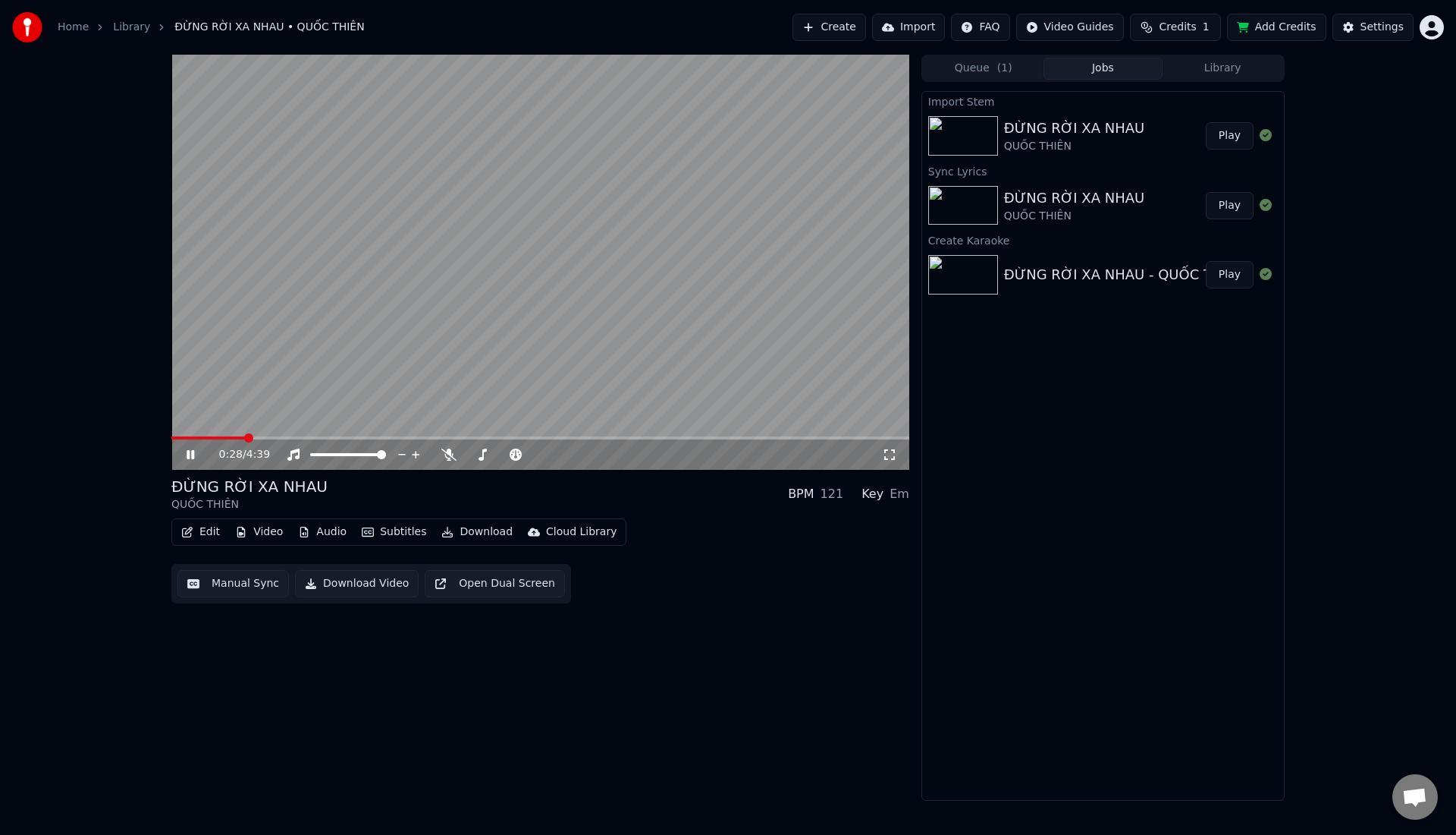
click at [244, 438] on span at bounding box center [540, 437] width 738 height 3
click at [280, 434] on video at bounding box center [540, 261] width 738 height 415
click at [198, 453] on icon at bounding box center [202, 455] width 36 height 12
click at [210, 535] on button "Edit" at bounding box center [200, 532] width 51 height 21
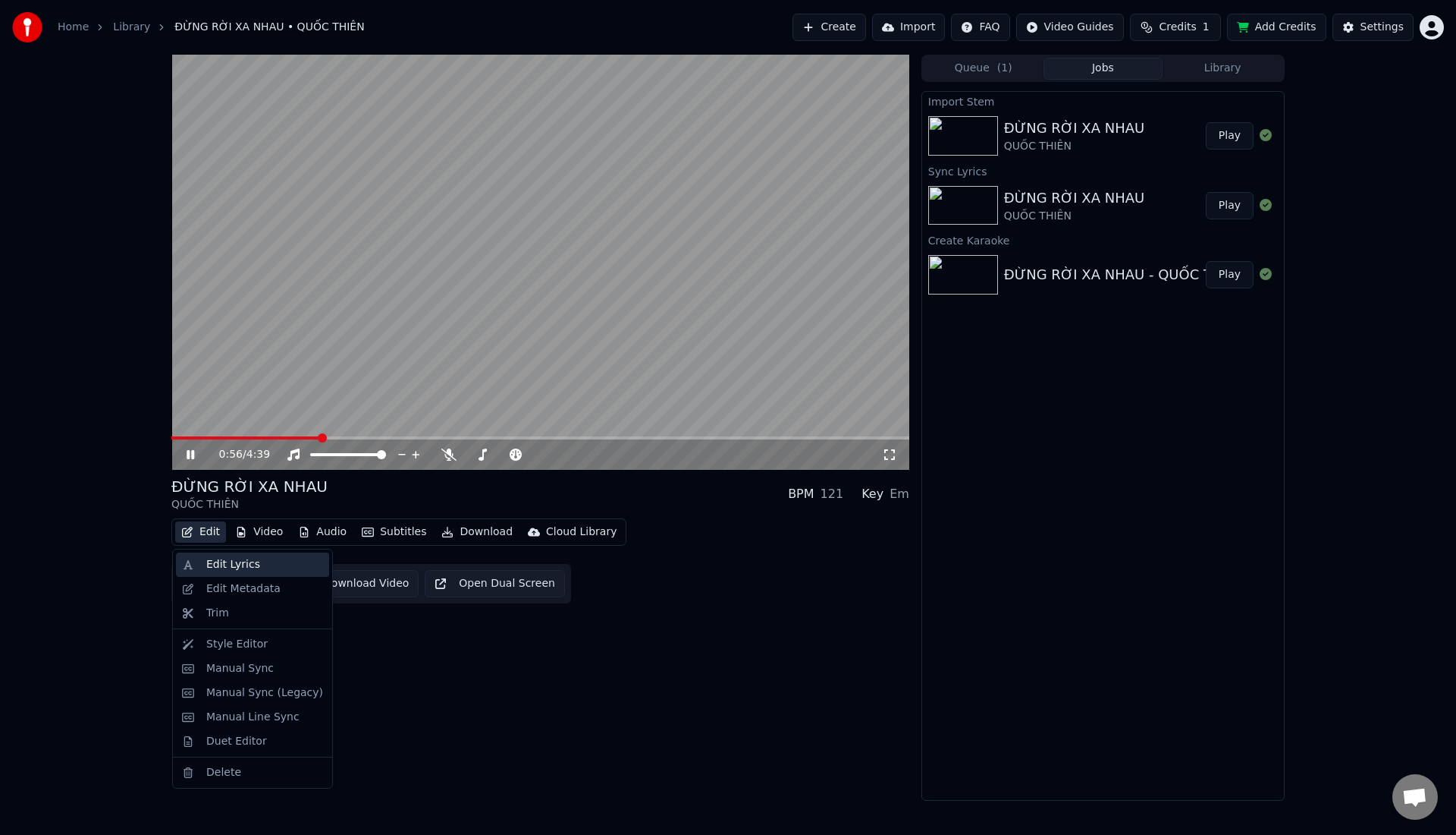
click at [213, 566] on div "Edit Lyrics" at bounding box center [233, 564] width 54 height 15
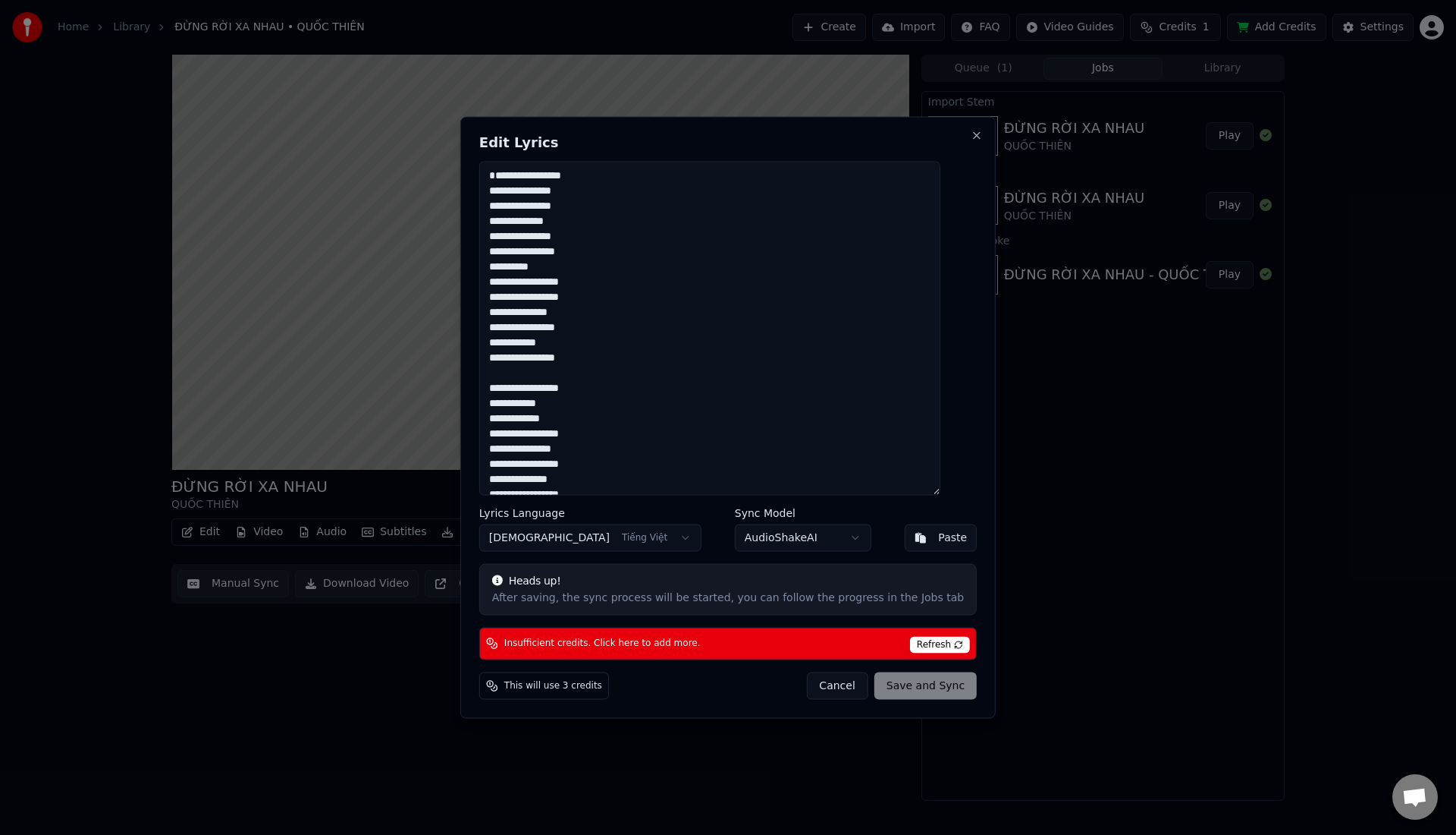
click at [510, 342] on textarea at bounding box center [709, 329] width 461 height 334
click at [579, 325] on textarea at bounding box center [709, 329] width 461 height 334
type textarea "**********"
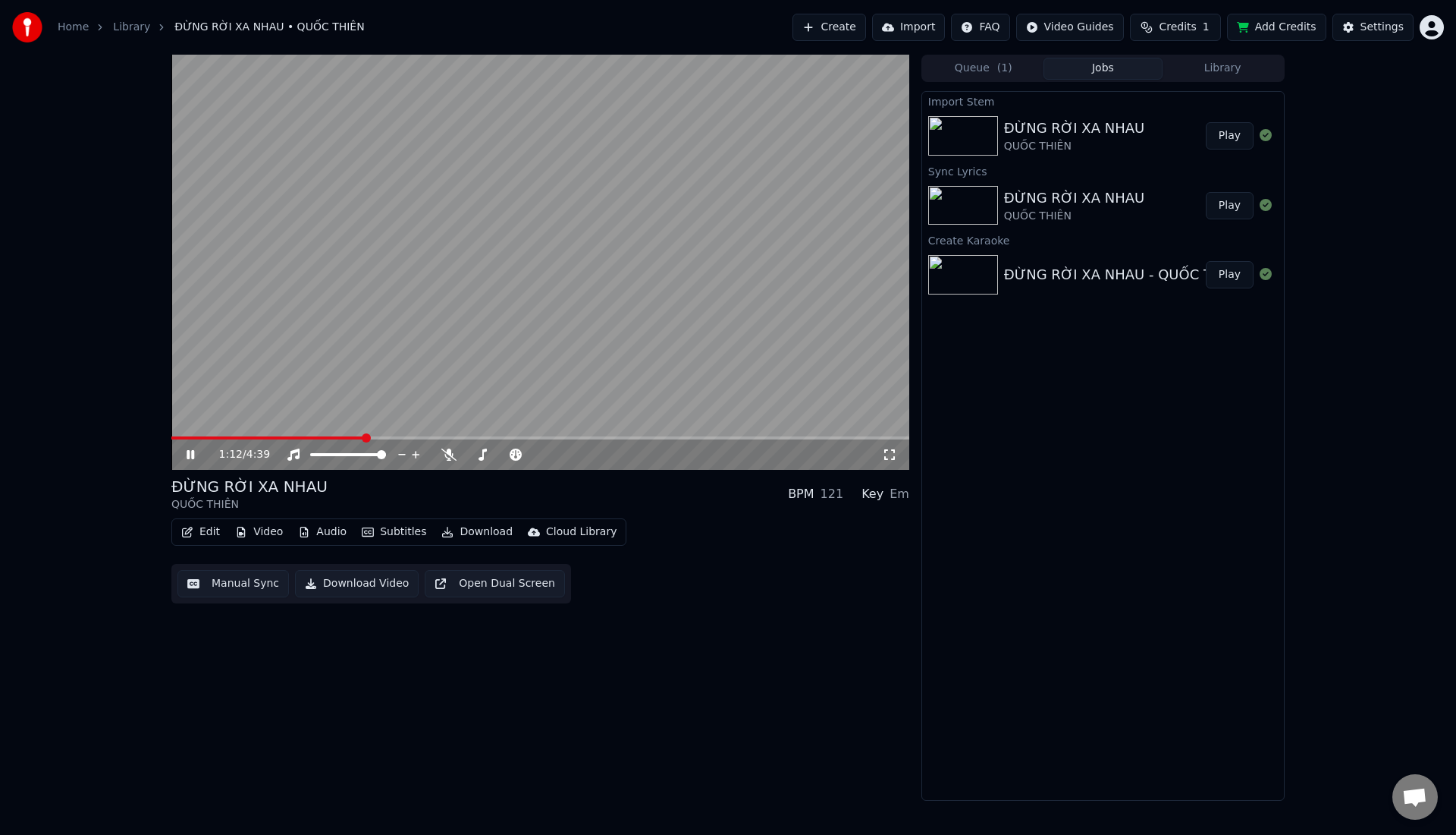
click at [628, 378] on video at bounding box center [540, 261] width 738 height 415
click at [204, 527] on button "Edit" at bounding box center [200, 532] width 51 height 21
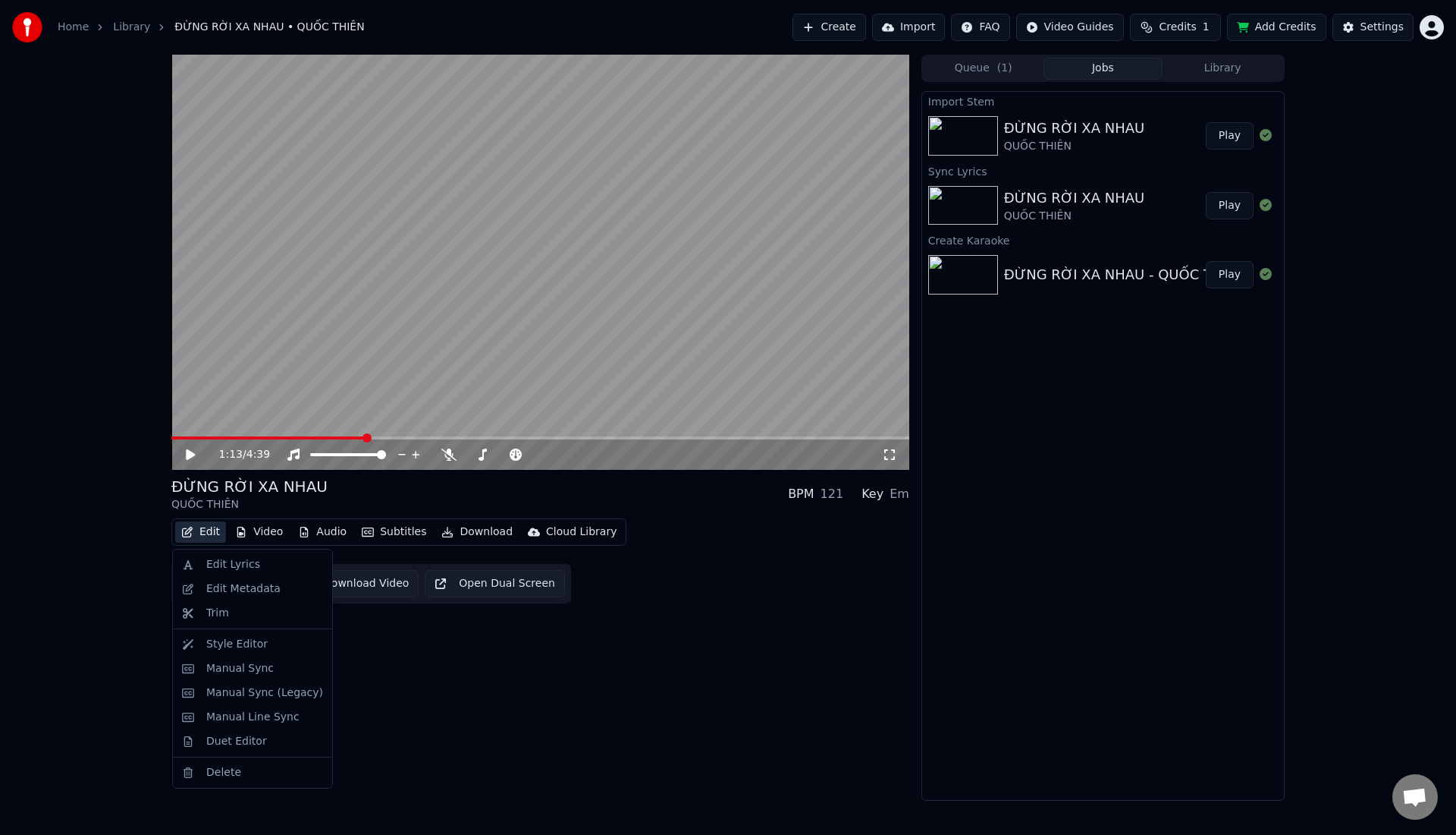
drag, startPoint x: 210, startPoint y: 577, endPoint x: 210, endPoint y: 569, distance: 8.0
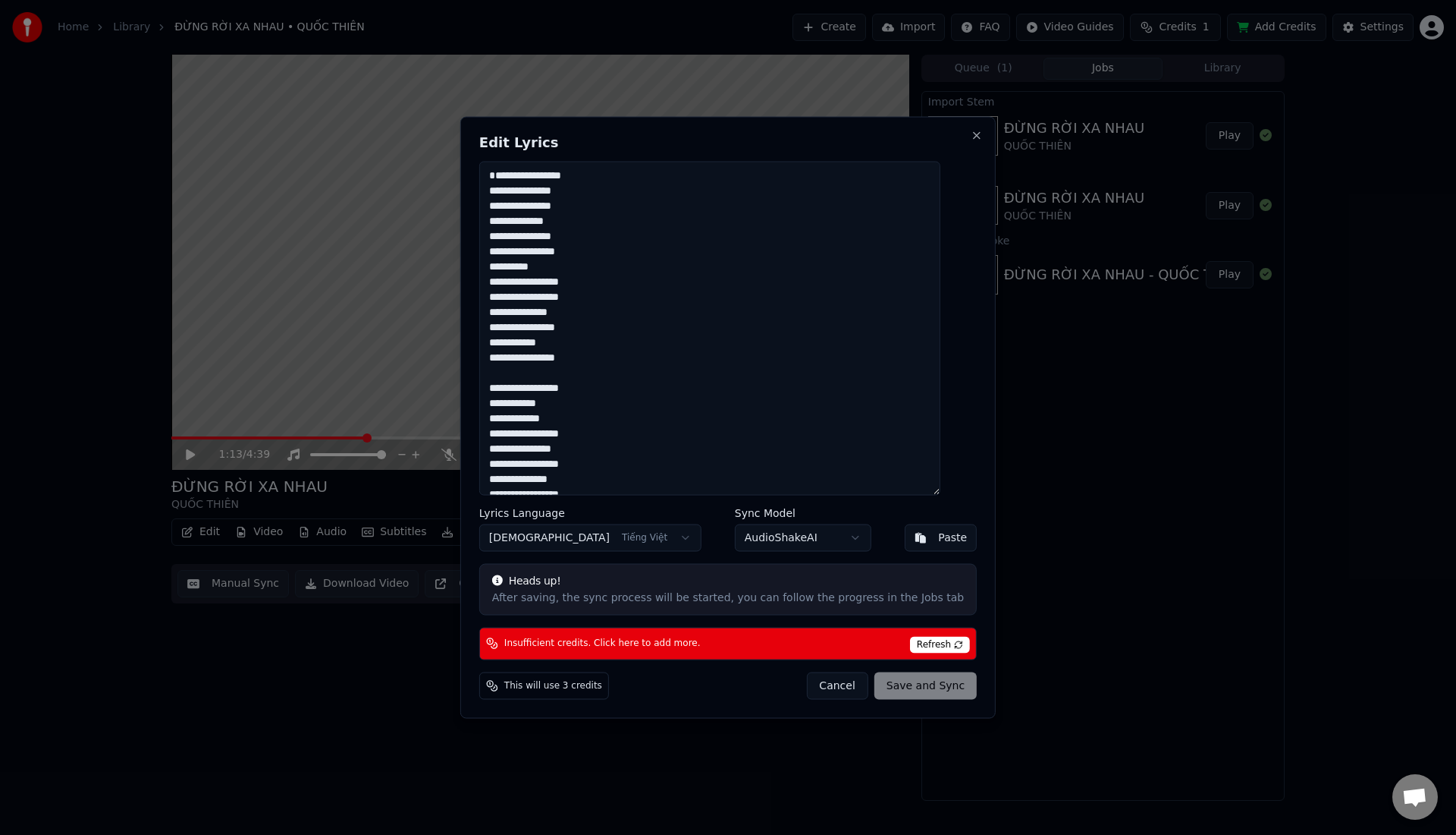
click at [504, 341] on textarea at bounding box center [709, 329] width 461 height 334
click at [596, 322] on textarea at bounding box center [709, 329] width 461 height 334
click at [580, 322] on textarea at bounding box center [709, 329] width 461 height 334
click at [507, 373] on textarea at bounding box center [709, 329] width 461 height 334
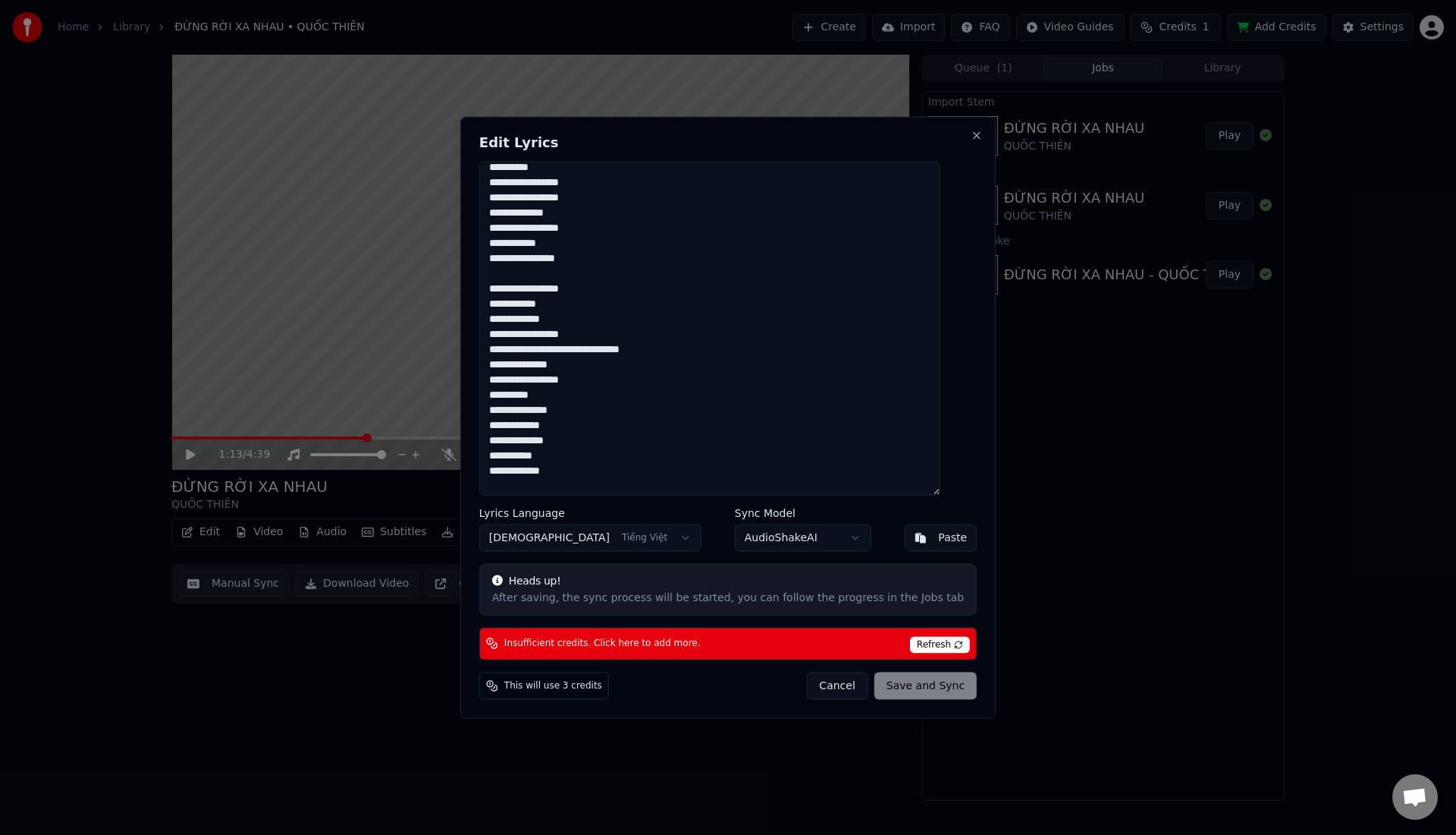
click at [607, 361] on textarea at bounding box center [709, 329] width 461 height 334
click at [605, 353] on textarea at bounding box center [709, 329] width 461 height 334
click at [605, 362] on textarea at bounding box center [709, 329] width 461 height 334
type textarea "**********"
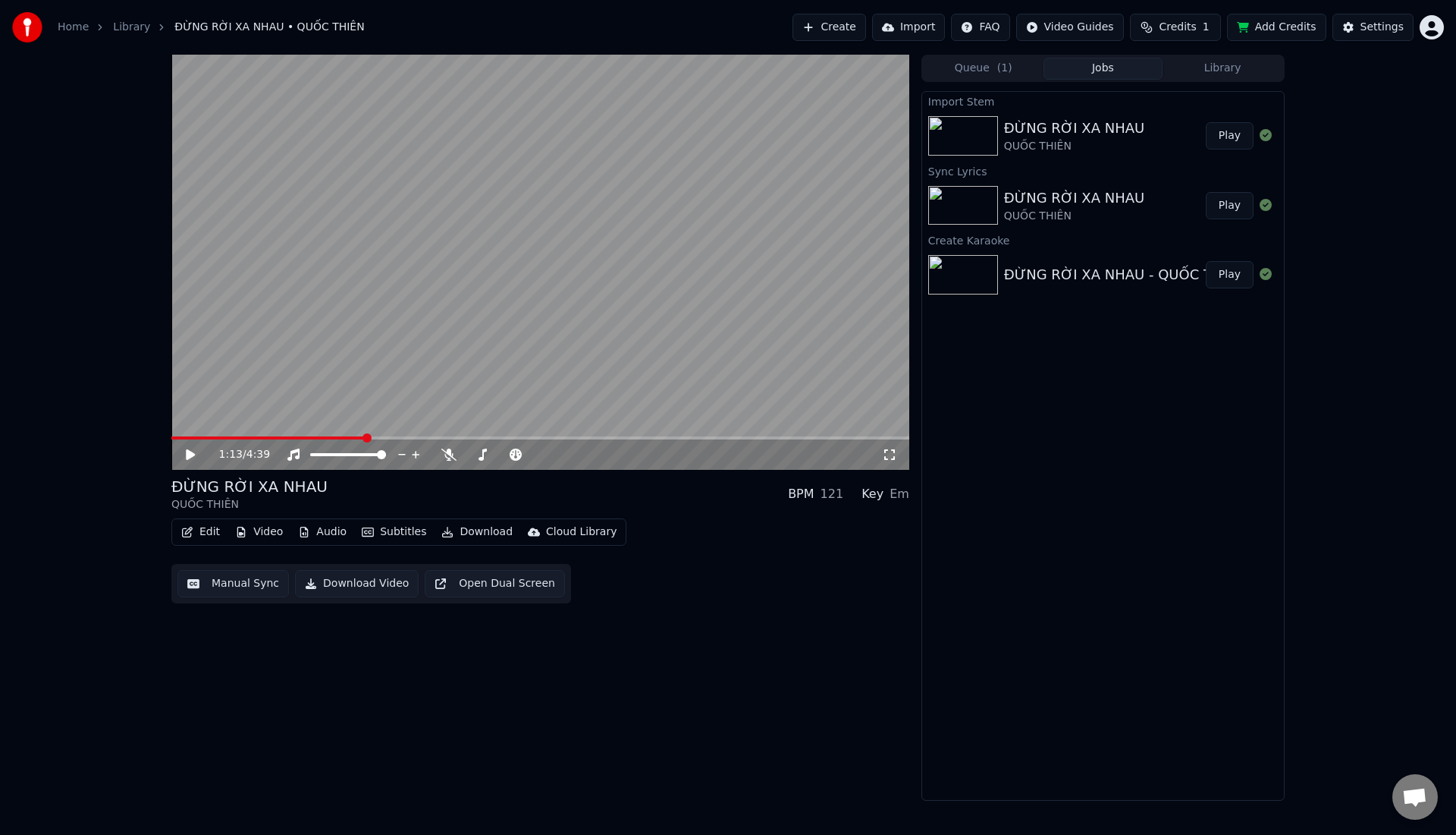
click at [305, 382] on video at bounding box center [540, 261] width 738 height 415
click at [316, 436] on span at bounding box center [243, 437] width 145 height 3
click at [314, 307] on video at bounding box center [540, 261] width 738 height 415
click at [213, 537] on button "Edit" at bounding box center [200, 532] width 51 height 21
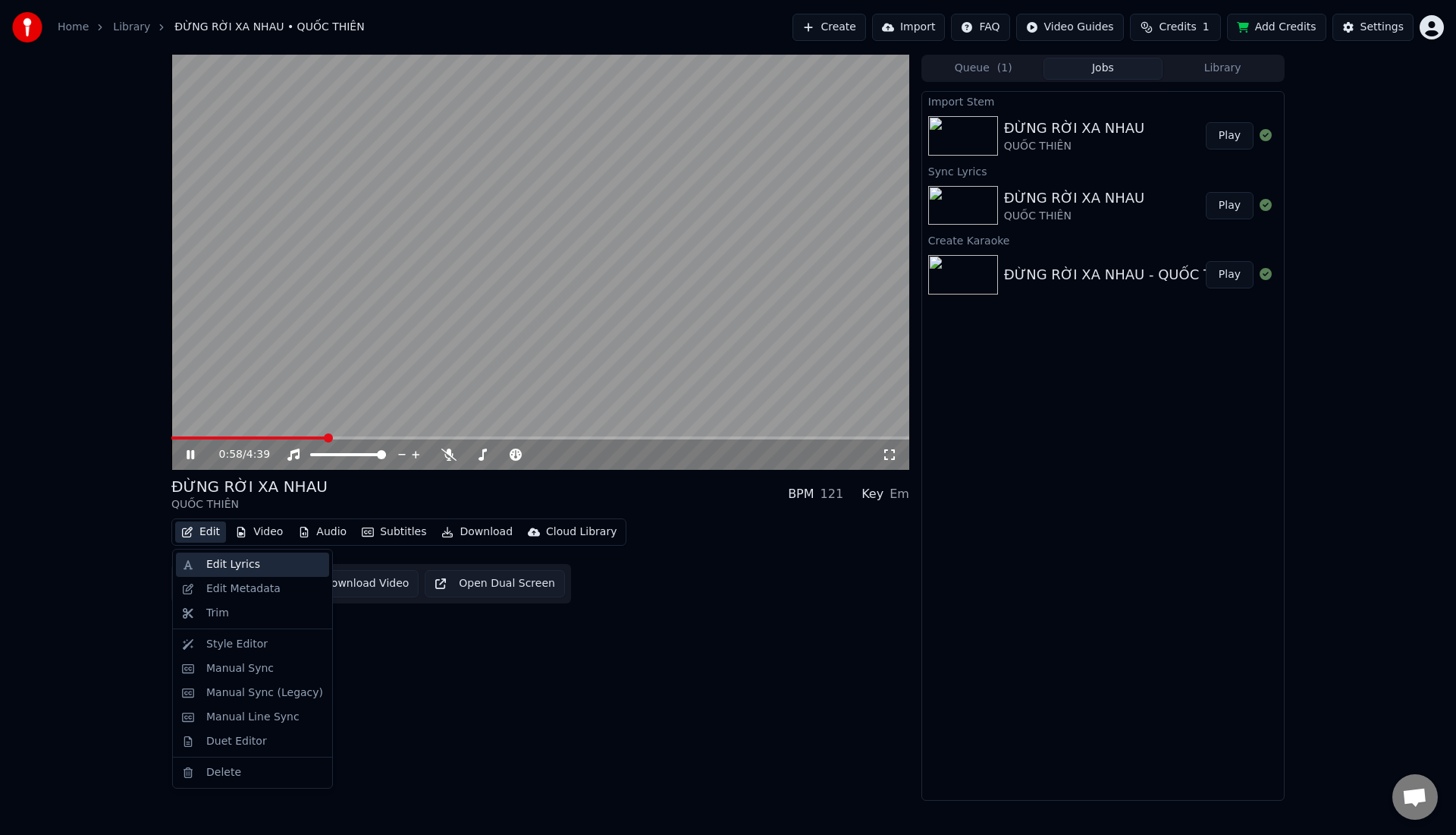
click at [221, 569] on div "Edit Lyrics" at bounding box center [233, 564] width 54 height 15
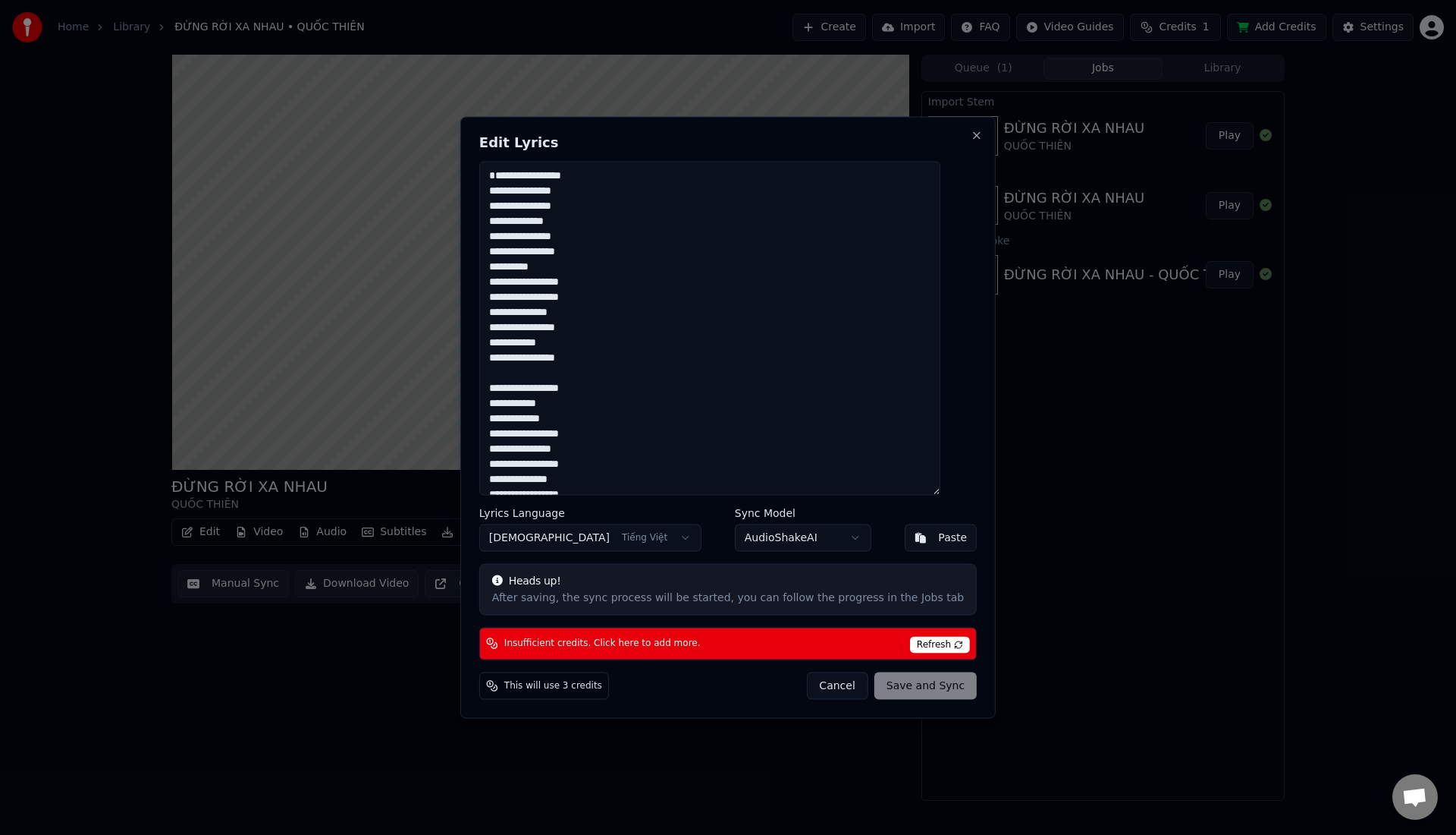
click at [507, 341] on textarea at bounding box center [709, 329] width 461 height 334
click at [578, 330] on textarea at bounding box center [709, 329] width 461 height 334
click at [507, 387] on textarea at bounding box center [709, 329] width 461 height 334
click at [586, 368] on textarea at bounding box center [709, 329] width 461 height 334
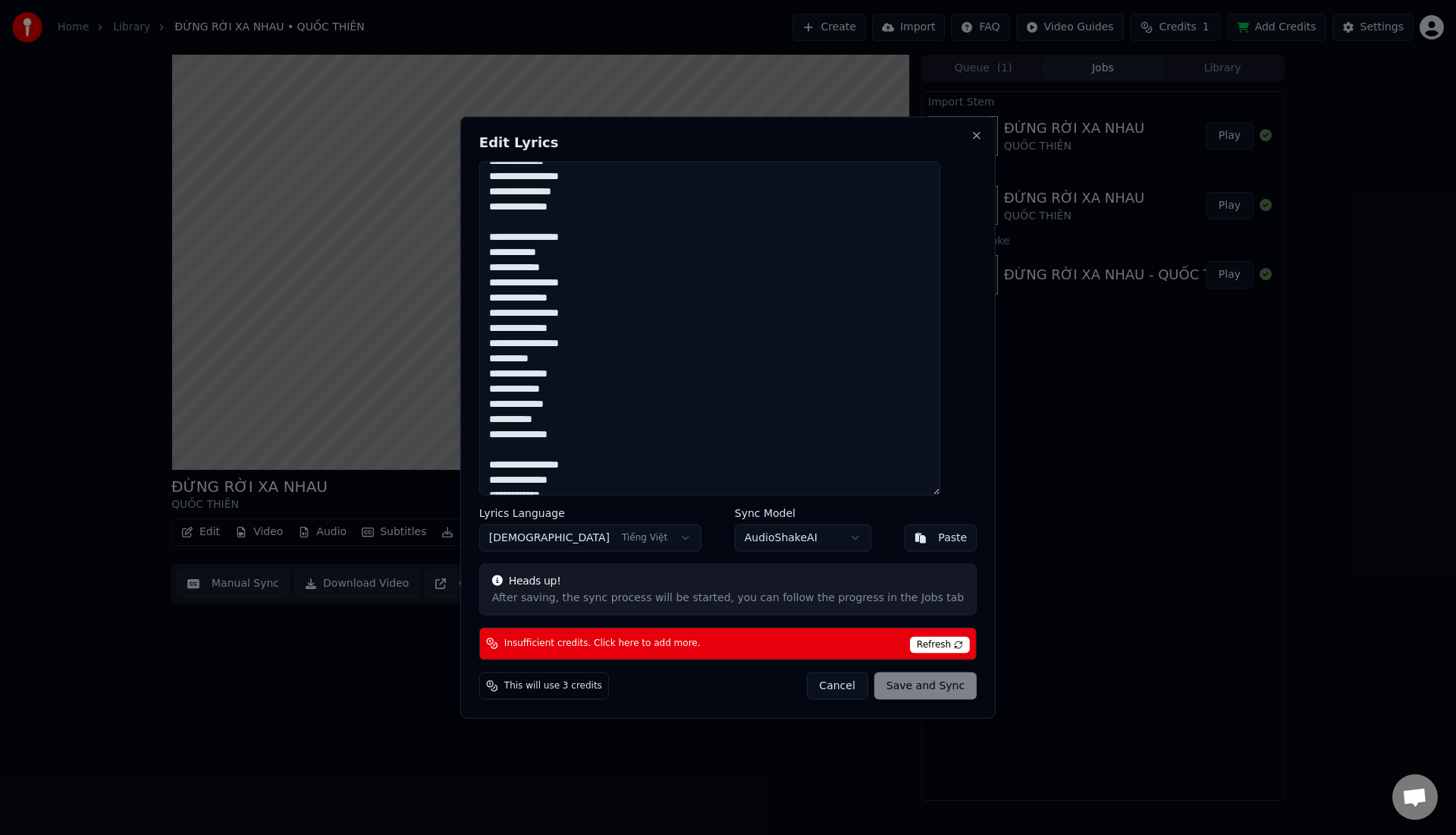
scroll to position [726, 0]
click at [925, 650] on span "Refresh" at bounding box center [939, 644] width 59 height 17
click at [874, 692] on div "Cancel Save and Sync" at bounding box center [891, 685] width 170 height 28
click at [897, 686] on div "Cancel Save and Sync" at bounding box center [891, 685] width 170 height 28
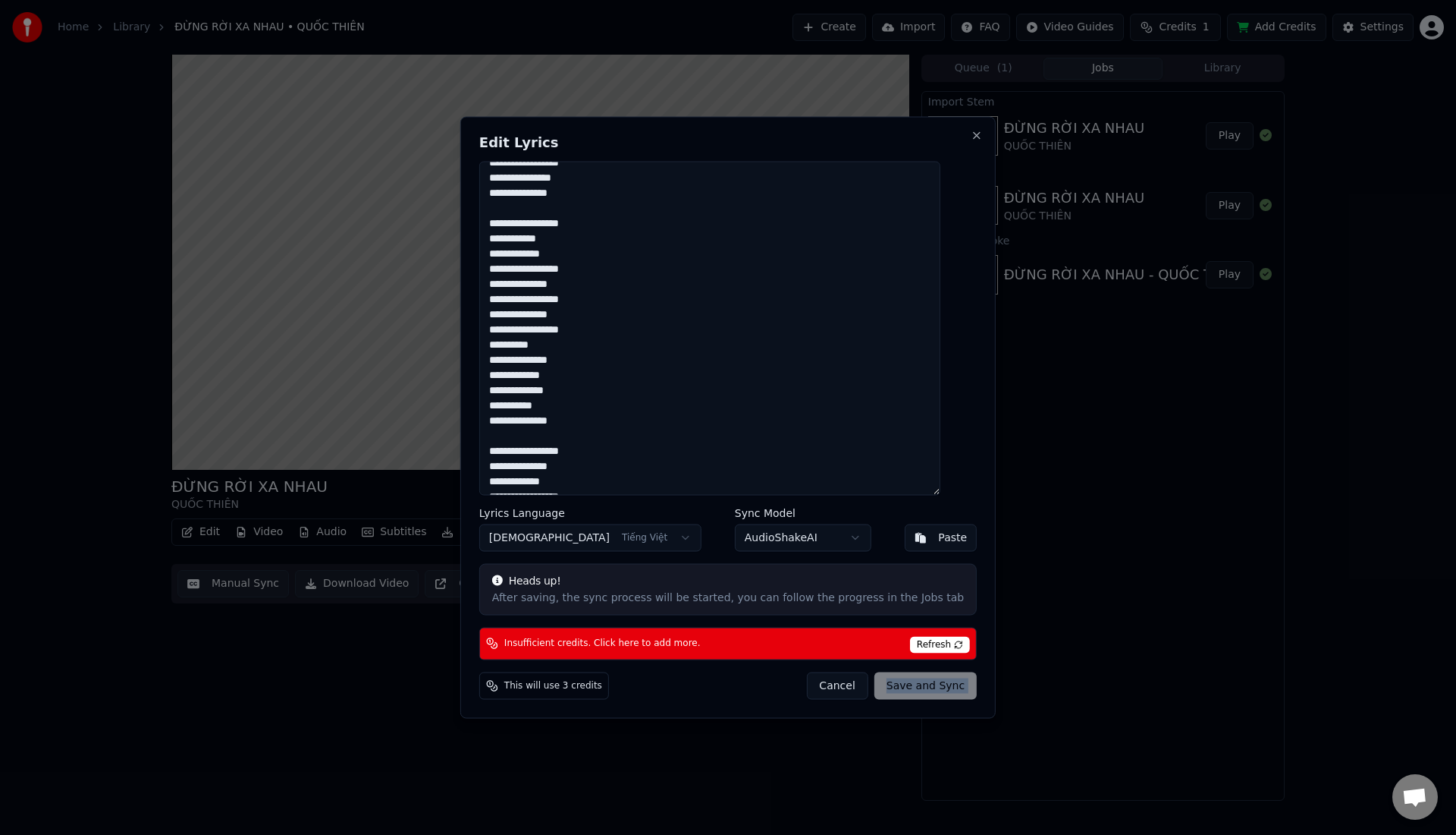
click at [897, 686] on div "Cancel Save and Sync" at bounding box center [891, 685] width 170 height 28
click at [919, 648] on span "Refresh" at bounding box center [939, 644] width 59 height 17
click at [925, 697] on div "Cancel Save and Sync" at bounding box center [891, 685] width 170 height 28
click at [970, 132] on button "Close" at bounding box center [977, 136] width 12 height 12
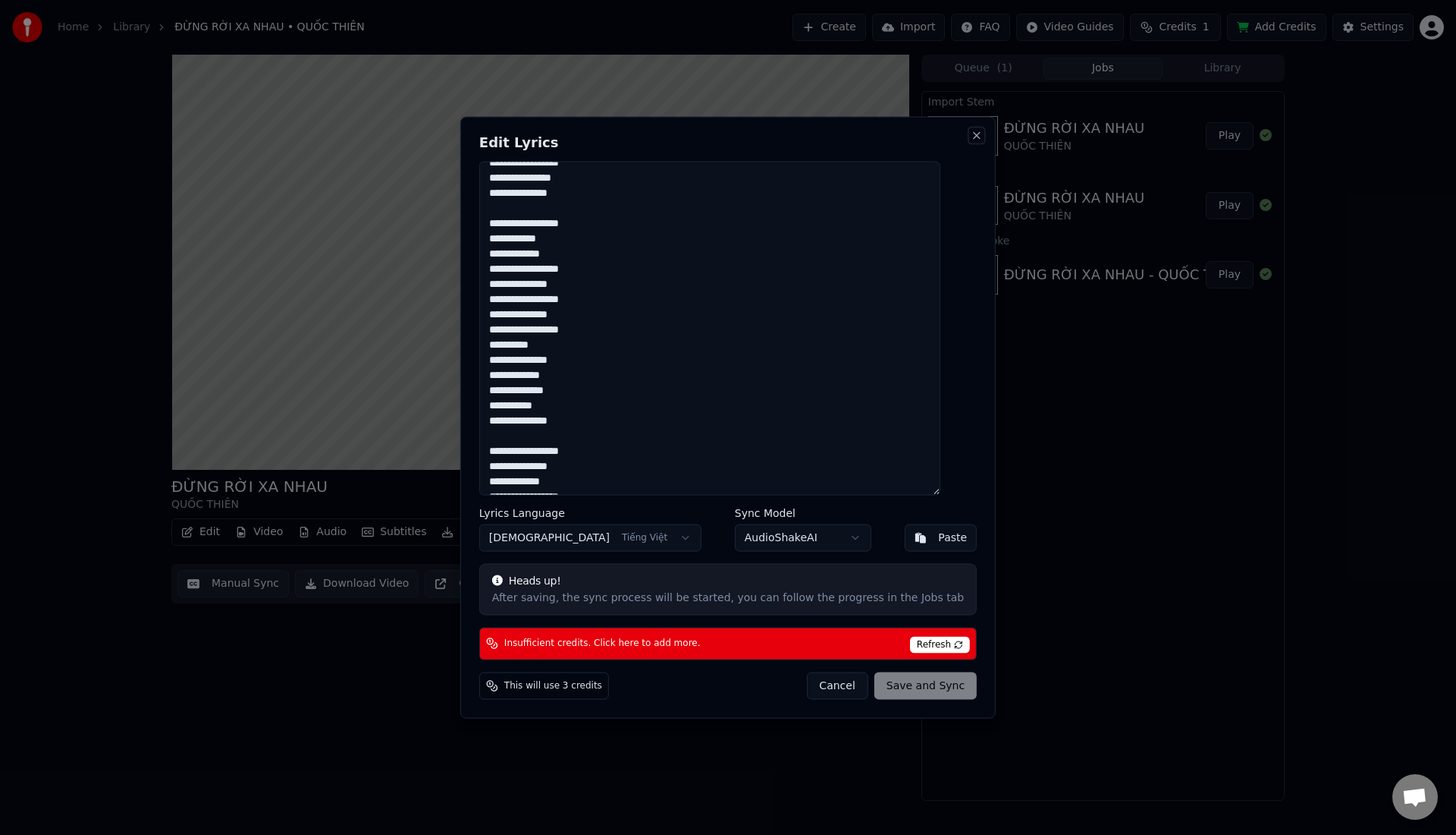
type textarea "**********"
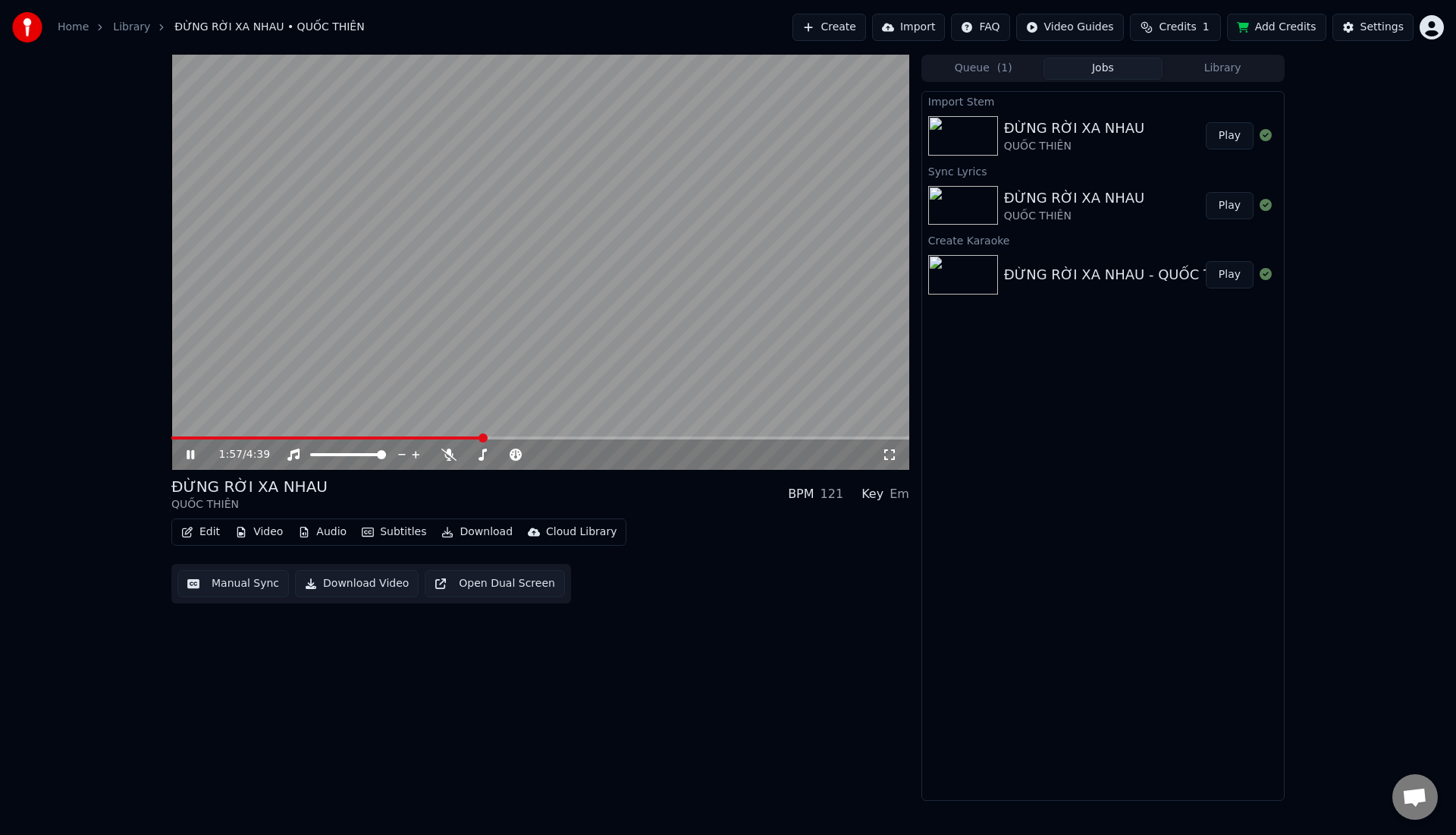
click at [527, 437] on span at bounding box center [540, 437] width 738 height 3
click at [574, 434] on video at bounding box center [540, 261] width 738 height 415
click at [605, 276] on video at bounding box center [540, 261] width 738 height 415
click at [239, 436] on span at bounding box center [540, 437] width 738 height 3
click at [185, 460] on icon at bounding box center [202, 455] width 36 height 12
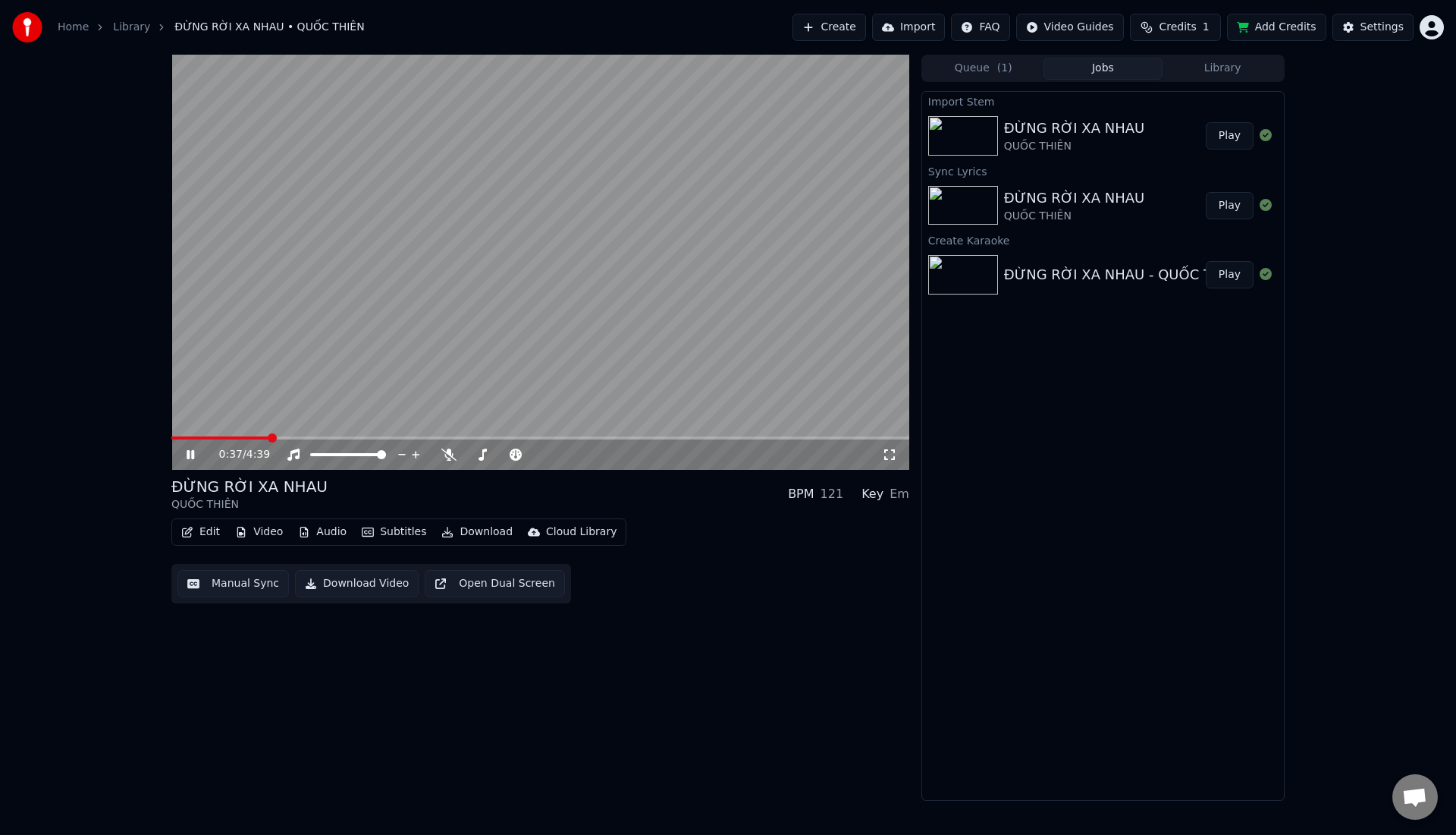
click at [268, 437] on span at bounding box center [540, 437] width 738 height 3
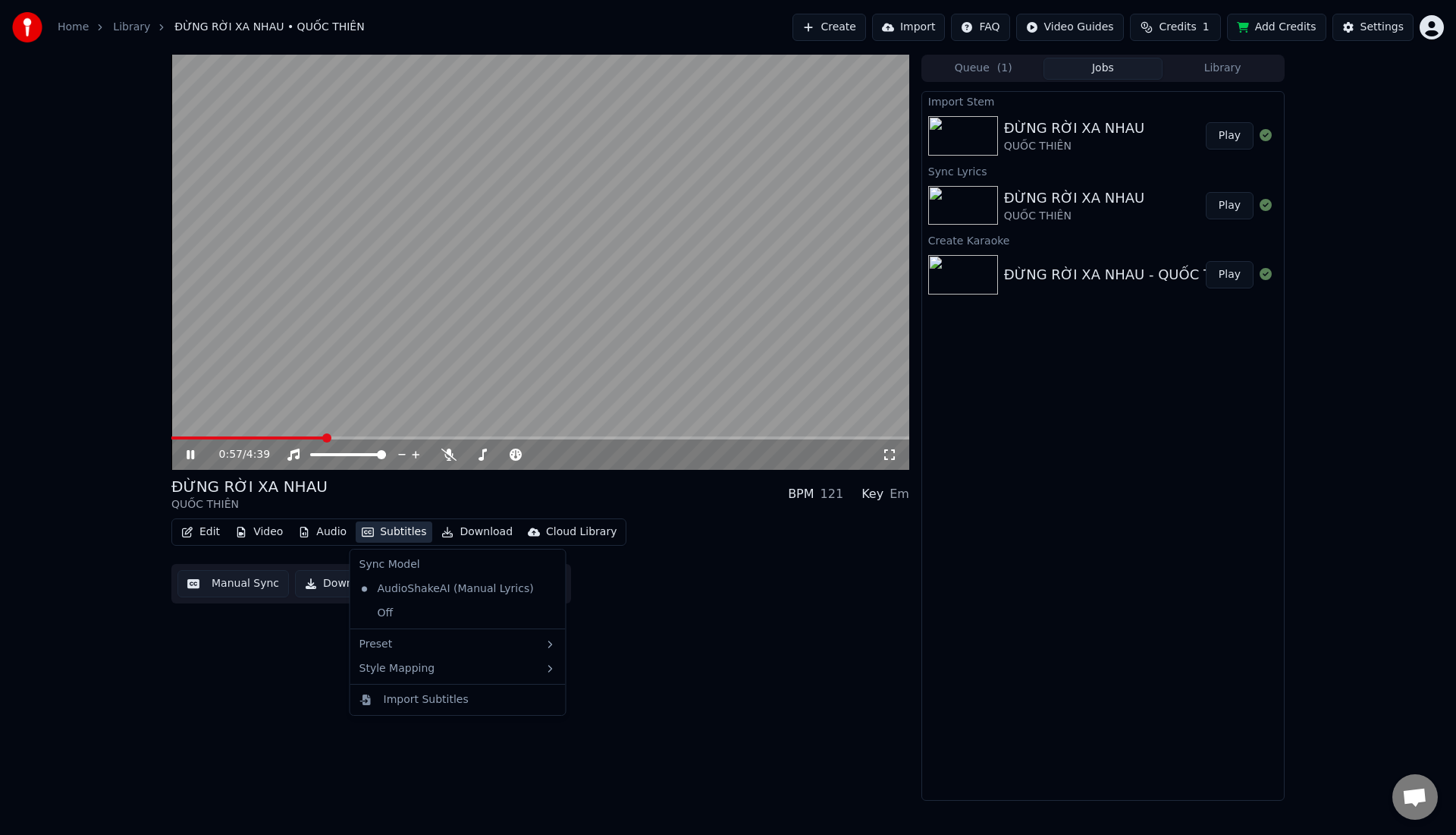
click at [387, 535] on button "Subtitles" at bounding box center [394, 532] width 76 height 21
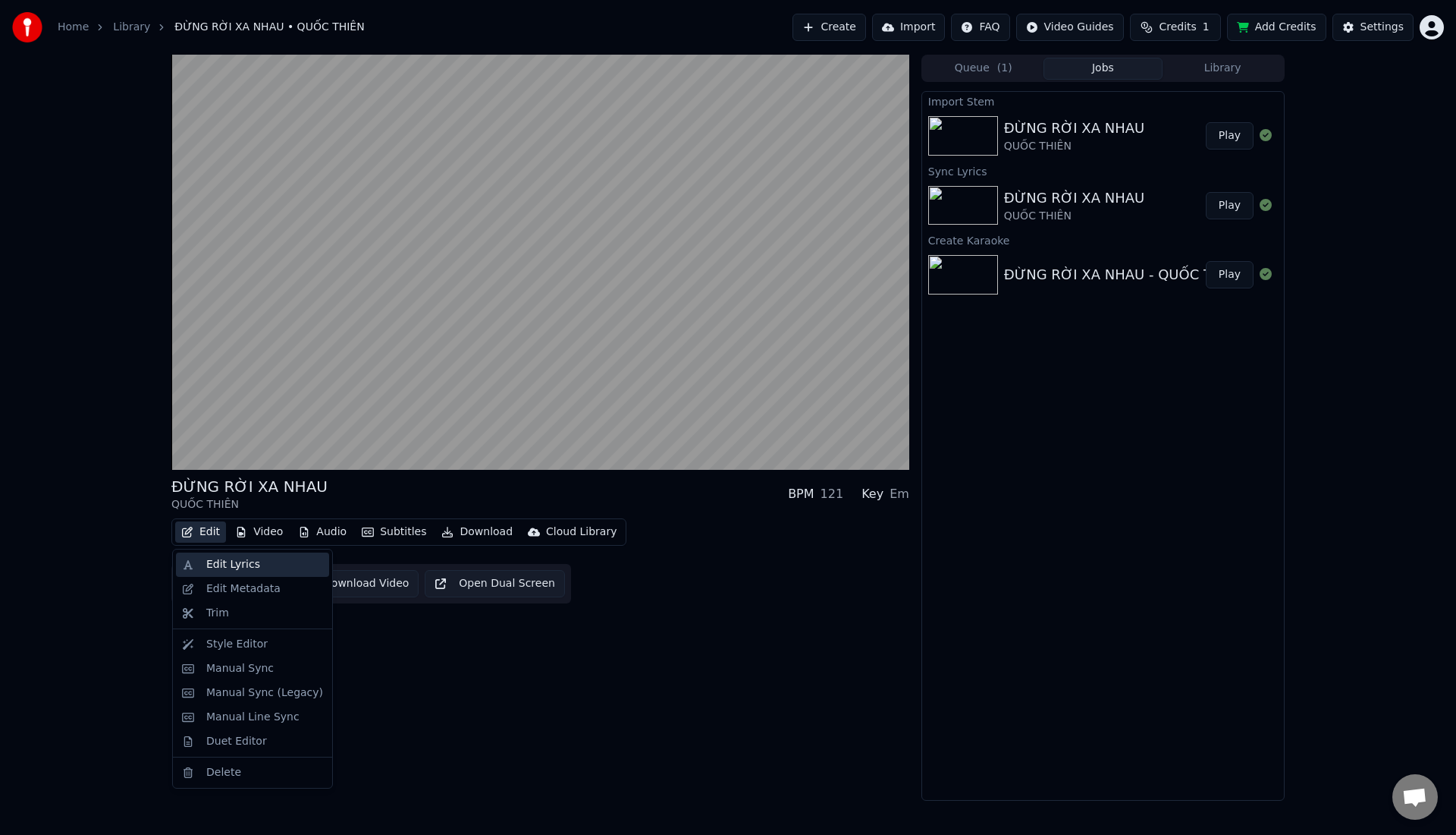
click at [217, 563] on div "Edit Lyrics" at bounding box center [233, 564] width 54 height 15
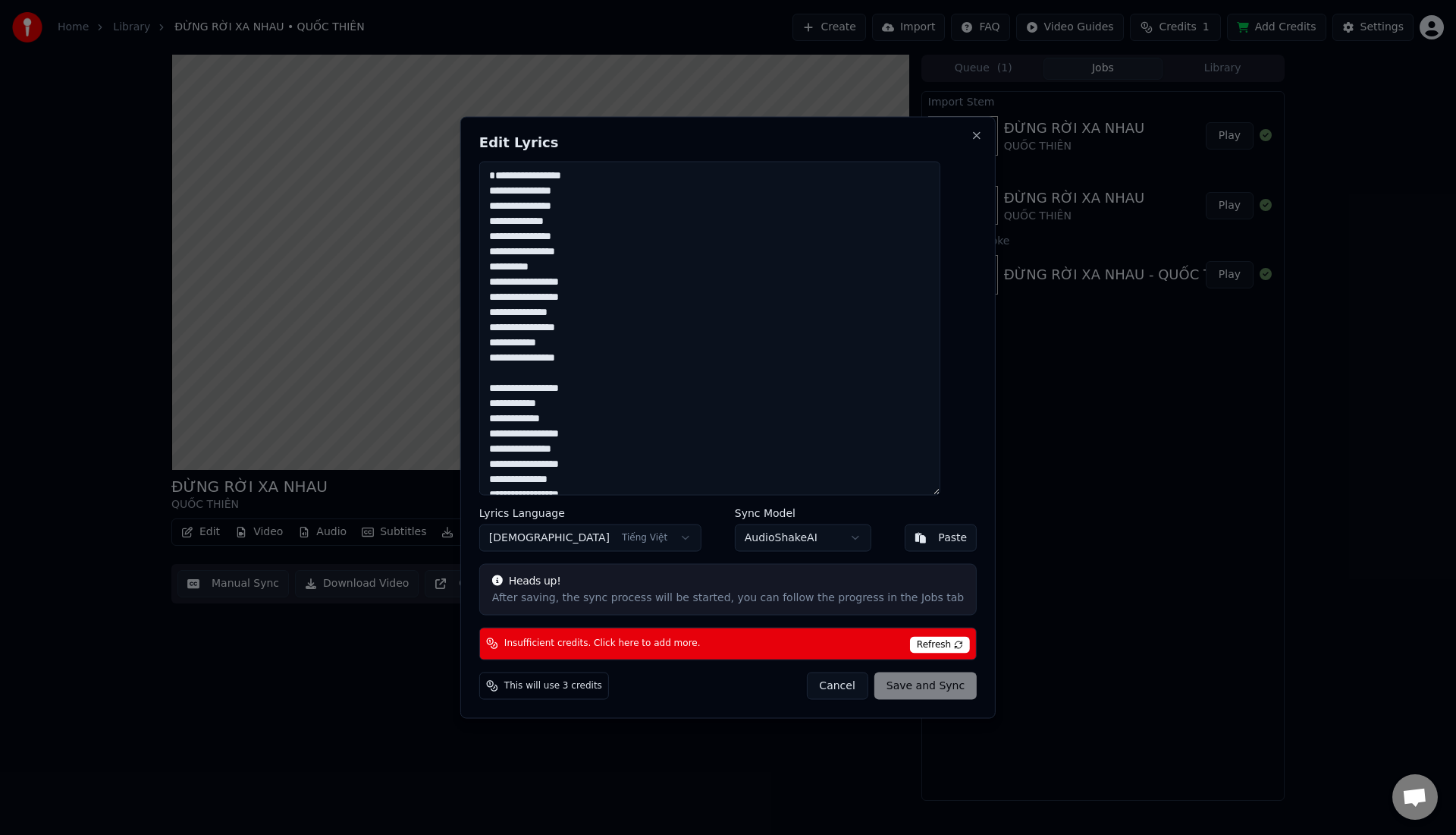
click at [526, 699] on div "Edit Lyrics Lyrics Language Vietnamese Tiếng Việt Sync Model AudioShakeAI Paste…" at bounding box center [727, 418] width 535 height 601
click at [553, 580] on div "Heads up!" at bounding box center [727, 581] width 471 height 15
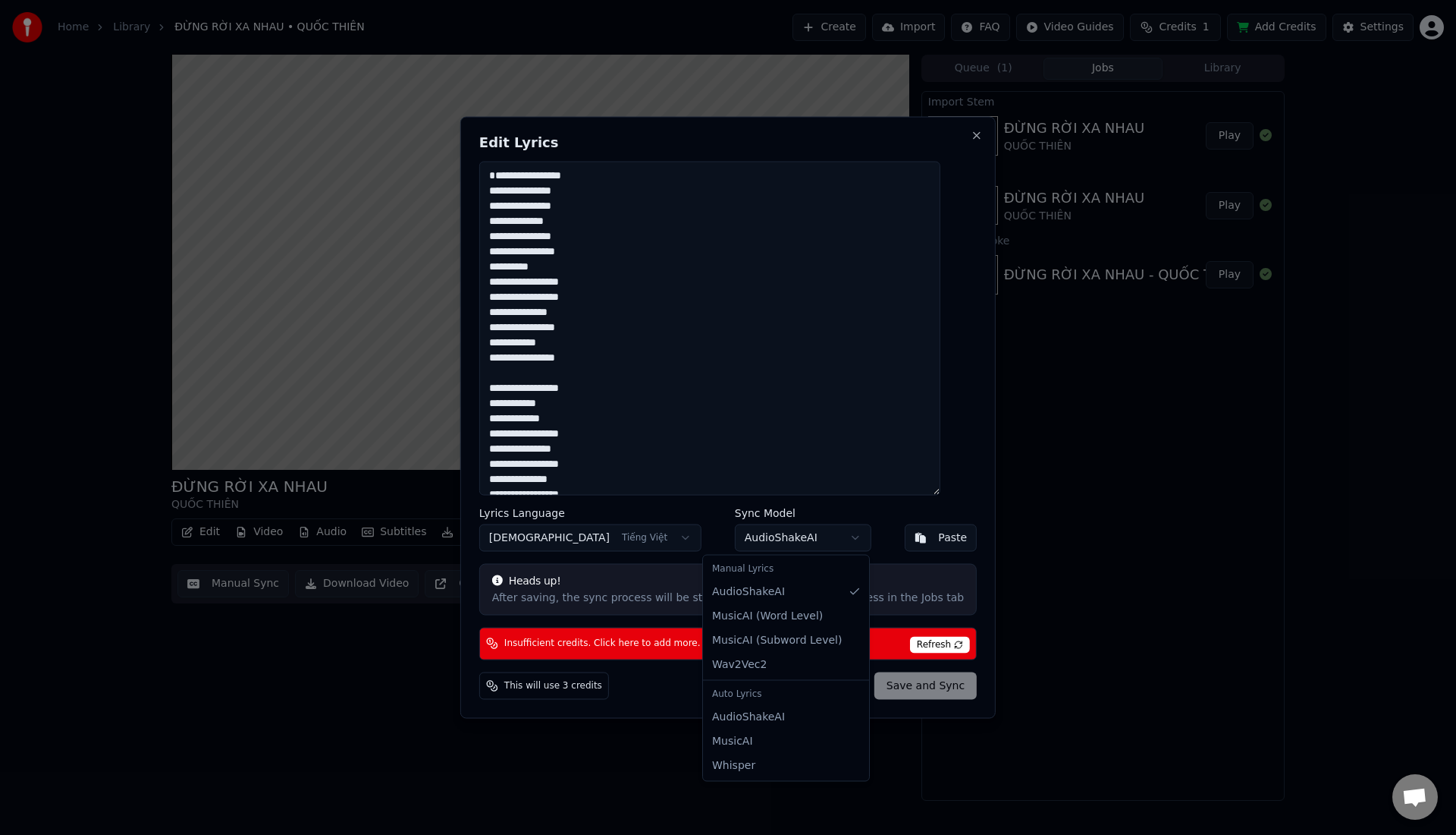
click at [755, 535] on body "Home Library ĐỪNG RỜI XA NHAU • QUỐC THIÊN Create Import FAQ Video Guides Credi…" at bounding box center [728, 418] width 1456 height 835
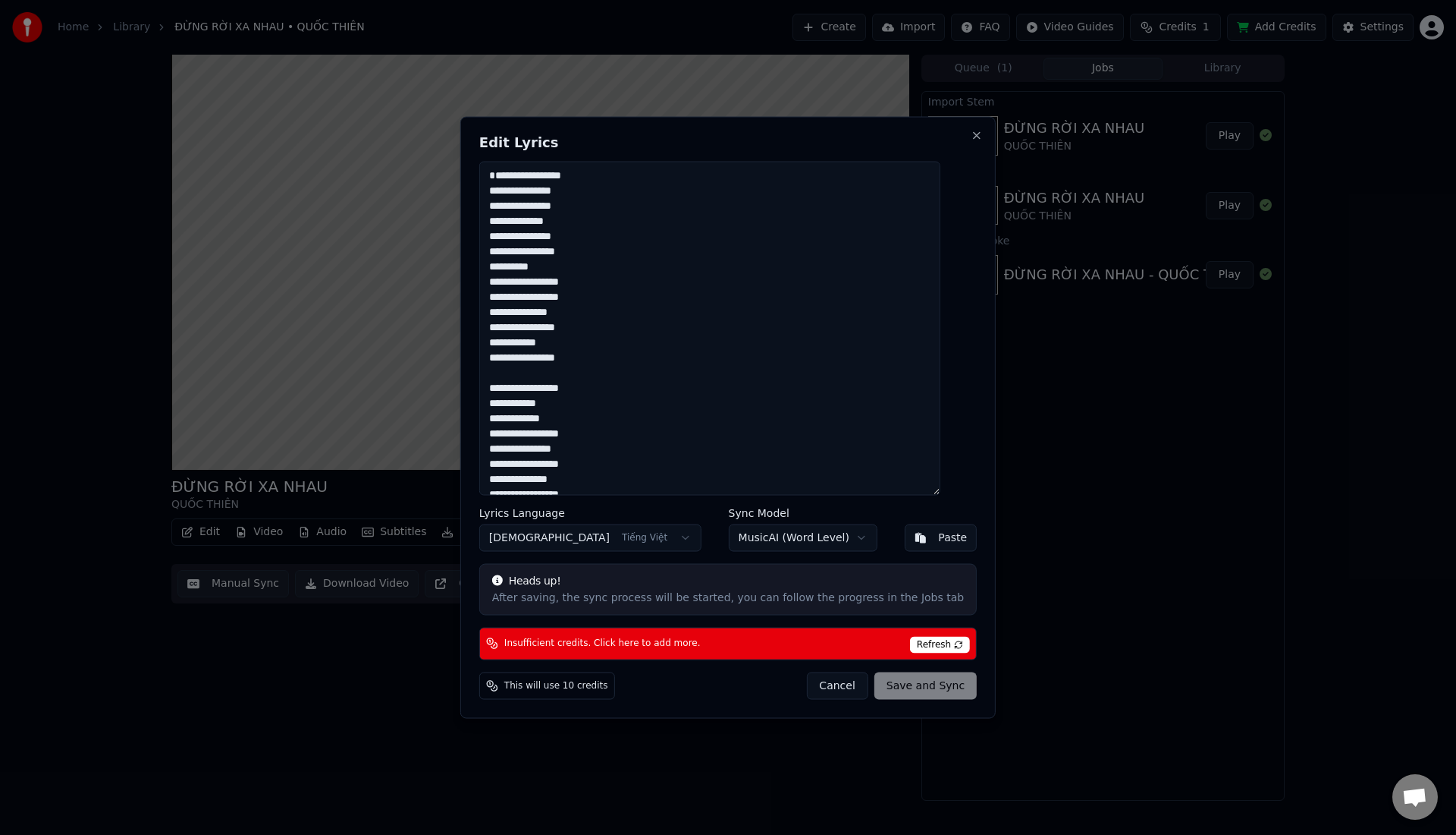
click at [944, 646] on span "Refresh" at bounding box center [939, 644] width 59 height 17
click at [585, 642] on span "Insufficient credits. Click here to add more." at bounding box center [602, 643] width 196 height 12
drag, startPoint x: 506, startPoint y: 187, endPoint x: 637, endPoint y: 509, distance: 347.6
click at [637, 509] on div "Edit Lyrics Lyrics Language Vietnamese Tiếng Việt Sync Model MusicAI ( Word Lev…" at bounding box center [727, 418] width 535 height 601
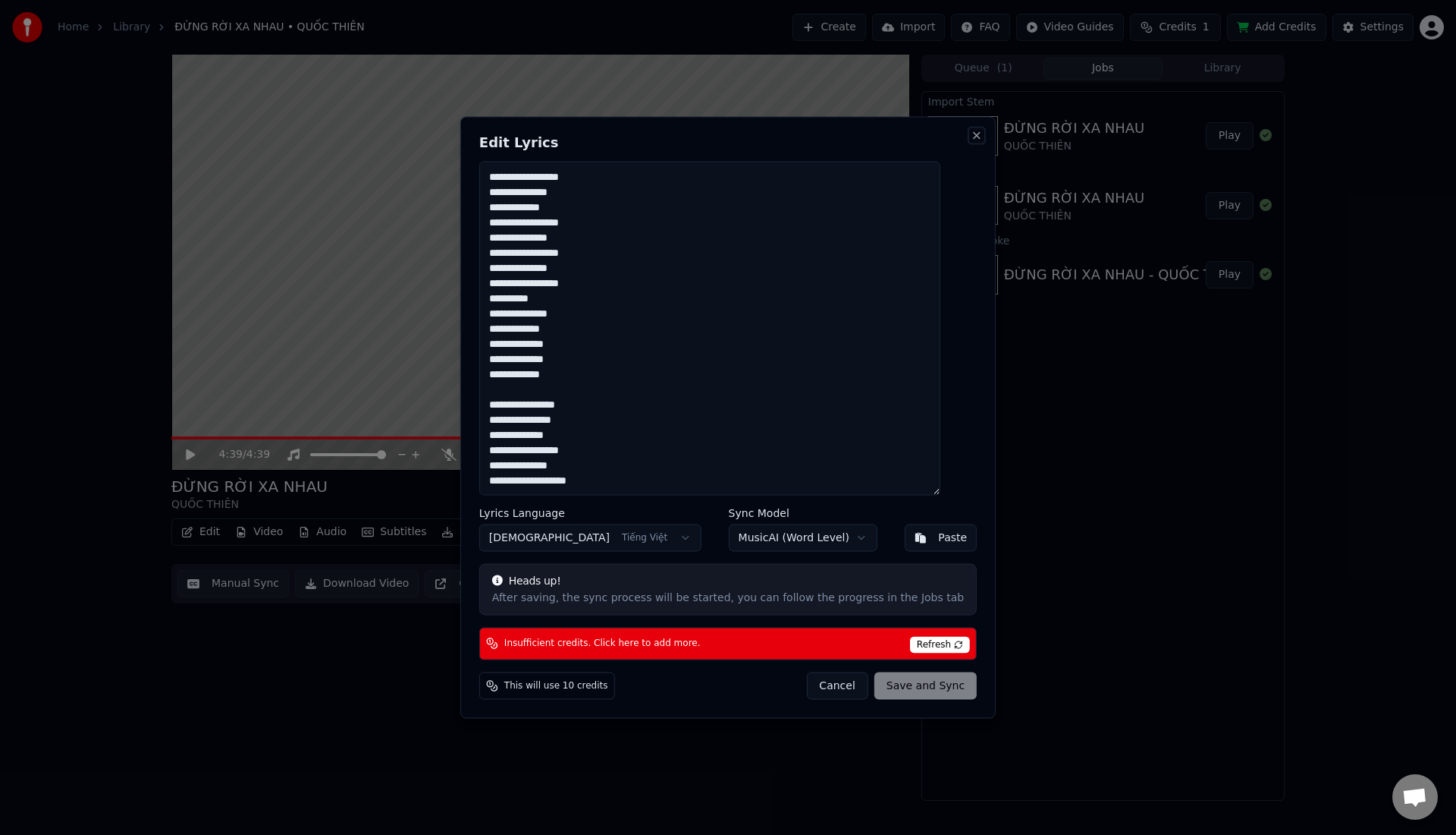
drag, startPoint x: 961, startPoint y: 135, endPoint x: 677, endPoint y: 434, distance: 412.4
click at [677, 434] on div "Edit Lyrics Lyrics Language Vietnamese Tiếng Việt Sync Model MusicAI ( Word Lev…" at bounding box center [727, 418] width 535 height 601
click at [970, 141] on button "Close" at bounding box center [977, 136] width 12 height 12
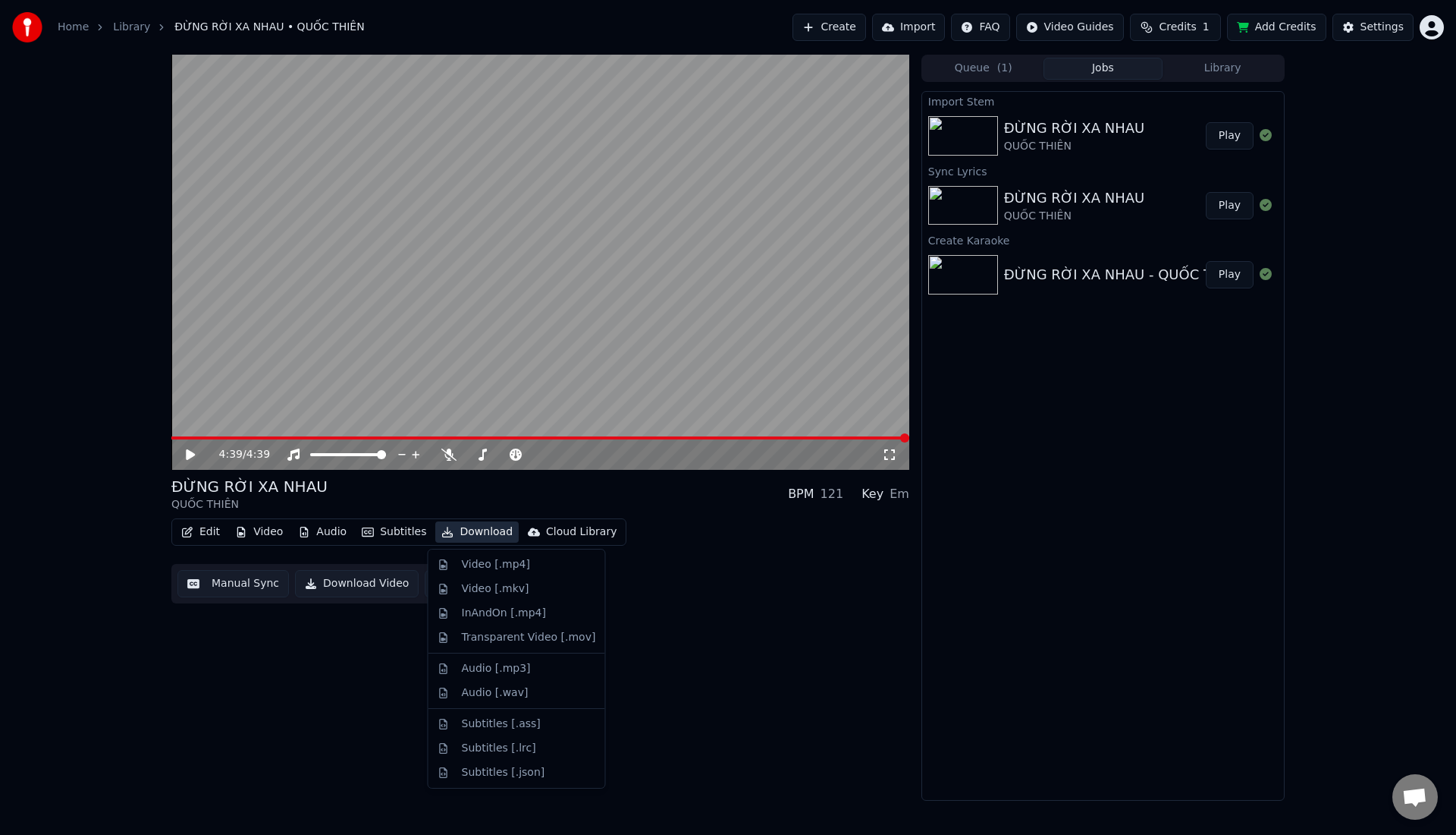
click at [475, 535] on button "Download" at bounding box center [477, 532] width 83 height 21
click at [476, 560] on div "Video [.mp4]" at bounding box center [495, 564] width 68 height 15
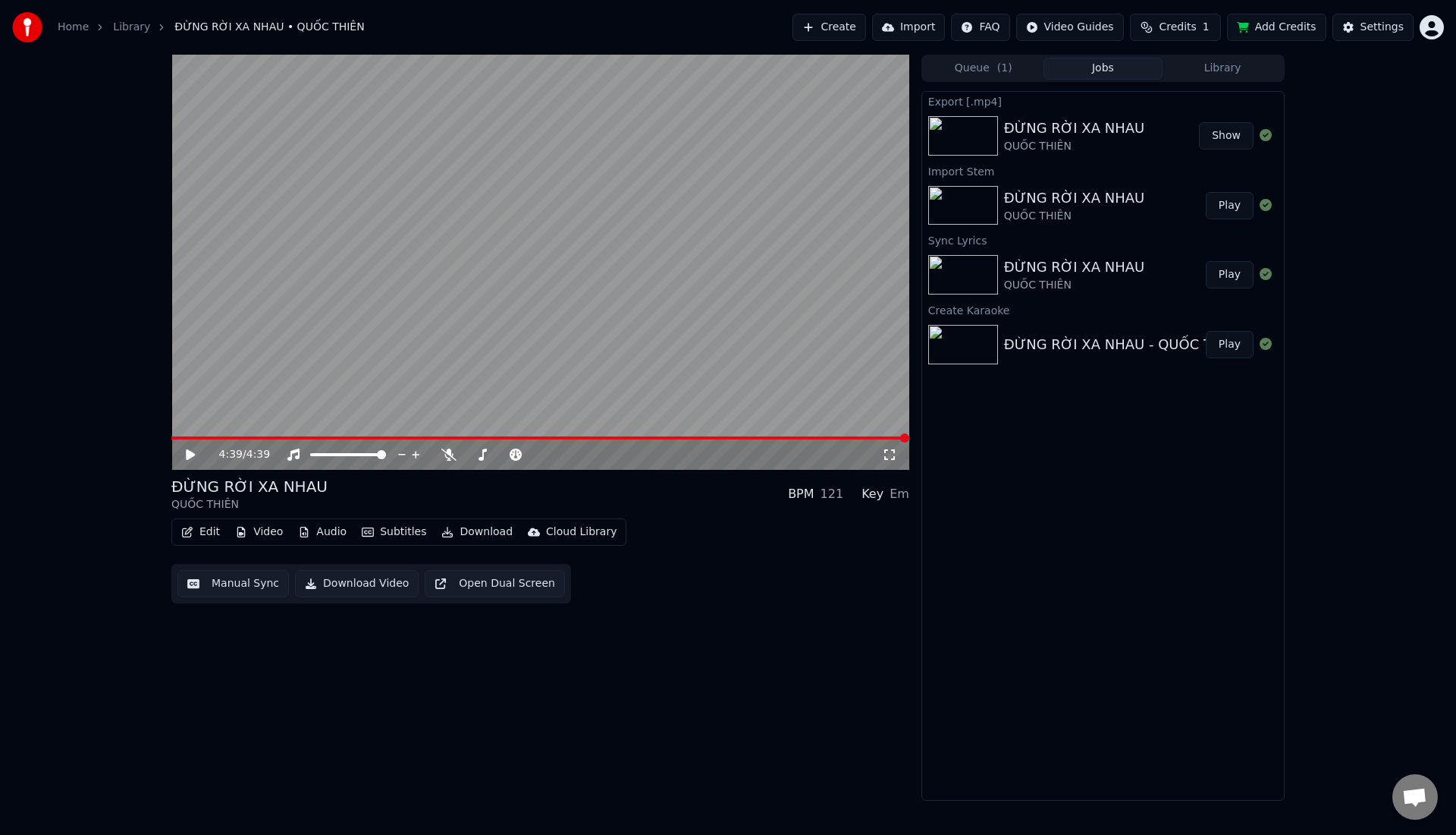
click at [189, 461] on div "4:39 / 4:39" at bounding box center [540, 454] width 725 height 15
click at [195, 455] on icon at bounding box center [202, 455] width 36 height 12
click at [273, 429] on video at bounding box center [540, 261] width 738 height 415
click at [273, 436] on span at bounding box center [540, 437] width 738 height 3
click at [194, 455] on icon at bounding box center [190, 455] width 9 height 11
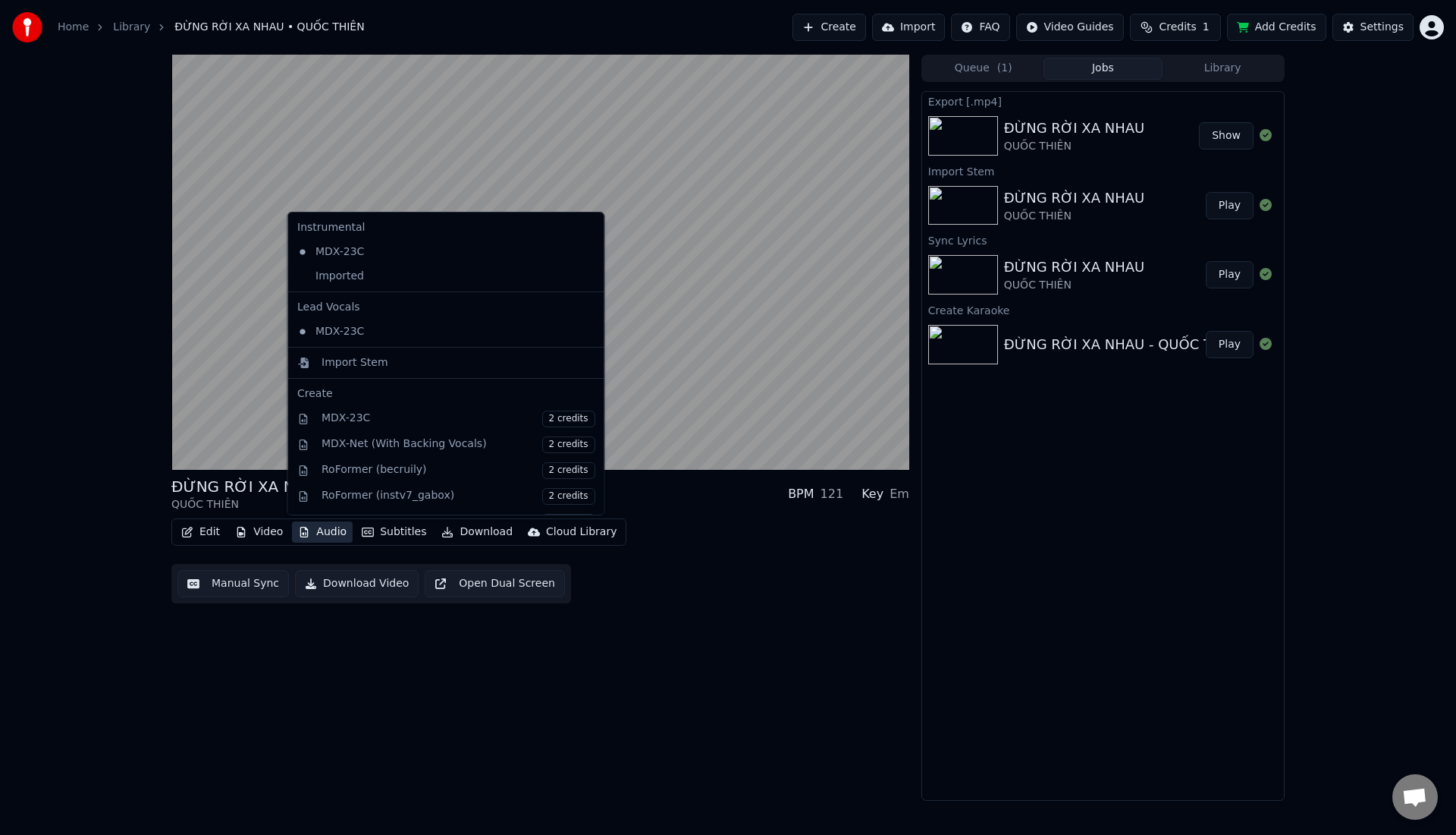
click at [311, 537] on button "Audio" at bounding box center [322, 532] width 60 height 21
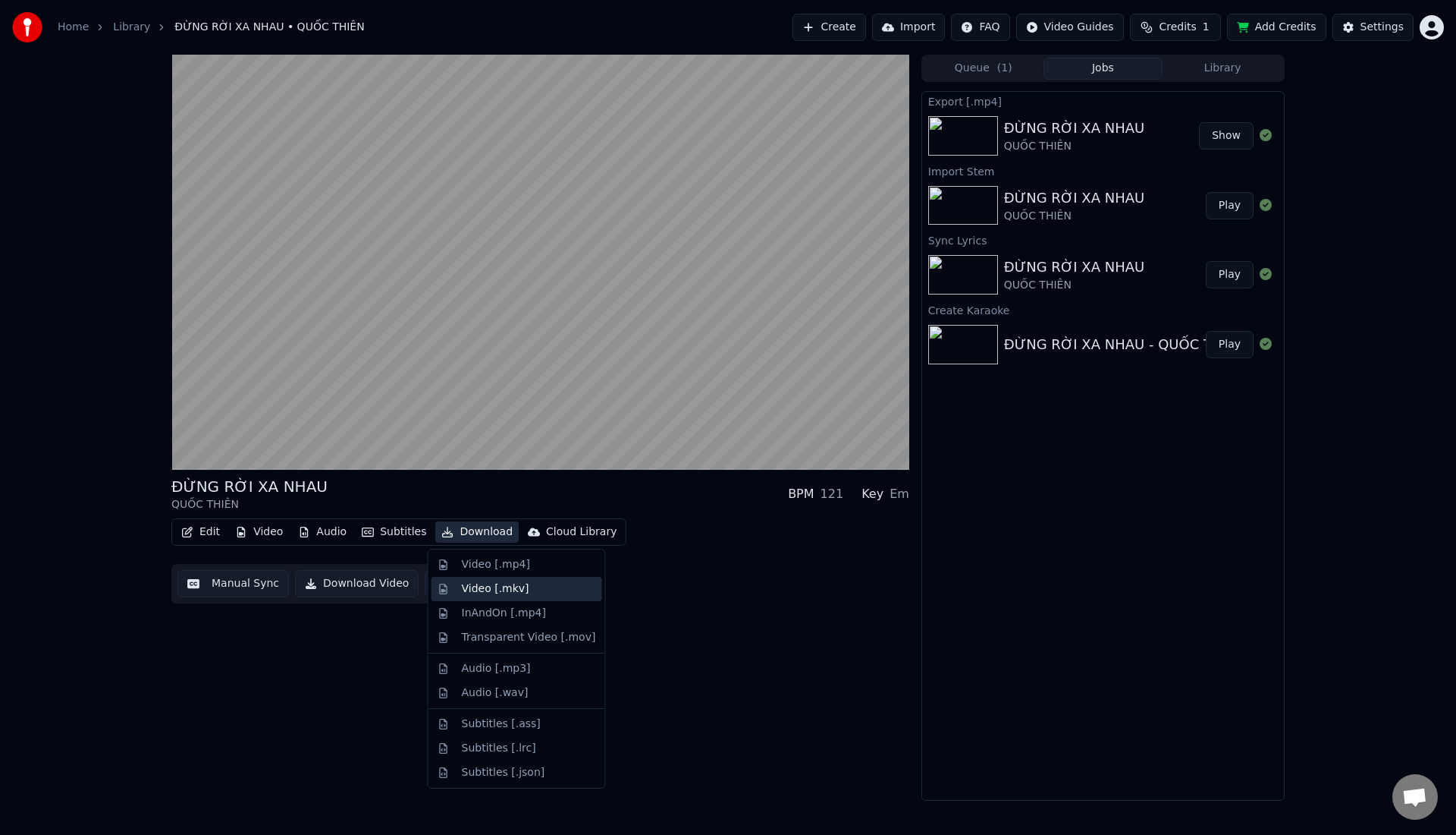
click at [482, 584] on div "Video [.mkv]" at bounding box center [495, 588] width 67 height 15
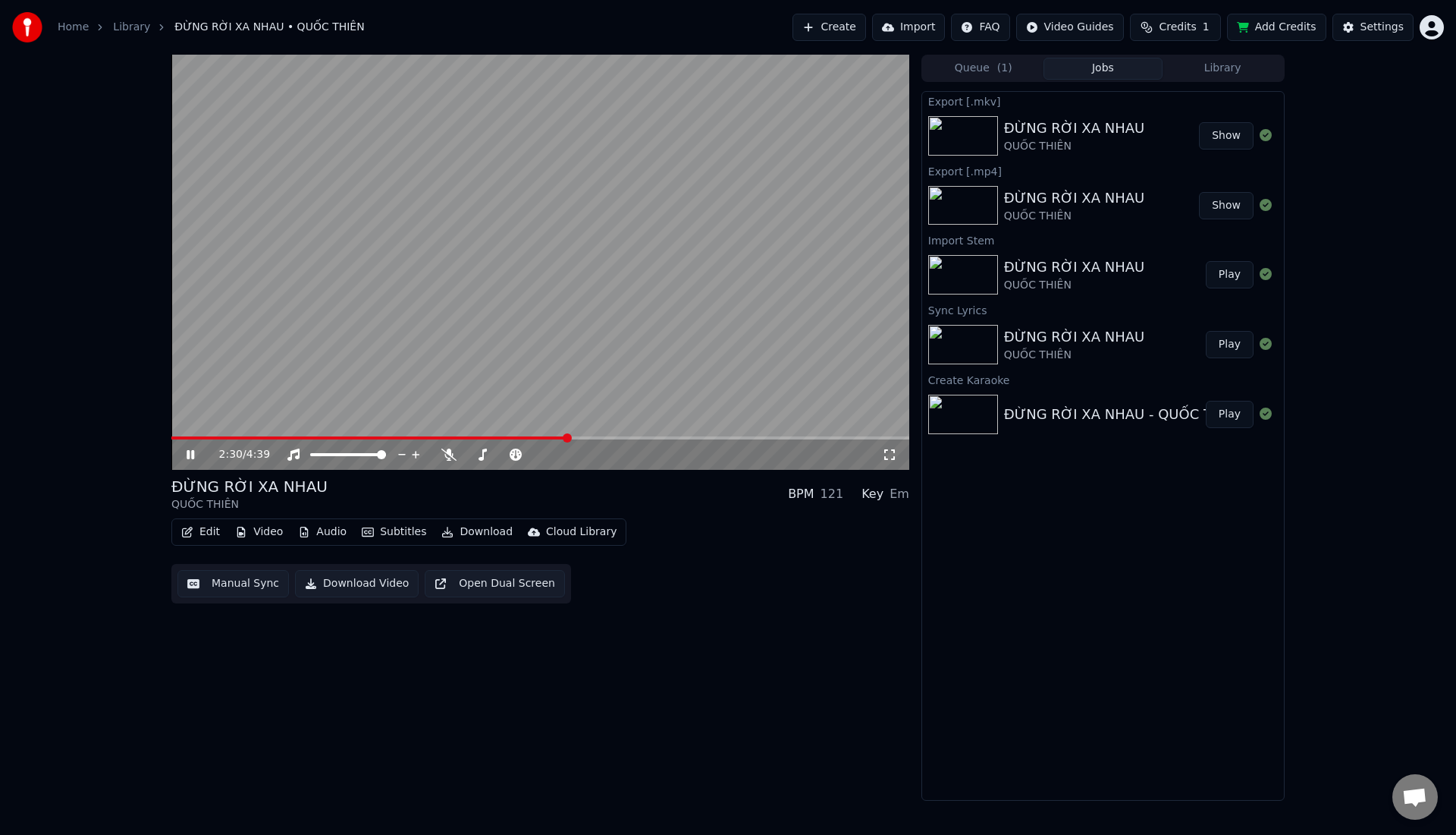
click at [851, 25] on button "Create" at bounding box center [829, 27] width 74 height 28
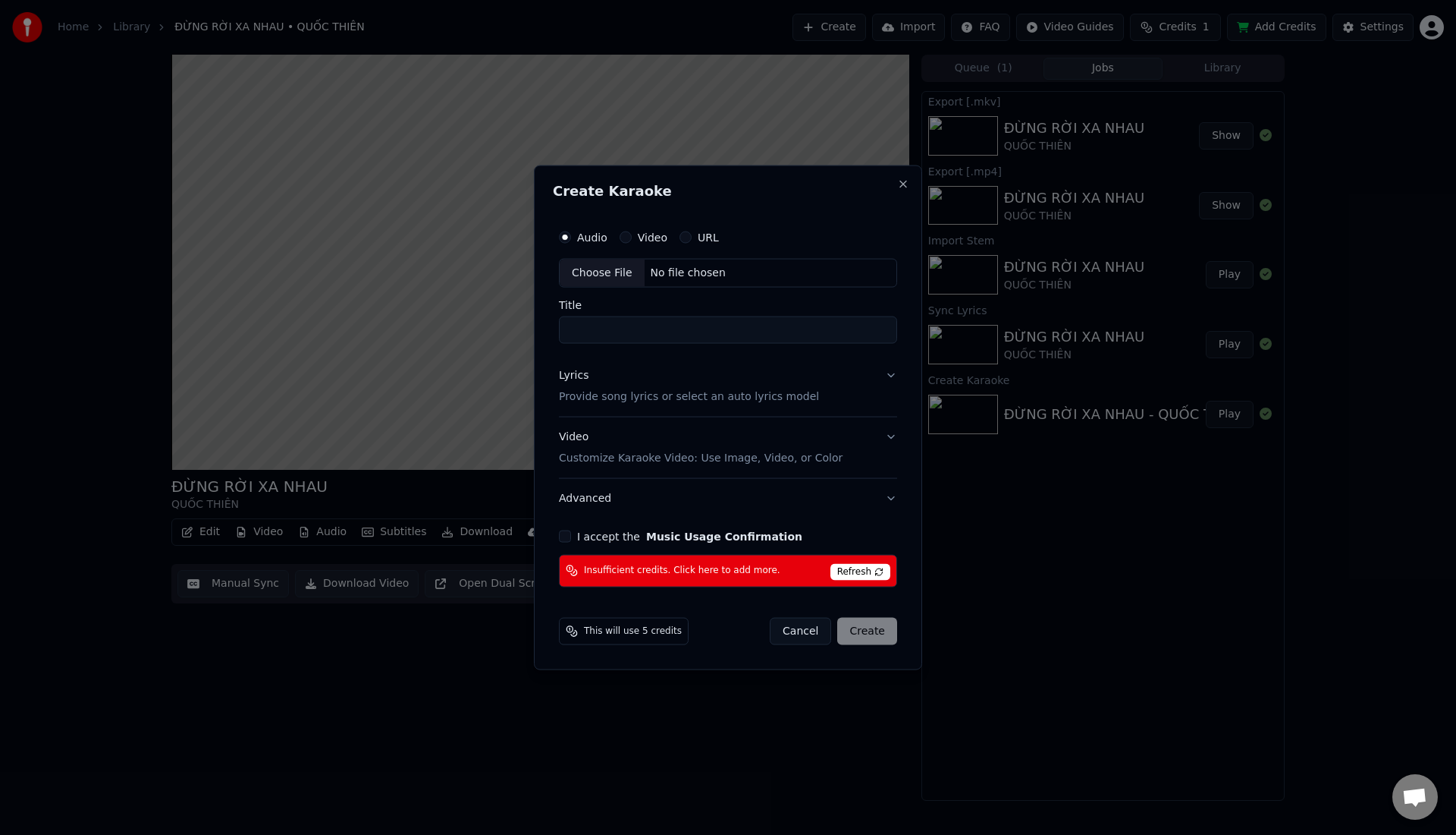
click at [612, 270] on div "Choose File" at bounding box center [602, 273] width 85 height 28
type input "**********"
click at [890, 378] on button "Lyrics Provide song lyrics or select an auto lyrics model" at bounding box center [728, 386] width 344 height 60
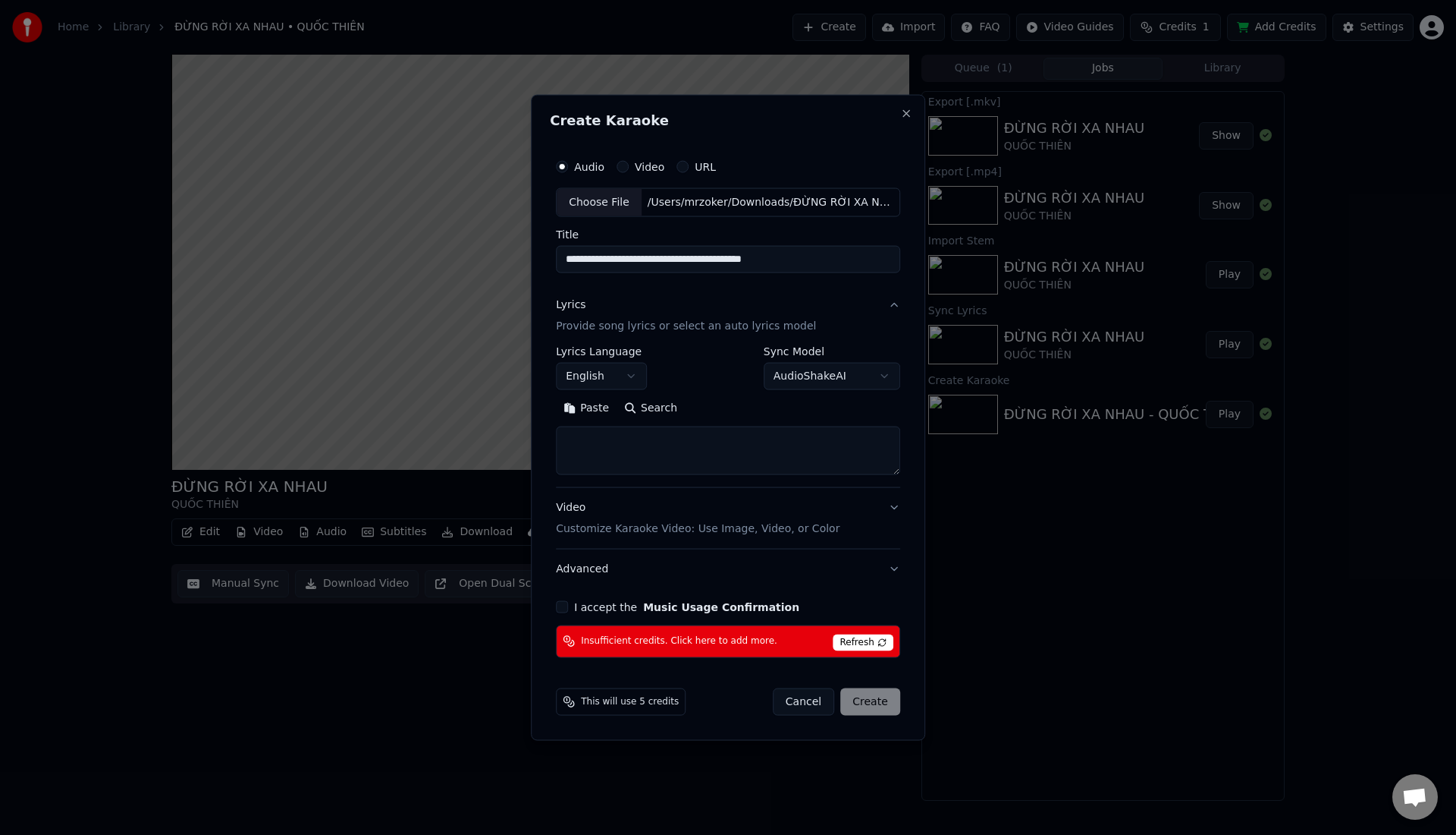
click at [602, 402] on button "Paste" at bounding box center [586, 408] width 60 height 24
click at [639, 448] on textarea at bounding box center [726, 450] width 341 height 49
click at [569, 448] on textarea at bounding box center [726, 450] width 341 height 49
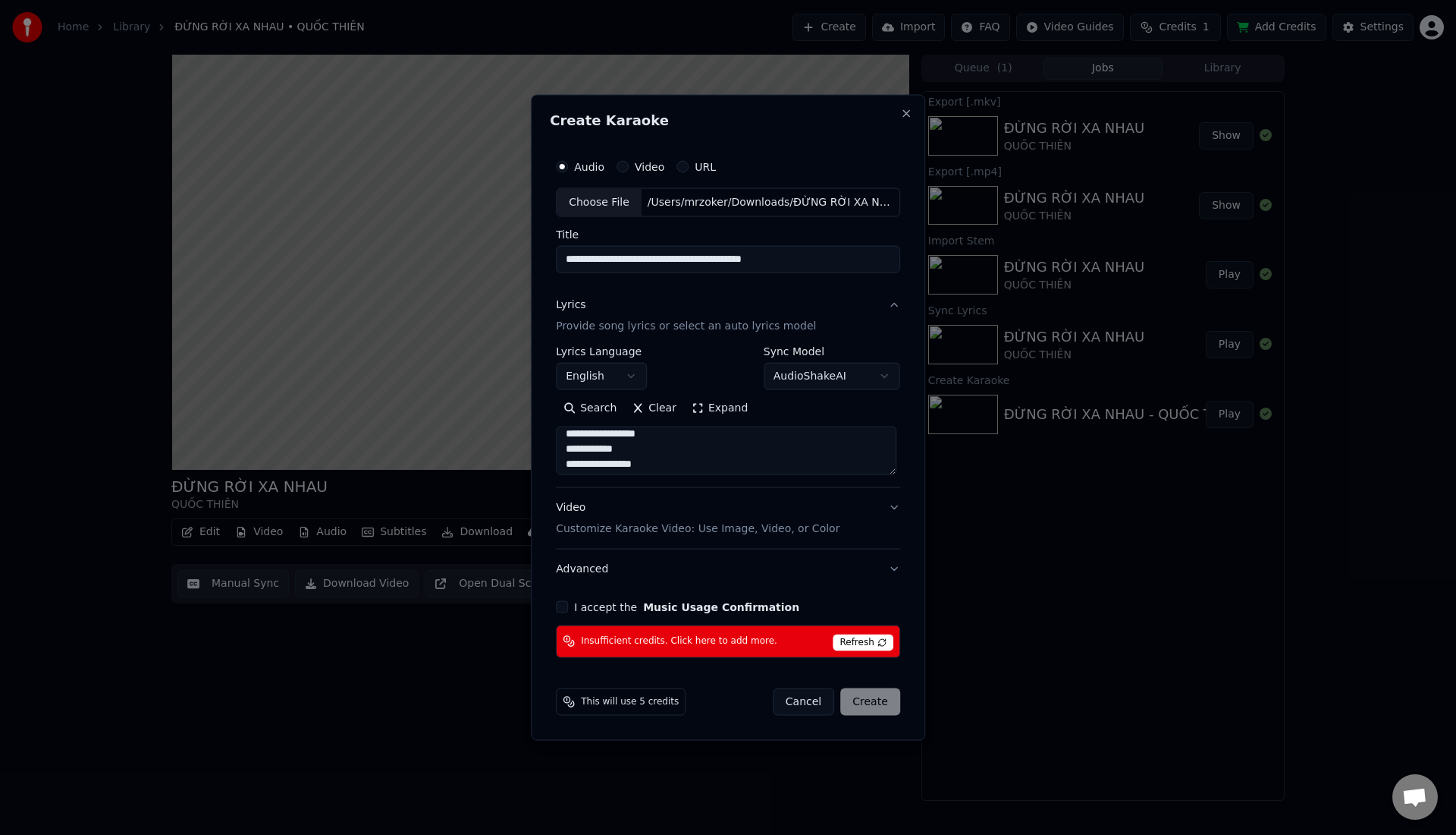
click at [582, 432] on textarea at bounding box center [726, 450] width 341 height 49
click at [744, 450] on textarea at bounding box center [726, 450] width 341 height 49
click at [647, 445] on textarea at bounding box center [726, 450] width 341 height 49
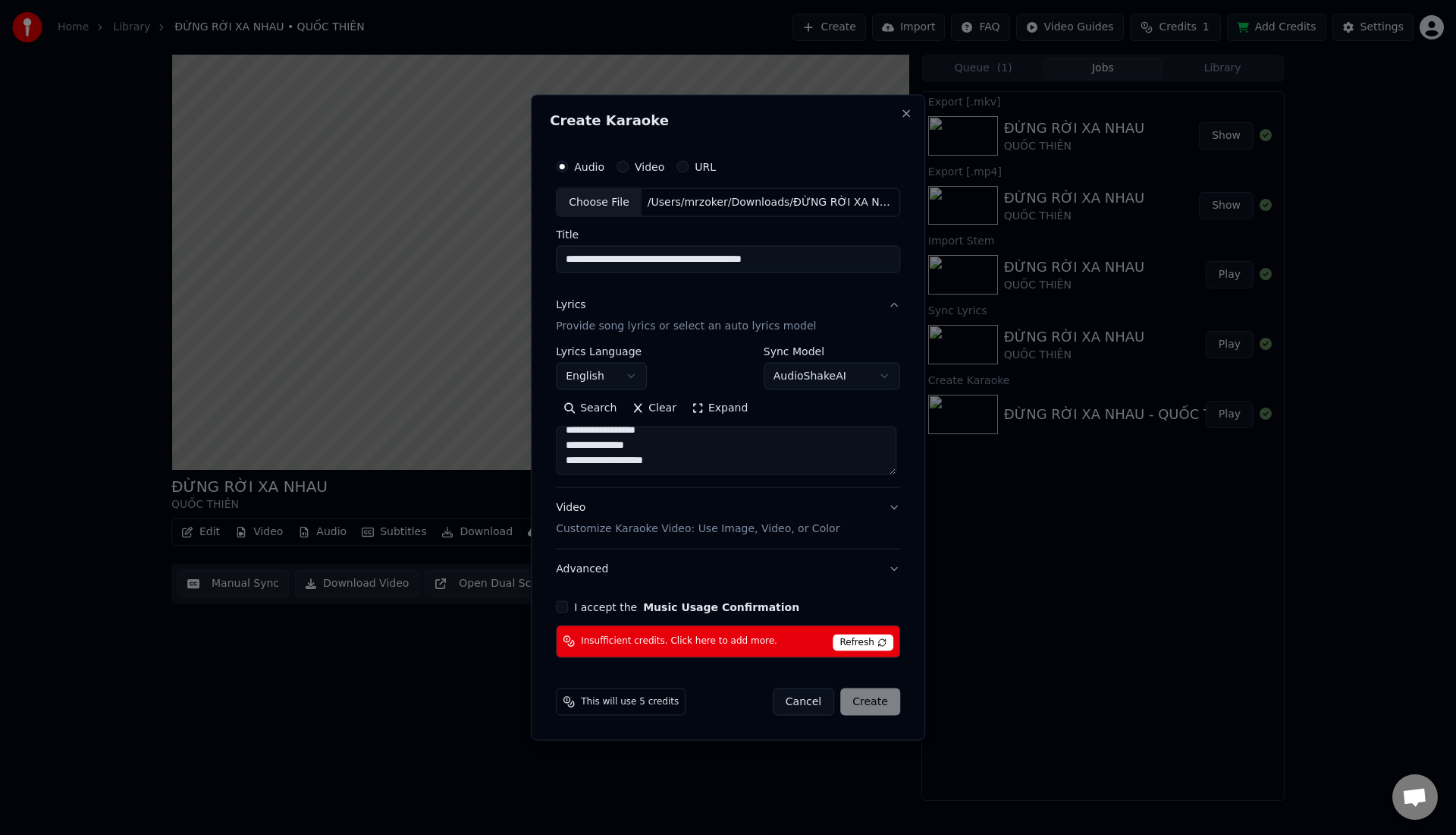
type textarea "**********"
click at [809, 529] on p "Customize Karaoke Video: Use Image, Video, or Color" at bounding box center [697, 528] width 283 height 15
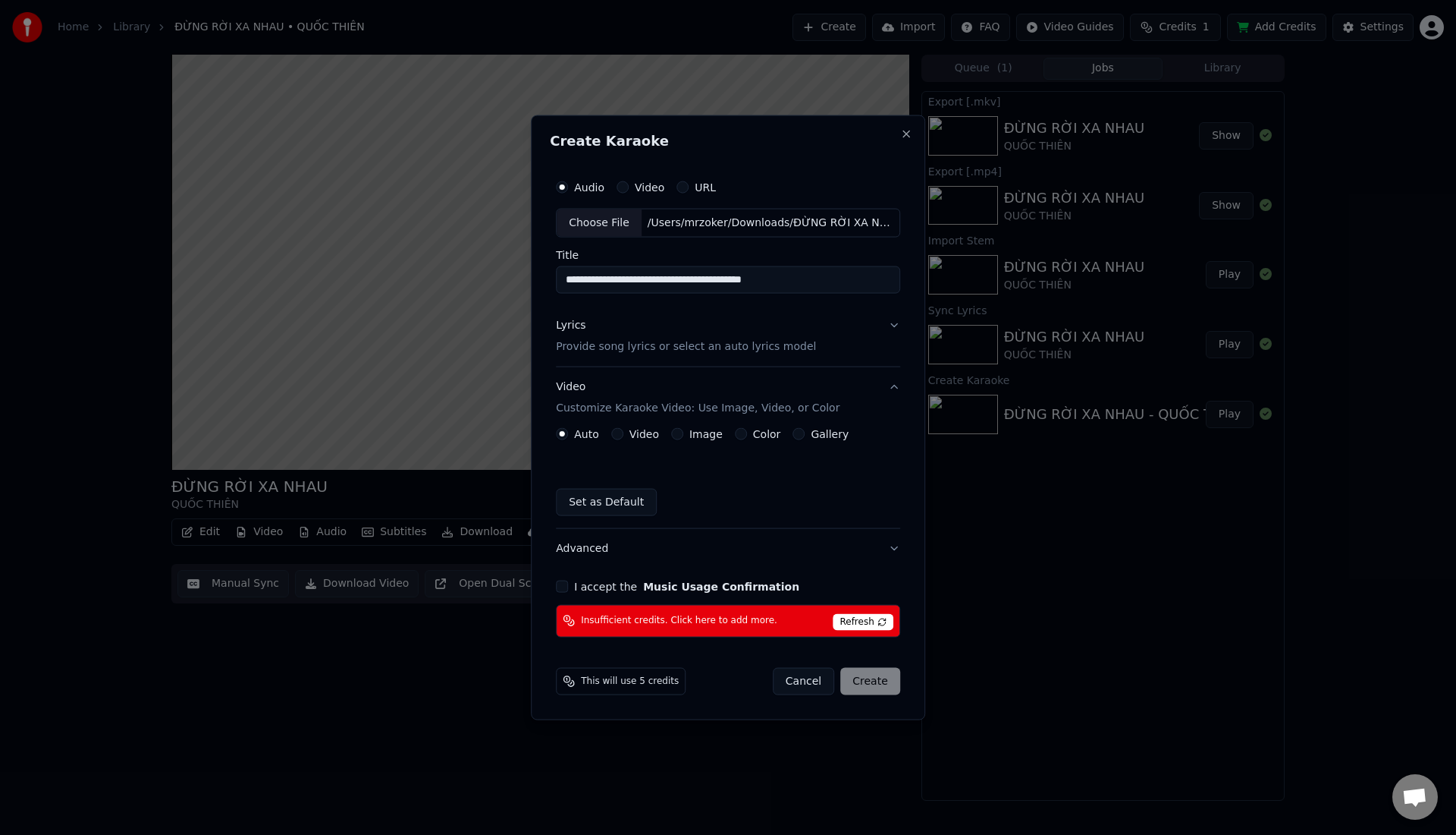
click at [680, 432] on button "Image" at bounding box center [677, 433] width 12 height 12
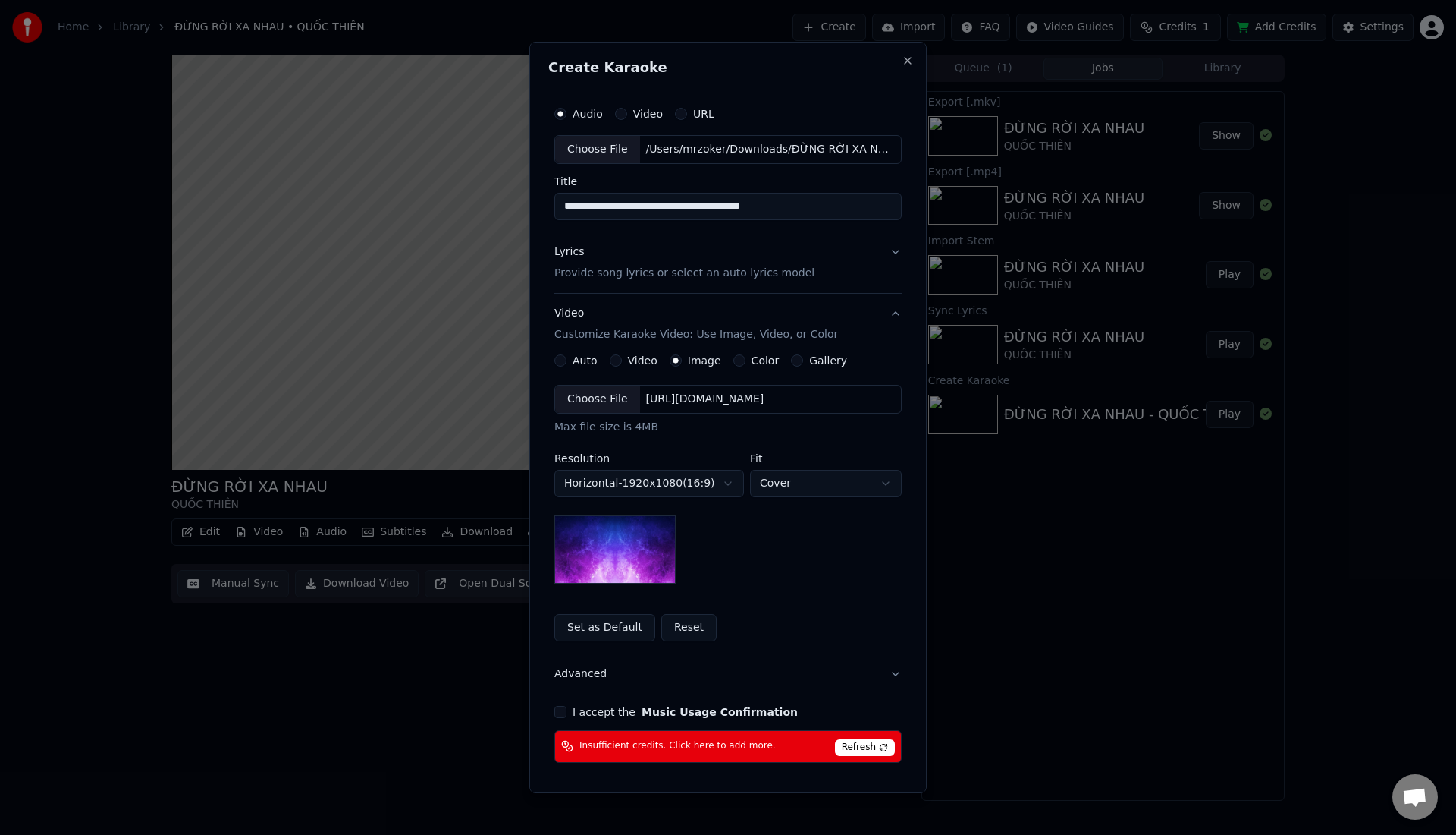
scroll to position [52, 0]
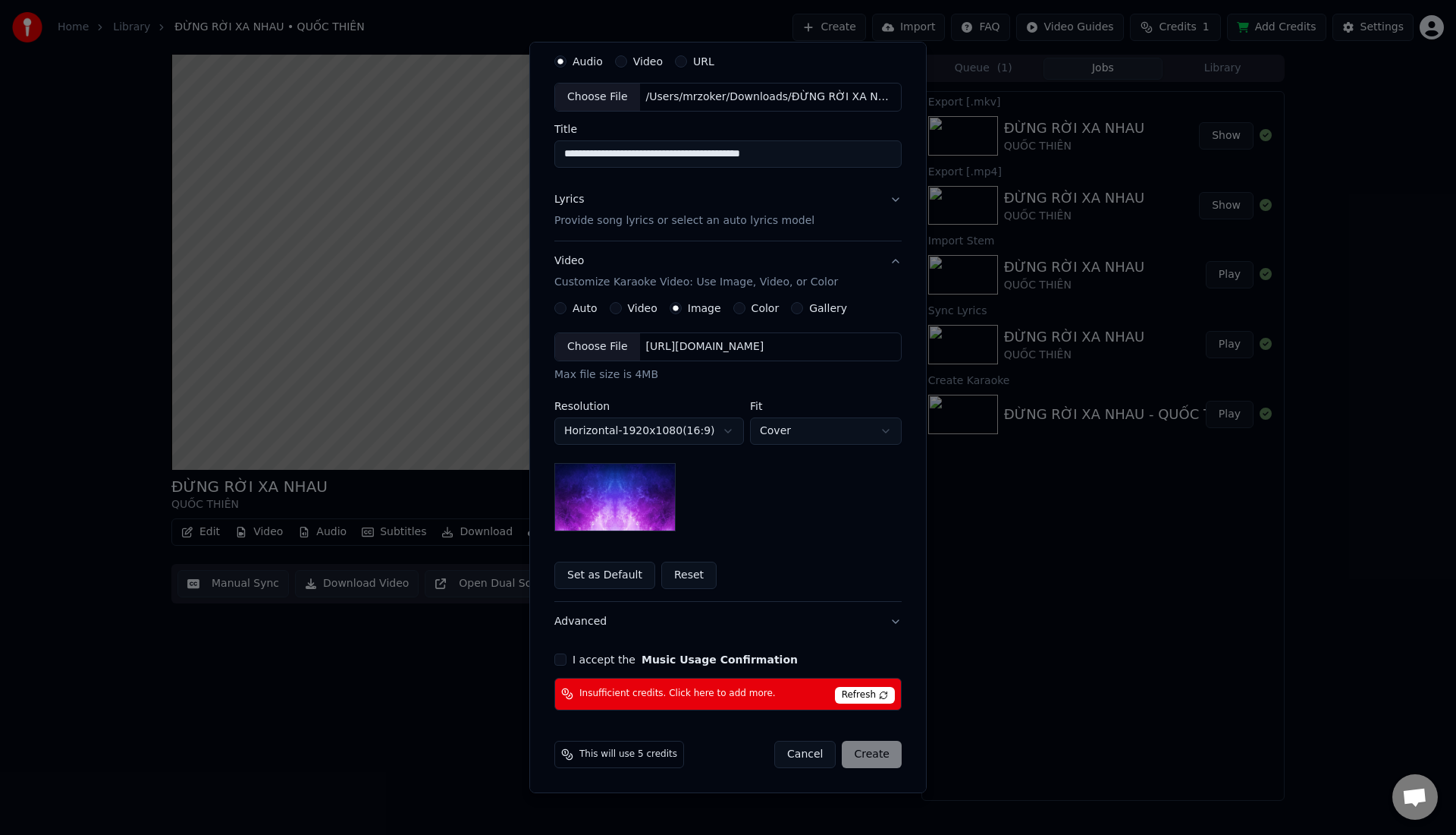
click at [556, 659] on button "I accept the Music Usage Confirmation" at bounding box center [560, 659] width 12 height 12
click at [593, 346] on div "Choose File" at bounding box center [597, 346] width 85 height 28
click at [860, 695] on span "Refresh" at bounding box center [864, 695] width 59 height 17
click at [605, 689] on span "Insufficient credits. Click here to add more." at bounding box center [677, 694] width 196 height 12
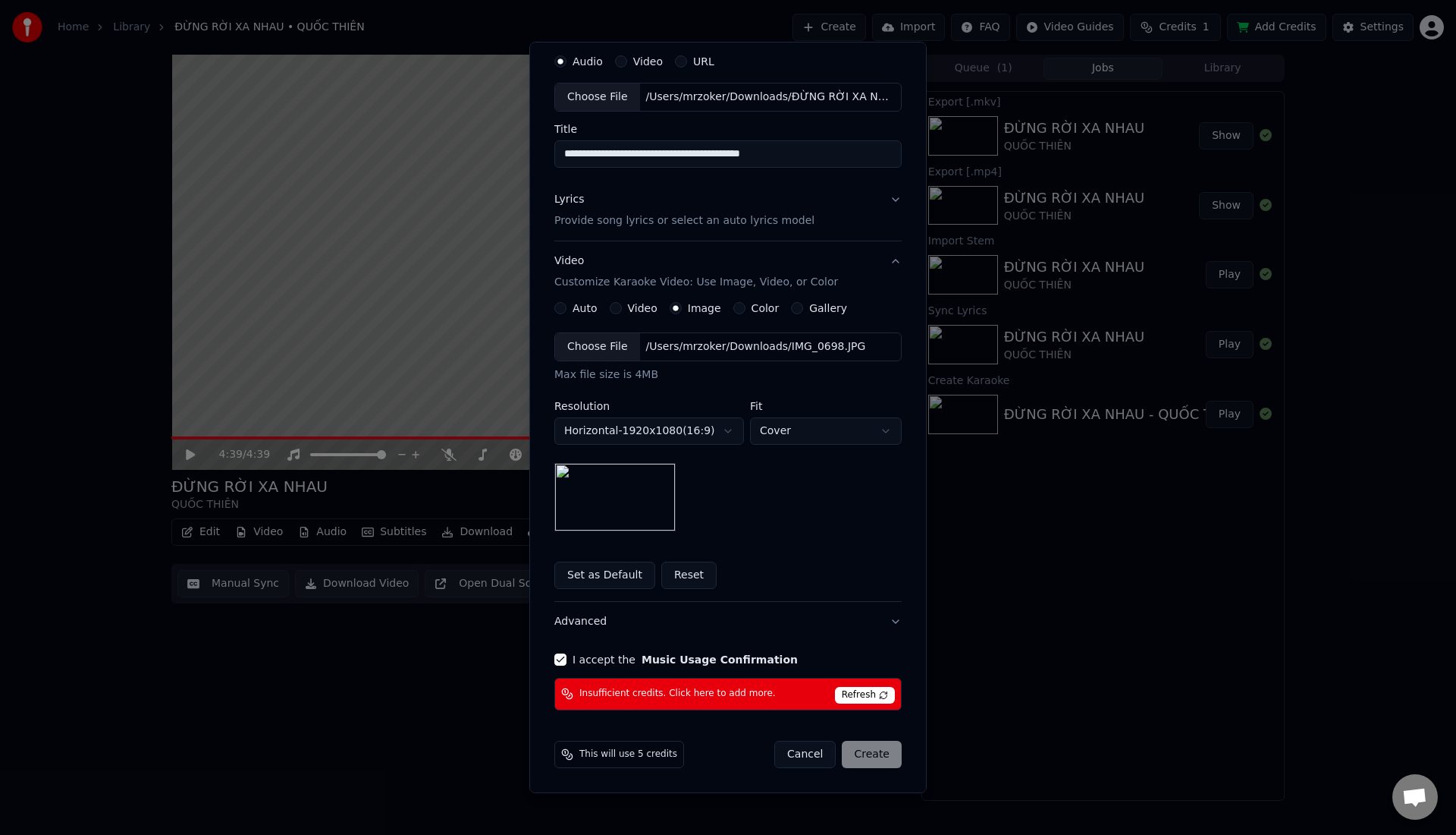
click at [722, 440] on body "**********" at bounding box center [728, 418] width 1456 height 835
select select "*********"
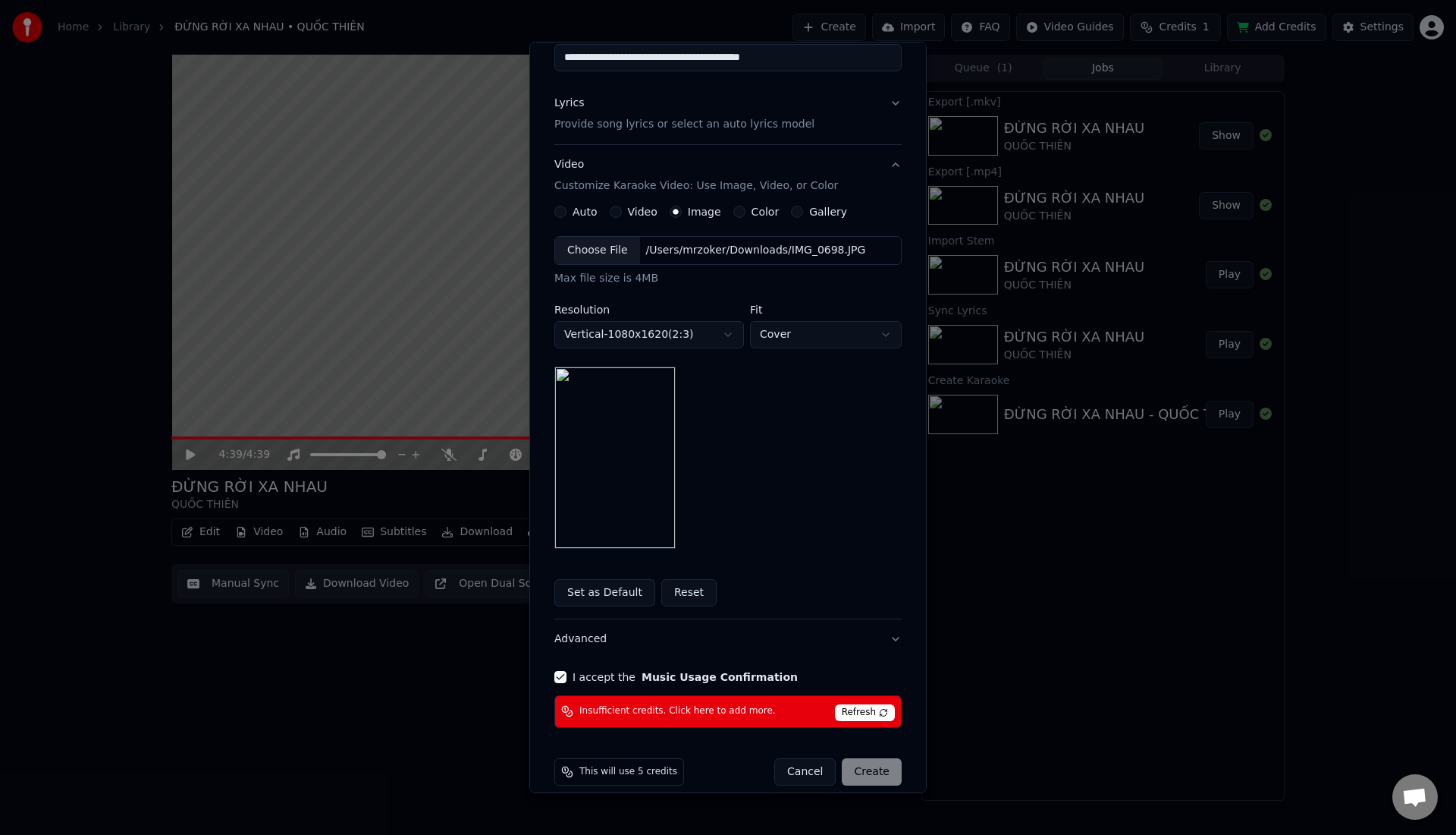
scroll to position [166, 0]
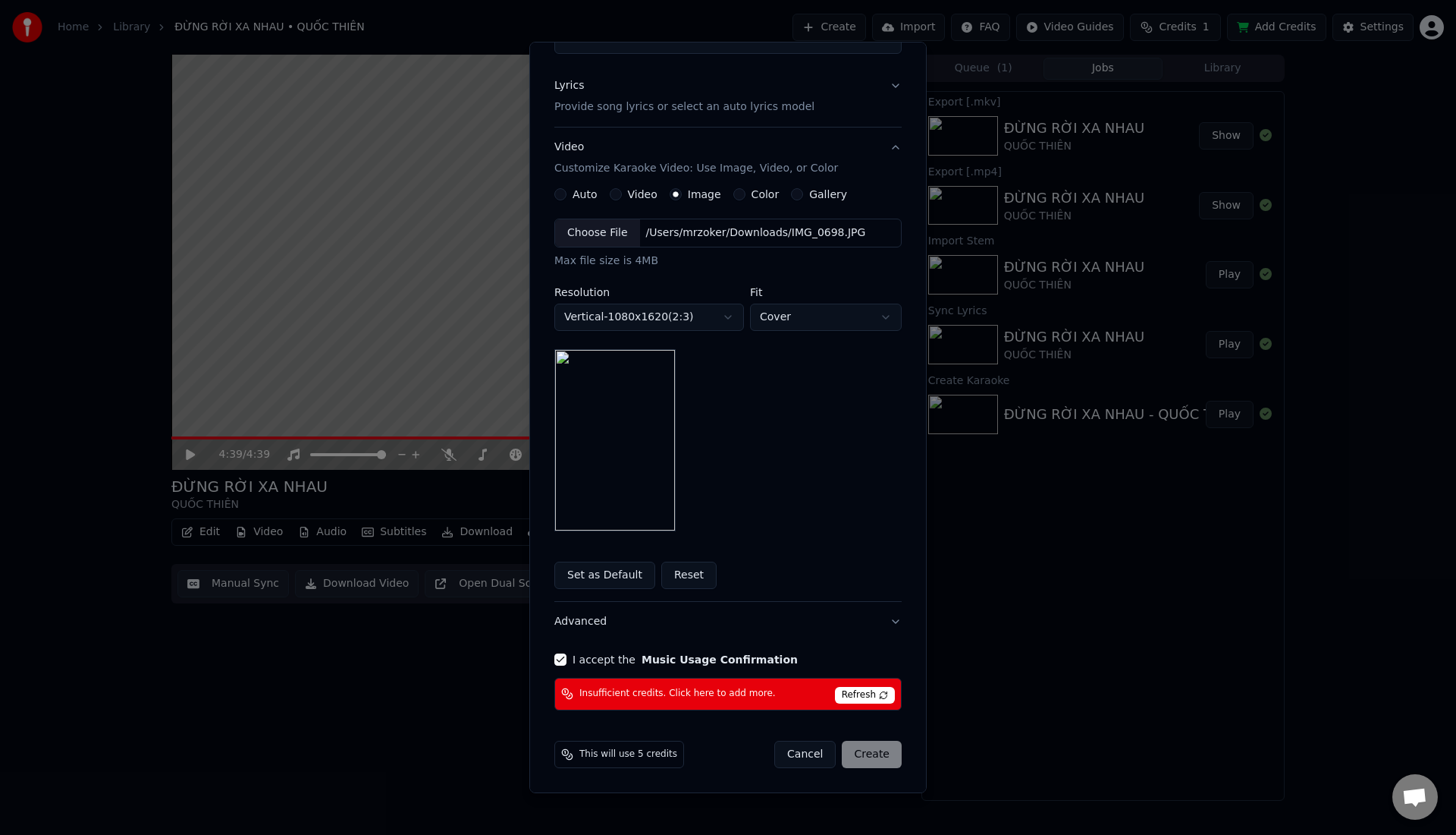
click at [555, 658] on button "I accept the Music Usage Confirmation" at bounding box center [560, 659] width 12 height 12
click at [562, 668] on div "**********" at bounding box center [728, 321] width 360 height 790
click at [558, 661] on button "I accept the Music Usage Confirmation" at bounding box center [560, 659] width 12 height 12
click at [898, 620] on div "**********" at bounding box center [728, 321] width 360 height 790
click at [895, 622] on button "Advanced" at bounding box center [727, 621] width 347 height 39
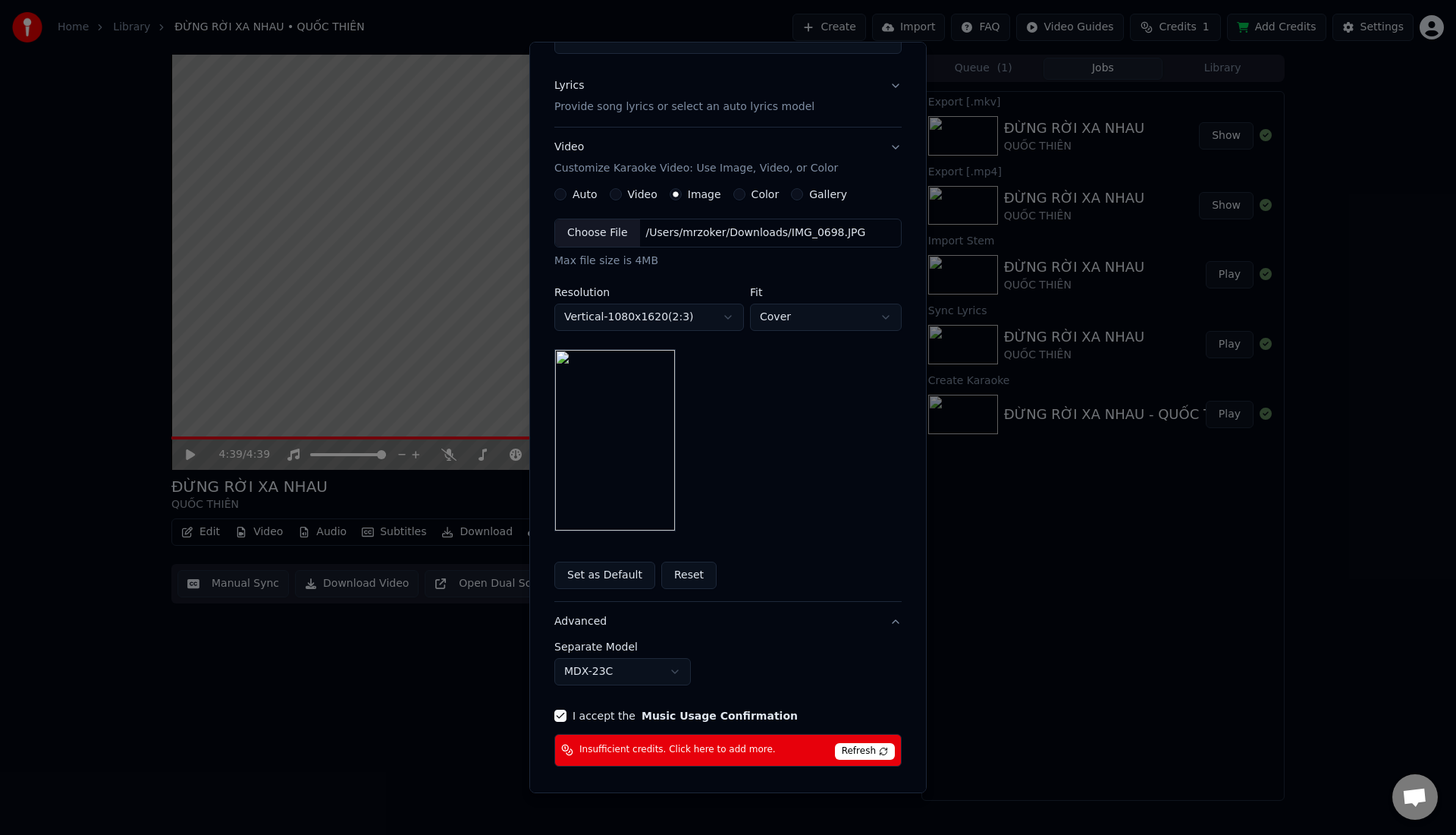
scroll to position [0, 0]
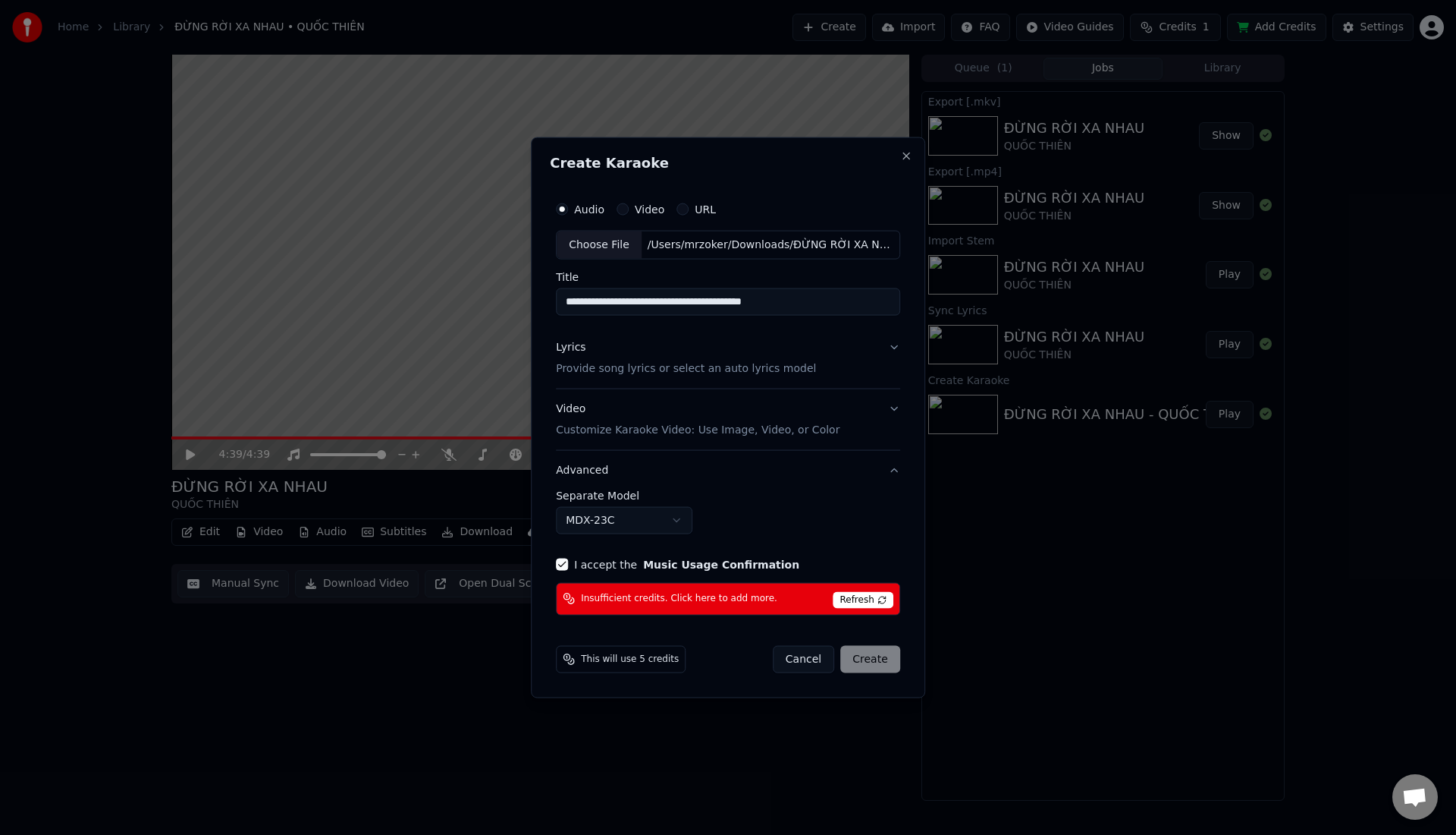
click at [795, 445] on button "Video Customize Karaoke Video: Use Image, Video, or Color" at bounding box center [728, 419] width 344 height 60
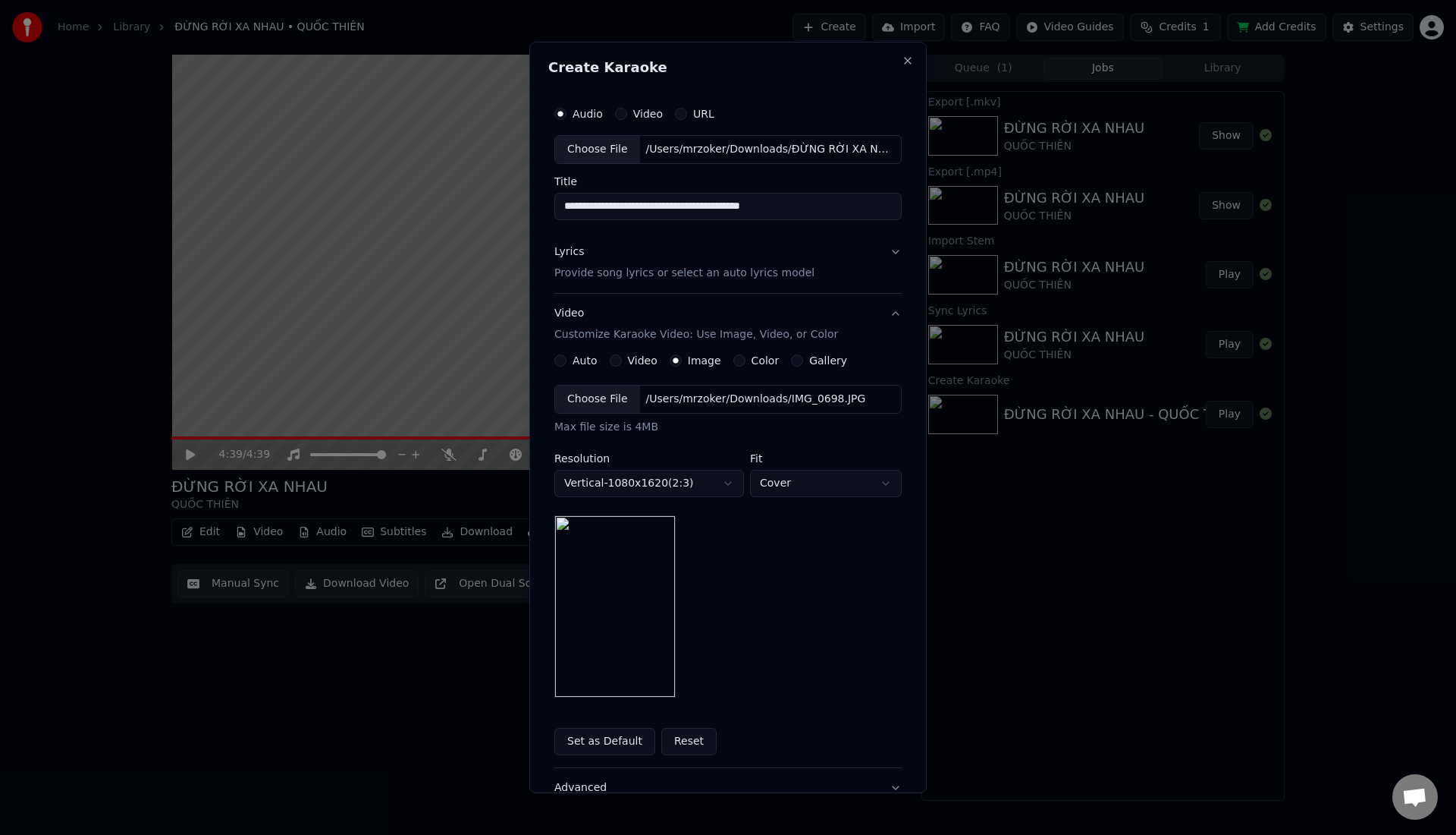
click at [720, 485] on body "**********" at bounding box center [728, 418] width 1456 height 835
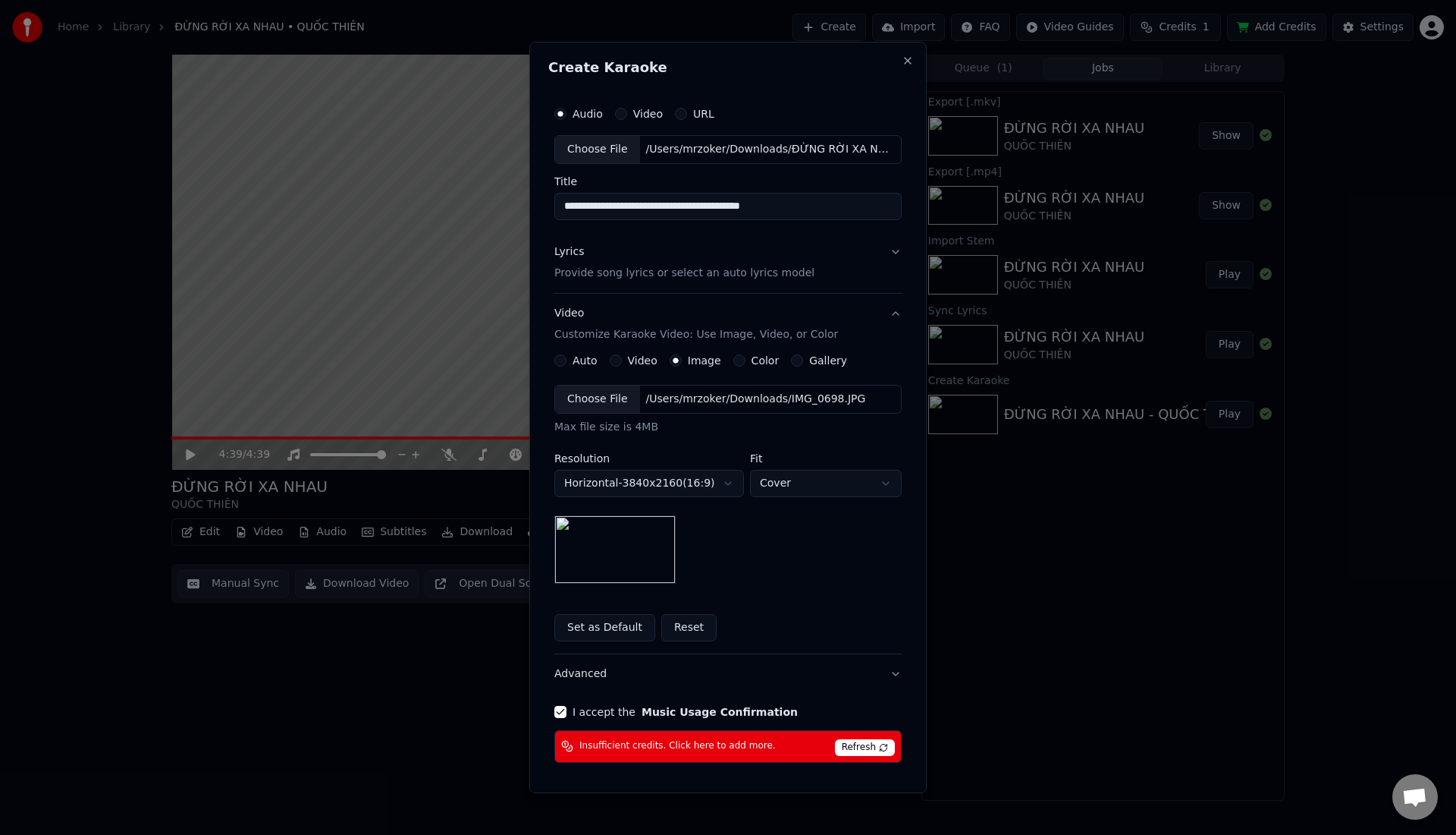
click at [709, 486] on body "**********" at bounding box center [728, 418] width 1456 height 835
select select "*********"
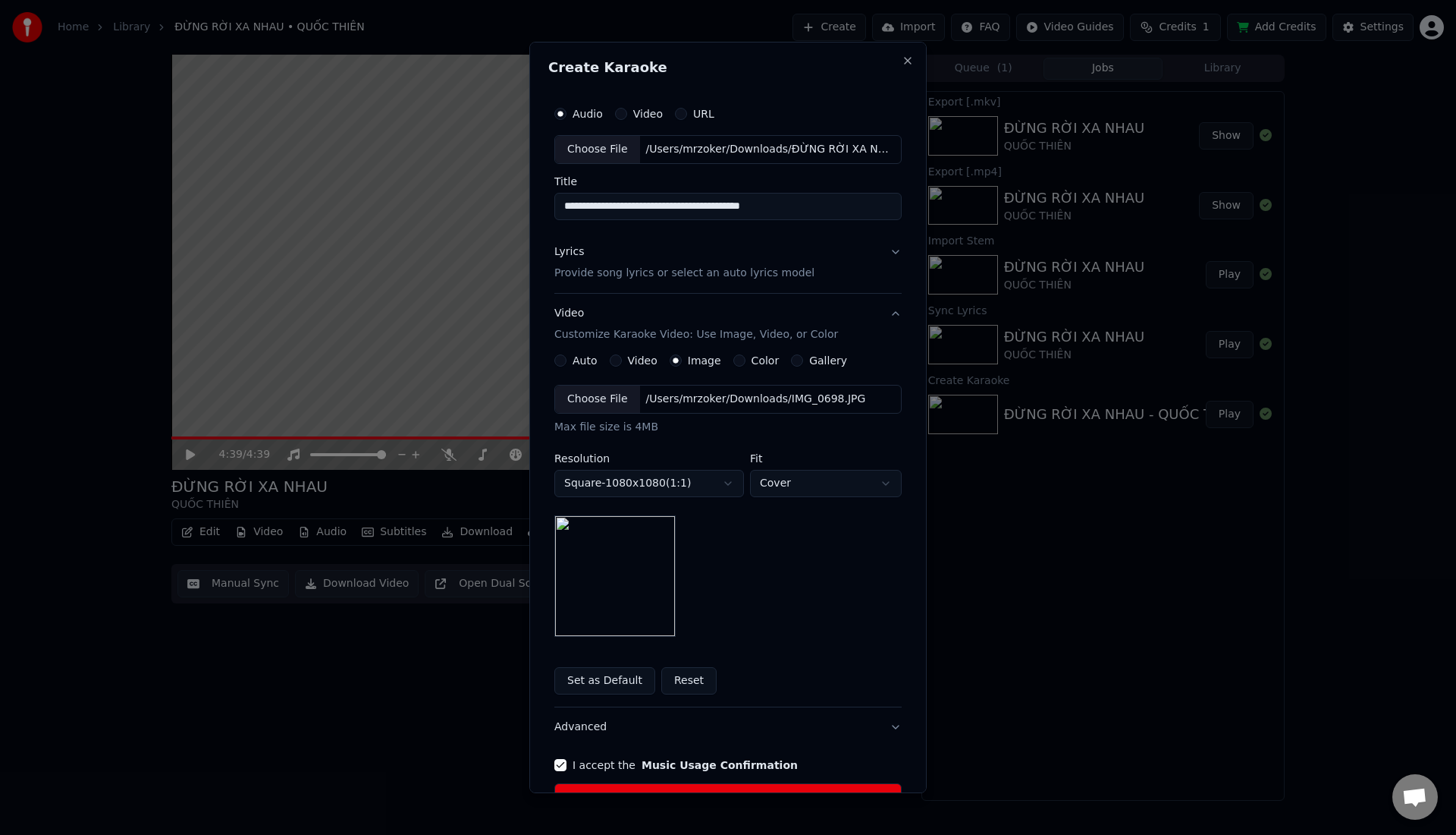
click at [778, 482] on body "**********" at bounding box center [728, 418] width 1456 height 835
select select "*******"
click at [731, 481] on body "**********" at bounding box center [728, 418] width 1456 height 835
click at [731, 481] on body "**********" at bounding box center [728, 418] width 1456 height 835
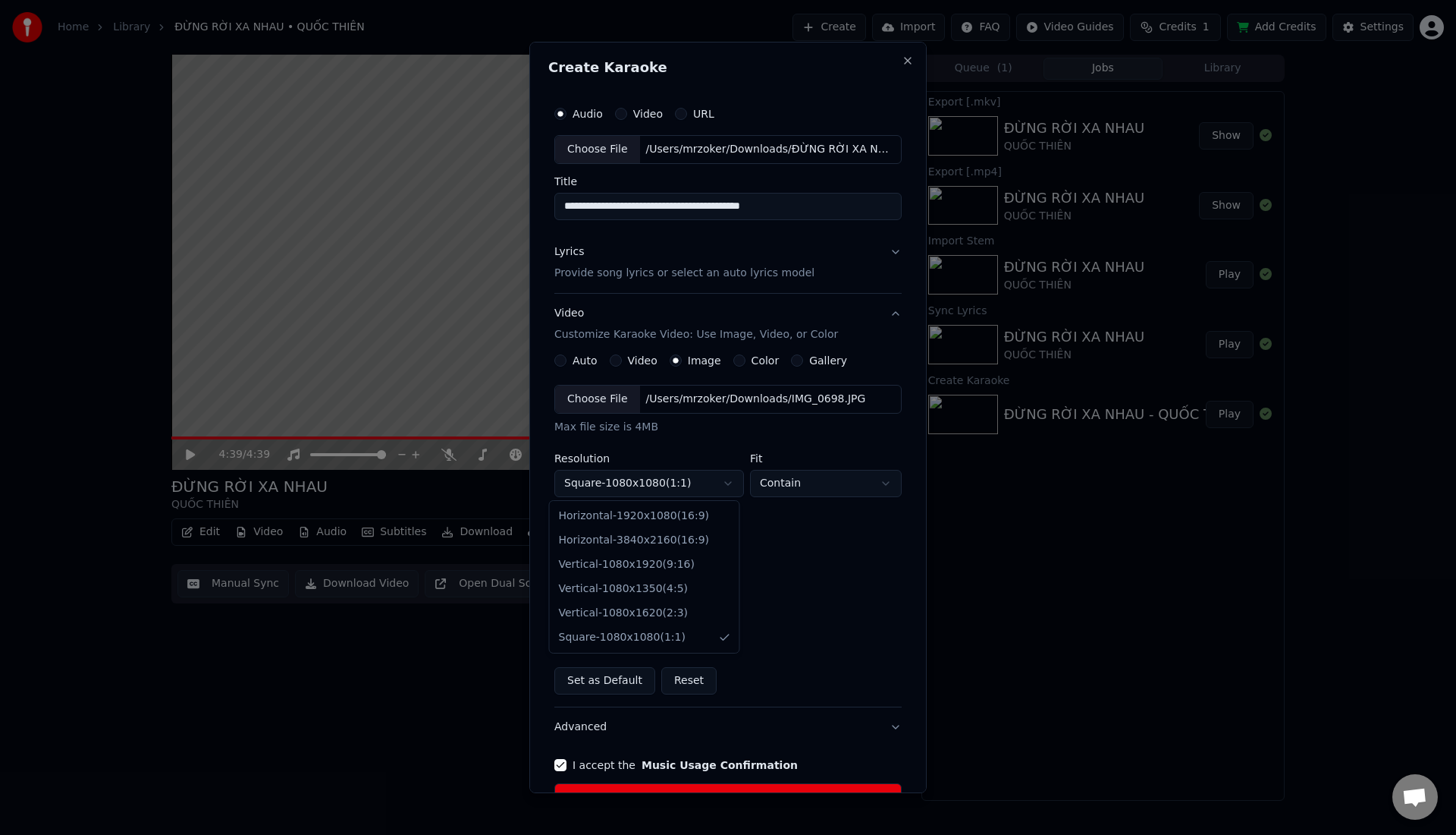
select select "*********"
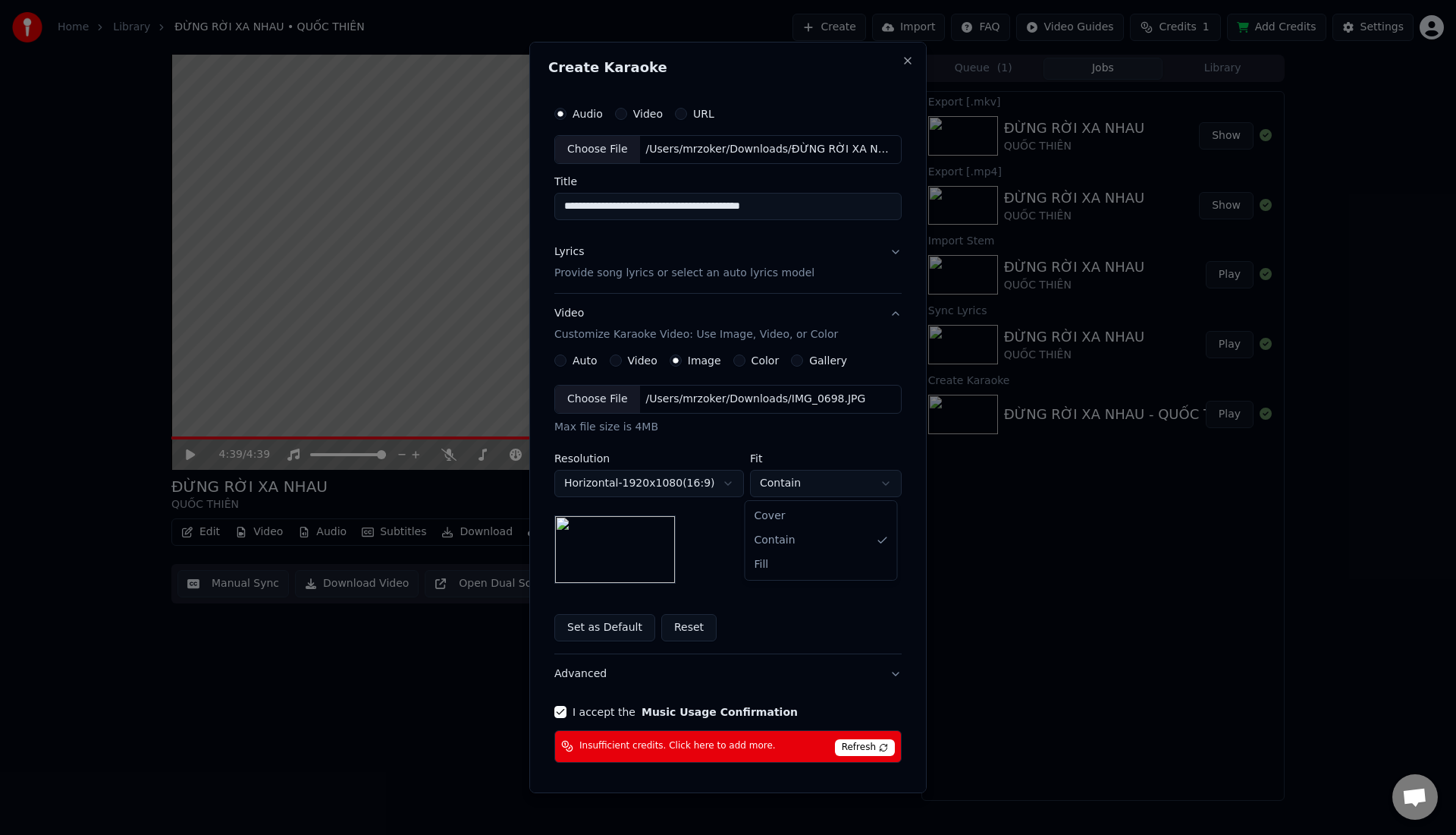
click at [831, 482] on body "**********" at bounding box center [728, 418] width 1456 height 835
click at [821, 479] on body "**********" at bounding box center [728, 418] width 1456 height 835
click at [821, 481] on body "**********" at bounding box center [728, 418] width 1456 height 835
select select "*******"
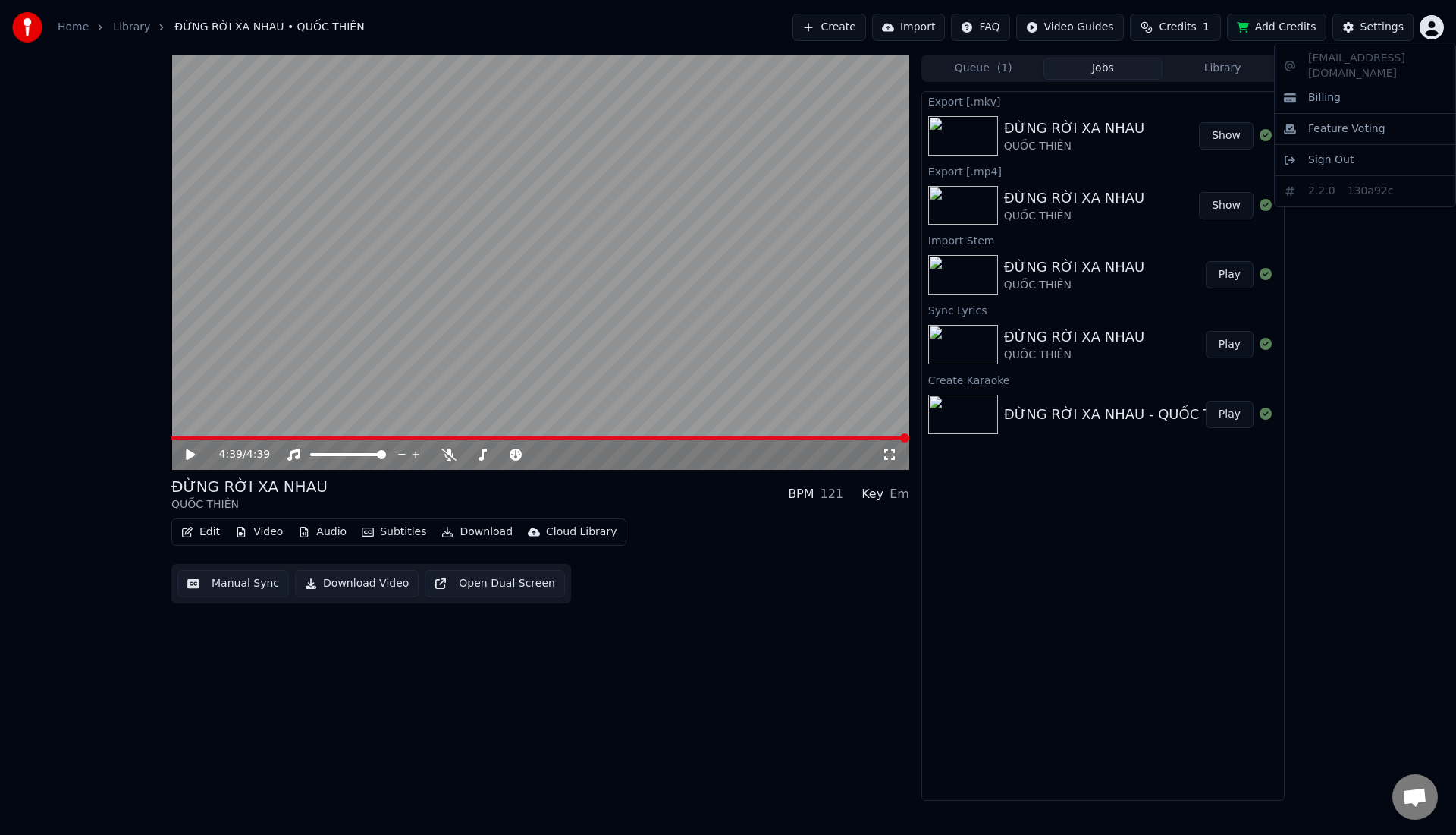
click at [1429, 32] on html "Home Library ĐỪNG RỜI XA NHAU • QUỐC THIÊN Create Import FAQ Video Guides Credi…" at bounding box center [728, 418] width 1456 height 835
click at [1338, 153] on span "Sign Out" at bounding box center [1330, 160] width 45 height 15
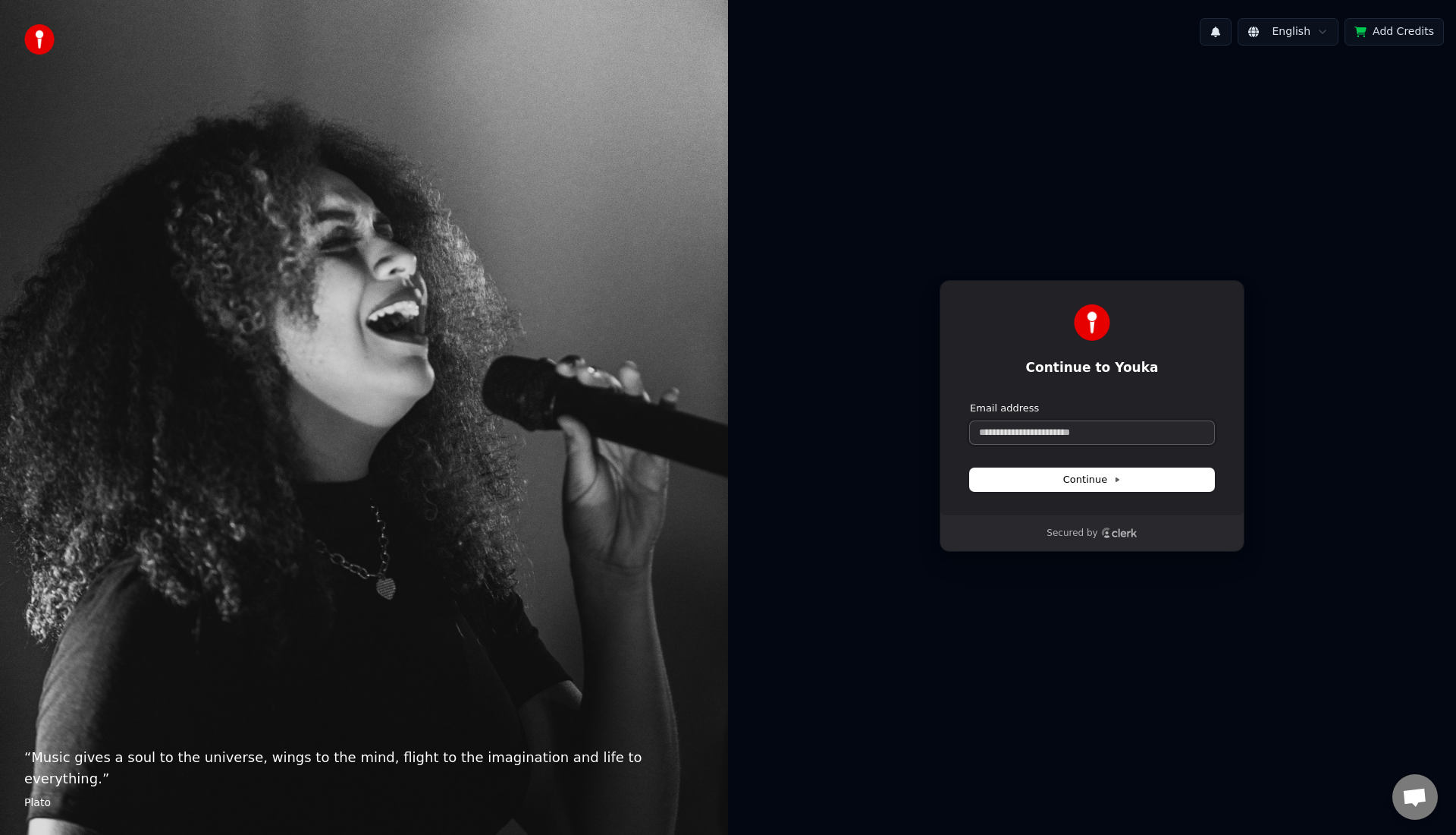
click at [1037, 432] on input "Email address" at bounding box center [1091, 433] width 244 height 23
click at [969, 402] on button "submit" at bounding box center [969, 402] width 0 height 0
type input "**********"
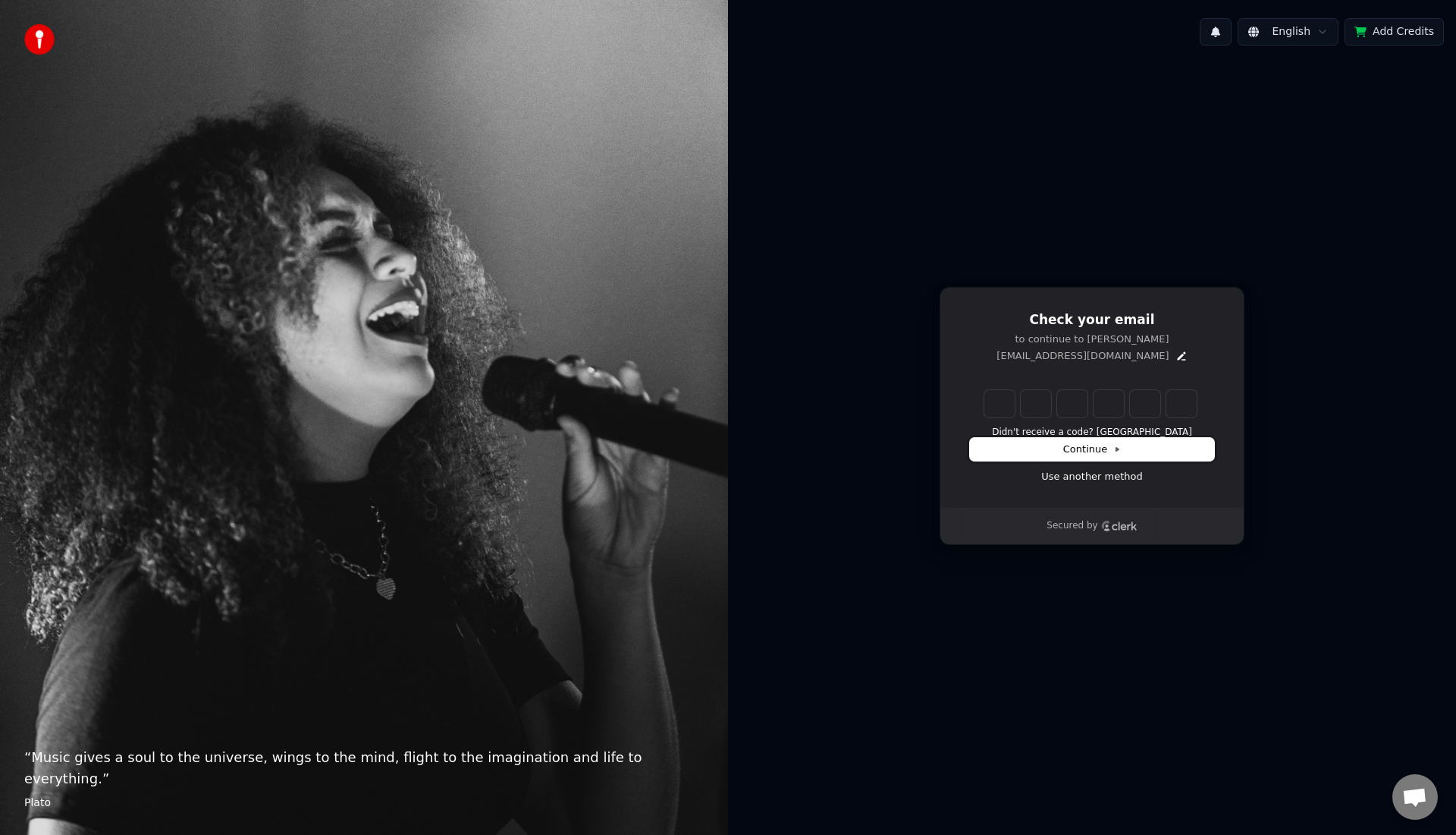
click at [1088, 445] on span "Continue" at bounding box center [1092, 449] width 58 height 13
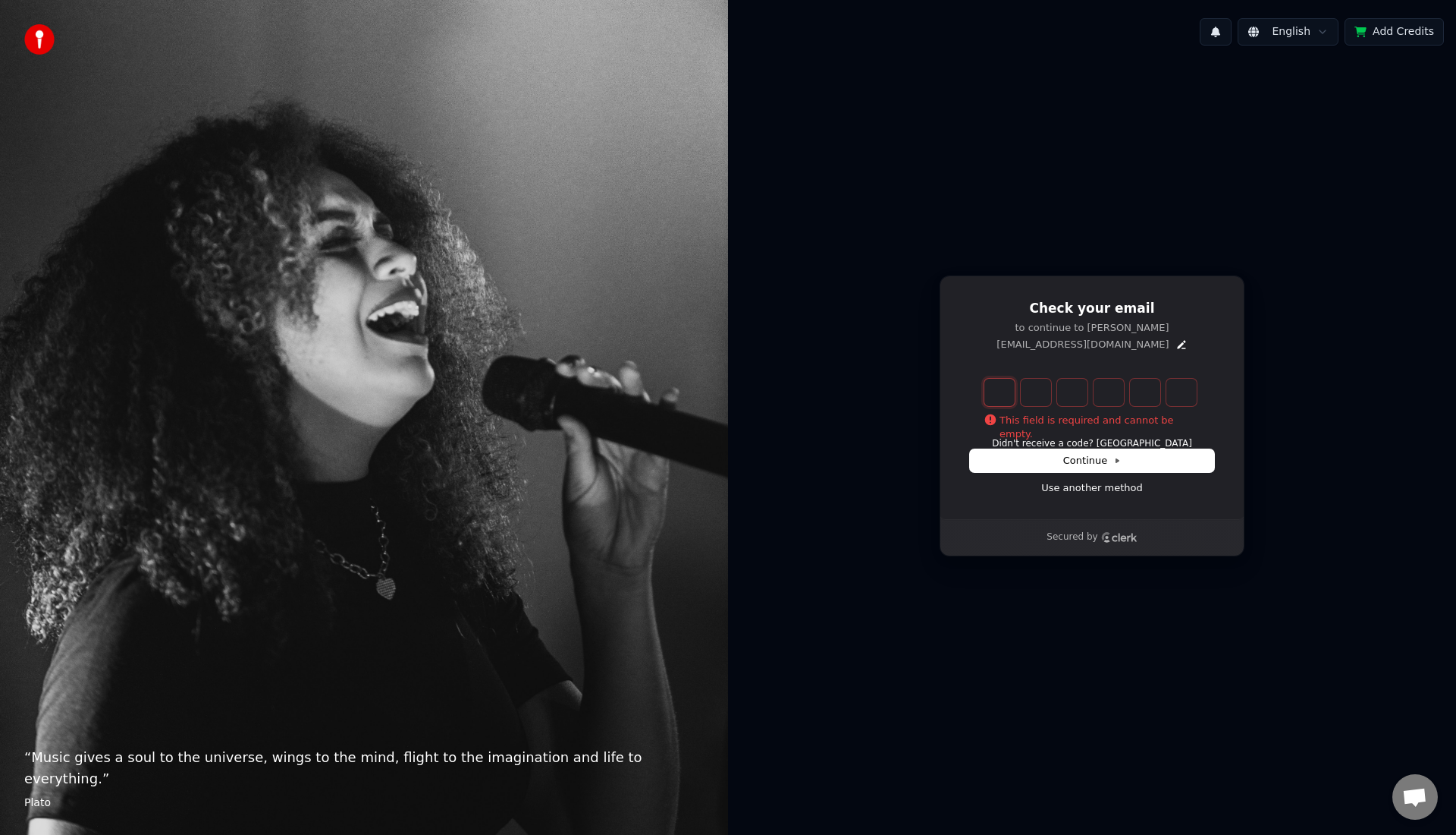
type input "*"
type input "**"
type input "*"
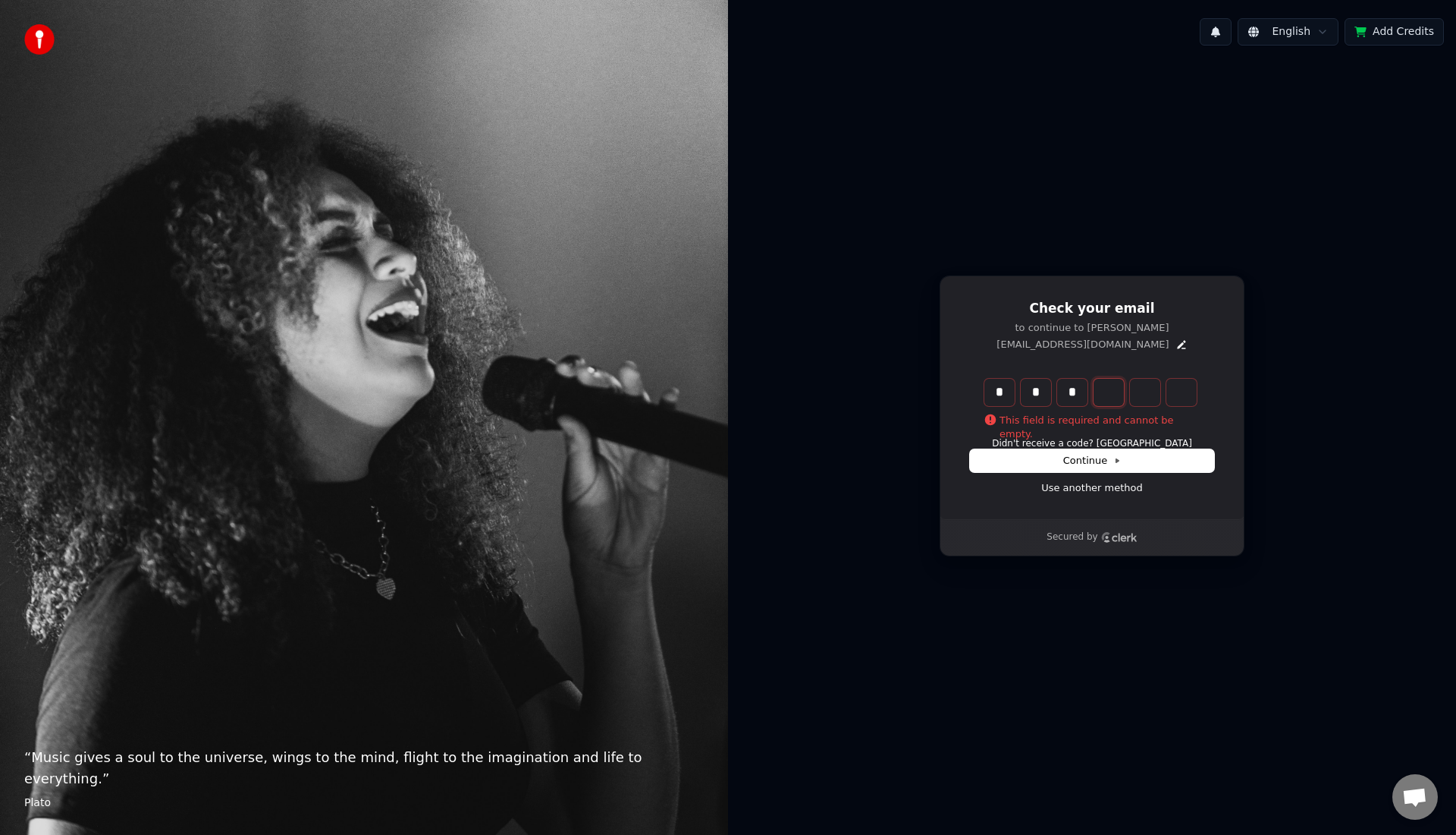
type input "***"
type input "*"
type input "****"
type input "*"
type input "******"
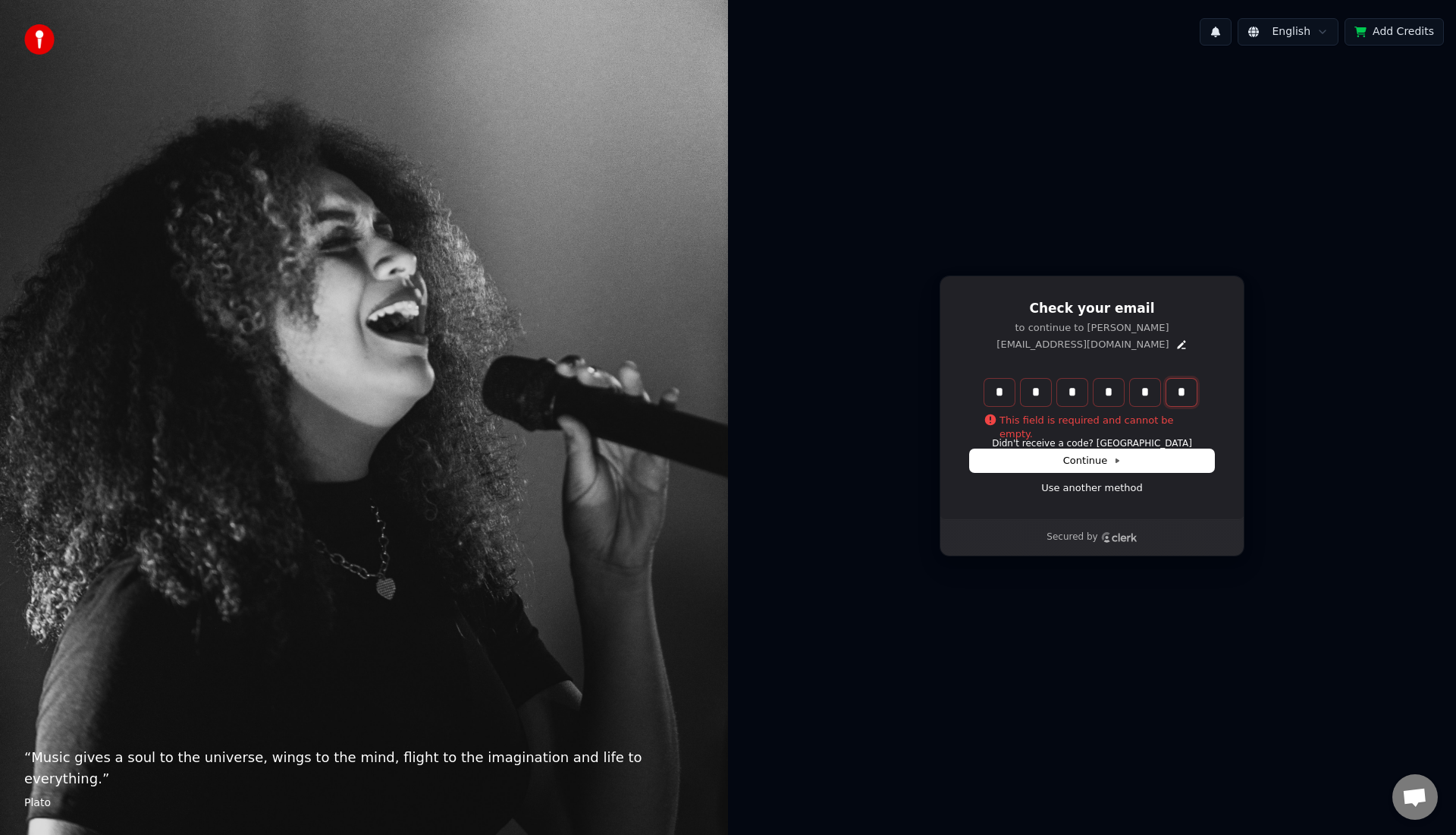
type input "*"
